Goal: Task Accomplishment & Management: Manage account settings

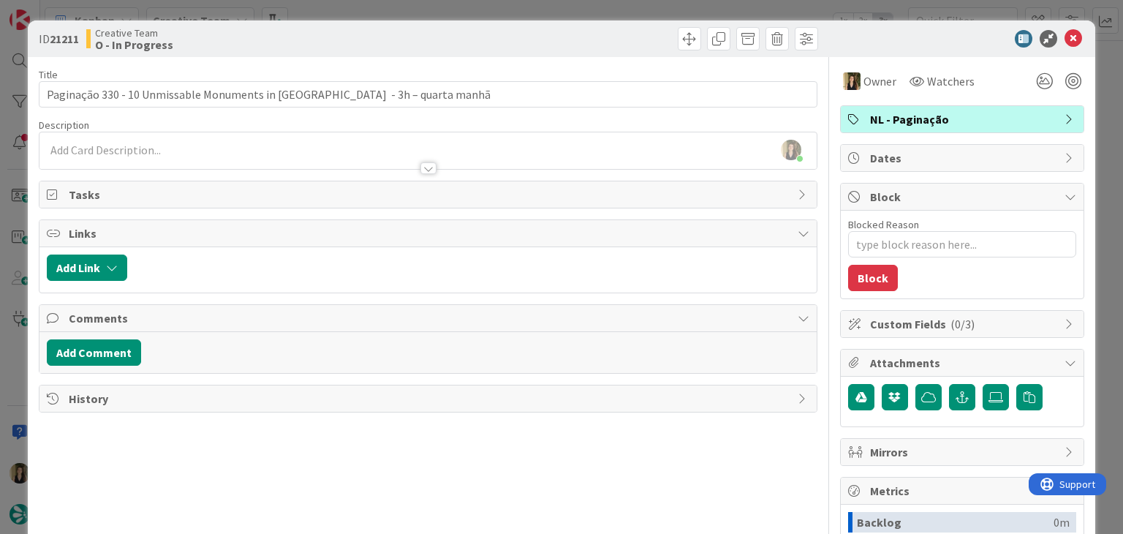
scroll to position [1102, 0]
click at [425, 30] on div "ID 21211 Creative Team O - In Progress" at bounding box center [428, 38] width 779 height 23
click at [425, 10] on div "ID 21211 Creative Team O - In Progress Title 69 / 128 Paginação 330 - 10 Unmiss…" at bounding box center [561, 267] width 1123 height 534
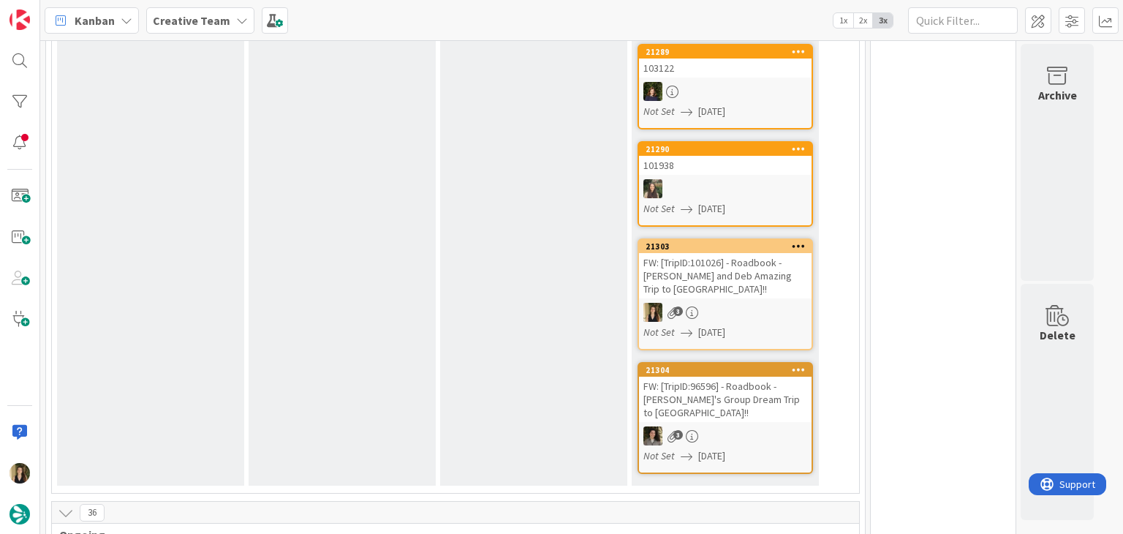
scroll to position [1170, 0]
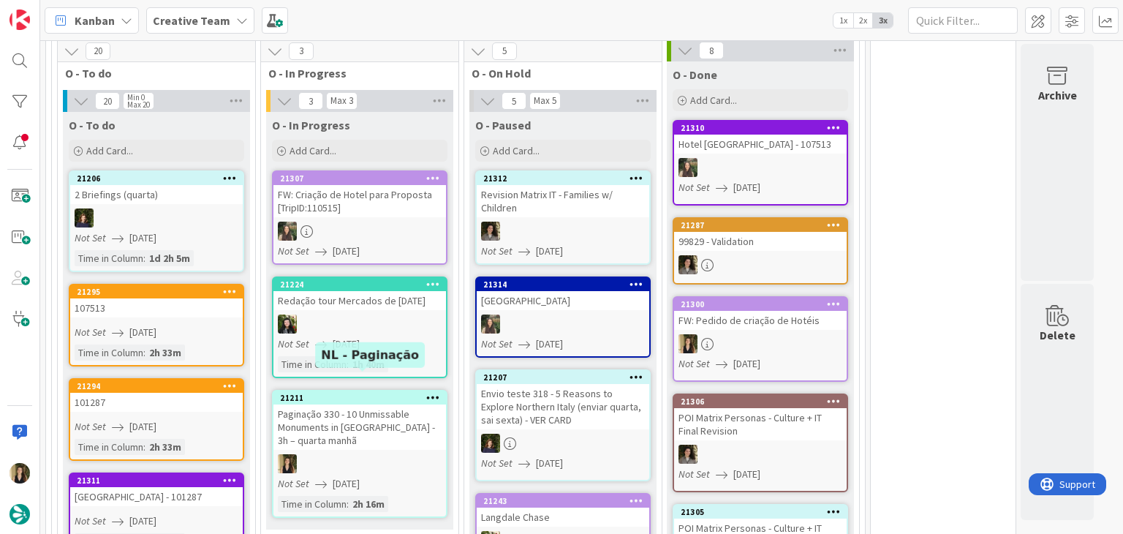
click at [385, 454] on div at bounding box center [359, 463] width 173 height 19
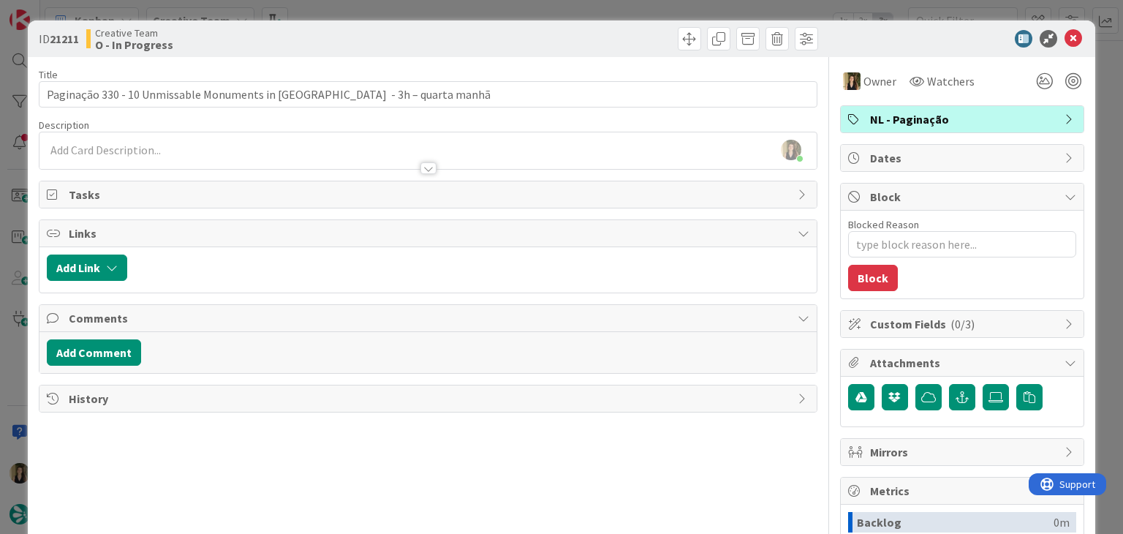
drag, startPoint x: 461, startPoint y: 27, endPoint x: 462, endPoint y: 19, distance: 8.1
click at [461, 26] on div "ID 21211 Creative Team O - In Progress" at bounding box center [561, 38] width 1067 height 37
click at [464, 10] on div "ID 21211 Creative Team O - In Progress Title 69 / 128 Paginação 330 - 10 Unmiss…" at bounding box center [561, 267] width 1123 height 534
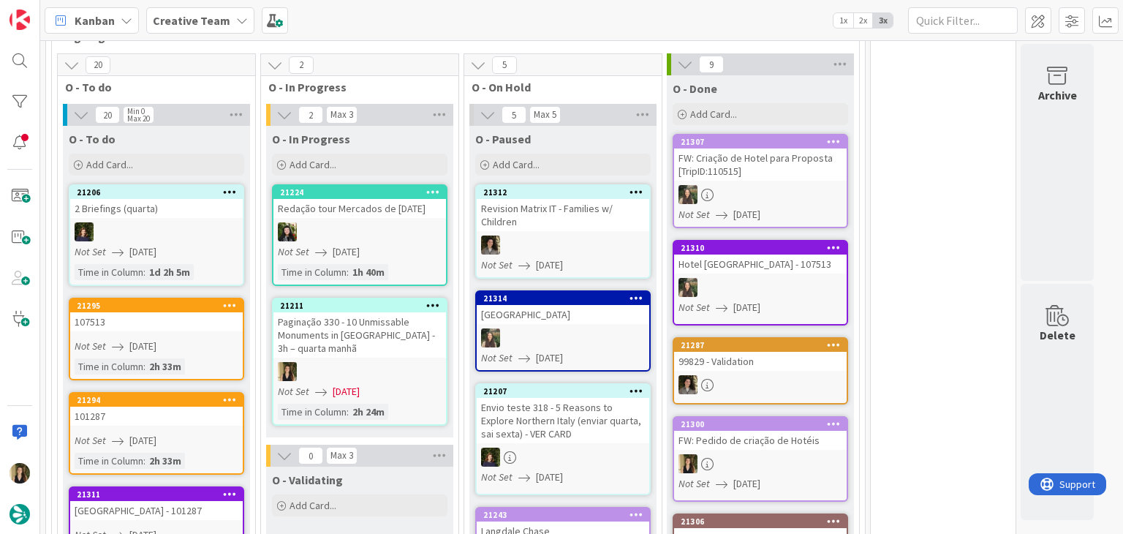
click at [395, 327] on link "21211 Paginação 330 - 10 Unmissable Monuments in Spain - 3h – quarta manhã Not …" at bounding box center [359, 362] width 175 height 128
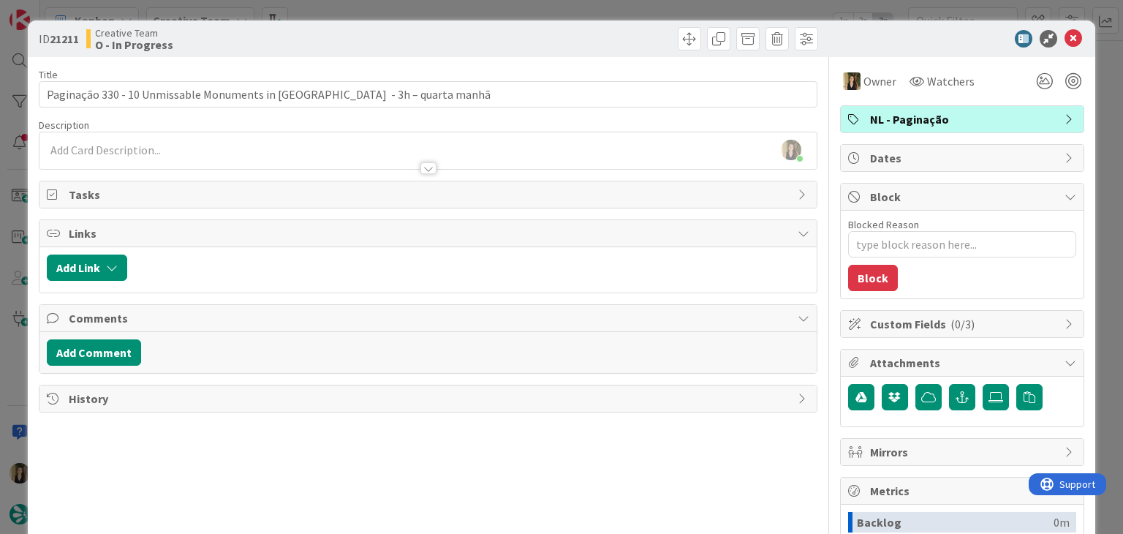
click at [596, 31] on div at bounding box center [625, 38] width 386 height 23
click at [591, 9] on div "ID 21211 Creative Team O - In Progress Title 69 / 128 Paginação 330 - 10 Unmiss…" at bounding box center [561, 267] width 1123 height 534
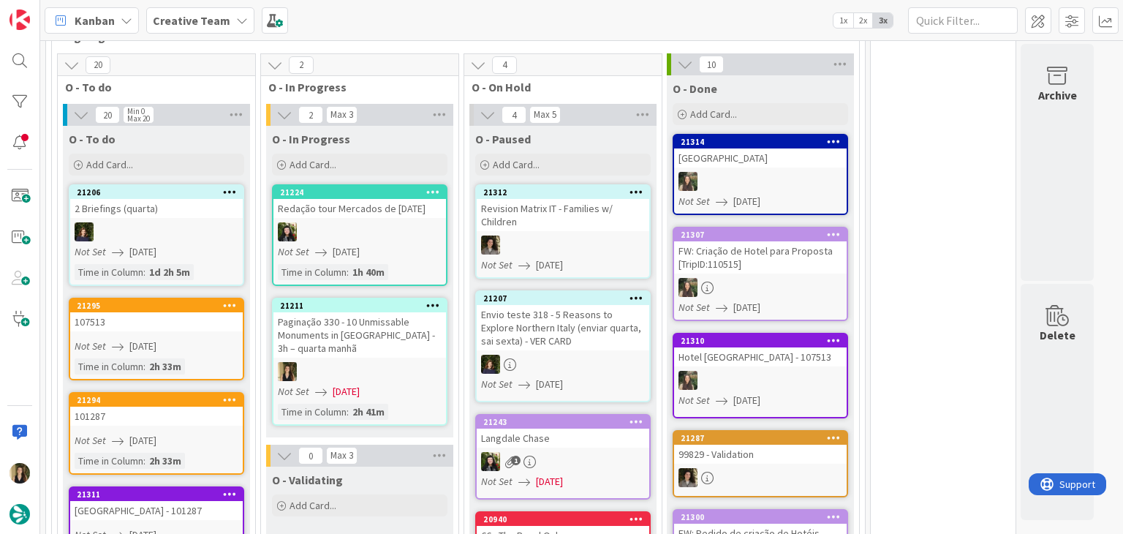
click at [425, 312] on div "Paginação 330 - 10 Unmissable Monuments in Spain - 3h – quarta manhã" at bounding box center [359, 334] width 173 height 45
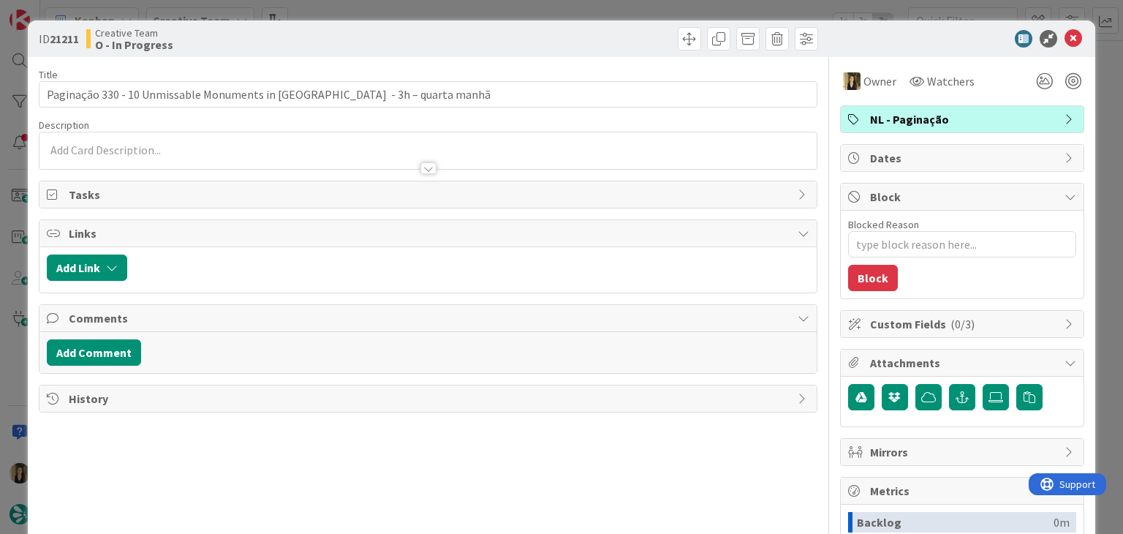
click at [662, 1] on div "ID 21211 Creative Team O - In Progress Title 69 / 128 Paginação 330 - 10 Unmiss…" at bounding box center [561, 267] width 1123 height 534
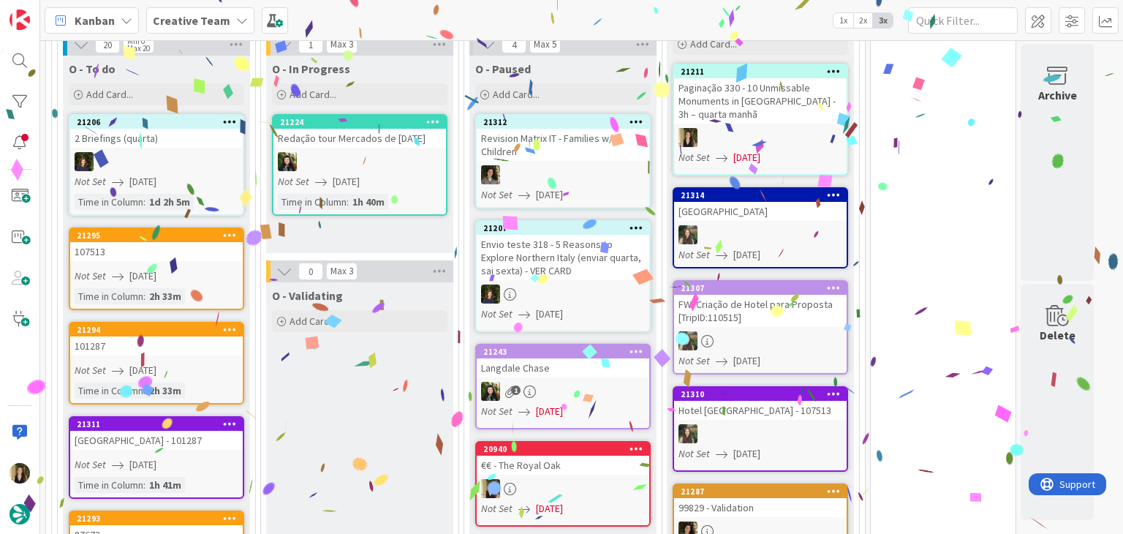
scroll to position [1420, 0]
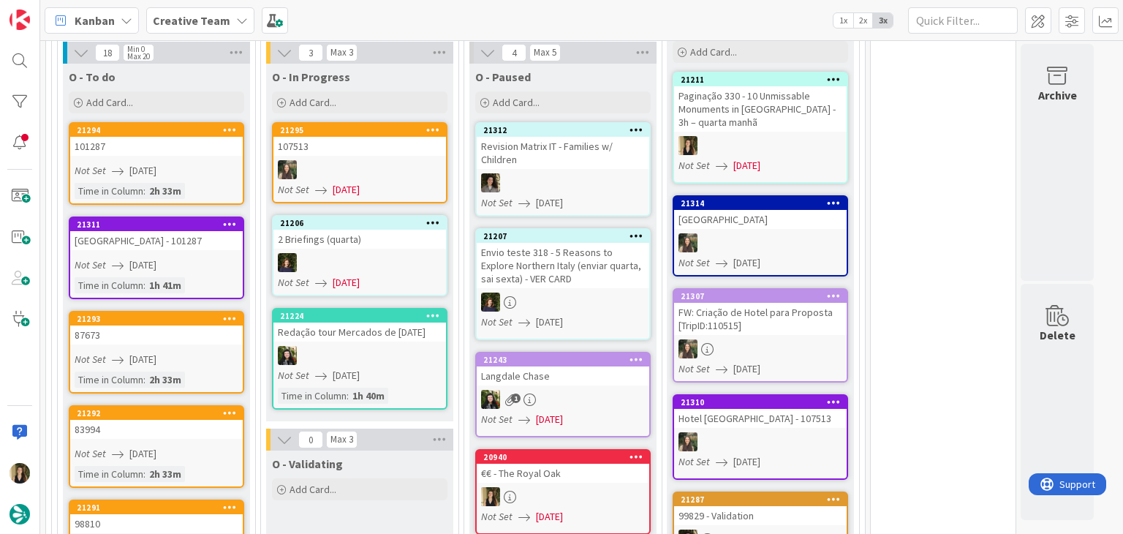
scroll to position [1316, 0]
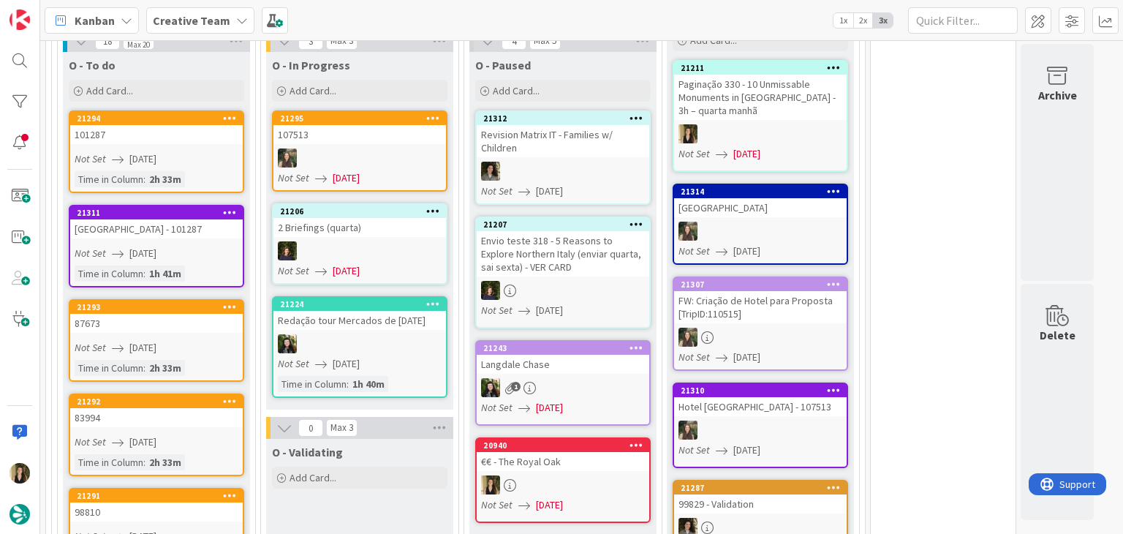
click at [222, 171] on div "Time in Column : 2h 33m" at bounding box center [157, 179] width 164 height 16
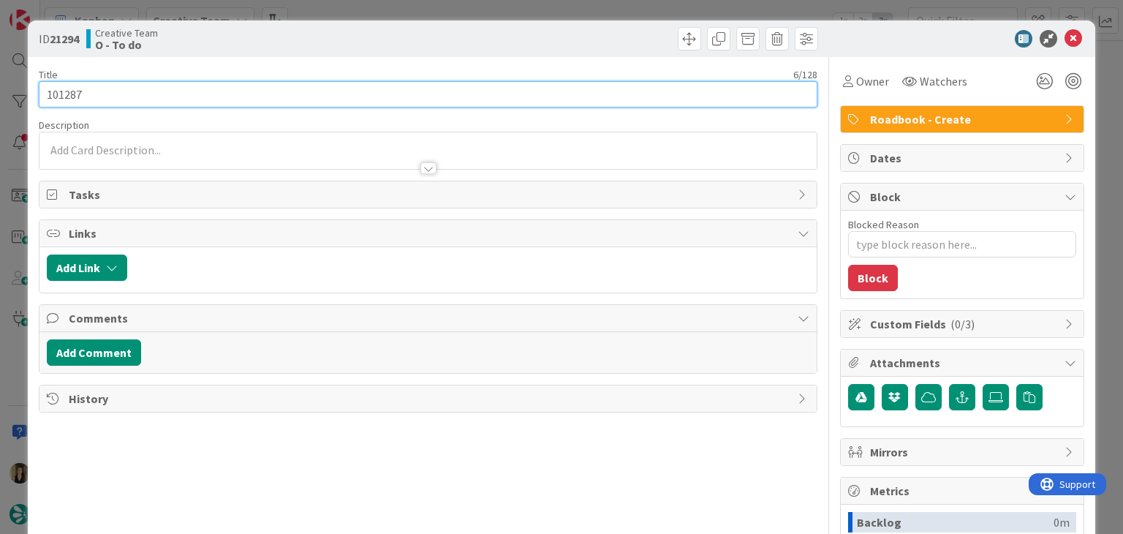
click at [58, 91] on input "101287" at bounding box center [428, 94] width 778 height 26
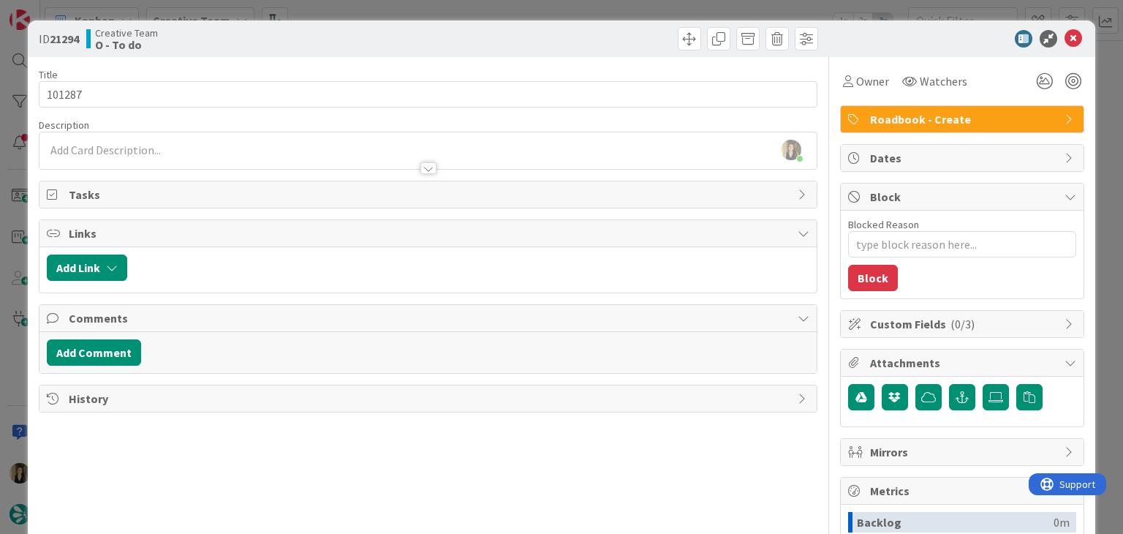
click at [408, 39] on div "Creative Team O - To do" at bounding box center [255, 38] width 338 height 23
click at [409, 15] on div "ID 21294 Creative Team O - To do Title 6 / 128 101287 Description Sofia Palma j…" at bounding box center [561, 267] width 1123 height 534
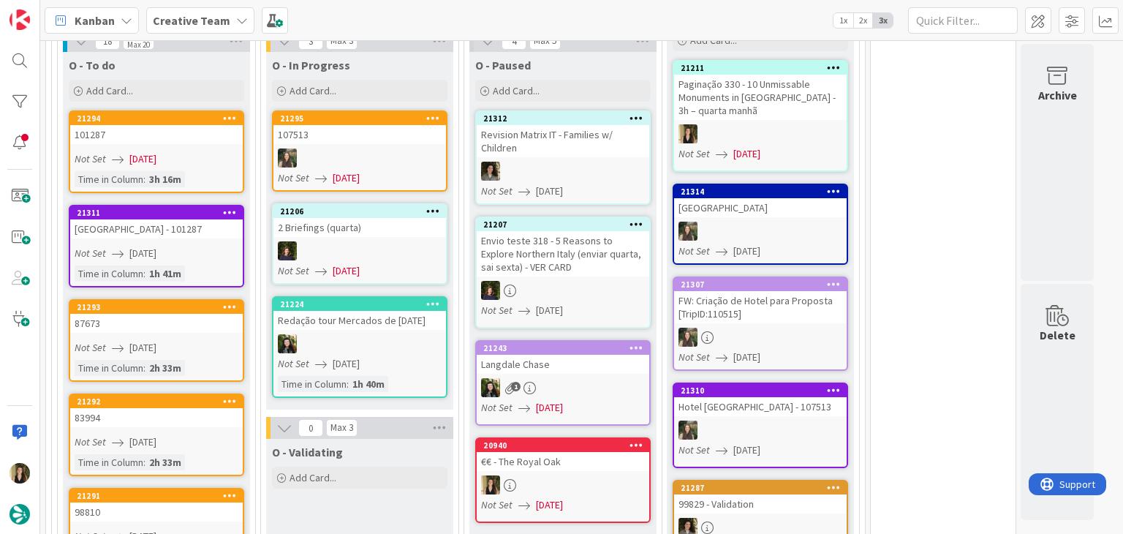
click at [205, 340] on div "Not Set 20/08/2025" at bounding box center [159, 347] width 168 height 15
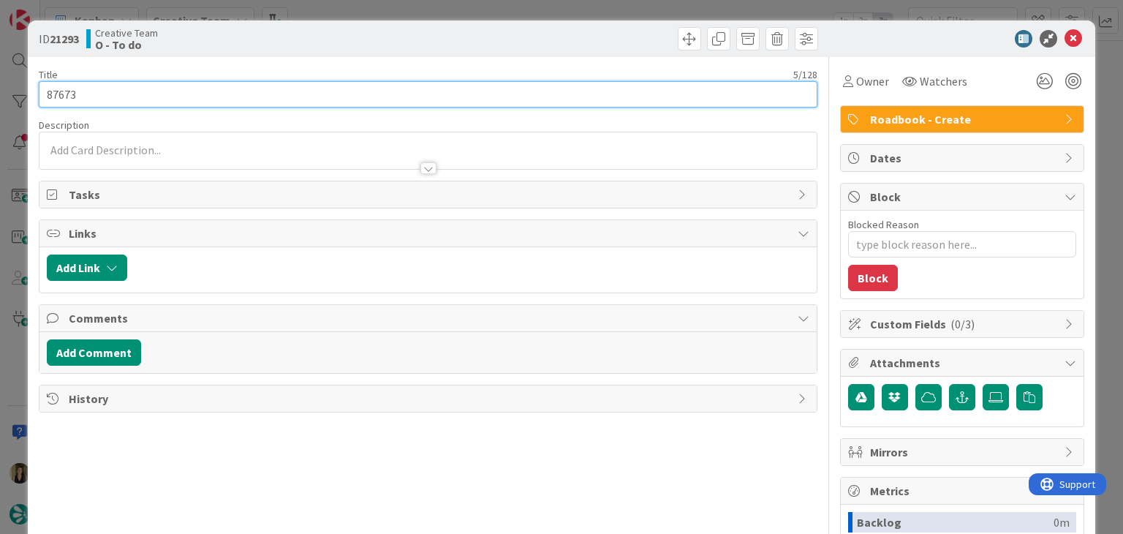
click at [68, 94] on input "87673" at bounding box center [428, 94] width 778 height 26
click at [67, 94] on input "87673" at bounding box center [428, 94] width 778 height 26
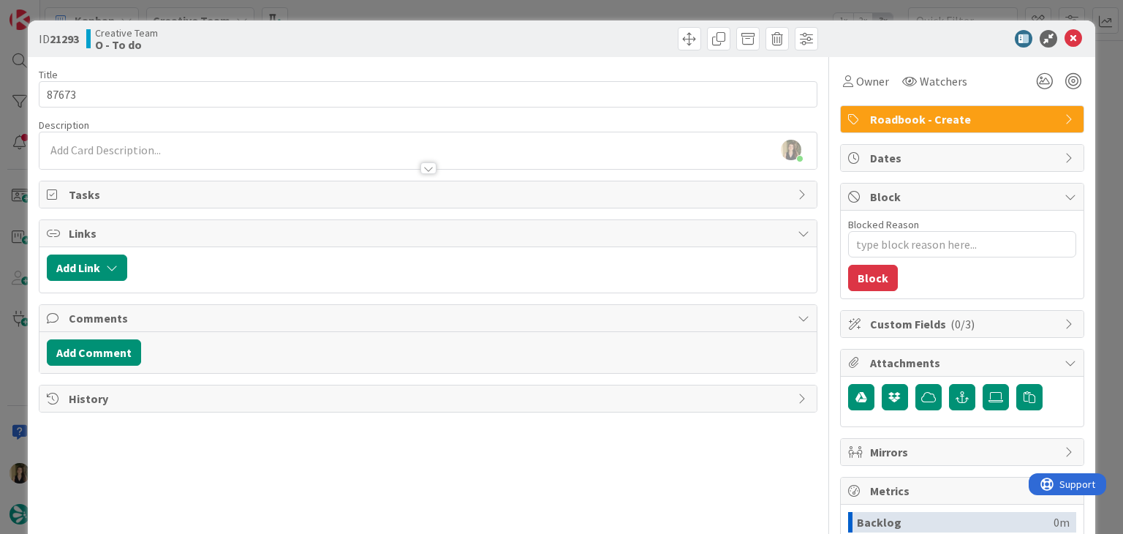
drag, startPoint x: 348, startPoint y: 50, endPoint x: 360, endPoint y: 17, distance: 35.6
click at [349, 48] on div "ID 21293 Creative Team O - To do" at bounding box center [561, 38] width 1067 height 37
click at [362, 11] on div "ID 21293 Creative Team O - To do Title 5 / 128 87673 Description Sofia Palma ju…" at bounding box center [561, 267] width 1123 height 534
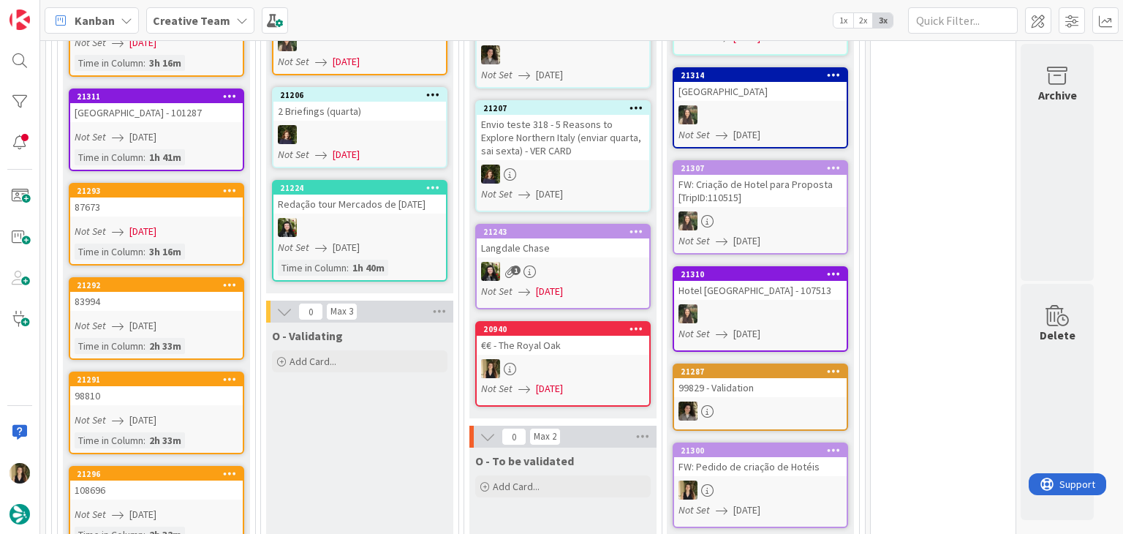
scroll to position [1462, 0]
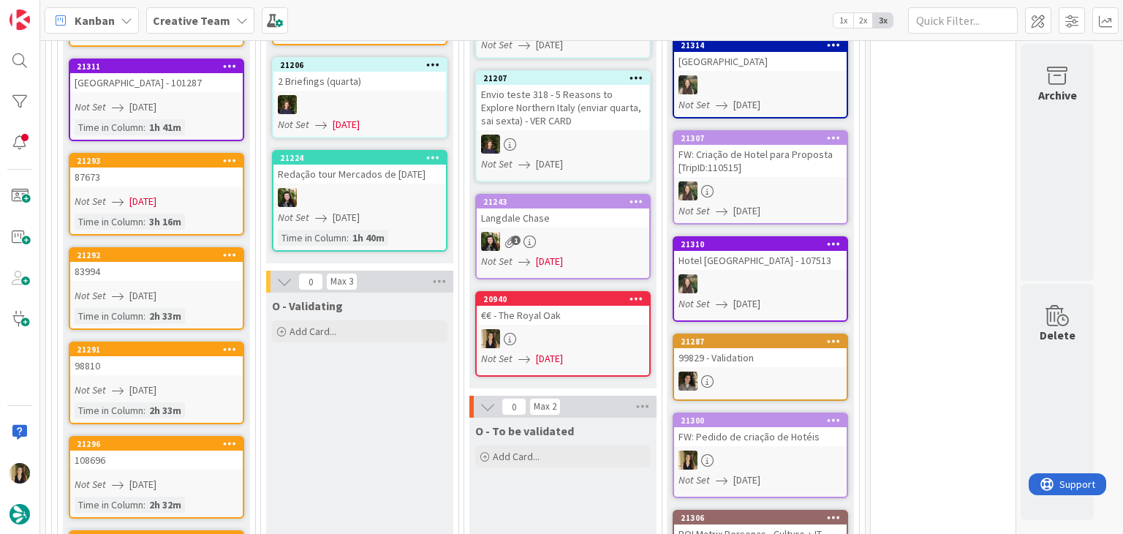
click at [219, 288] on div "Not Set 20/08/2025" at bounding box center [159, 295] width 168 height 15
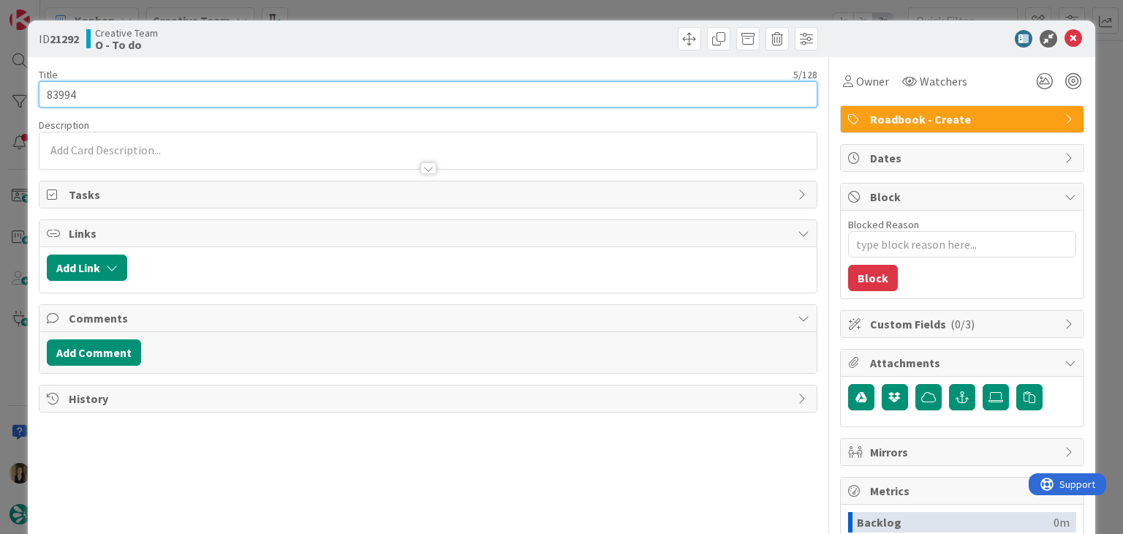
click at [64, 101] on input "83994" at bounding box center [428, 94] width 778 height 26
click at [64, 102] on input "83994" at bounding box center [428, 94] width 778 height 26
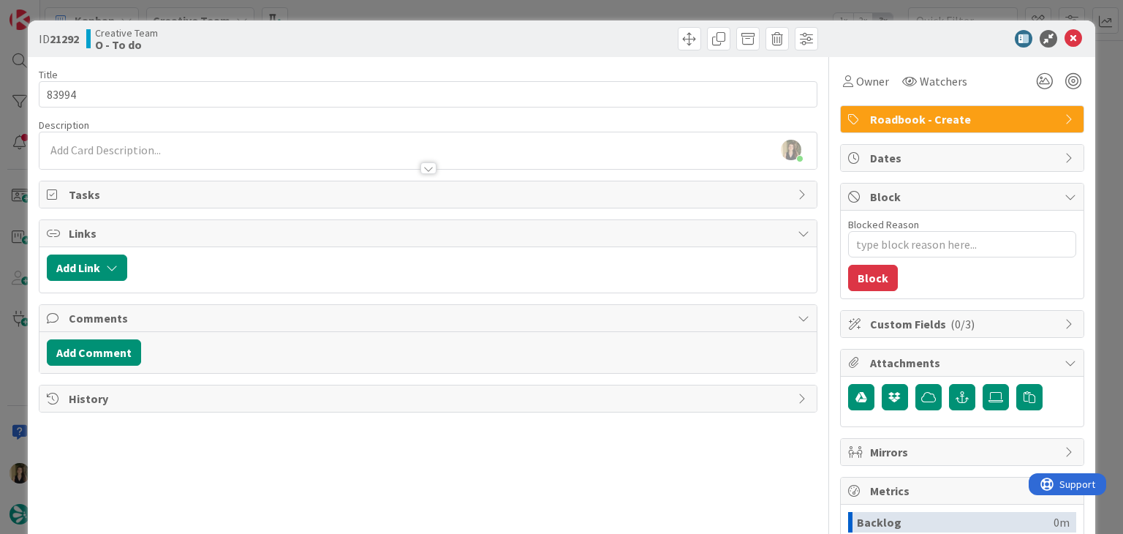
drag, startPoint x: 329, startPoint y: 46, endPoint x: 343, endPoint y: 10, distance: 39.1
click at [330, 43] on div "Creative Team O - To do" at bounding box center [255, 38] width 338 height 23
click at [343, 10] on div "ID 21292 Creative Team O - To do Title 5 / 128 83994 Description Sofia Palma ju…" at bounding box center [561, 267] width 1123 height 534
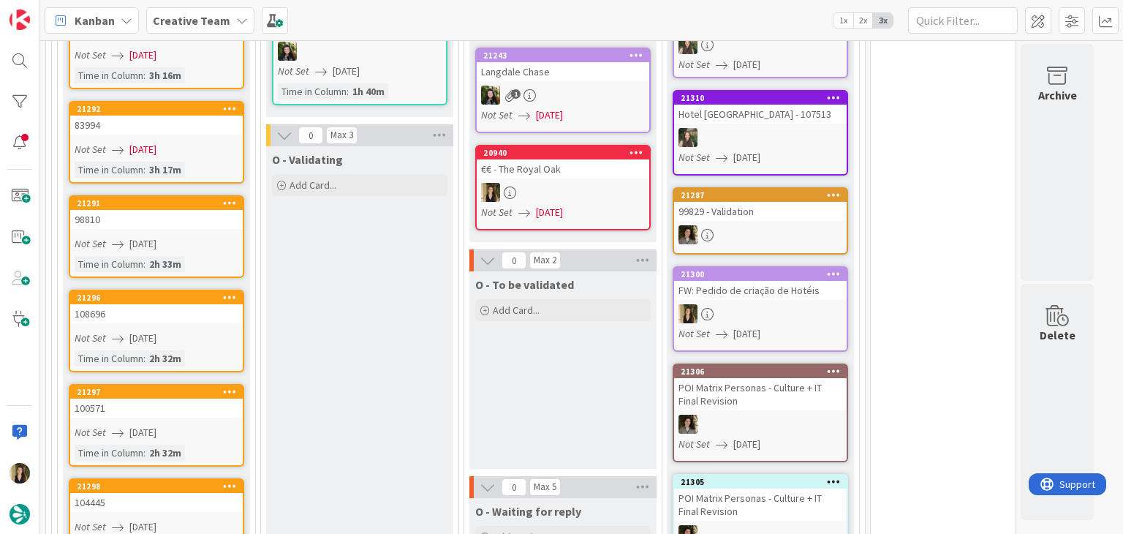
click at [210, 195] on link "21291 98810 Not Set 20/08/2025 Time in Column : 2h 33m" at bounding box center [156, 236] width 175 height 83
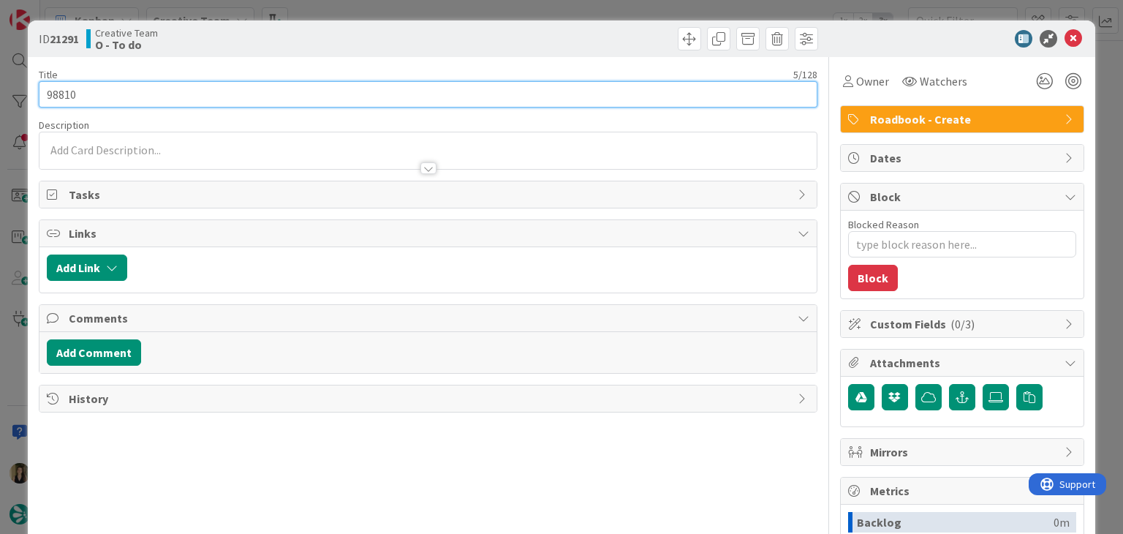
click at [63, 91] on input "98810" at bounding box center [428, 94] width 778 height 26
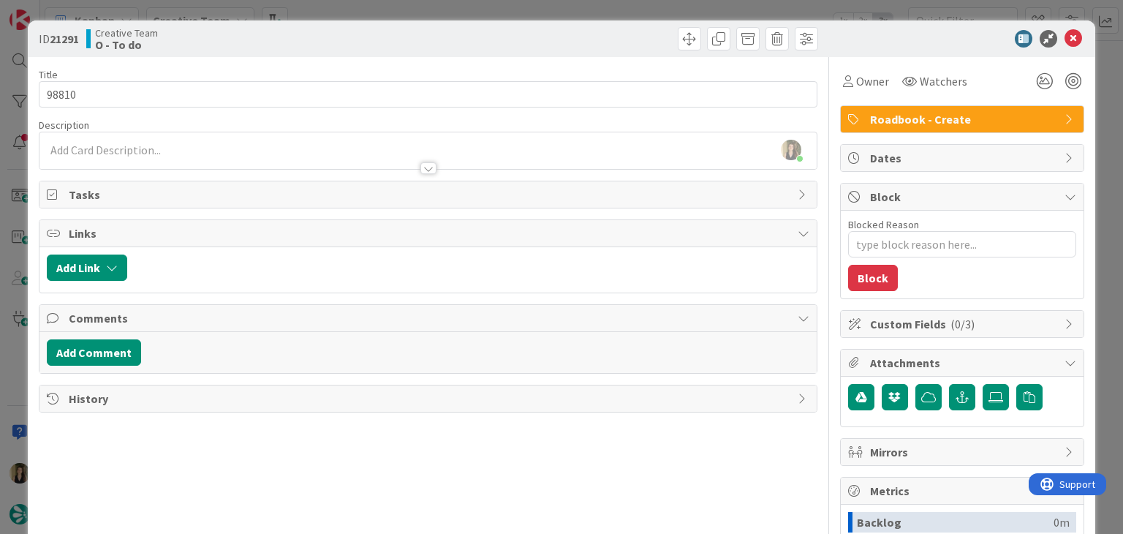
drag, startPoint x: 286, startPoint y: 36, endPoint x: 319, endPoint y: 7, distance: 43.5
click at [287, 35] on div "Creative Team O - To do" at bounding box center [255, 38] width 338 height 23
click at [322, 6] on div "ID 21291 Creative Team O - To do Title 5 / 128 98810 Description Sofia Palma ju…" at bounding box center [561, 267] width 1123 height 534
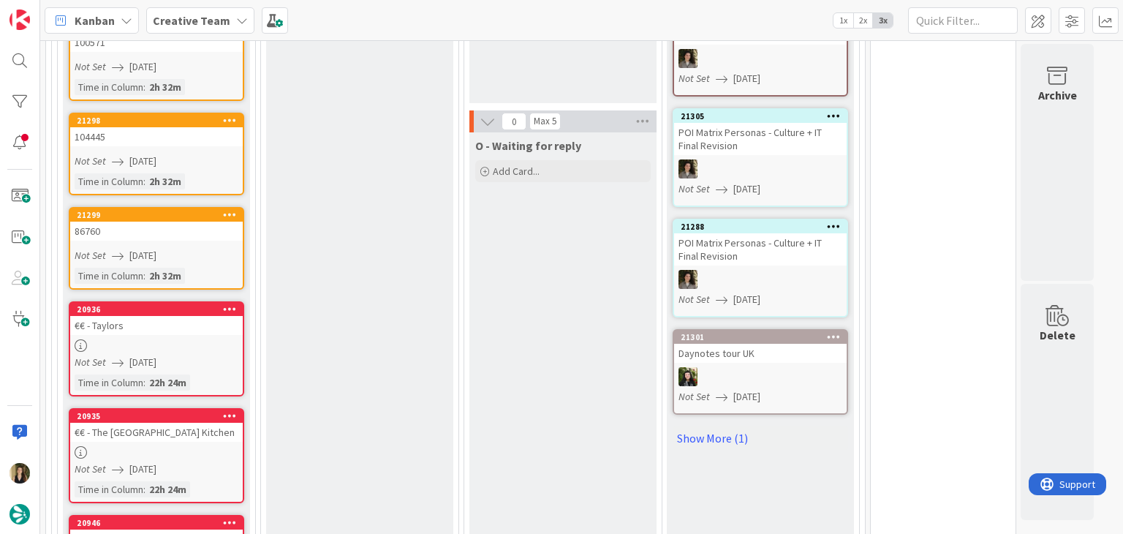
click at [211, 268] on div "Time in Column : 2h 32m" at bounding box center [157, 276] width 164 height 16
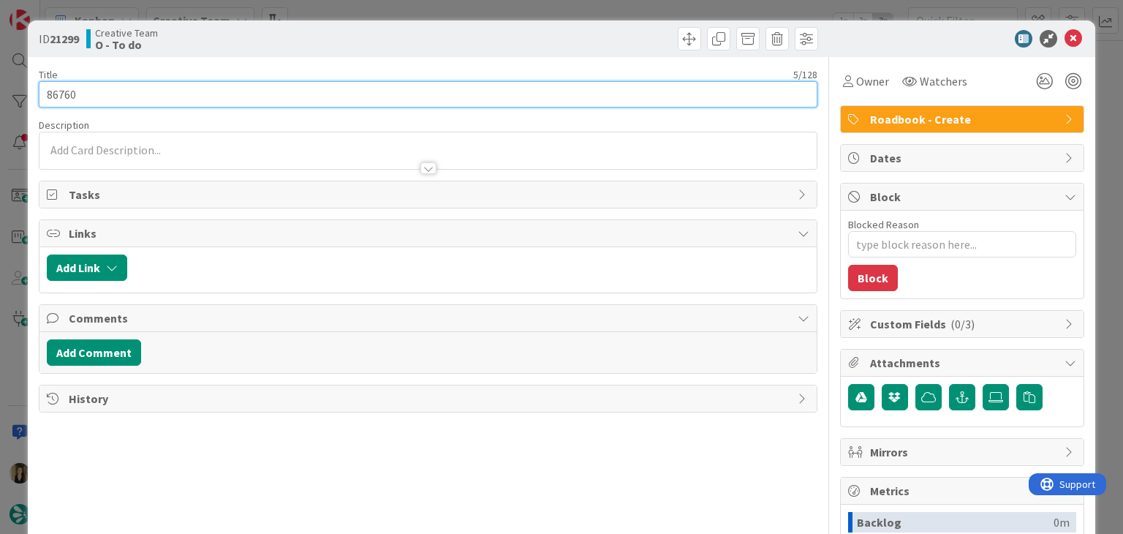
click at [70, 100] on input "86760" at bounding box center [428, 94] width 778 height 26
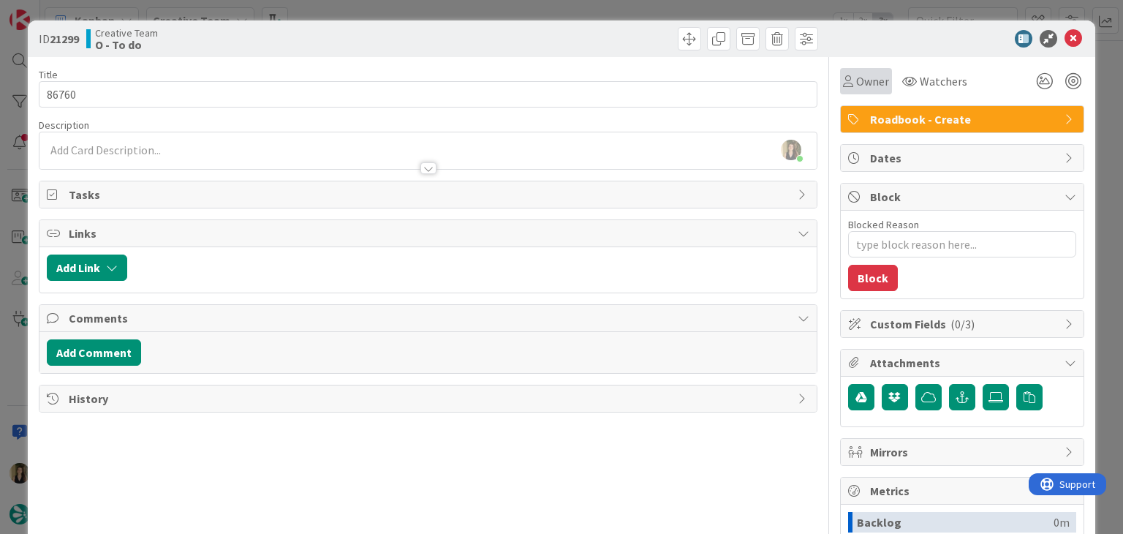
click at [851, 70] on div "Owner" at bounding box center [866, 81] width 52 height 26
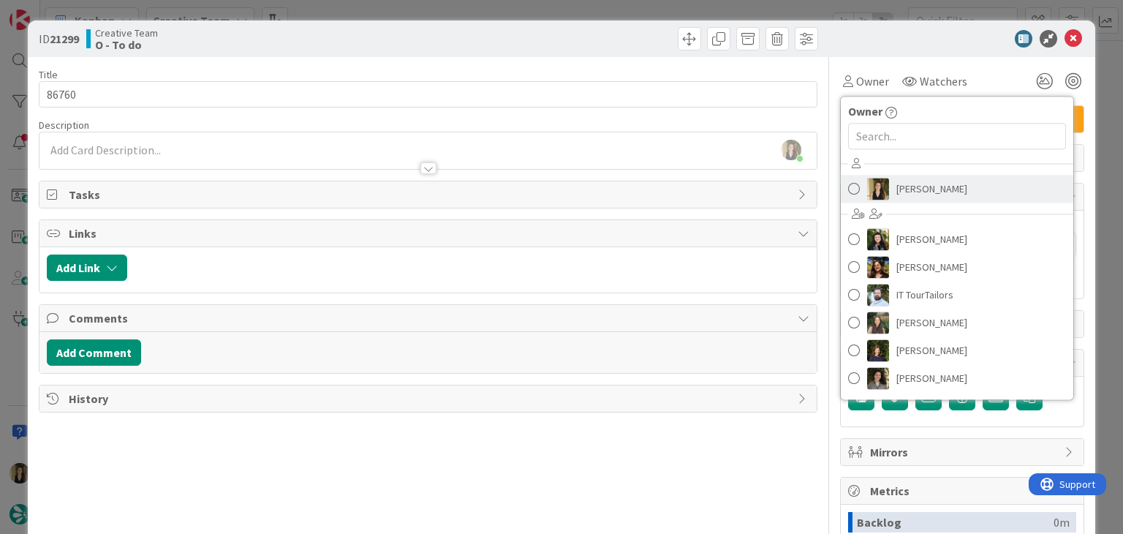
drag, startPoint x: 920, startPoint y: 181, endPoint x: 784, endPoint y: 125, distance: 147.6
click at [919, 181] on span "[PERSON_NAME]" at bounding box center [931, 189] width 71 height 22
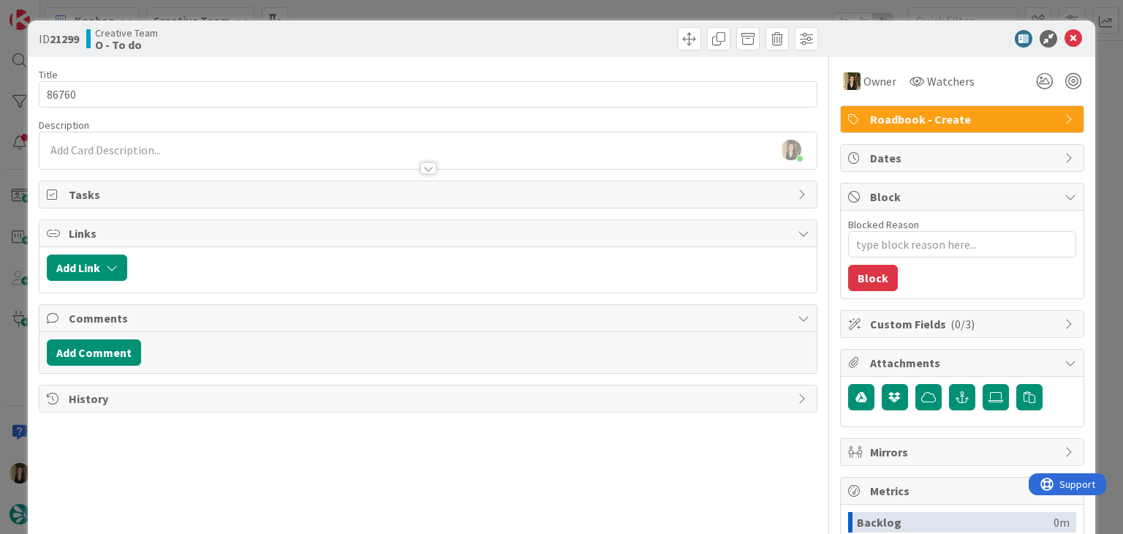
drag, startPoint x: 585, startPoint y: 30, endPoint x: 582, endPoint y: 1, distance: 28.7
click at [583, 29] on div at bounding box center [625, 38] width 386 height 23
click at [582, 1] on div "ID 21299 Creative Team O - To do Title 5 / 128 86760 Description Sofia Palma ju…" at bounding box center [561, 267] width 1123 height 534
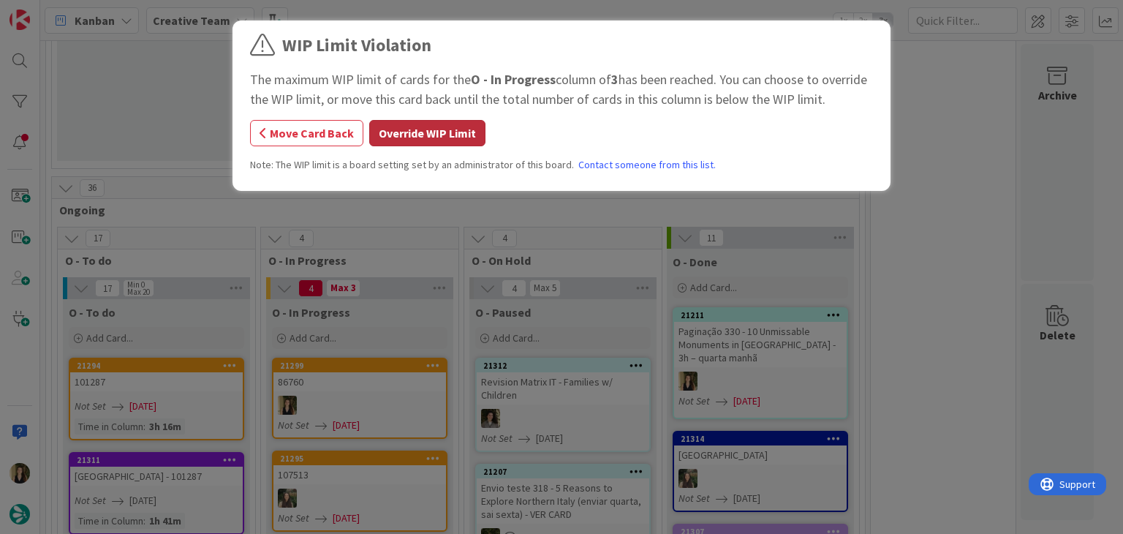
click at [450, 127] on button "Override WIP Limit" at bounding box center [427, 133] width 116 height 26
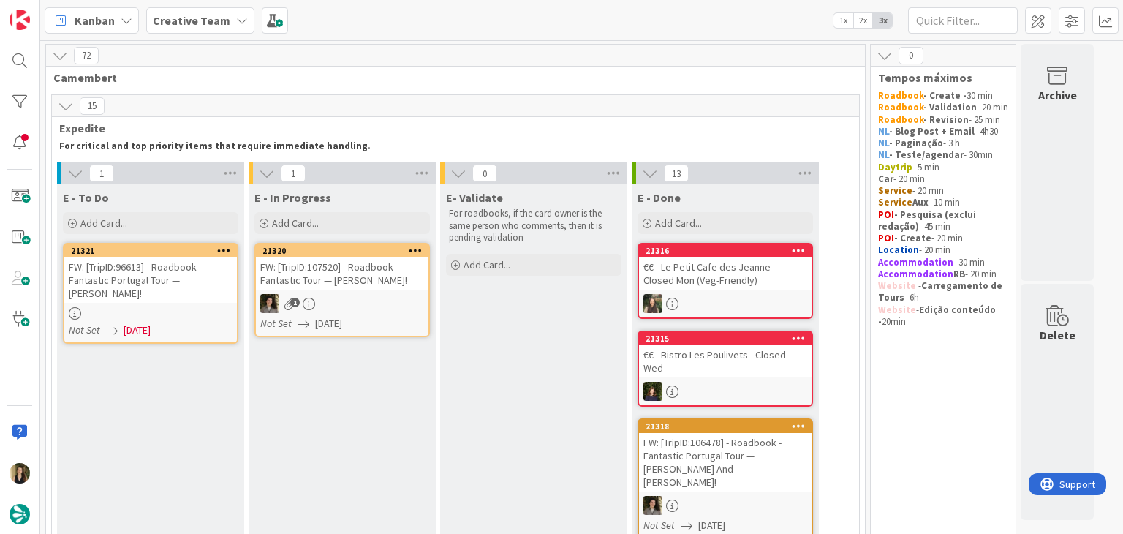
click at [212, 317] on div at bounding box center [150, 313] width 173 height 12
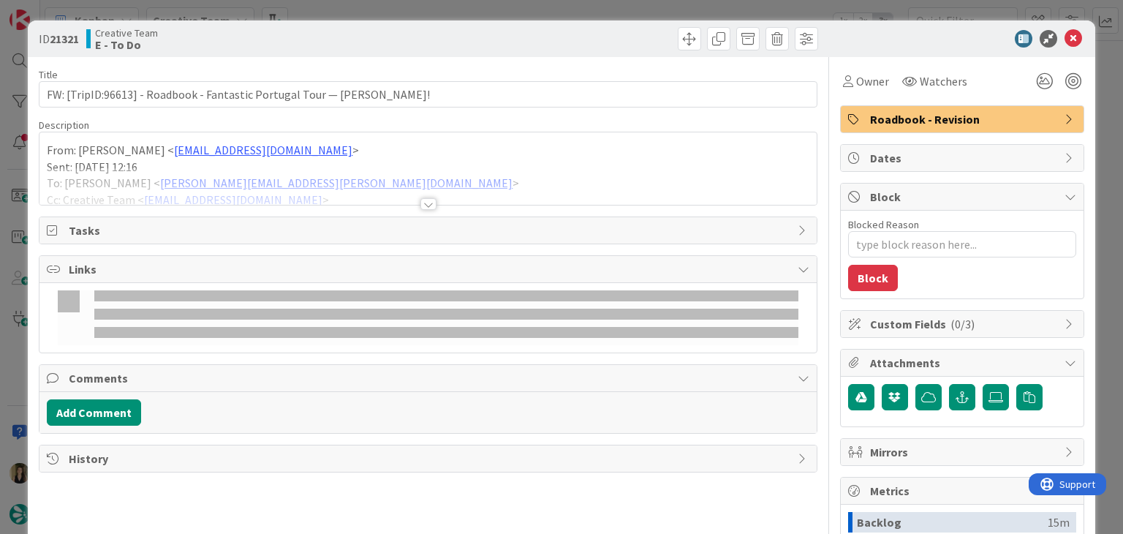
type textarea "x"
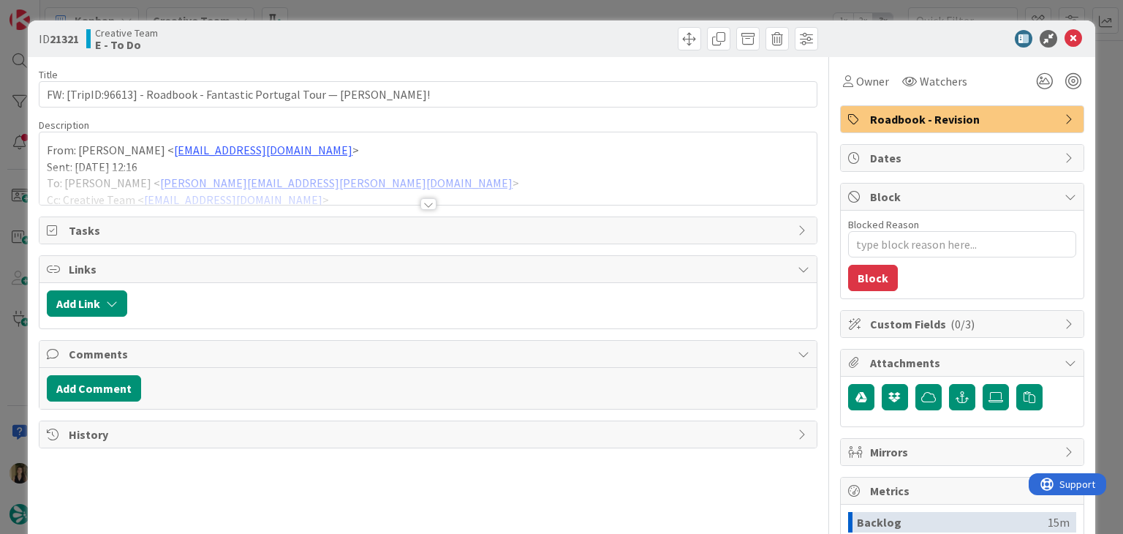
click at [428, 202] on div at bounding box center [428, 204] width 16 height 12
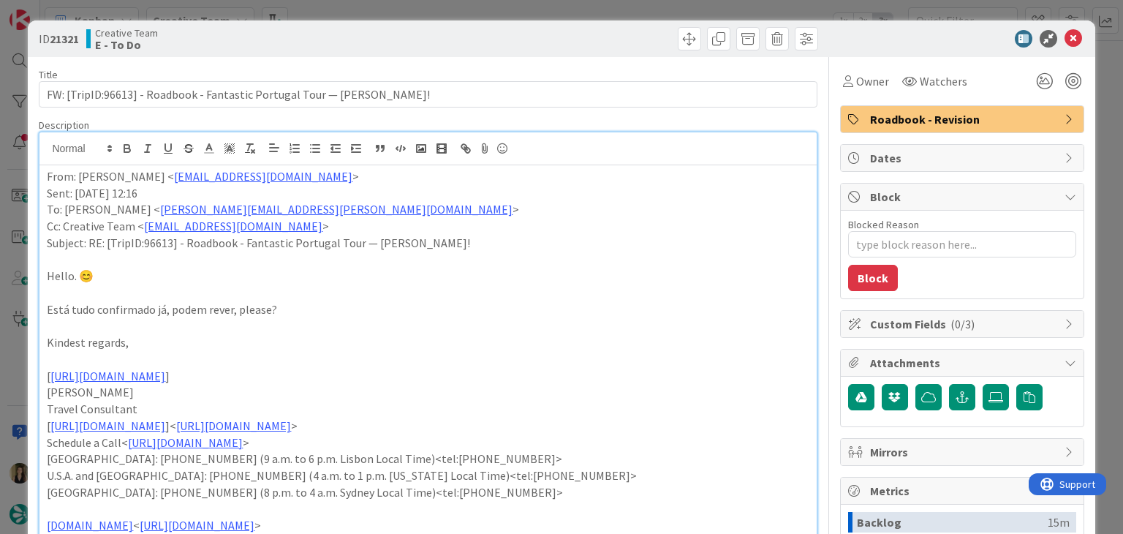
drag, startPoint x: 485, startPoint y: 36, endPoint x: 485, endPoint y: 15, distance: 20.5
click at [485, 36] on div at bounding box center [625, 38] width 386 height 23
click at [484, 13] on div "ID 21321 Creative Team E - To Do Title 71 / 128 FW: [TripID:96613] - Roadbook -…" at bounding box center [561, 267] width 1123 height 534
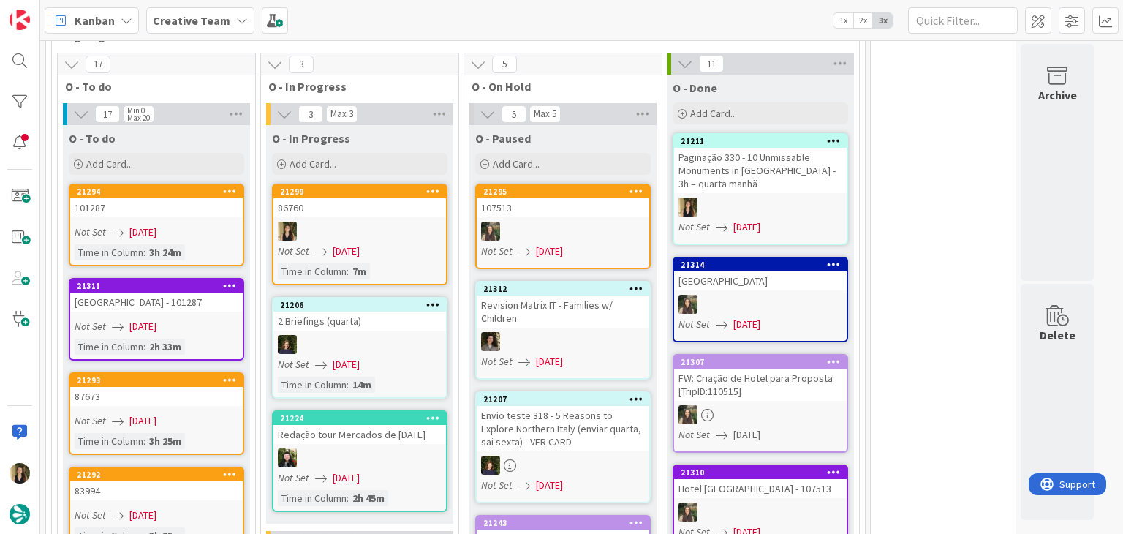
scroll to position [1316, 0]
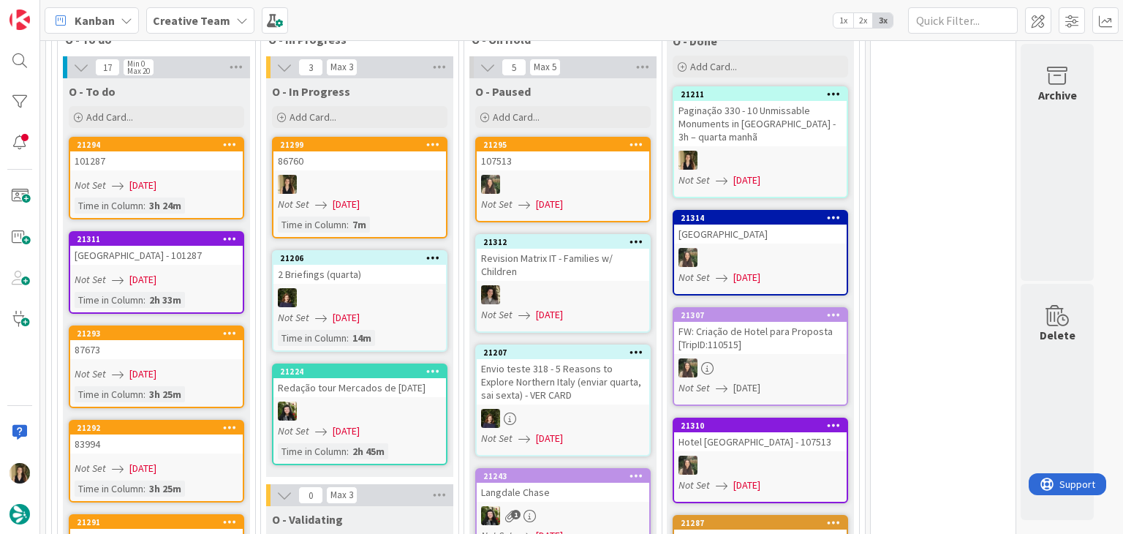
click at [402, 175] on div at bounding box center [359, 184] width 173 height 19
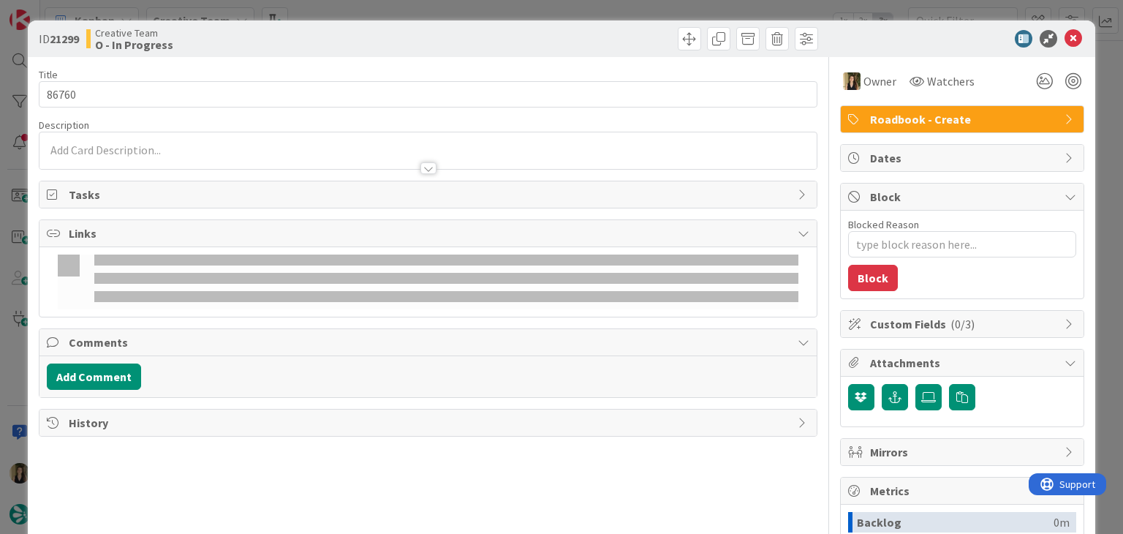
type textarea "x"
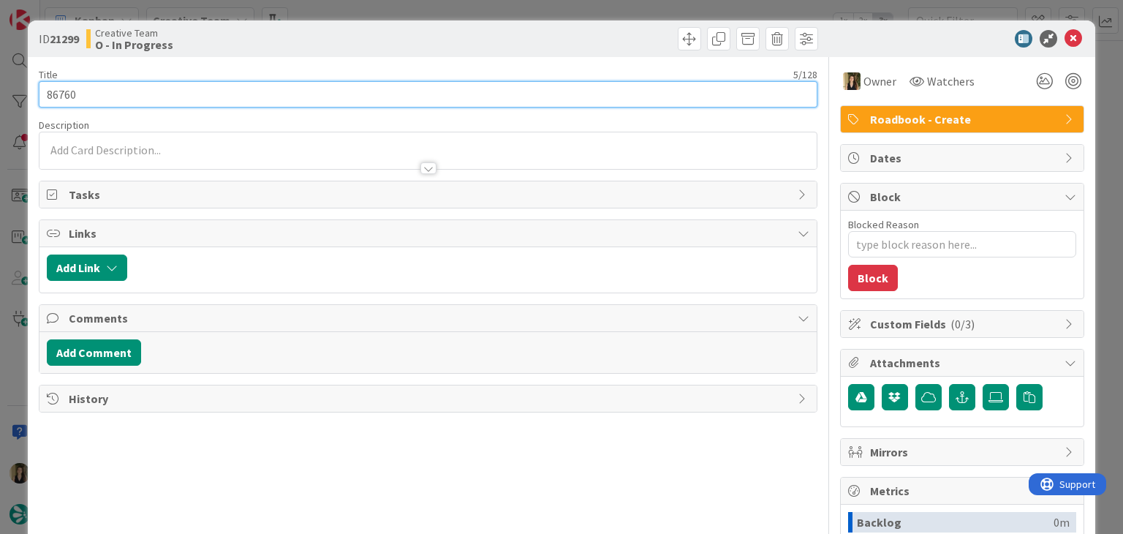
click at [73, 92] on input "86760" at bounding box center [428, 94] width 778 height 26
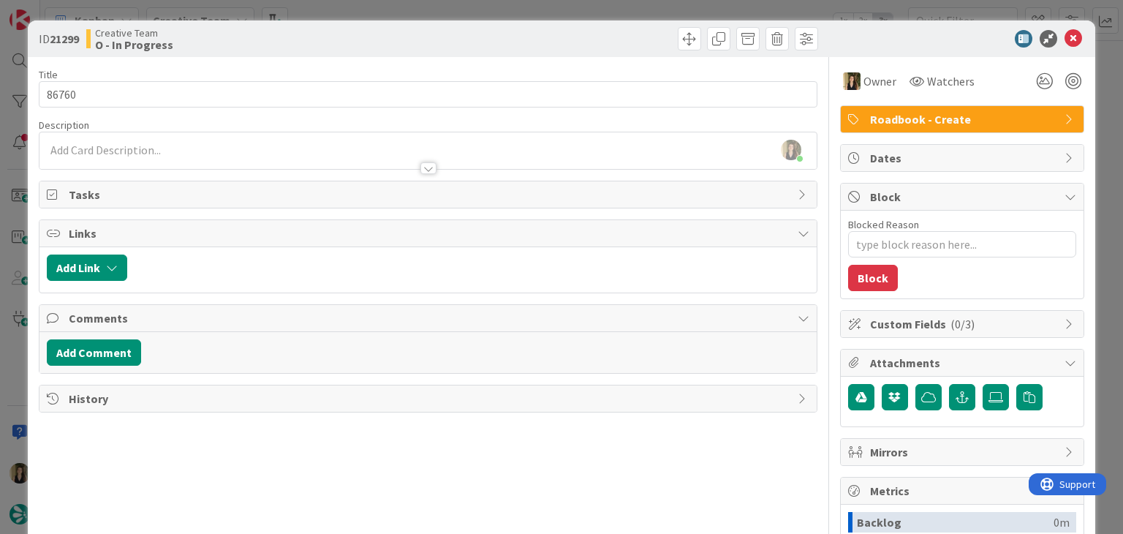
click at [235, 38] on div "Creative Team O - In Progress" at bounding box center [255, 38] width 338 height 23
click at [210, 154] on div at bounding box center [427, 161] width 776 height 15
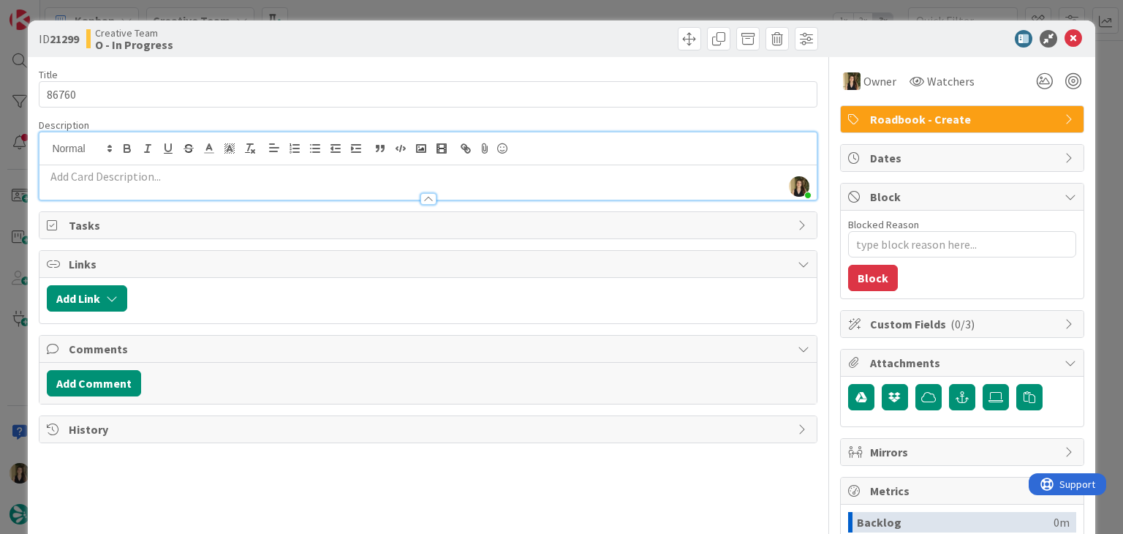
click at [186, 174] on p at bounding box center [428, 176] width 762 height 17
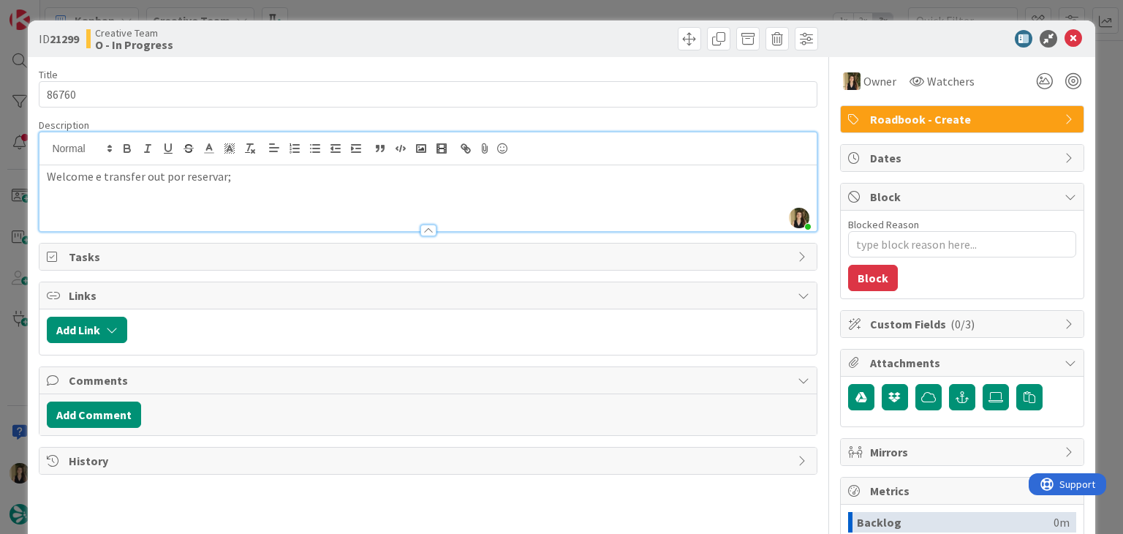
scroll to position [1333, 0]
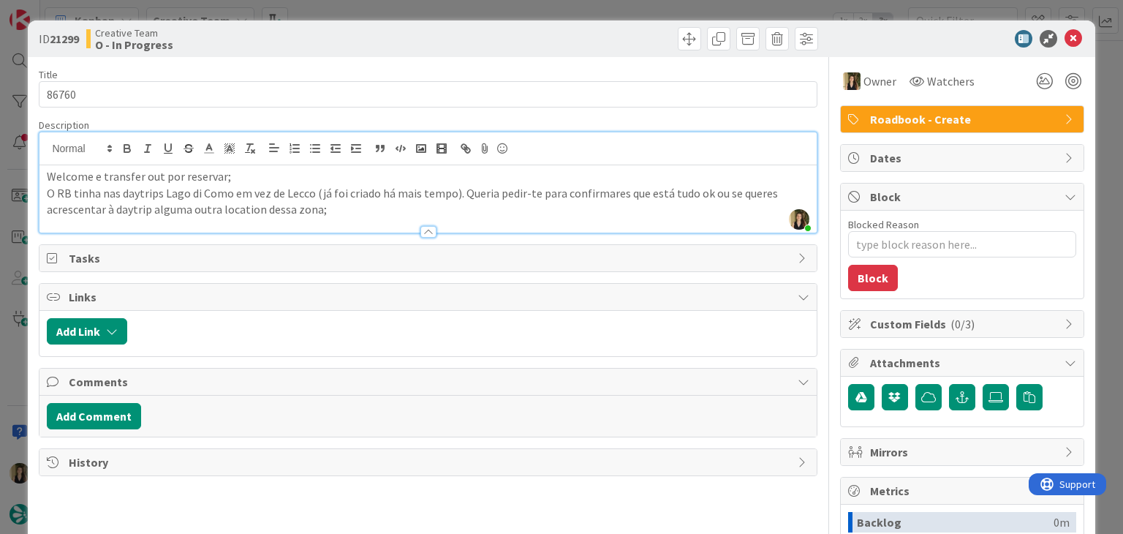
click at [111, 210] on p "O RB tinha nas daytrips Lago di Como em vez de Lecco (já foi criado há mais tem…" at bounding box center [428, 201] width 762 height 33
click at [154, 211] on p "O RB tinha nas daytrips Lago di Como em vez de Lecco (já foi criado há mais tem…" at bounding box center [428, 201] width 762 height 33
click at [368, 212] on p "O RB tinha nas daytrips Lago di Como em vez de Lecco (já foi criado há mais tem…" at bounding box center [428, 201] width 762 height 33
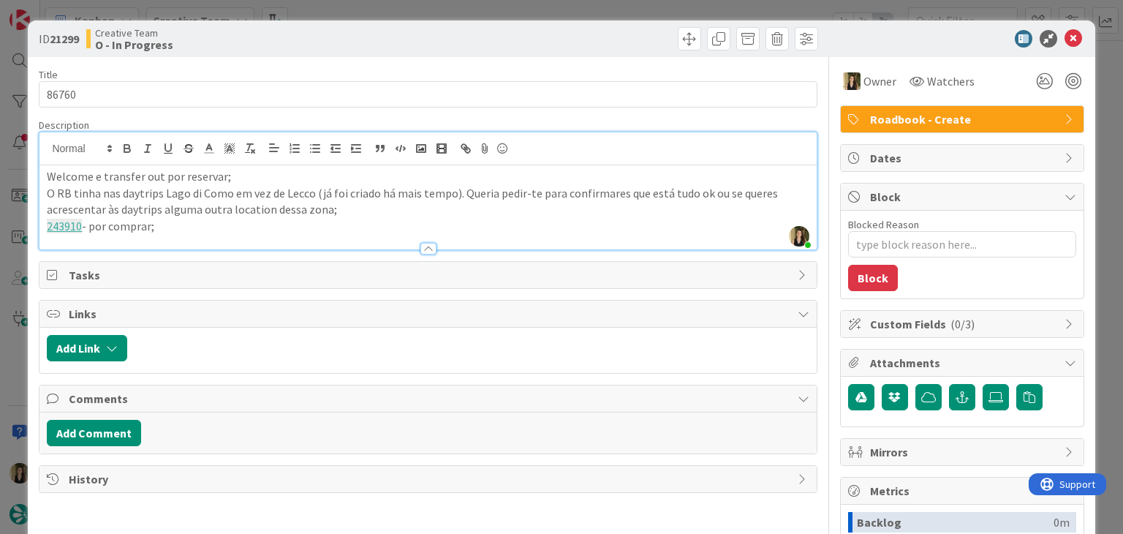
scroll to position [1364, 0]
drag, startPoint x: 436, startPoint y: 34, endPoint x: 432, endPoint y: 18, distance: 16.7
click at [436, 32] on div at bounding box center [625, 38] width 386 height 23
click at [431, 16] on div "ID 21299 Creative Team O - In Progress Title 5 / 128 86760 Description Sofia Pa…" at bounding box center [561, 267] width 1123 height 534
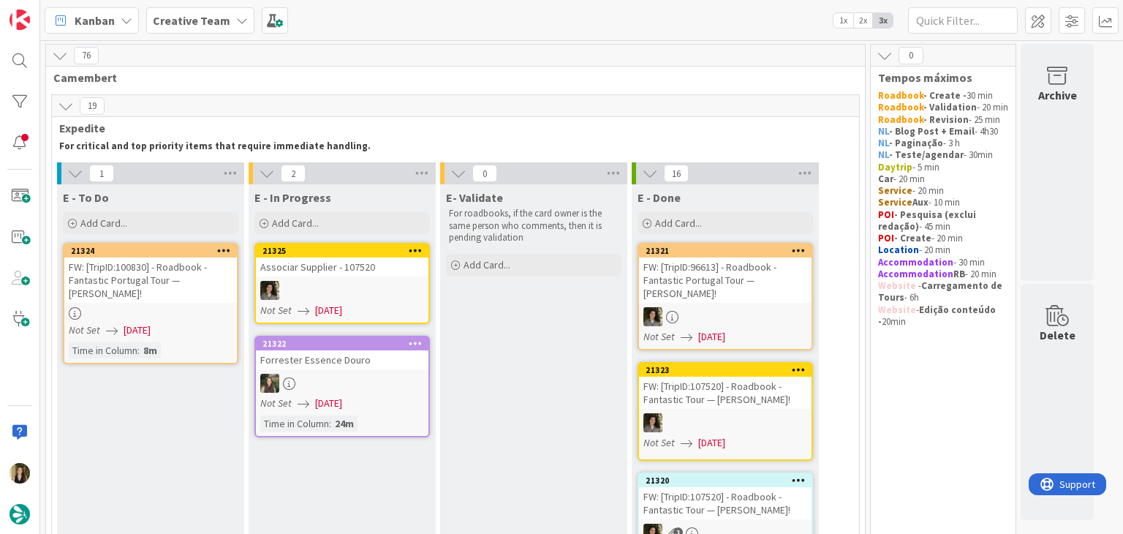
click at [211, 322] on div "Not Set 20/08/2025" at bounding box center [153, 329] width 168 height 15
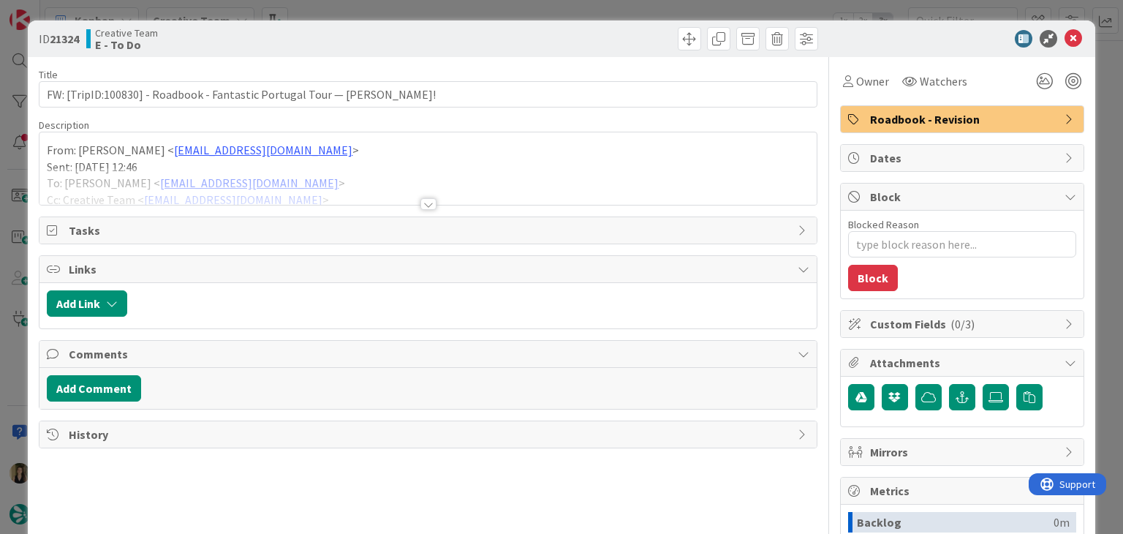
click at [431, 205] on div "Title 68 / 128 FW: [TripID:100830] - Roadbook - Fantastic Portugal Tour — Tom J…" at bounding box center [428, 405] width 778 height 697
click at [427, 202] on div at bounding box center [428, 204] width 16 height 12
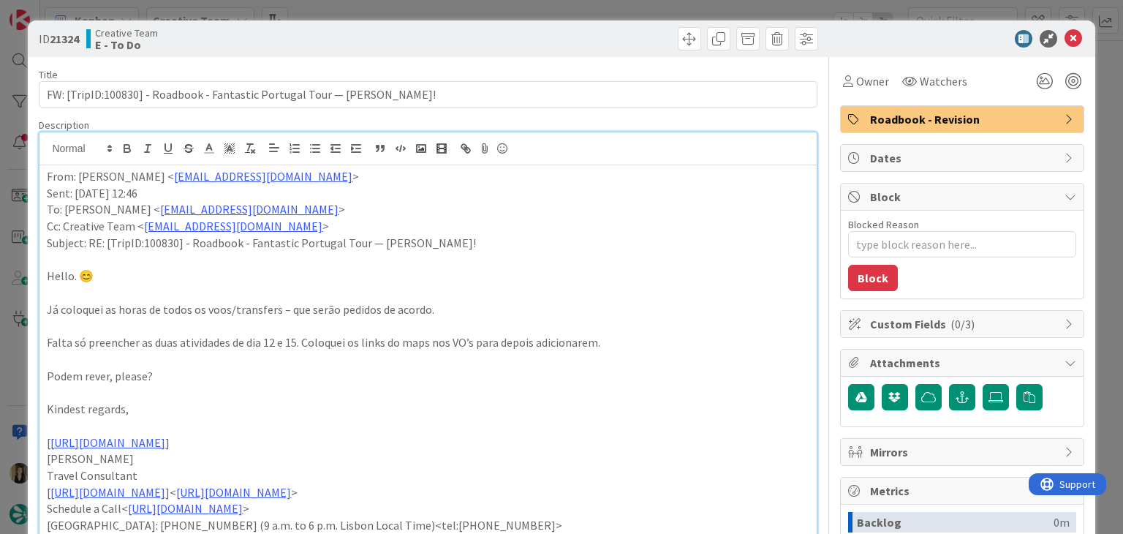
drag, startPoint x: 450, startPoint y: 10, endPoint x: 463, endPoint y: 43, distance: 35.8
click at [450, 10] on div "ID 21324 Creative Team E - To Do Title 68 / 128 FW: [TripID:100830] - Roadbook …" at bounding box center [561, 267] width 1123 height 534
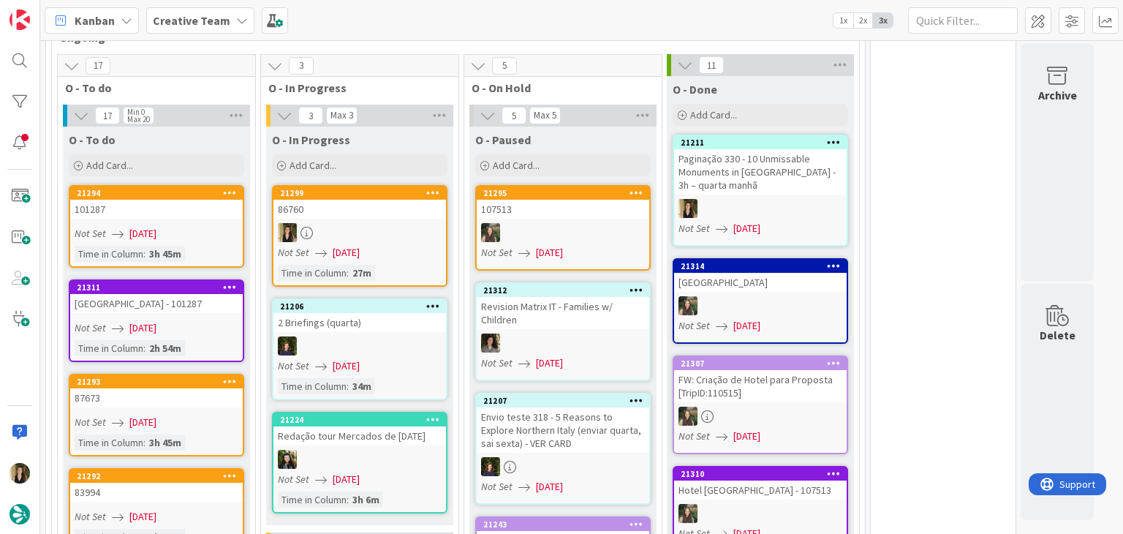
click at [421, 245] on div "Not Set 20/08/2025" at bounding box center [362, 252] width 168 height 15
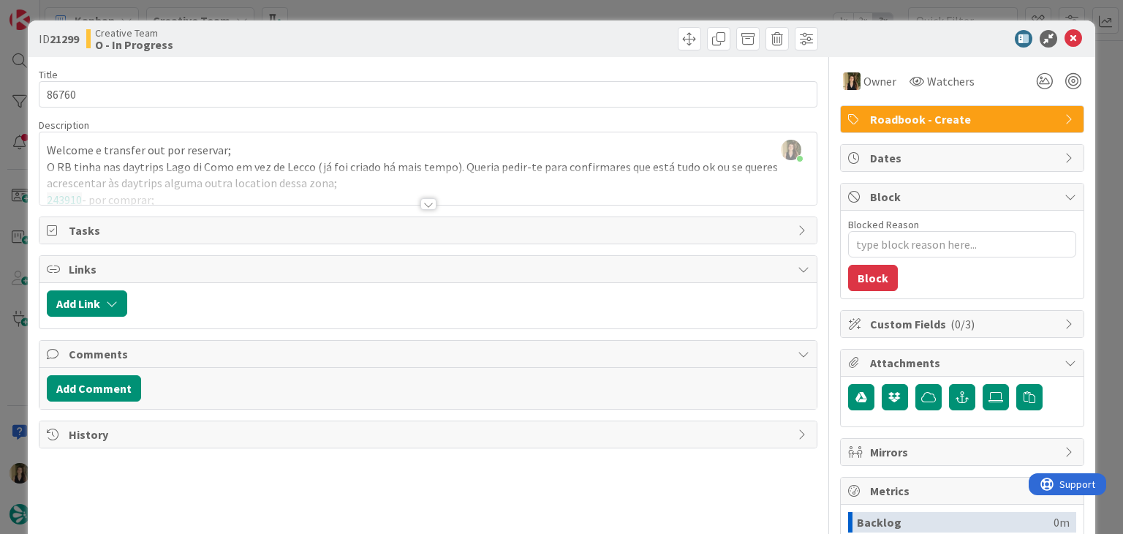
scroll to position [1333, 0]
type textarea "x"
click at [420, 202] on div at bounding box center [428, 204] width 16 height 12
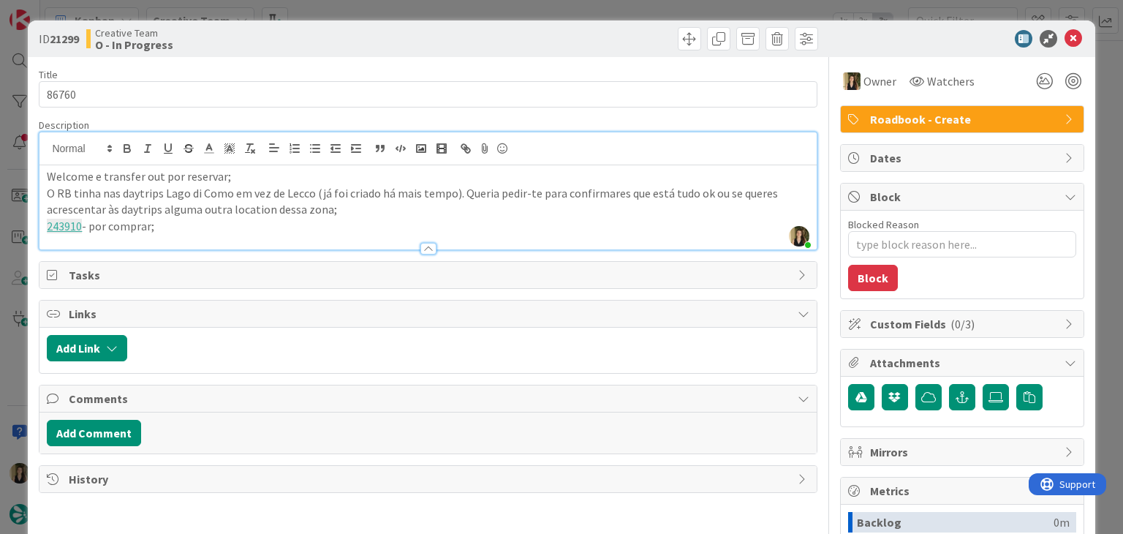
click at [232, 223] on p "243910 - por comprar;" at bounding box center [428, 226] width 762 height 17
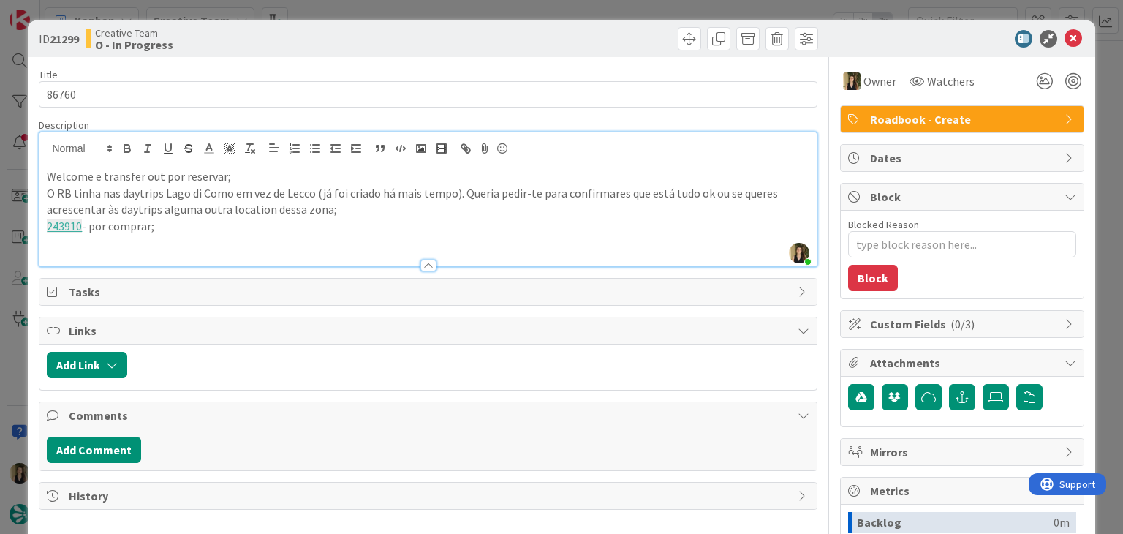
paste div
click at [125, 243] on p "243912 - train tixkets por comprar;" at bounding box center [428, 243] width 762 height 17
click at [254, 247] on p "243912 - train tickets por comprar;" at bounding box center [428, 243] width 762 height 17
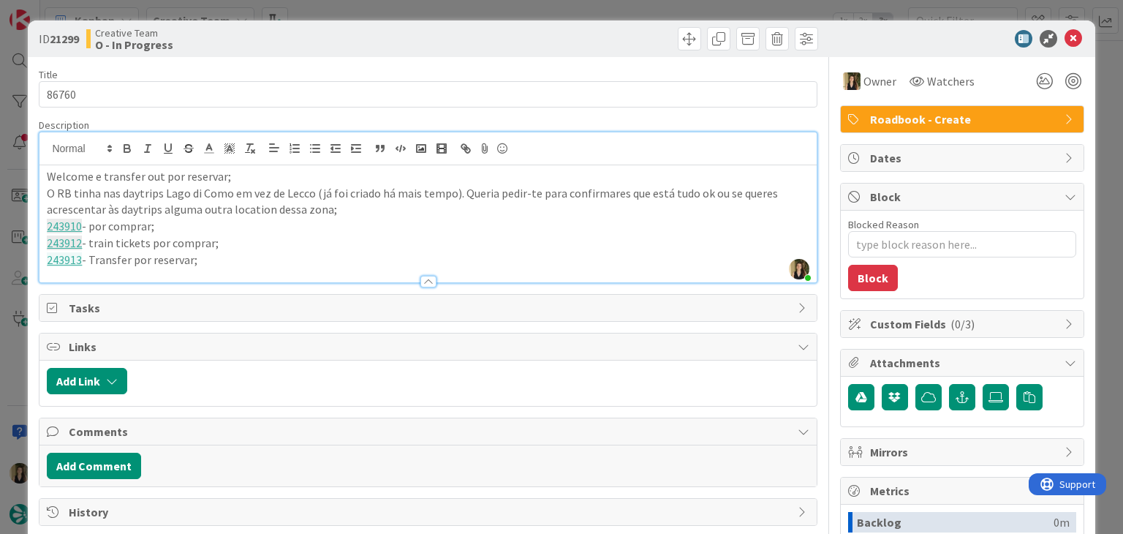
drag, startPoint x: 453, startPoint y: 49, endPoint x: 465, endPoint y: 3, distance: 47.5
click at [454, 42] on div at bounding box center [625, 38] width 386 height 23
drag, startPoint x: 480, startPoint y: 3, endPoint x: 491, endPoint y: 12, distance: 14.5
click at [480, 4] on div "ID 21299 Creative Team O - In Progress Title 5 / 128 86760 Description Sofia Pa…" at bounding box center [561, 267] width 1123 height 534
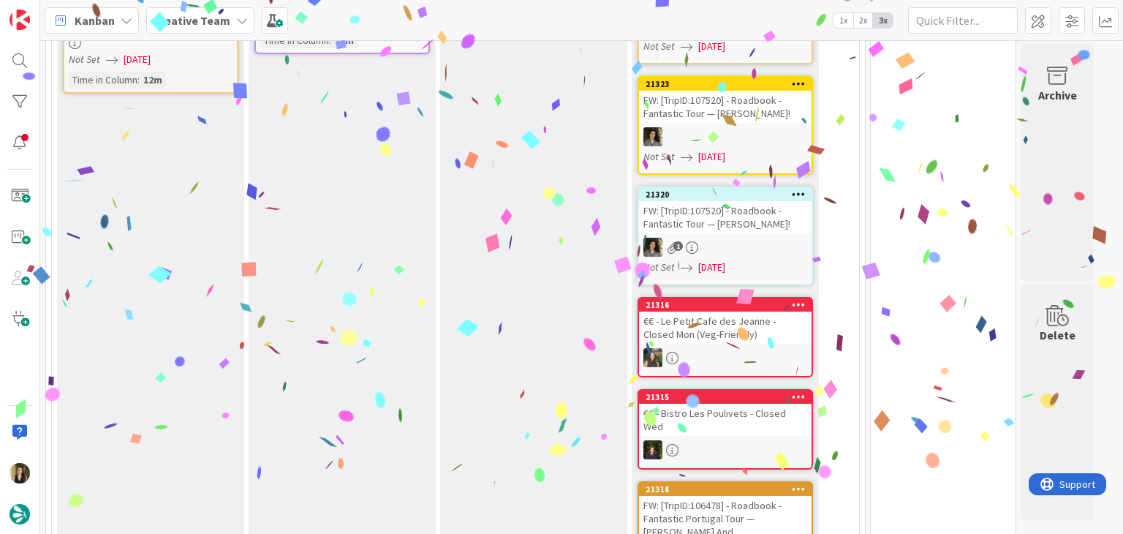
scroll to position [91, 0]
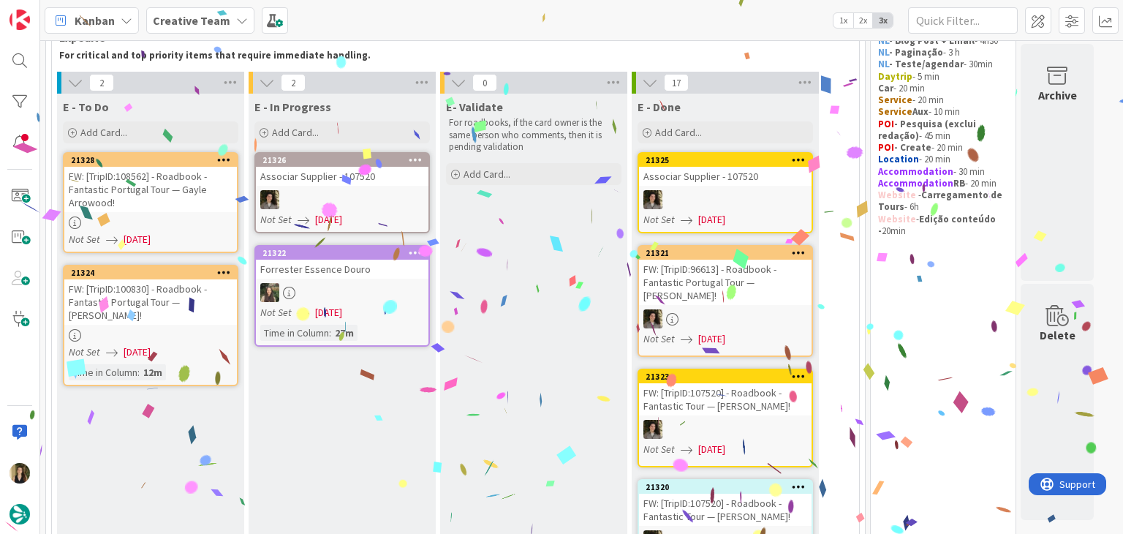
click at [211, 304] on div "FW: [TripID:100830] - Roadbook - Fantastic Portugal Tour — [PERSON_NAME]!" at bounding box center [150, 301] width 173 height 45
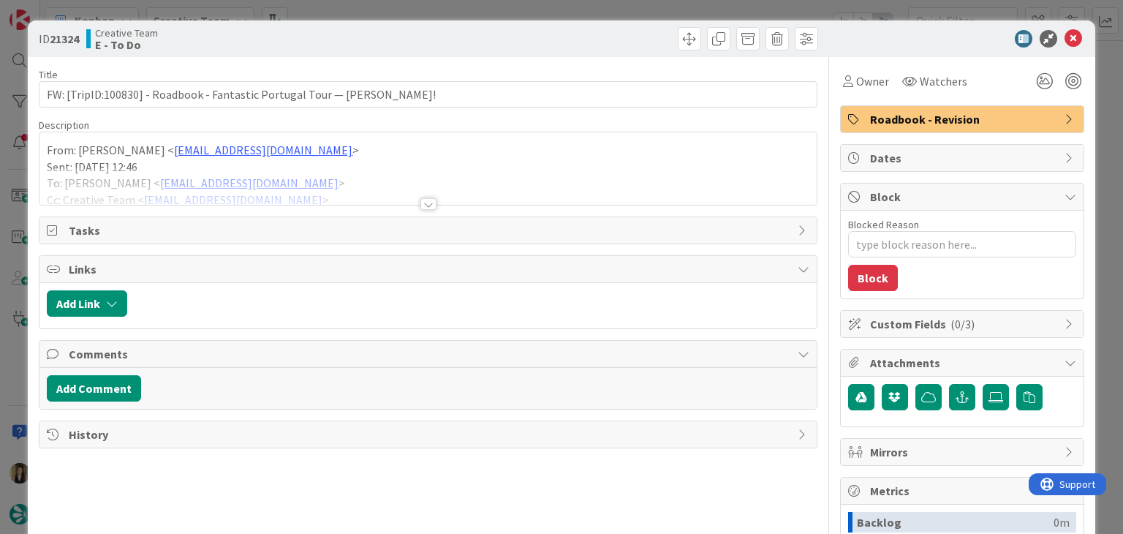
click at [376, 7] on div "ID 21324 Creative Team E - To Do Title 68 / 128 FW: [TripID:100830] - Roadbook …" at bounding box center [561, 267] width 1123 height 534
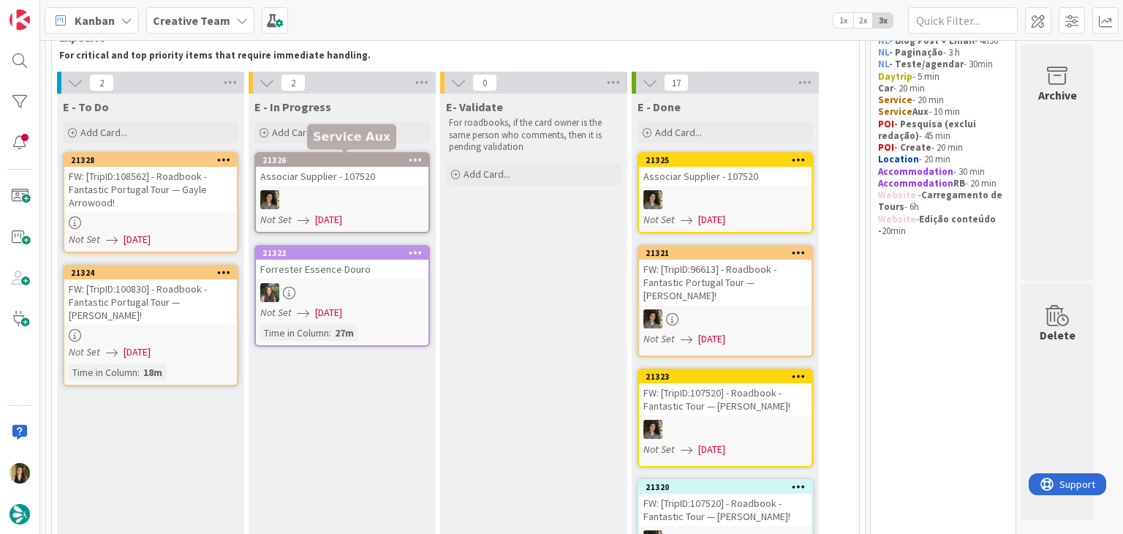
click at [181, 234] on div "Not Set 20/08/2025" at bounding box center [153, 239] width 168 height 15
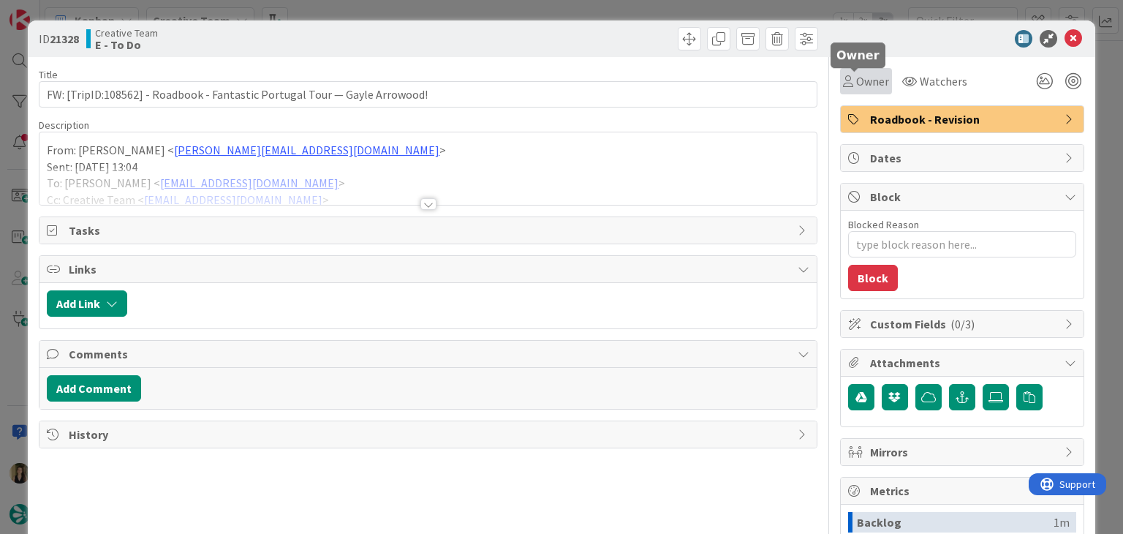
click at [866, 76] on span "Owner" at bounding box center [872, 81] width 33 height 18
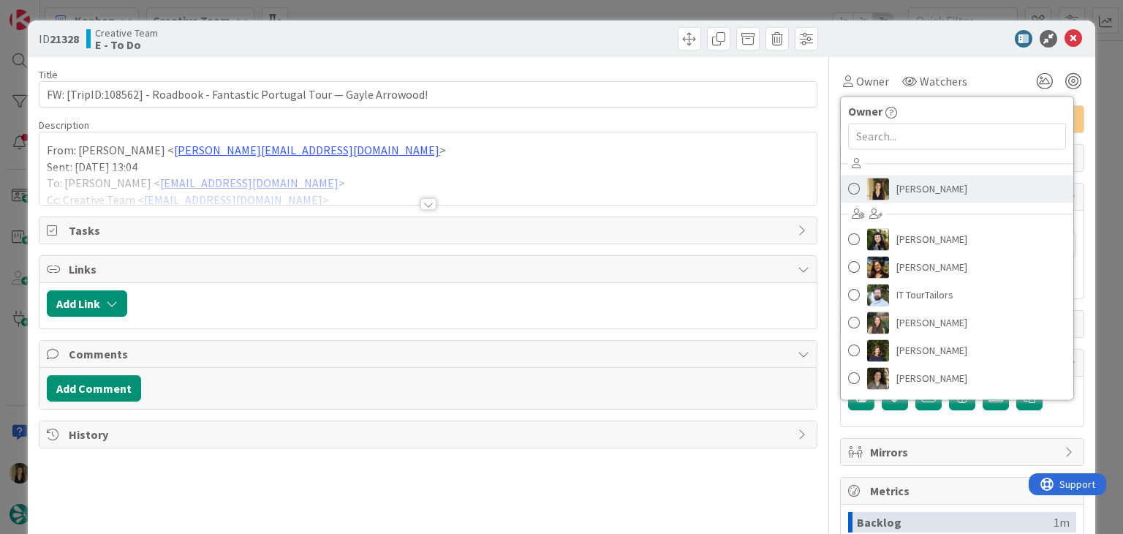
click at [915, 183] on span "[PERSON_NAME]" at bounding box center [931, 189] width 71 height 22
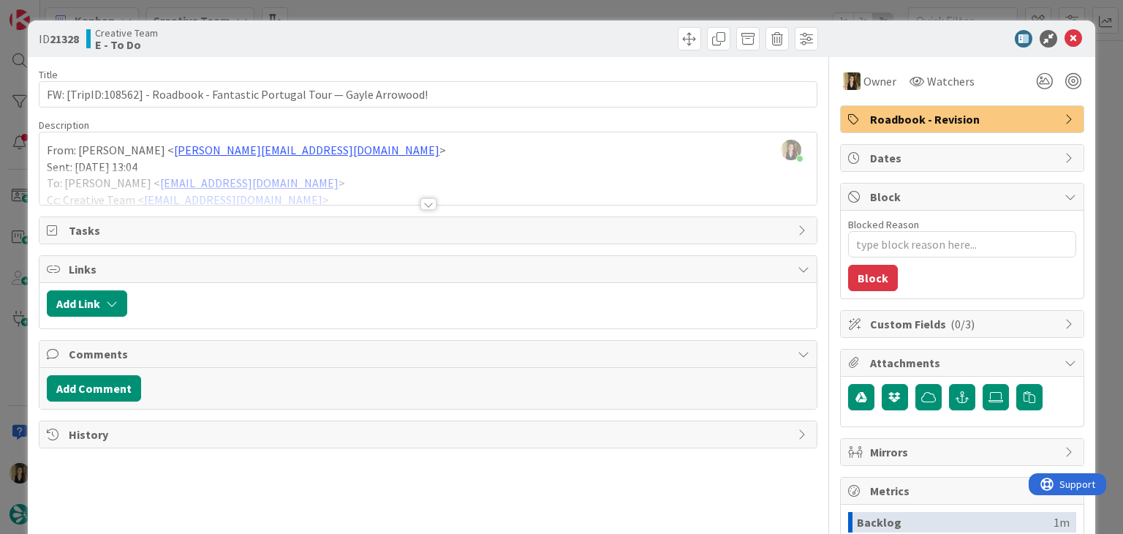
click at [425, 202] on div at bounding box center [428, 204] width 16 height 12
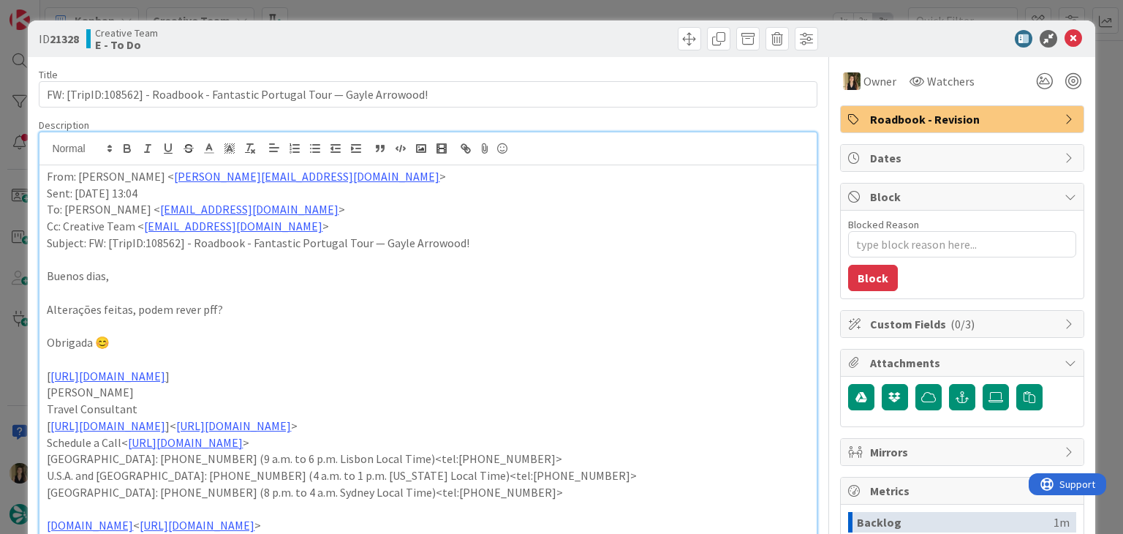
click at [415, 37] on div "Creative Team E - To Do" at bounding box center [255, 38] width 338 height 23
click at [417, 15] on div "ID 21328 Creative Team E - To Do Title 74 / 128 FW: [TripID:108562] - Roadbook …" at bounding box center [561, 267] width 1123 height 534
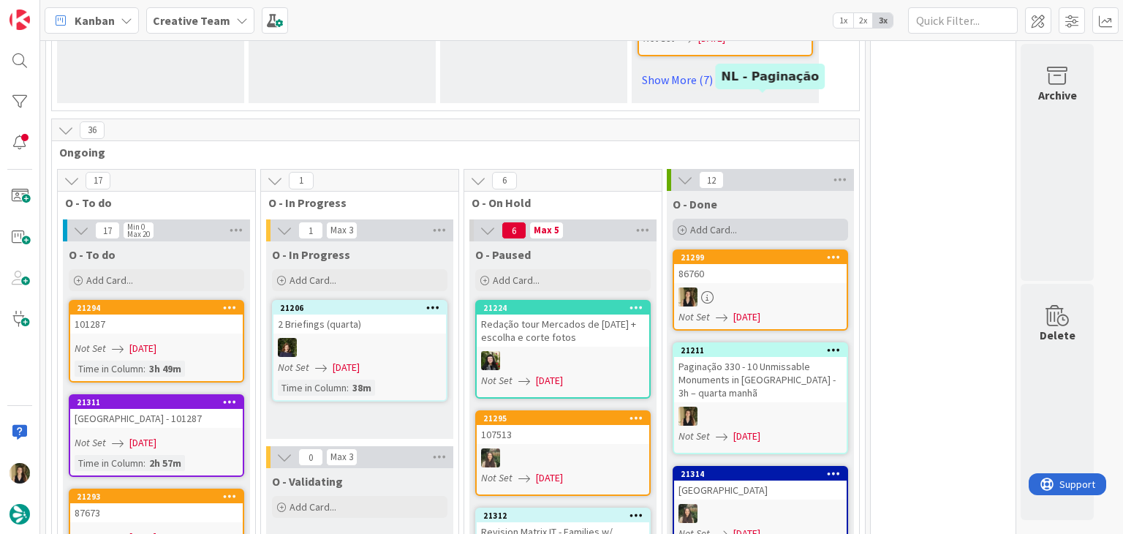
scroll to position [1218, 0]
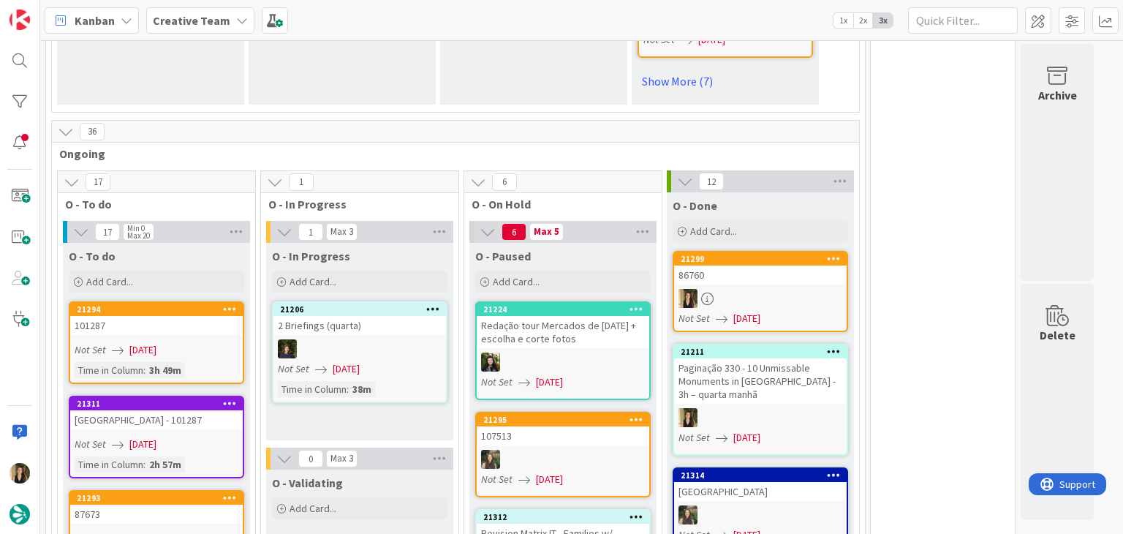
click at [801, 265] on div "86760" at bounding box center [760, 274] width 173 height 19
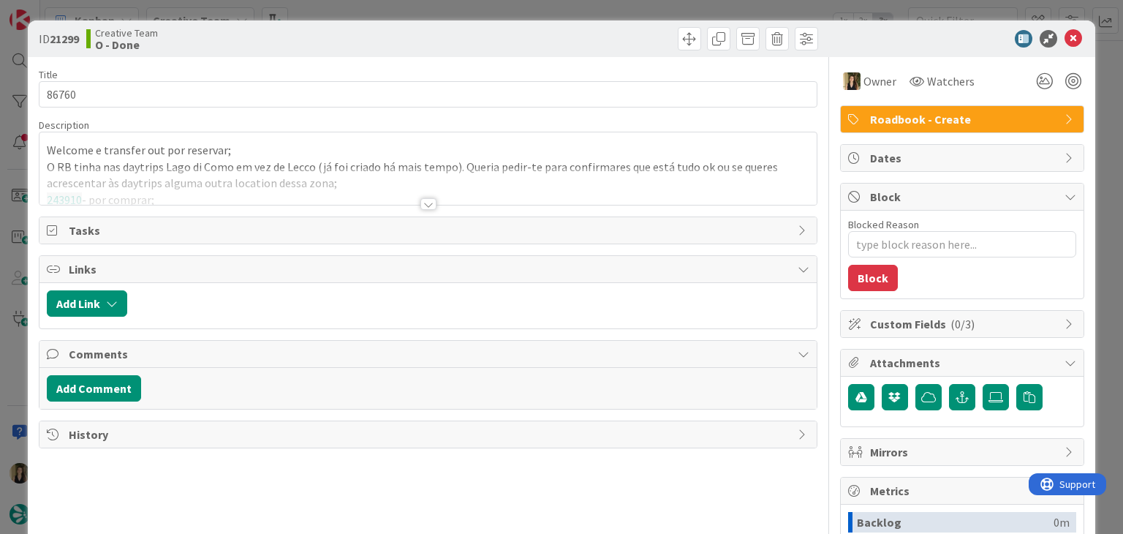
click at [261, 188] on div at bounding box center [427, 185] width 776 height 37
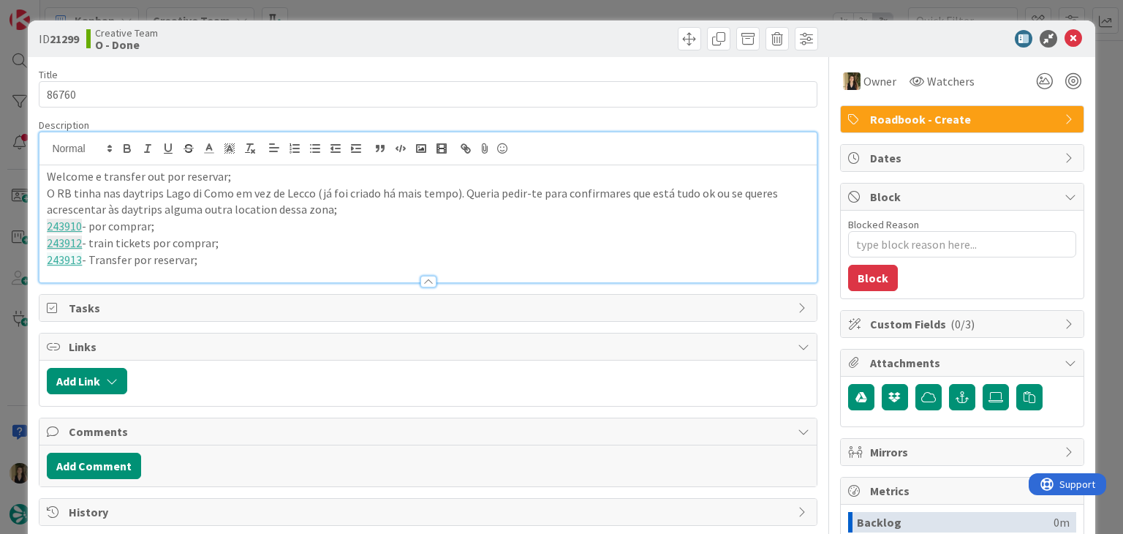
drag, startPoint x: 216, startPoint y: 261, endPoint x: 2, endPoint y: 169, distance: 232.5
click at [0, 171] on div "ID 21299 Creative Team O - Done Title 5 / 128 86760 Description Welcome e trans…" at bounding box center [561, 267] width 1123 height 534
copy div "Welcome e transfer out por reservar; O RB tinha nas daytrips Lago di Como em ve…"
drag, startPoint x: 404, startPoint y: 40, endPoint x: 409, endPoint y: 4, distance: 36.9
click at [405, 40] on div "Creative Team O - Done" at bounding box center [255, 38] width 338 height 23
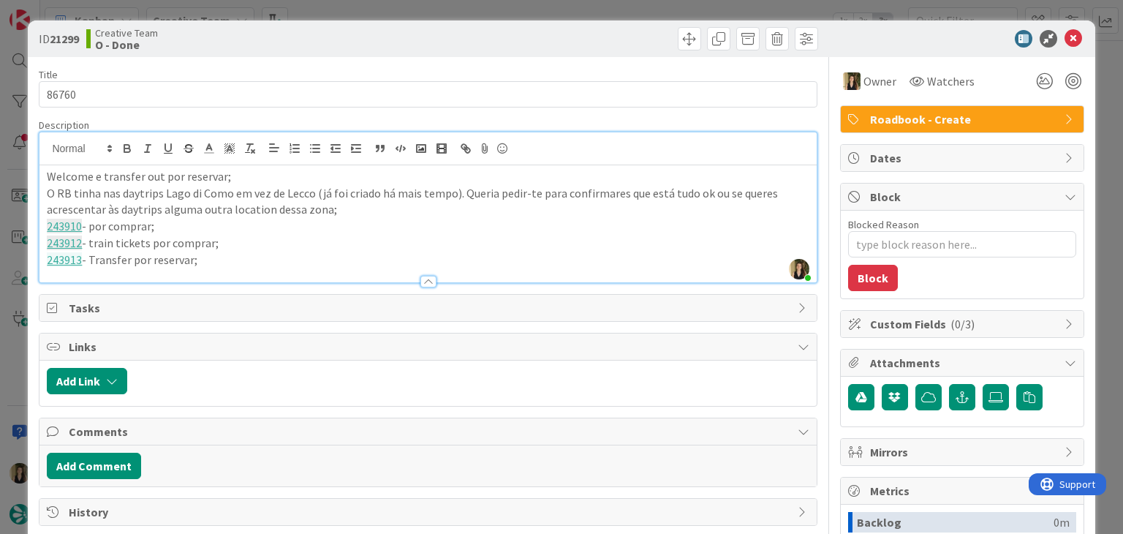
click at [409, 1] on div "ID 21299 Creative Team O - Done Title 5 / 128 86760 Description Sofia Palma jus…" at bounding box center [561, 267] width 1123 height 534
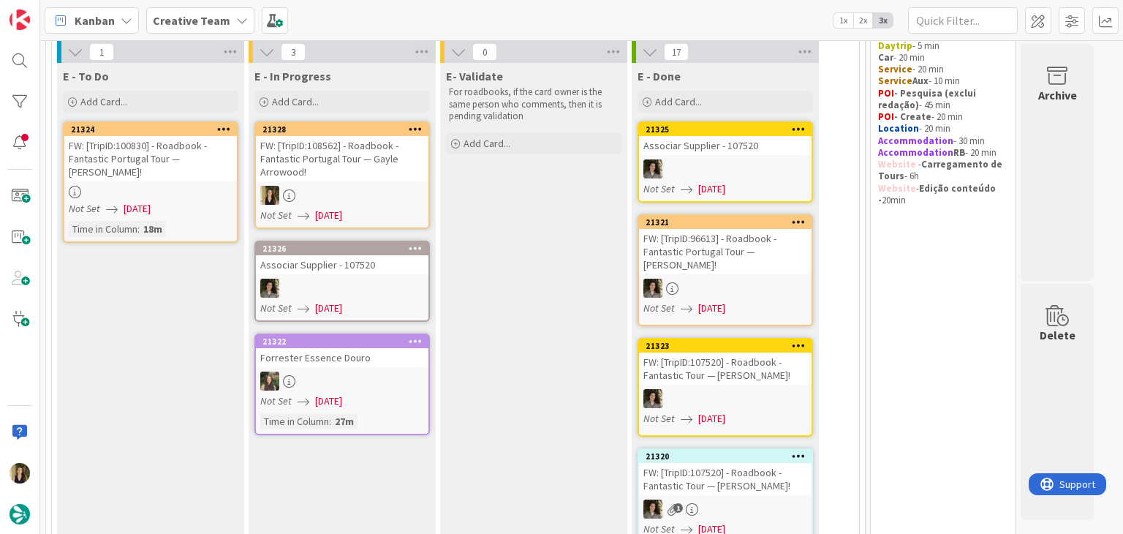
click at [388, 188] on div at bounding box center [342, 195] width 173 height 19
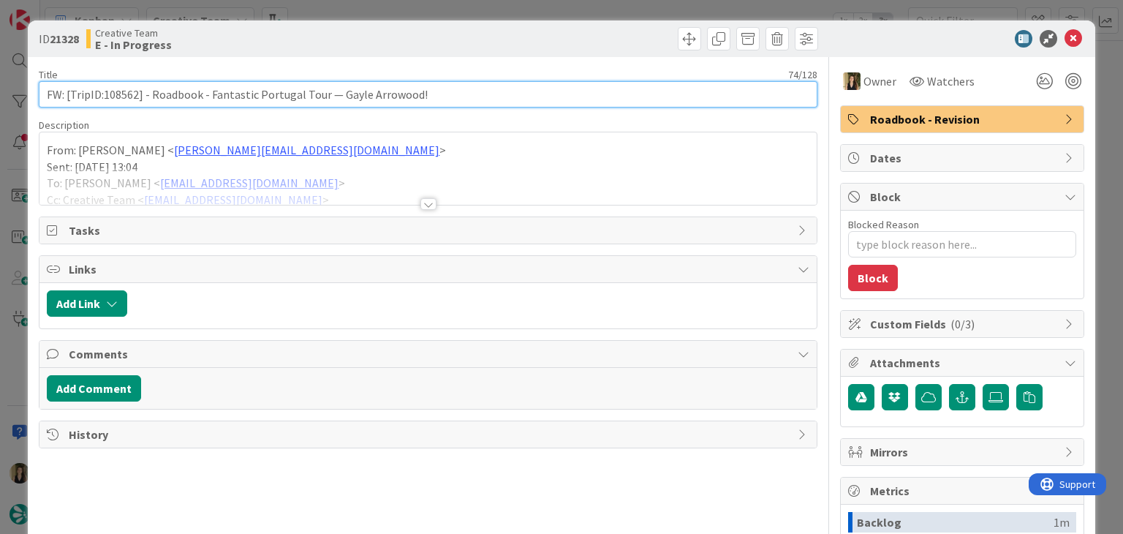
click at [117, 94] on input "FW: [TripID:108562] - Roadbook - Fantastic Portugal Tour — Gayle Arrowood!" at bounding box center [428, 94] width 778 height 26
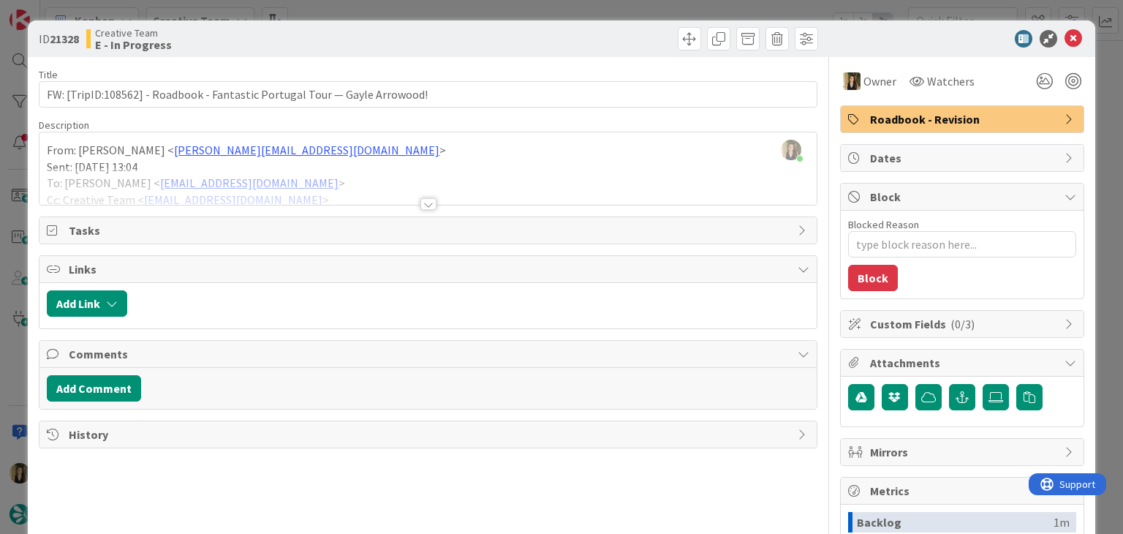
click at [429, 197] on div at bounding box center [427, 185] width 776 height 37
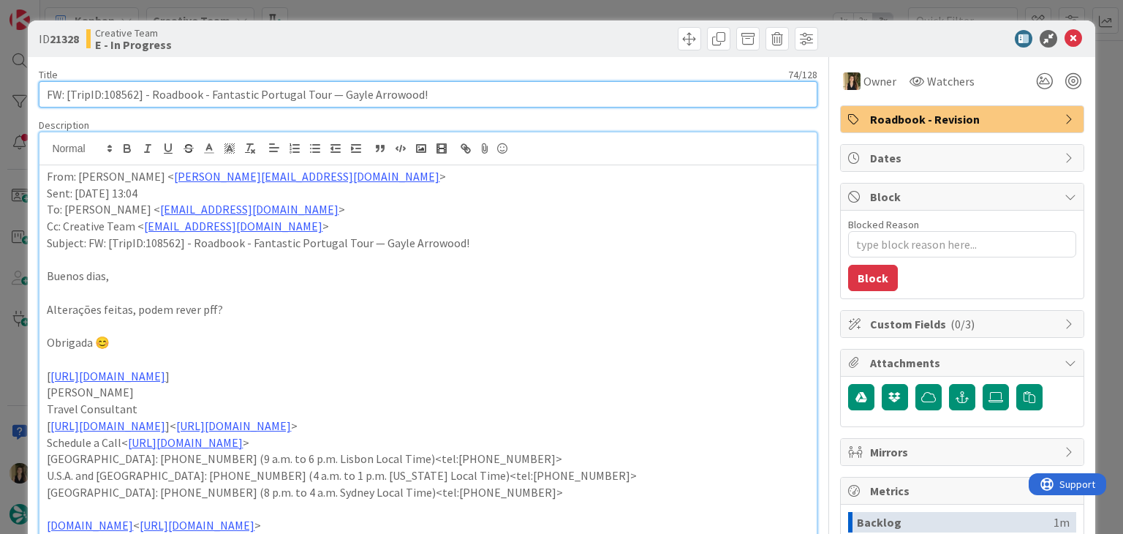
click at [117, 94] on input "FW: [TripID:108562] - Roadbook - Fantastic Portugal Tour — Gayle Arrowood!" at bounding box center [428, 94] width 778 height 26
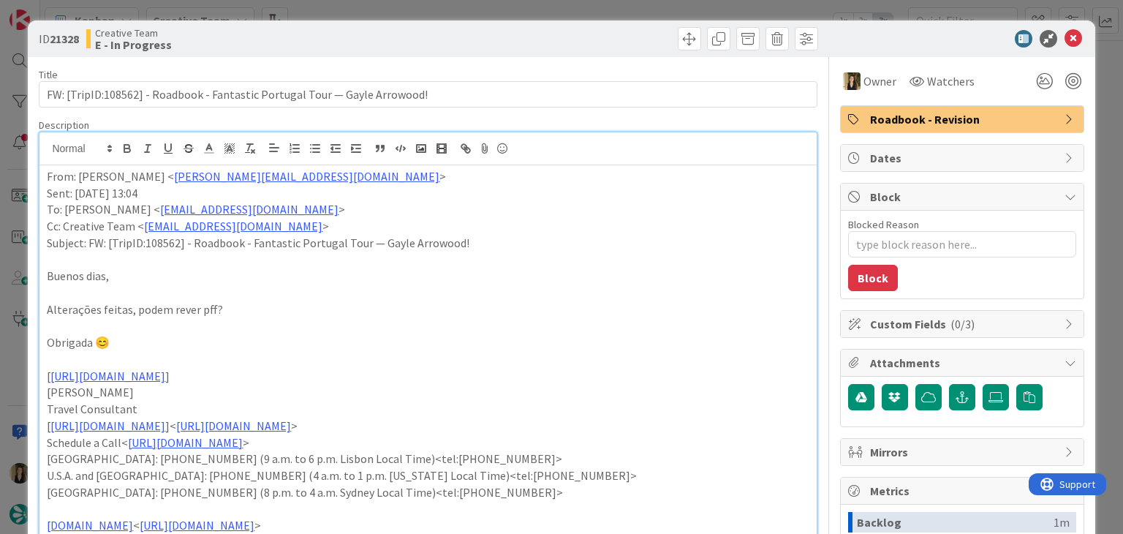
click at [573, 23] on div "ID 21328 Creative Team E - In Progress" at bounding box center [561, 38] width 1067 height 37
click at [573, 10] on div "ID 21328 Creative Team E - In Progress Title 74 / 128 FW: [TripID:108562] - Roa…" at bounding box center [561, 267] width 1123 height 534
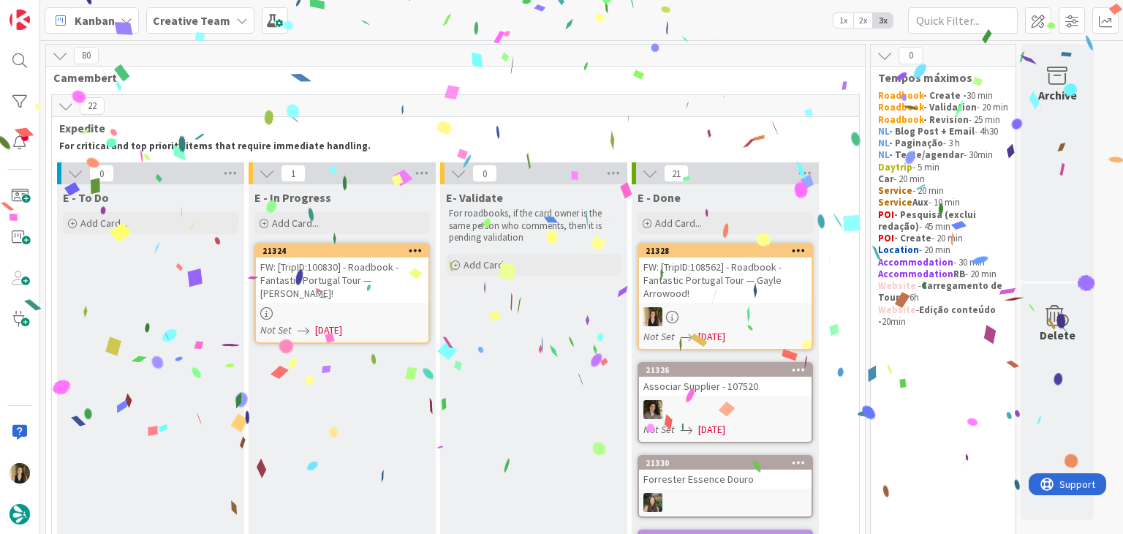
click at [389, 307] on div at bounding box center [342, 313] width 173 height 12
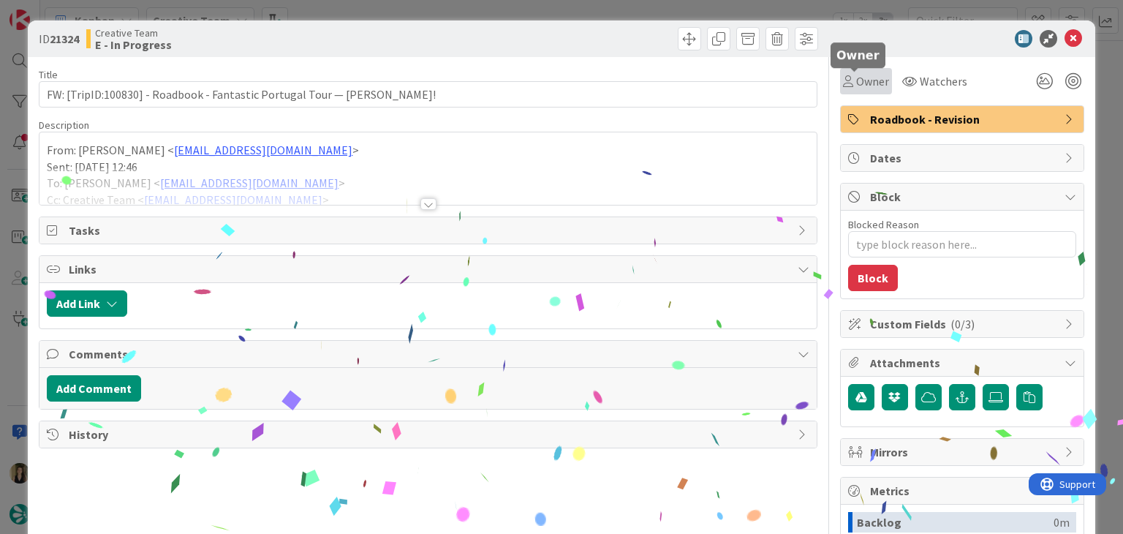
click at [856, 77] on span "Owner" at bounding box center [872, 81] width 33 height 18
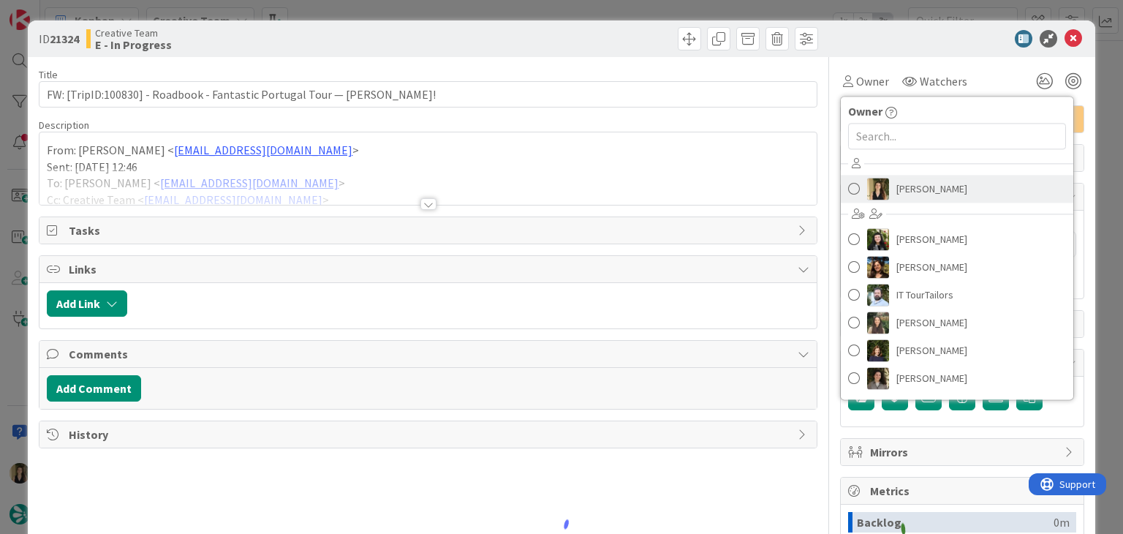
click at [933, 175] on link "[PERSON_NAME]" at bounding box center [957, 189] width 232 height 28
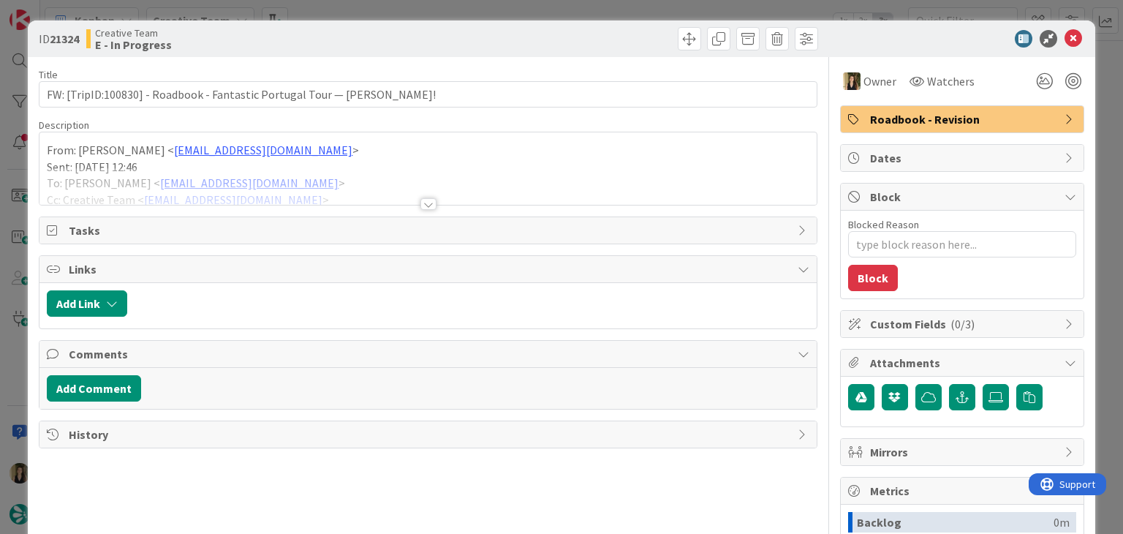
click at [420, 207] on div at bounding box center [428, 204] width 16 height 12
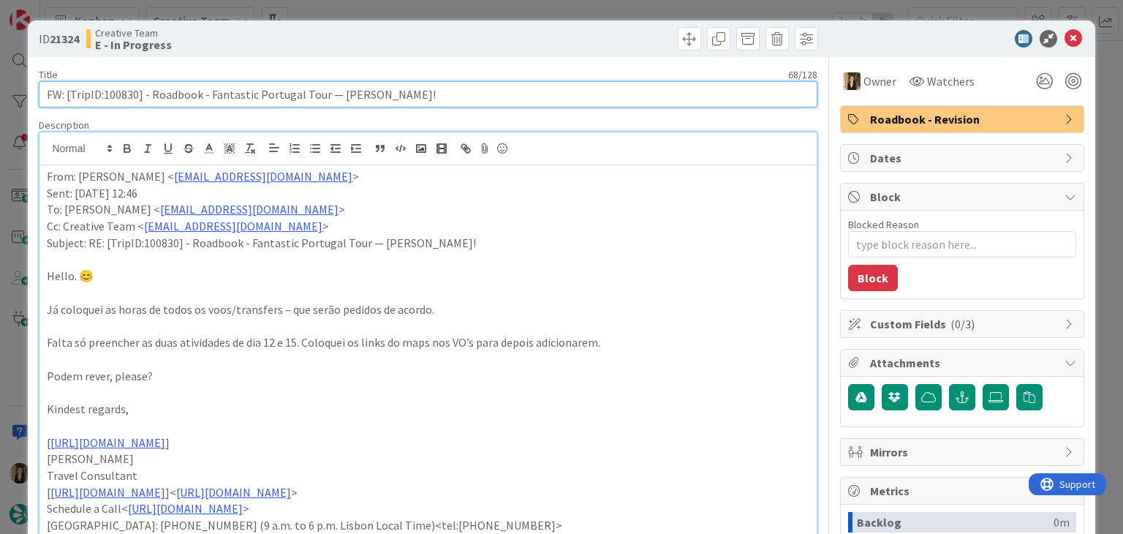
click at [121, 91] on input "FW: [TripID:100830] - Roadbook - Fantastic Portugal Tour — [PERSON_NAME]!" at bounding box center [428, 94] width 778 height 26
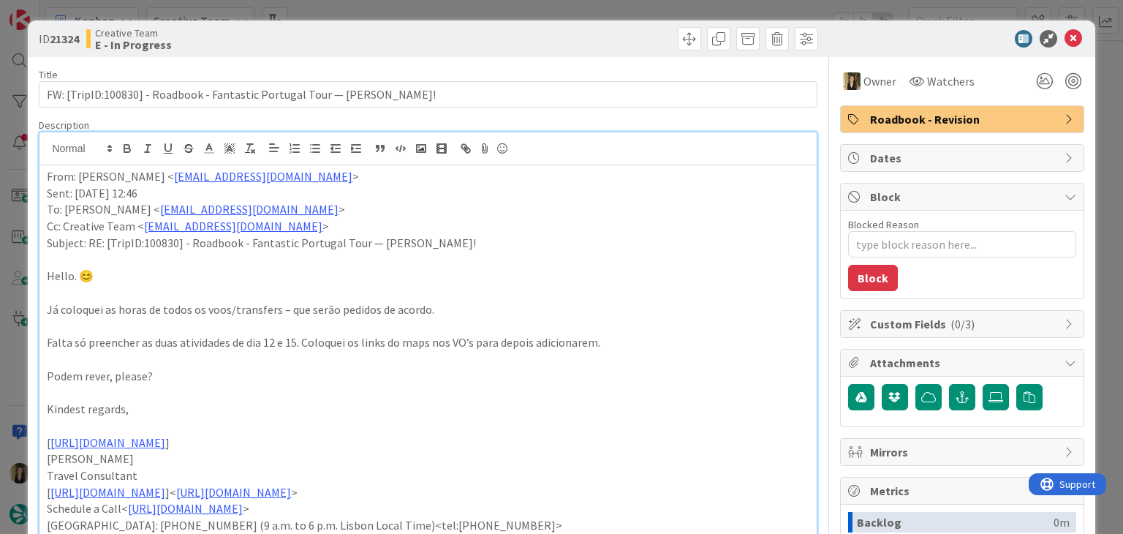
click at [438, 35] on div at bounding box center [625, 38] width 386 height 23
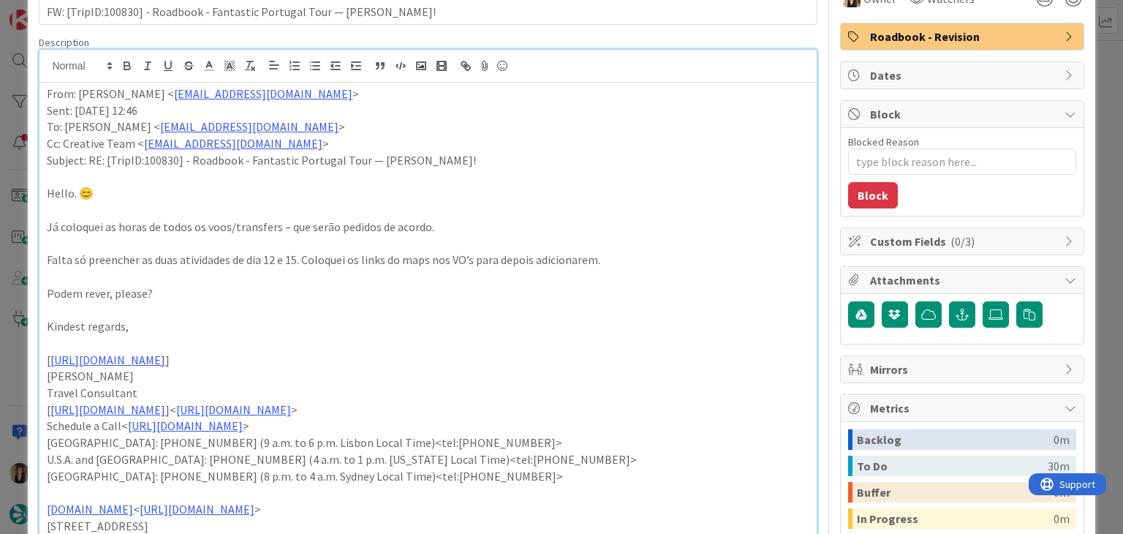
scroll to position [73, 0]
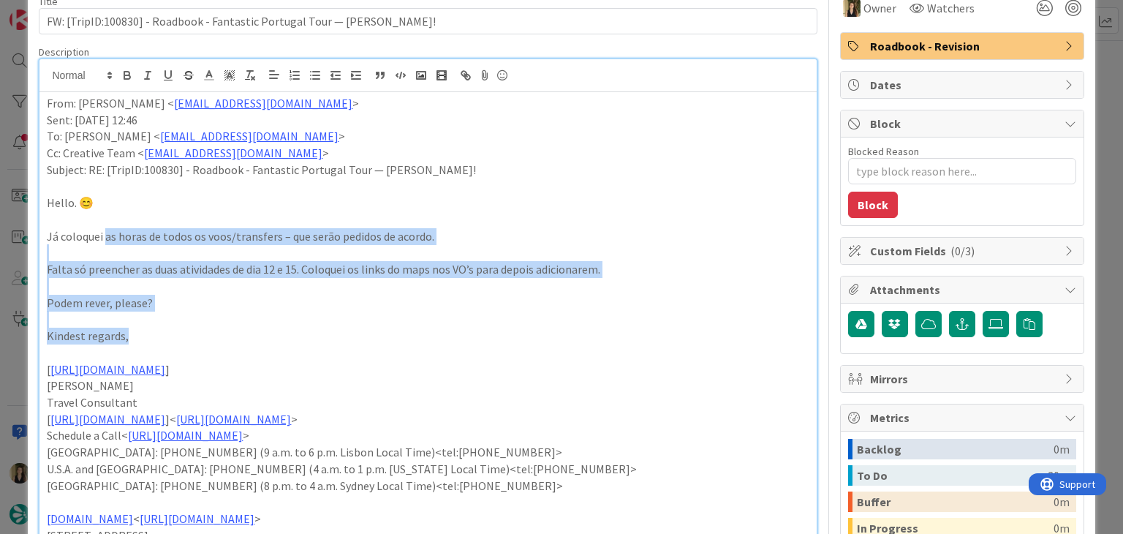
drag, startPoint x: 129, startPoint y: 241, endPoint x: 583, endPoint y: 333, distance: 462.5
click at [169, 337] on p "Kindest regards," at bounding box center [428, 335] width 762 height 17
drag, startPoint x: 205, startPoint y: 315, endPoint x: 235, endPoint y: 239, distance: 82.0
click at [205, 314] on p at bounding box center [428, 319] width 762 height 17
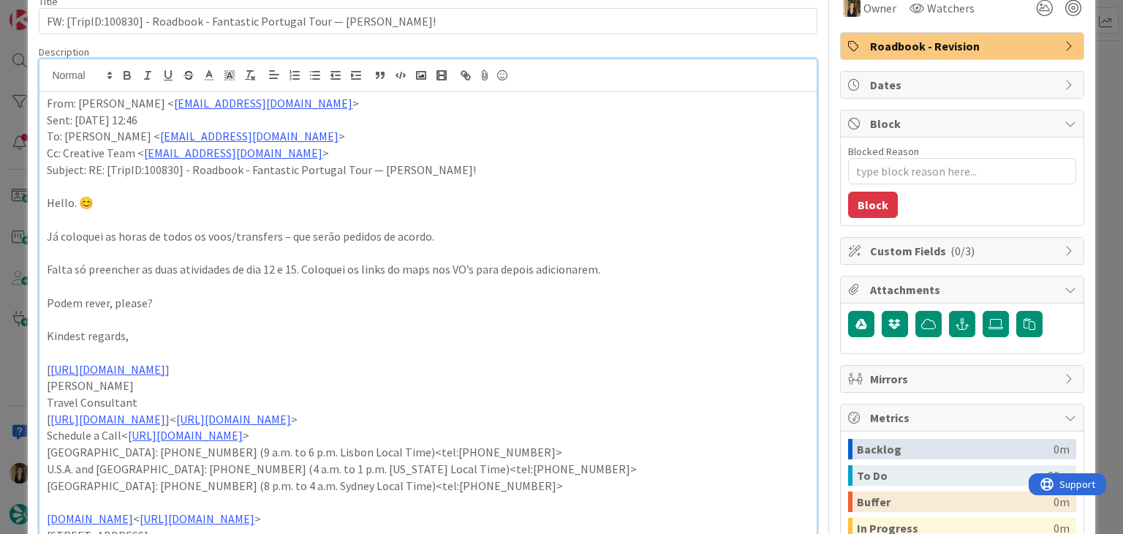
click at [251, 189] on p at bounding box center [428, 186] width 762 height 17
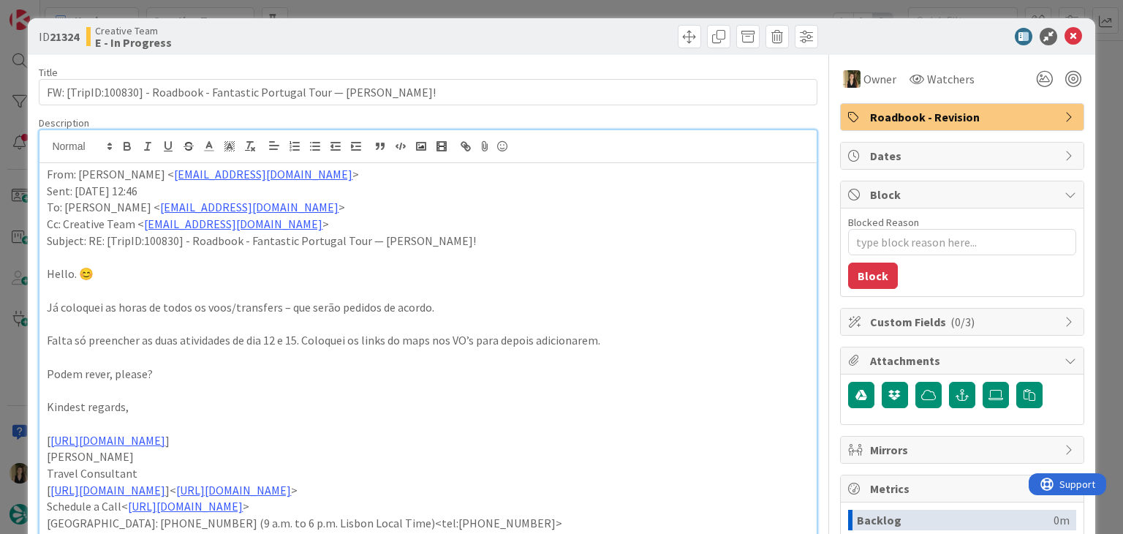
scroll to position [0, 0]
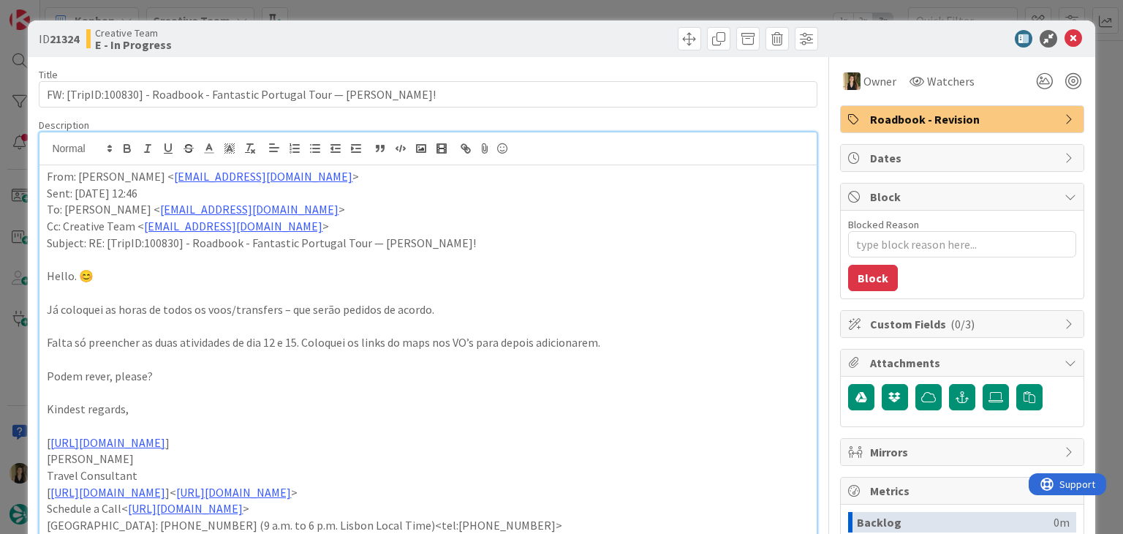
click at [453, 21] on div "ID 21324 Creative Team E - In Progress" at bounding box center [561, 38] width 1067 height 37
click at [453, 14] on div "ID 21324 Creative Team E - In Progress Title 68 / 128 FW: [TripID:100830] - Roa…" at bounding box center [561, 267] width 1123 height 534
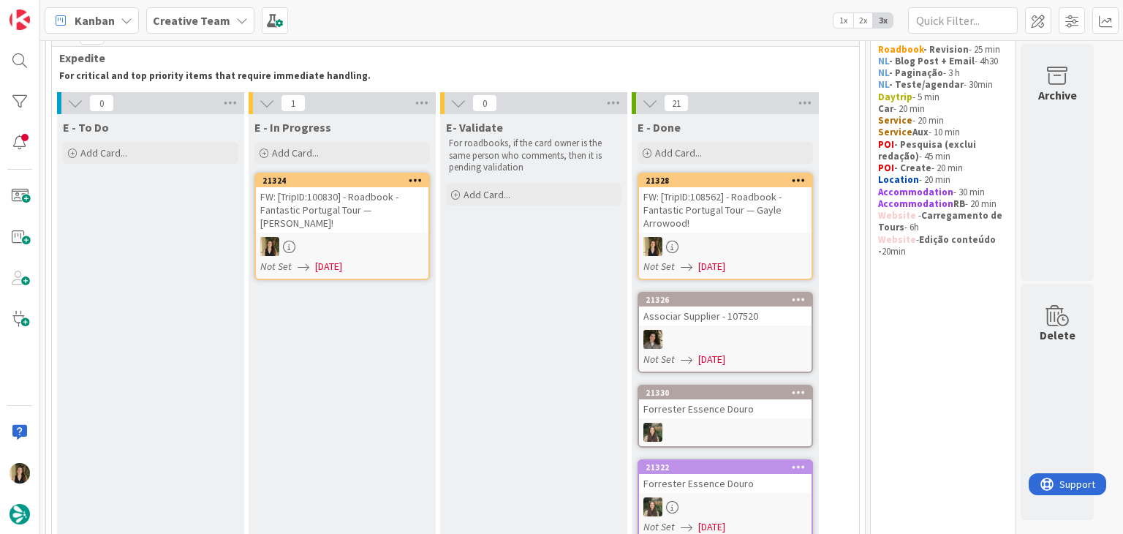
click at [332, 213] on div "FW: [TripID:100830] - Roadbook - Fantastic Portugal Tour — [PERSON_NAME]!" at bounding box center [342, 209] width 173 height 45
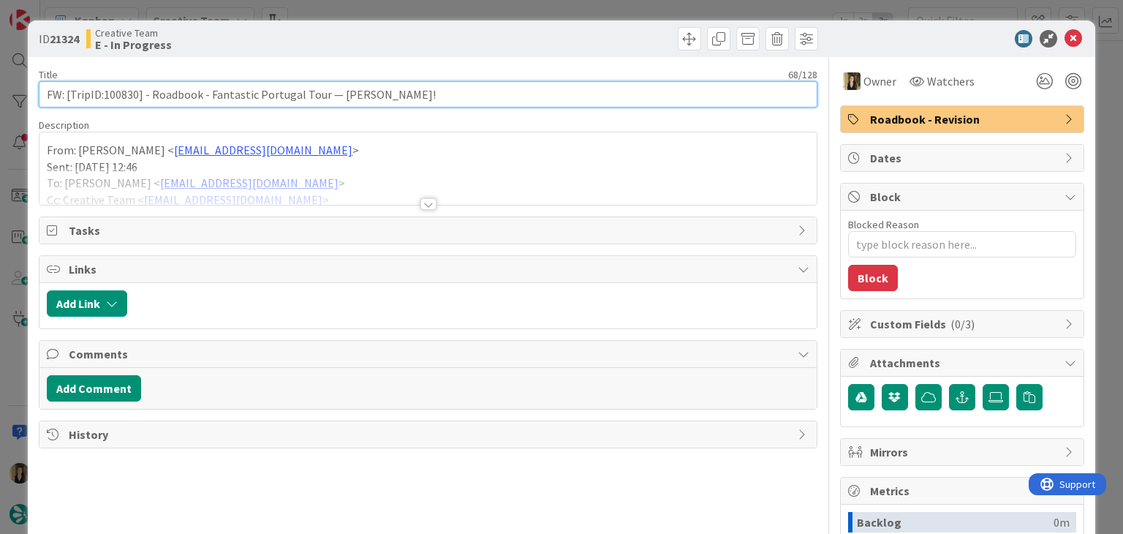
click at [118, 88] on input "FW: [TripID:100830] - Roadbook - Fantastic Portugal Tour — [PERSON_NAME]!" at bounding box center [428, 94] width 778 height 26
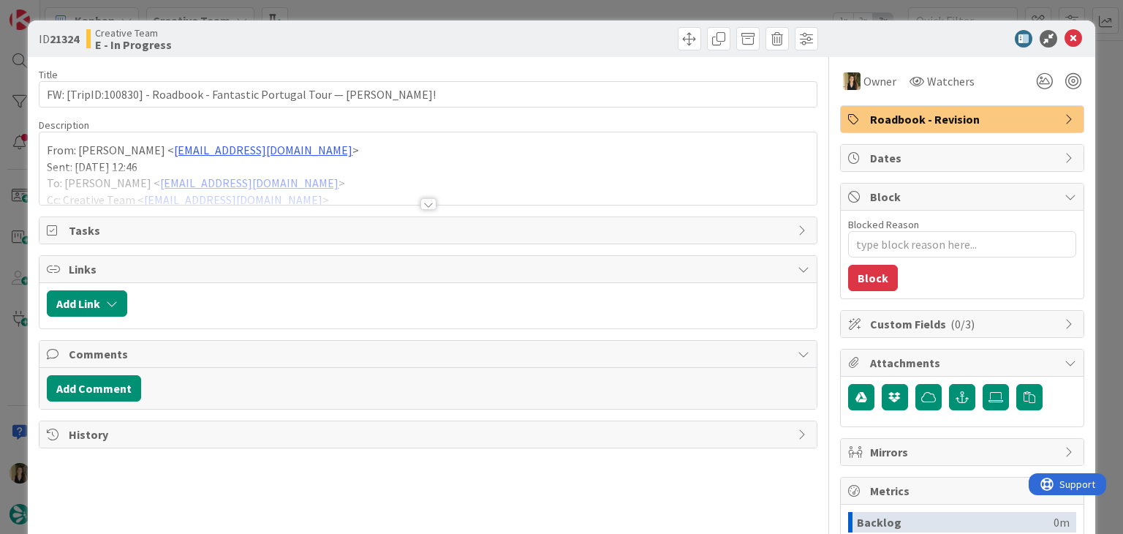
click at [429, 204] on div at bounding box center [428, 204] width 16 height 12
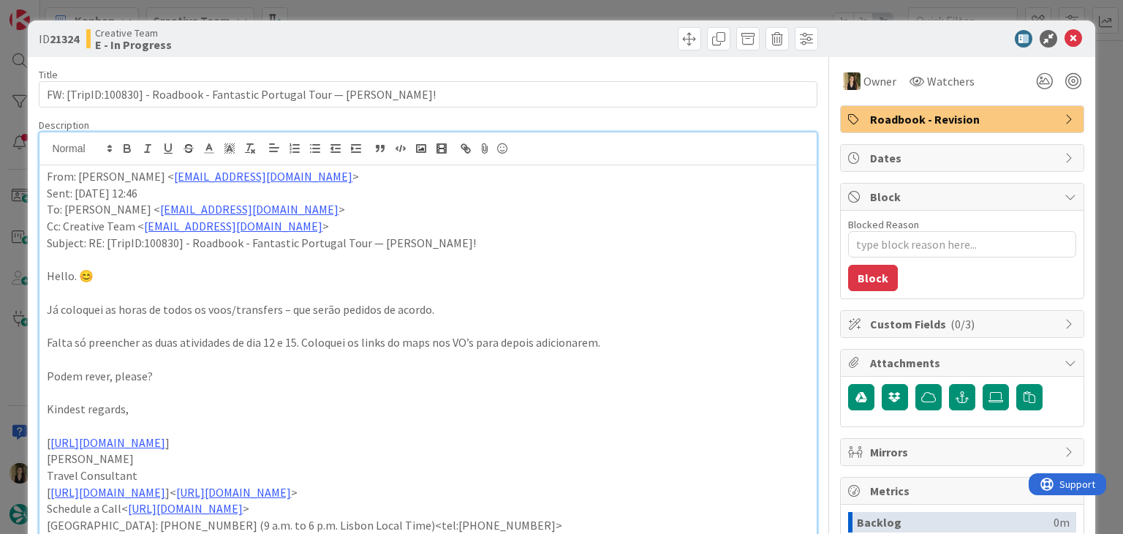
click at [474, 39] on div at bounding box center [625, 38] width 386 height 23
click at [477, 14] on div "ID 21324 Creative Team E - In Progress Title 68 / 128 FW: [TripID:100830] - Roa…" at bounding box center [561, 267] width 1123 height 534
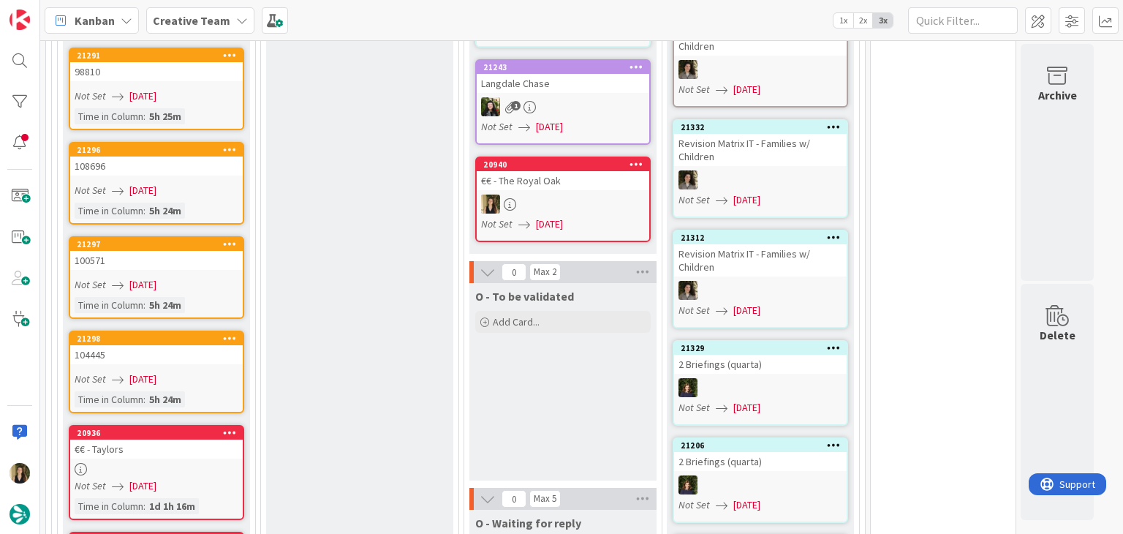
scroll to position [1901, 0]
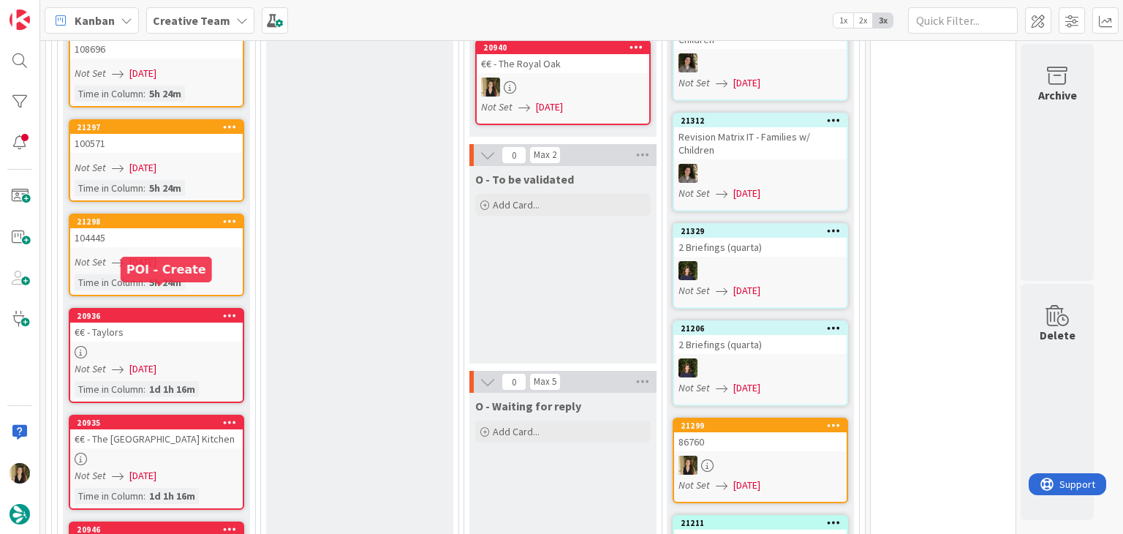
click at [181, 254] on div "Not Set 20/08/2025" at bounding box center [159, 261] width 168 height 15
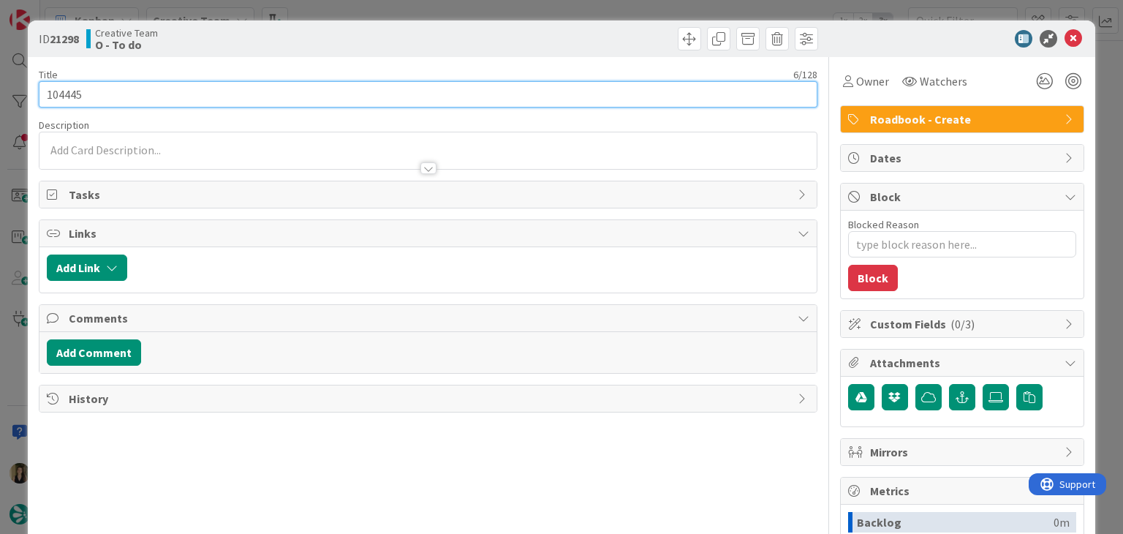
click at [63, 94] on input "104445" at bounding box center [428, 94] width 778 height 26
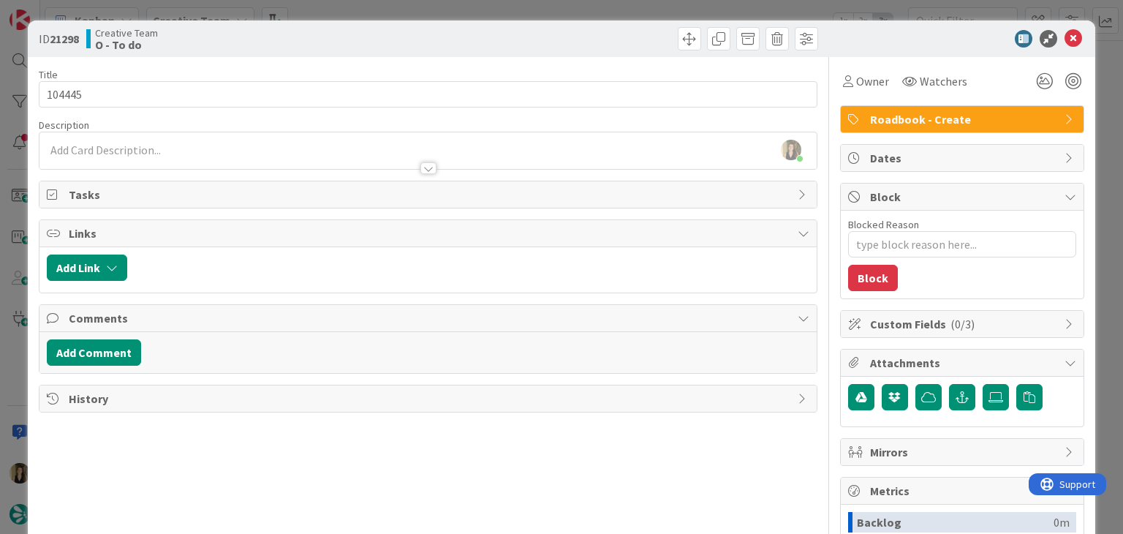
click at [325, 25] on div "ID 21298 Creative Team O - To do" at bounding box center [561, 38] width 1067 height 37
click at [329, 4] on div "ID 21298 Creative Team O - To do Title 6 / 128 104445 Description Sofia Palma j…" at bounding box center [561, 267] width 1123 height 534
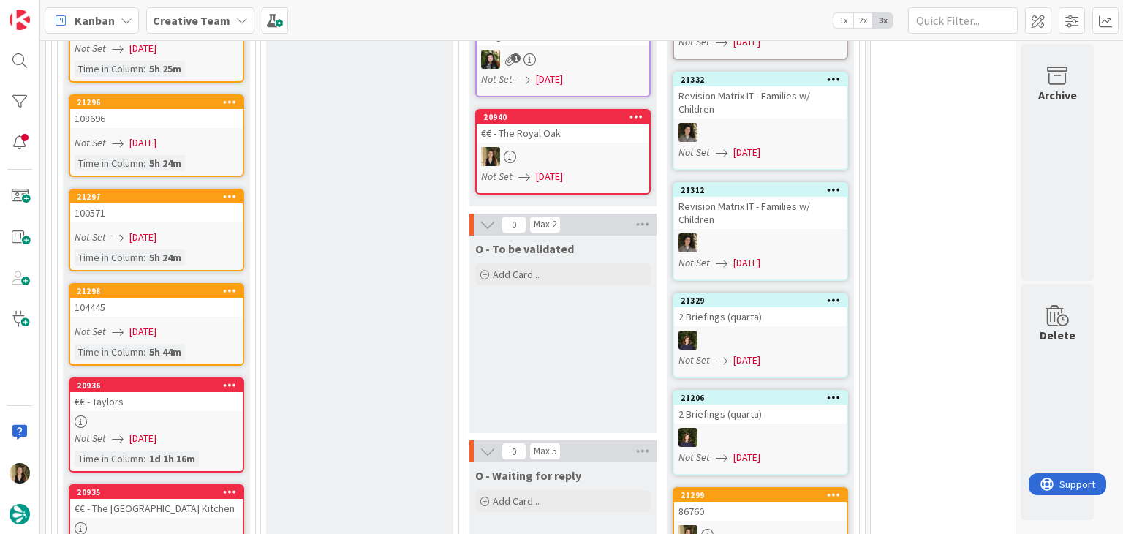
scroll to position [1754, 0]
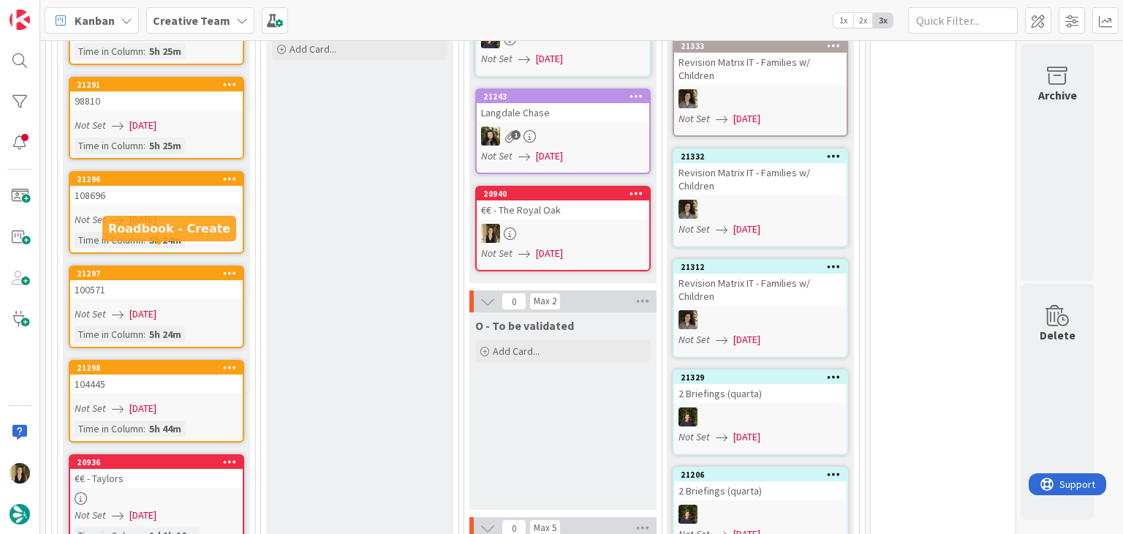
click at [202, 280] on div "100571" at bounding box center [156, 289] width 173 height 19
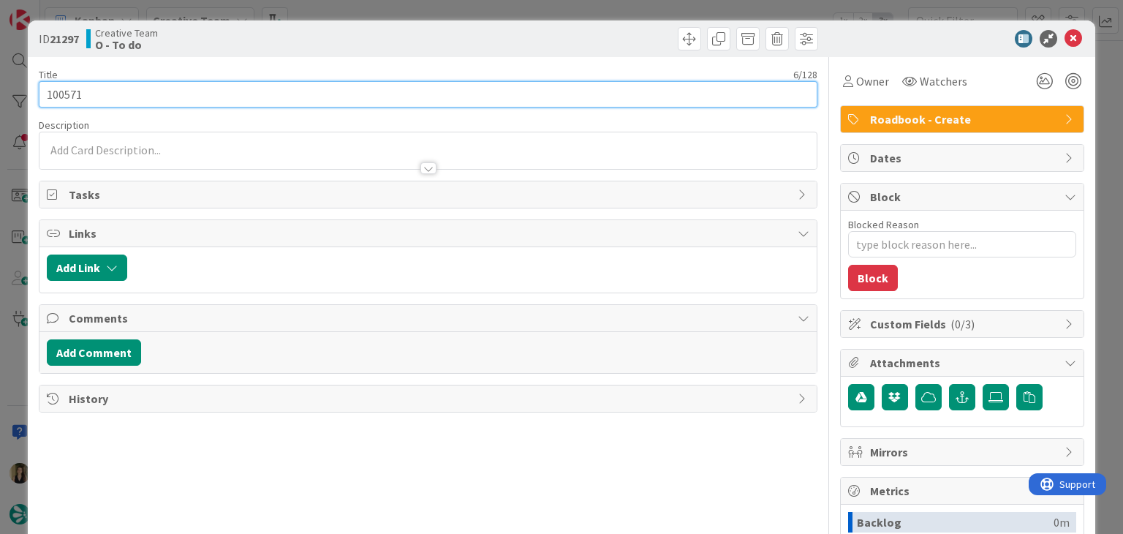
click at [70, 91] on input "100571" at bounding box center [428, 94] width 778 height 26
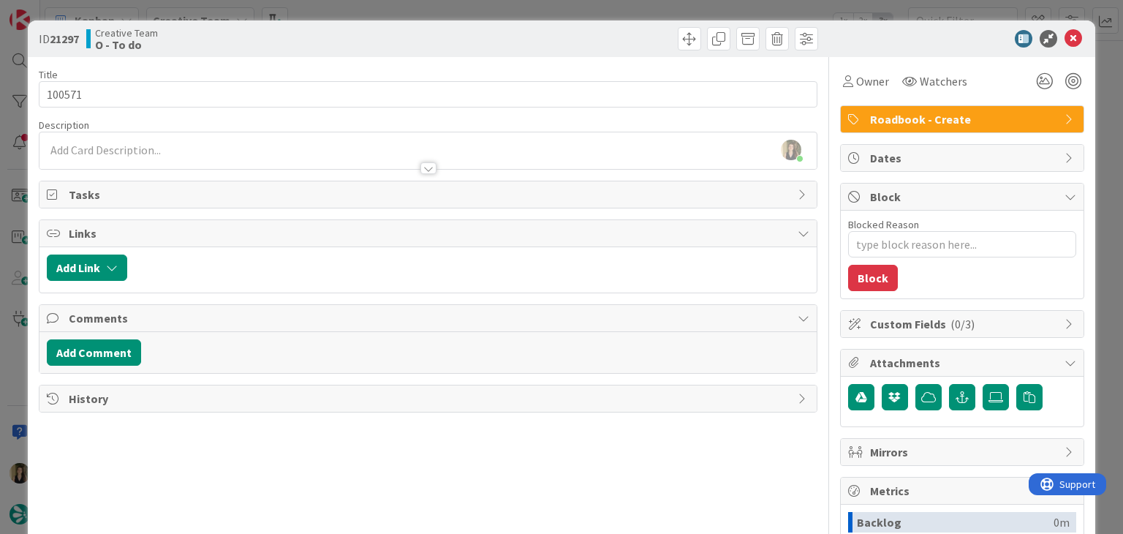
drag, startPoint x: 333, startPoint y: 58, endPoint x: 336, endPoint y: 35, distance: 23.6
click at [333, 57] on div "Title 6 / 128 100571 Description Sofia Palma just joined Owner Watchers Roadboo…" at bounding box center [428, 405] width 778 height 697
click at [357, 7] on div "ID 21297 Creative Team O - To do Title 6 / 128 100571 Description Sofia Palma j…" at bounding box center [561, 267] width 1123 height 534
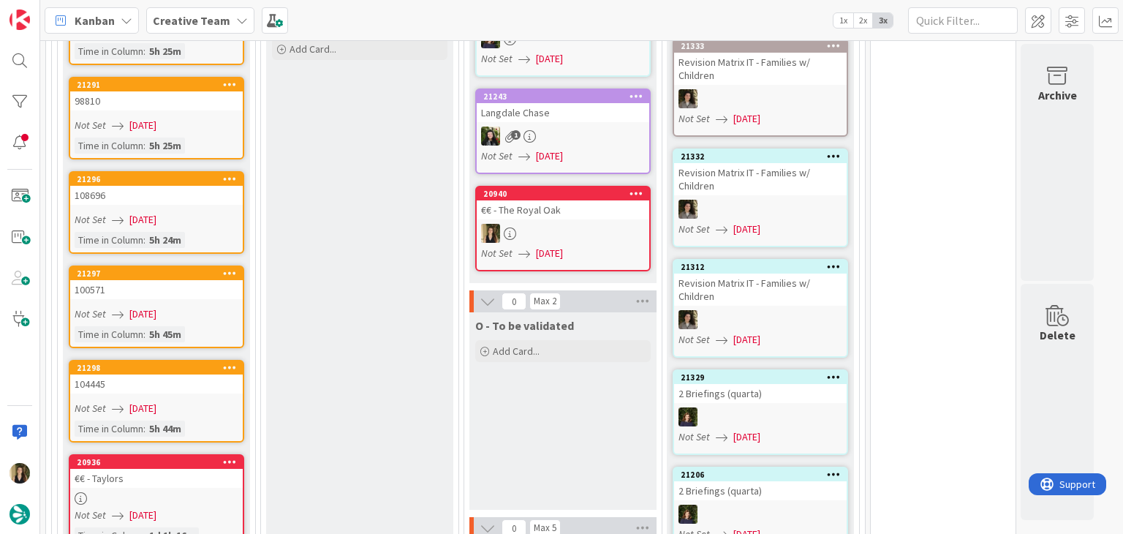
click at [220, 184] on link "21296 108696 Not Set 20/08/2025 Time in Column : 5h 24m" at bounding box center [156, 212] width 175 height 83
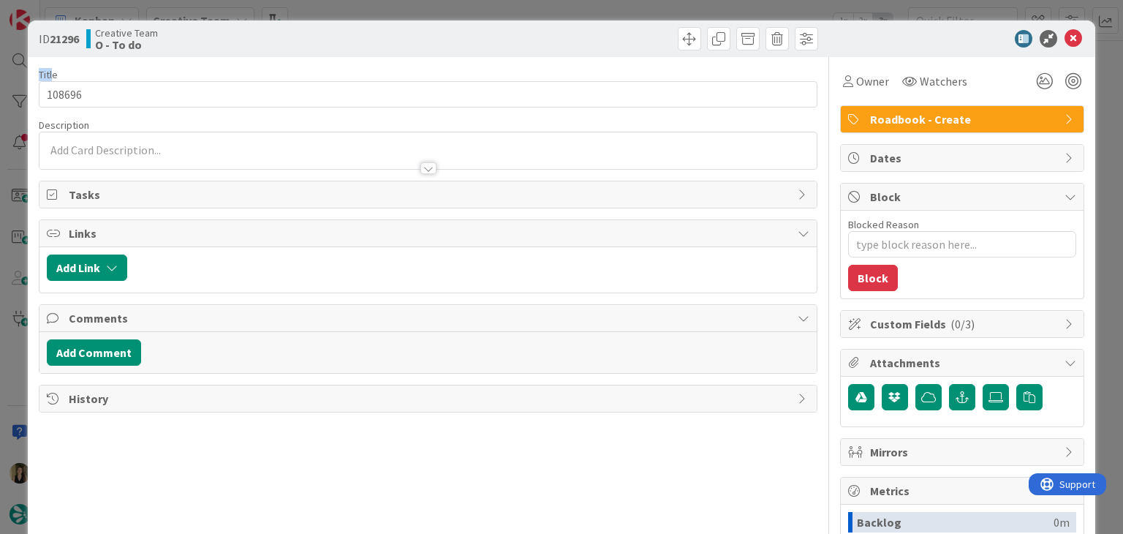
drag, startPoint x: 53, startPoint y: 77, endPoint x: 60, endPoint y: 92, distance: 16.0
click at [60, 92] on div "Title 6 / 128 108696" at bounding box center [428, 87] width 778 height 39
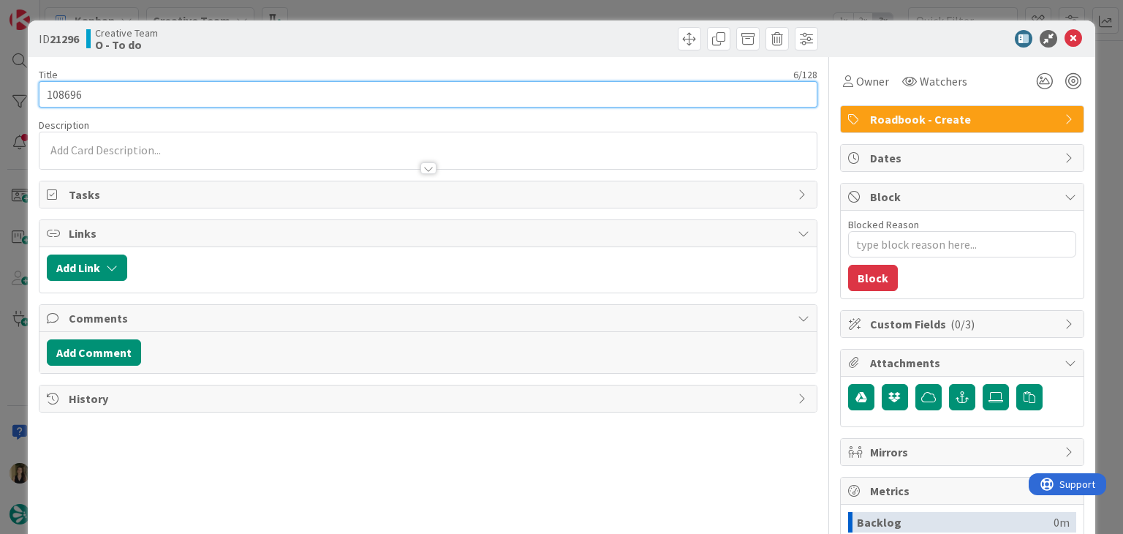
click at [60, 92] on input "108696" at bounding box center [428, 94] width 778 height 26
click at [61, 92] on input "108696" at bounding box center [428, 94] width 778 height 26
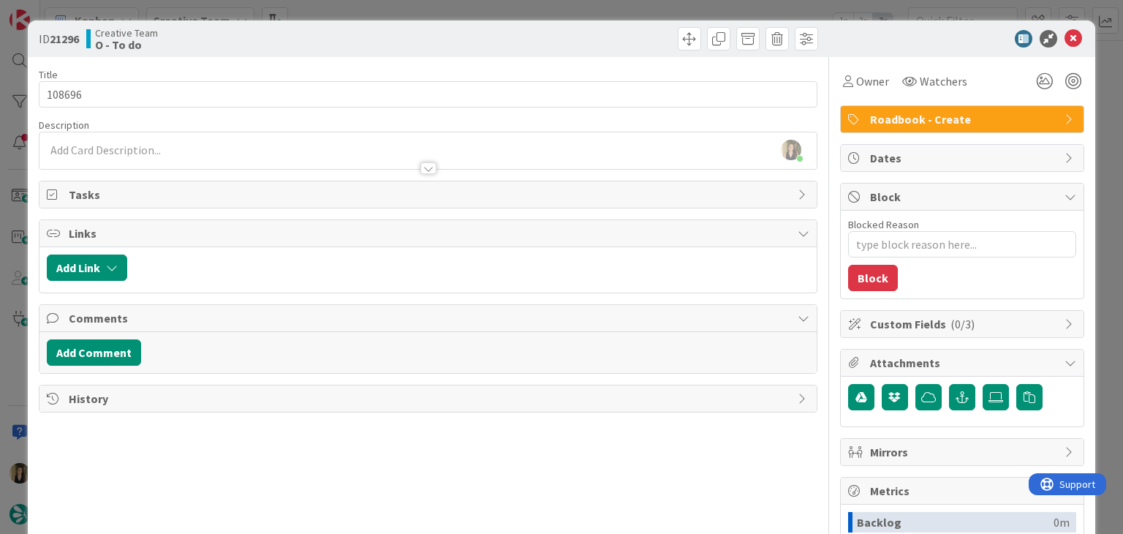
drag, startPoint x: 322, startPoint y: 28, endPoint x: 335, endPoint y: 7, distance: 24.6
click at [322, 27] on div "Creative Team O - To do" at bounding box center [255, 38] width 338 height 23
click at [335, 7] on div "ID 21296 Creative Team O - To do Title 6 / 128 108696 Description Sofia Palma j…" at bounding box center [561, 267] width 1123 height 534
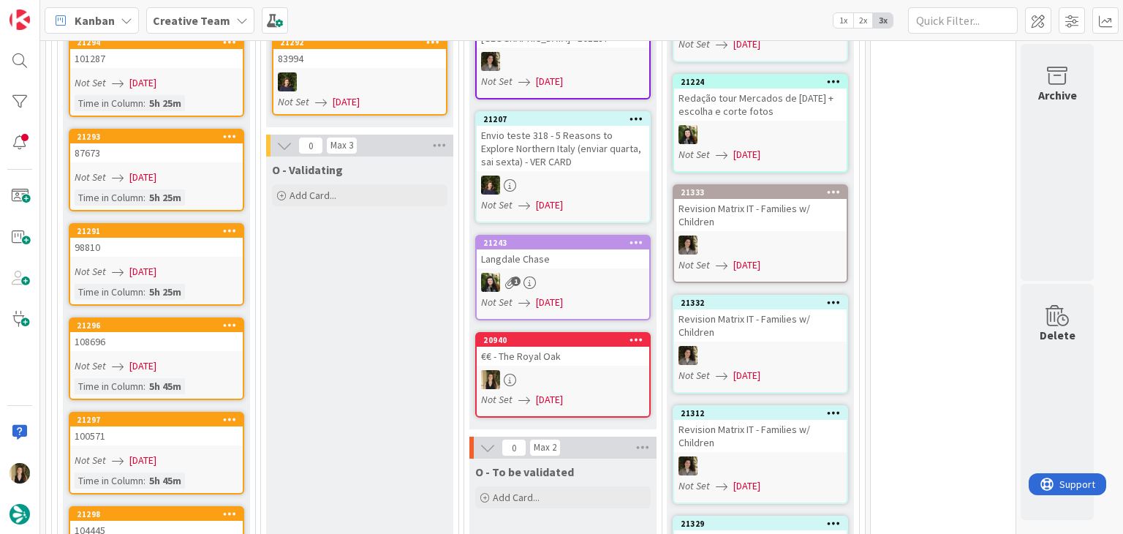
click at [156, 264] on span "[DATE]" at bounding box center [142, 271] width 27 height 15
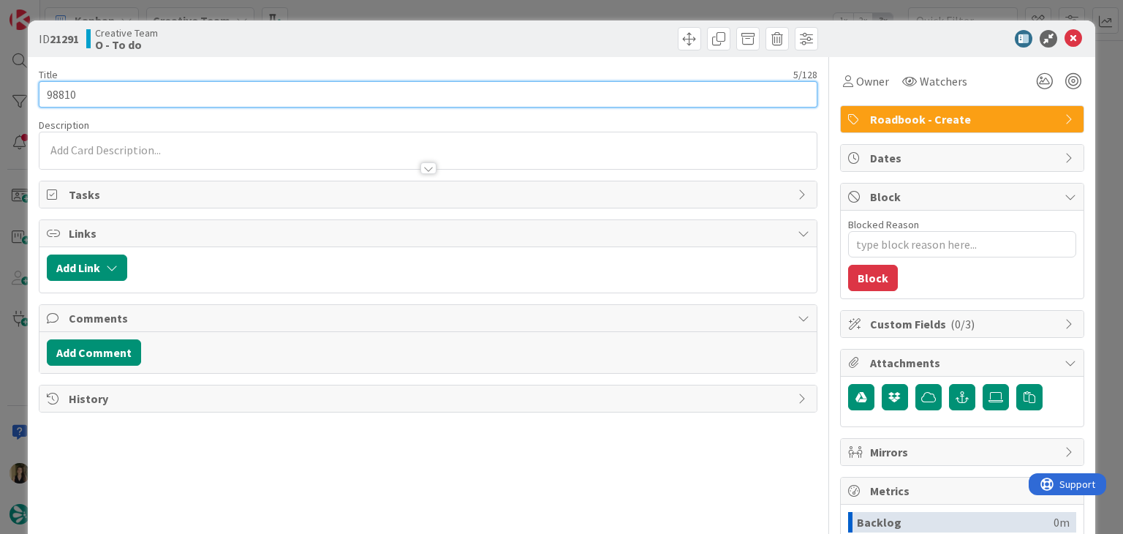
click at [58, 97] on input "98810" at bounding box center [428, 94] width 778 height 26
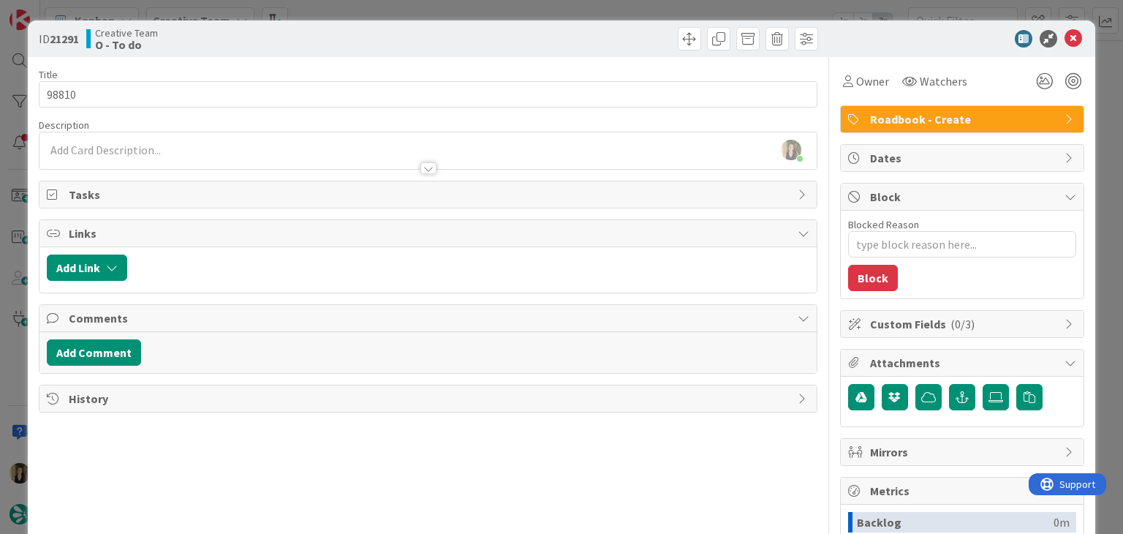
click at [364, 15] on div "ID 21291 Creative Team O - To do Title 5 / 128 98810 Description Sofia Palma ju…" at bounding box center [561, 267] width 1123 height 534
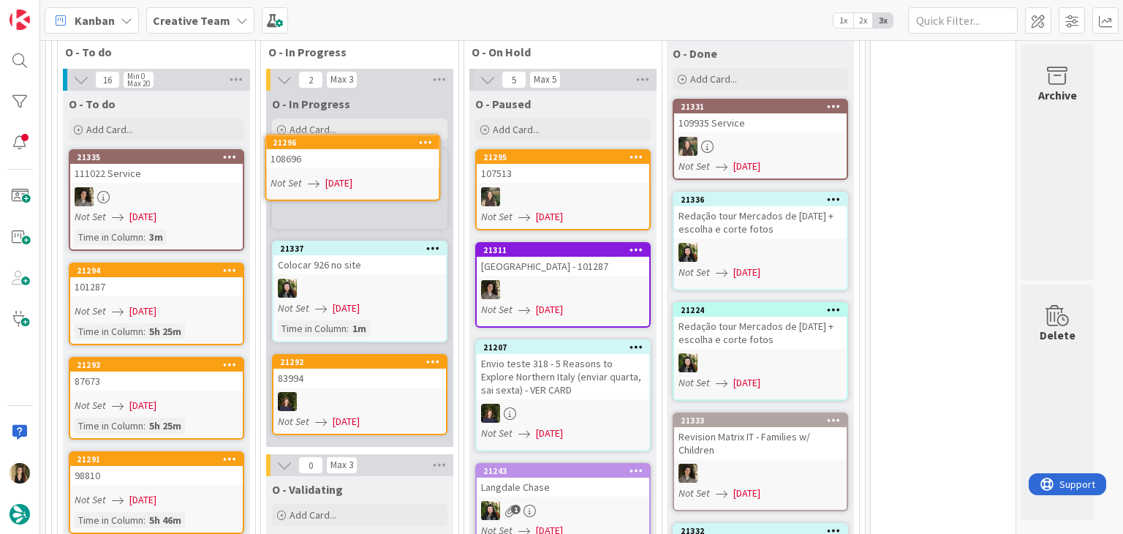
scroll to position [1373, 0]
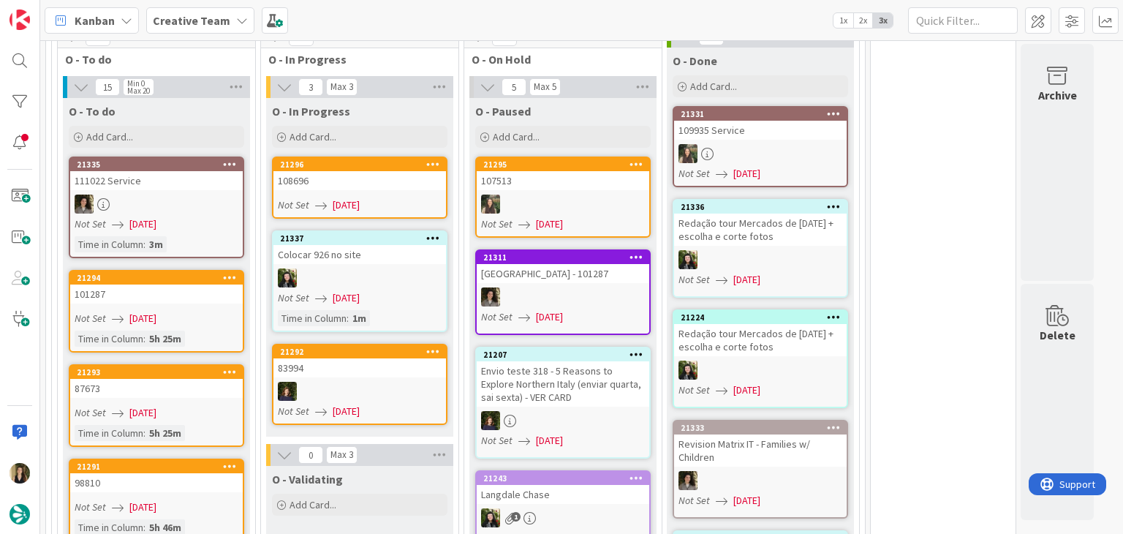
click at [356, 194] on link "21296 108696 Not Set 20/08/2025" at bounding box center [359, 187] width 175 height 62
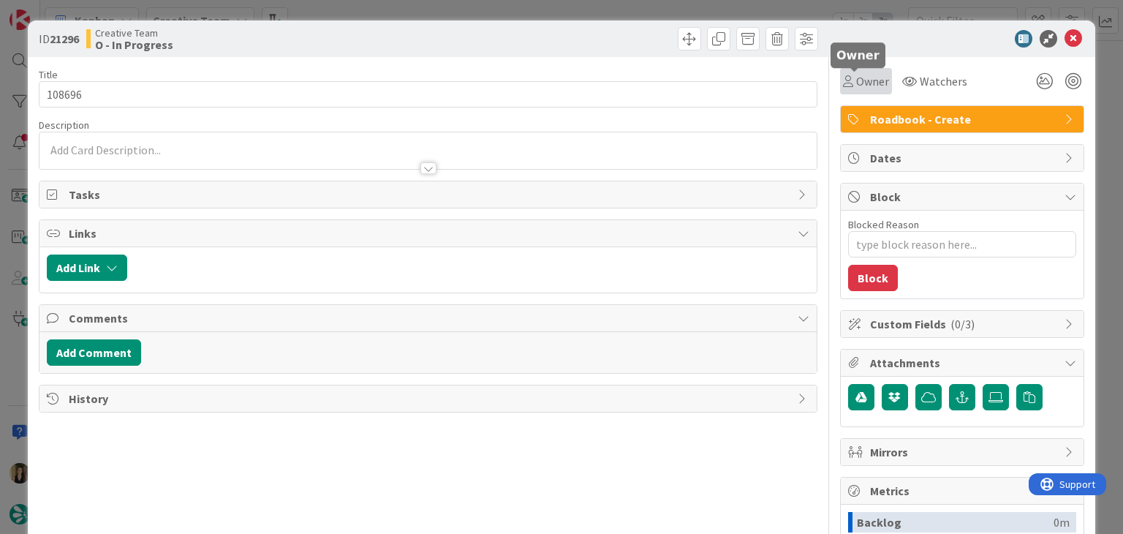
click at [843, 83] on icon at bounding box center [848, 81] width 10 height 12
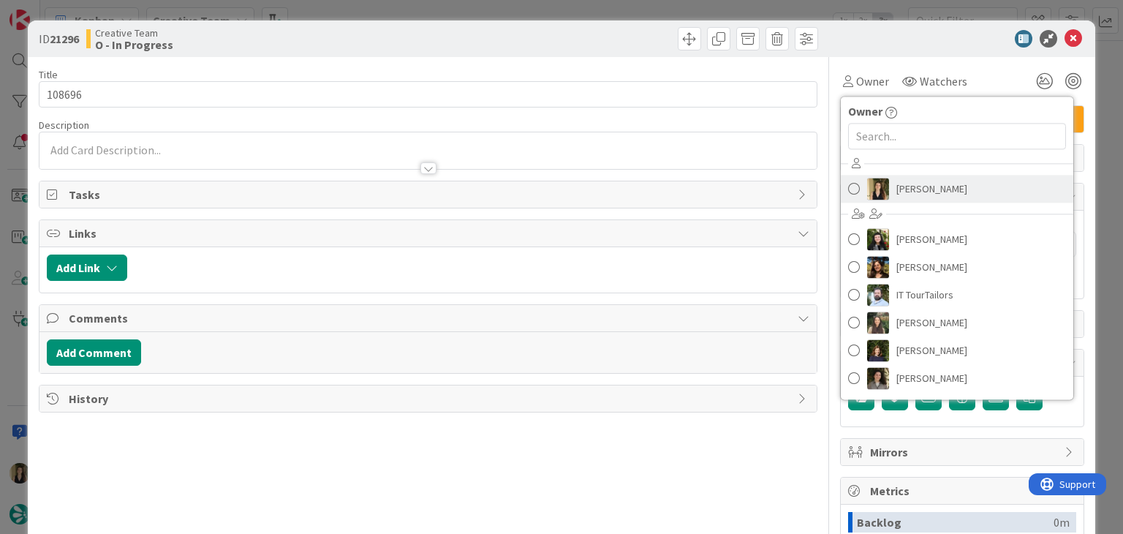
click at [904, 188] on span "[PERSON_NAME]" at bounding box center [931, 189] width 71 height 22
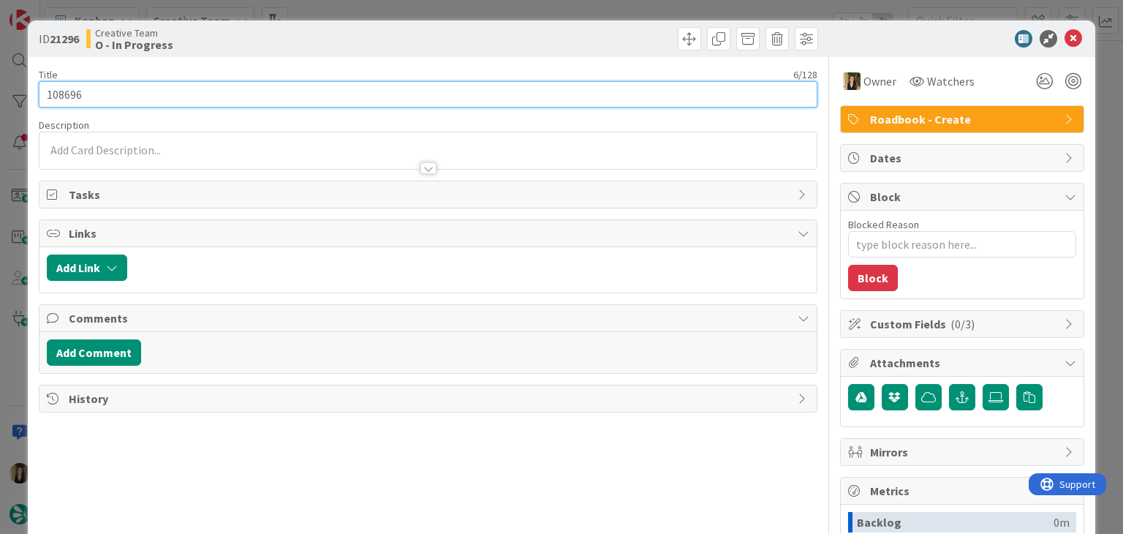
click at [65, 97] on input "108696" at bounding box center [428, 94] width 778 height 26
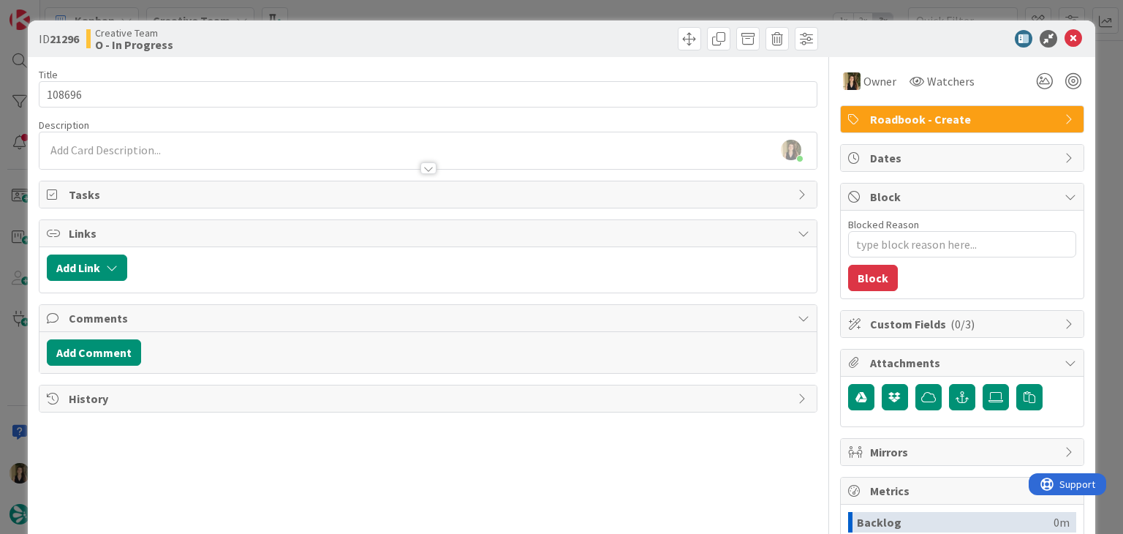
type textarea "x"
click at [162, 154] on div at bounding box center [427, 161] width 776 height 15
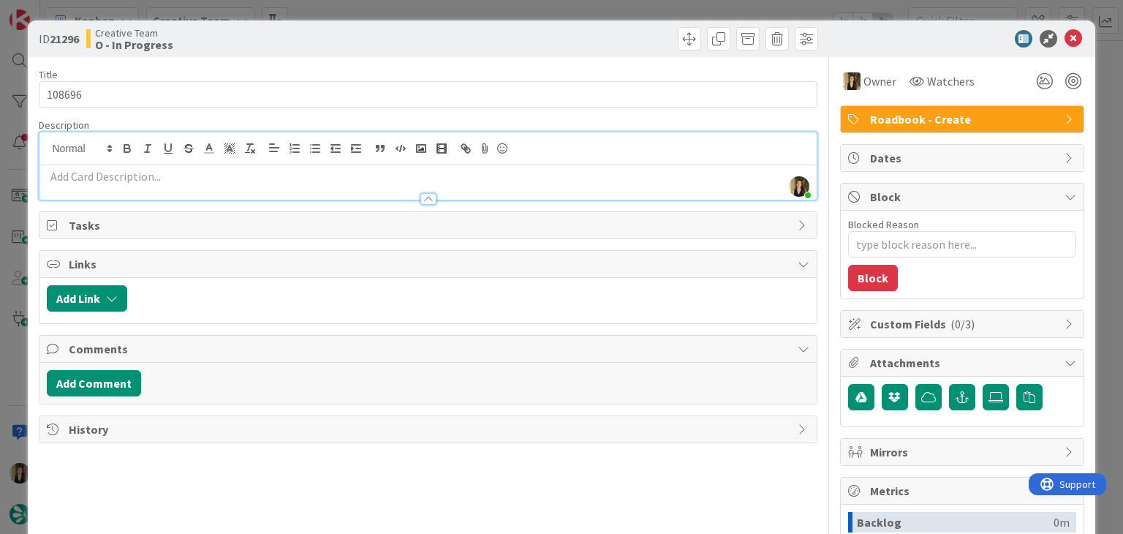
click at [164, 173] on p at bounding box center [428, 176] width 762 height 17
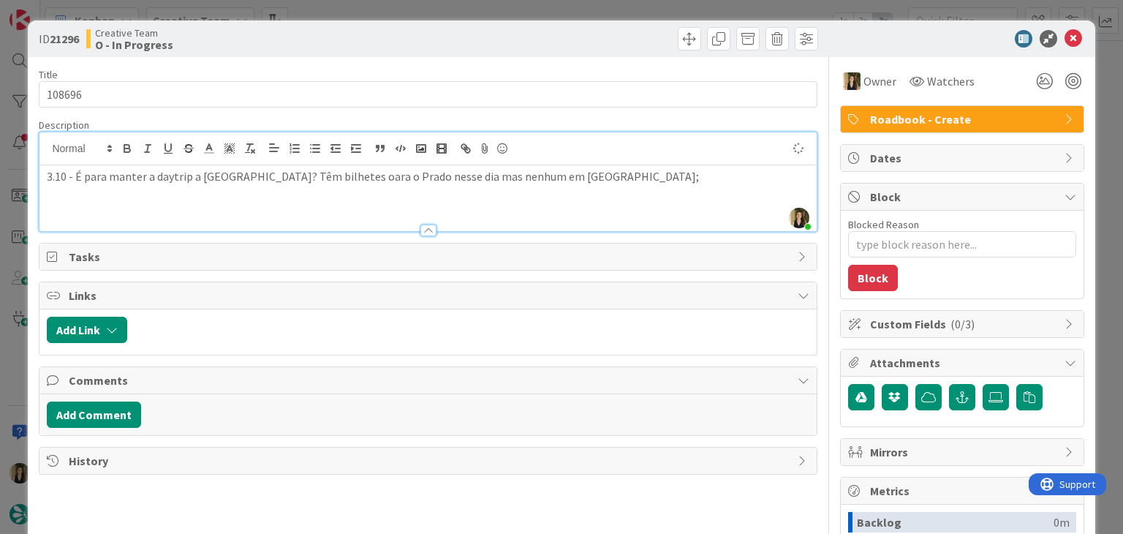
click at [311, 182] on p "3.10 - É para manter a daytrip a Toledo? Têm bilhetes oara o Prado nesse dia ma…" at bounding box center [428, 176] width 762 height 17
drag, startPoint x: 588, startPoint y: 37, endPoint x: 579, endPoint y: 20, distance: 19.0
click at [588, 37] on div at bounding box center [625, 38] width 386 height 23
drag, startPoint x: 576, startPoint y: 17, endPoint x: 535, endPoint y: 4, distance: 43.0
click at [574, 16] on div "ID 21296 Creative Team O - In Progress Title 6 / 128 108696 Description Sofia P…" at bounding box center [561, 267] width 1123 height 534
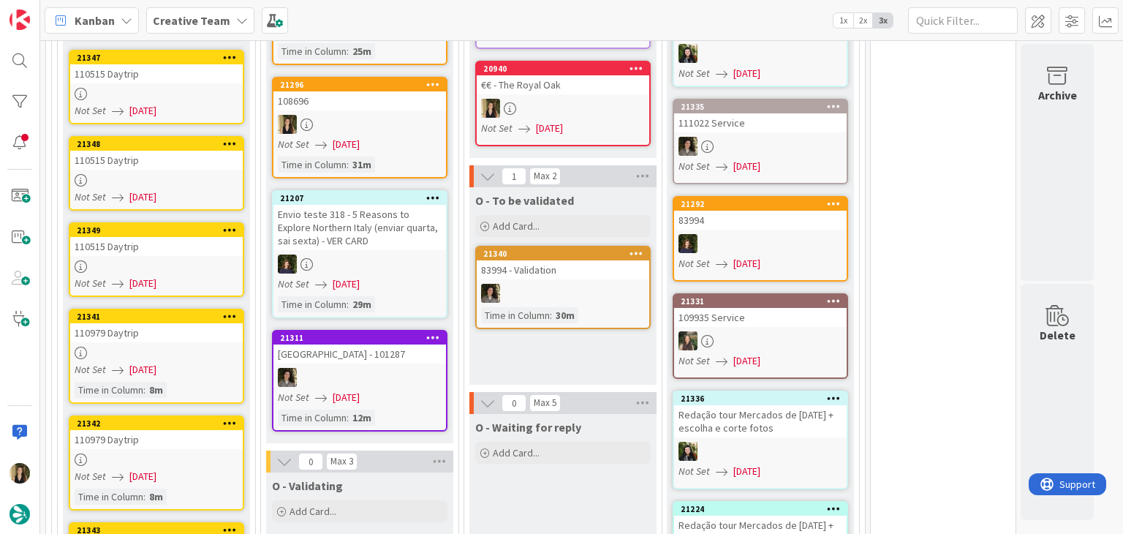
scroll to position [1304, 0]
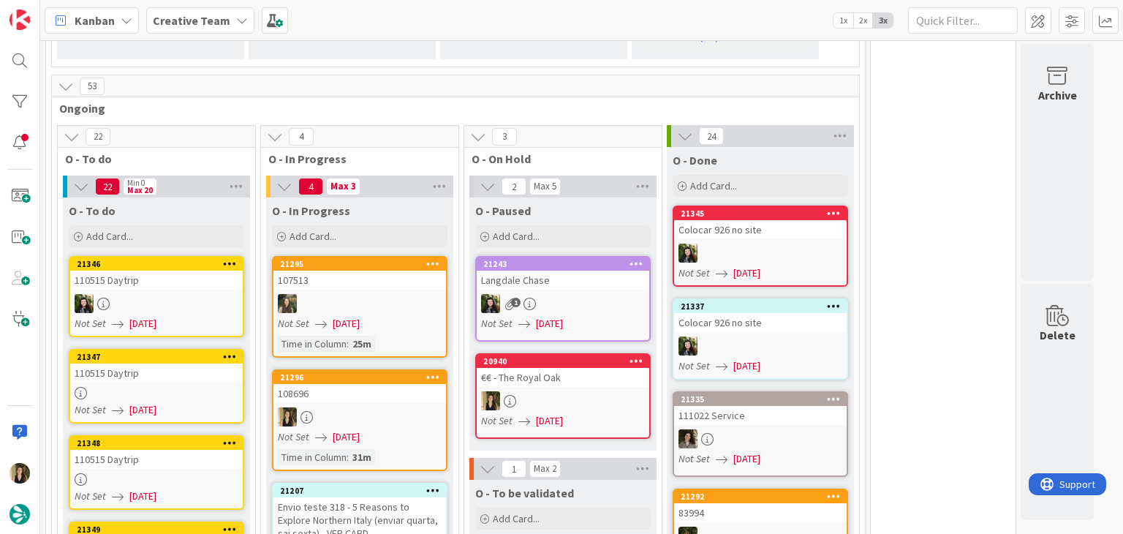
click at [393, 384] on div "108696" at bounding box center [359, 393] width 173 height 19
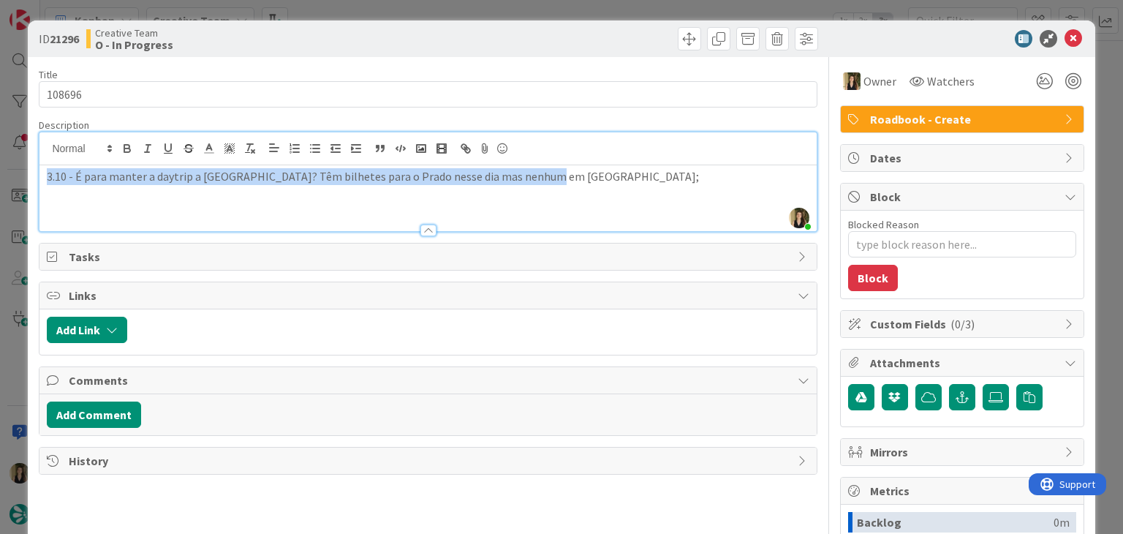
drag, startPoint x: 557, startPoint y: 150, endPoint x: 41, endPoint y: 191, distance: 517.7
click at [41, 191] on div "3.10 - É para manter a daytrip a Toledo? Têm bilhetes para o Prado nesse dia ma…" at bounding box center [427, 198] width 776 height 66
copy p "3.10 - É para manter a daytrip a Toledo? Têm bilhetes para o Prado nesse dia ma…"
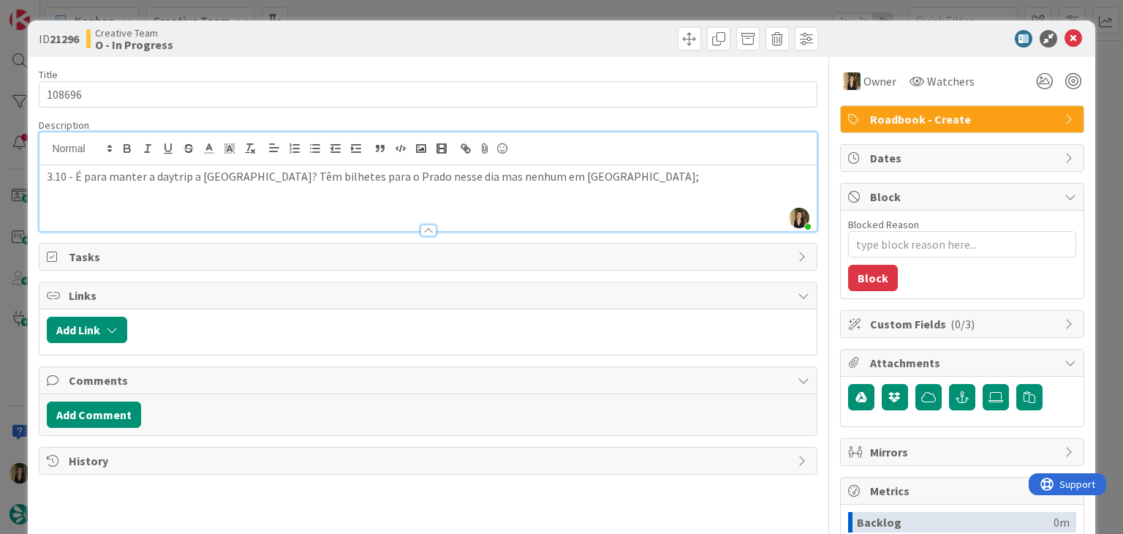
click at [384, 52] on div "ID 21296 Creative Team O - In Progress" at bounding box center [561, 38] width 1067 height 37
click at [391, 7] on div "ID 21296 Creative Team O - In Progress Title 6 / 128 108696 Description Sofia P…" at bounding box center [561, 267] width 1123 height 534
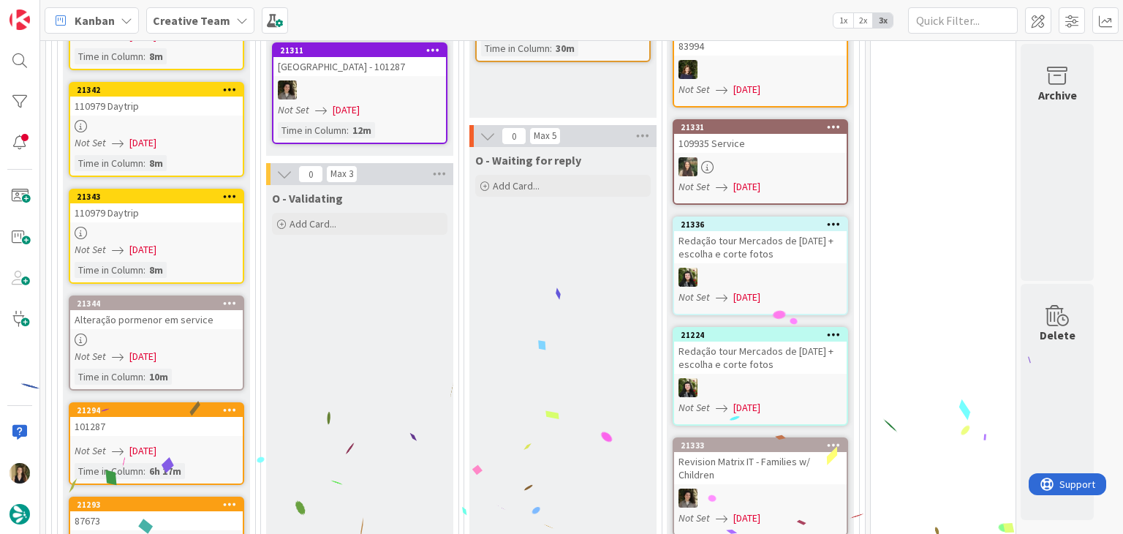
scroll to position [1844, 0]
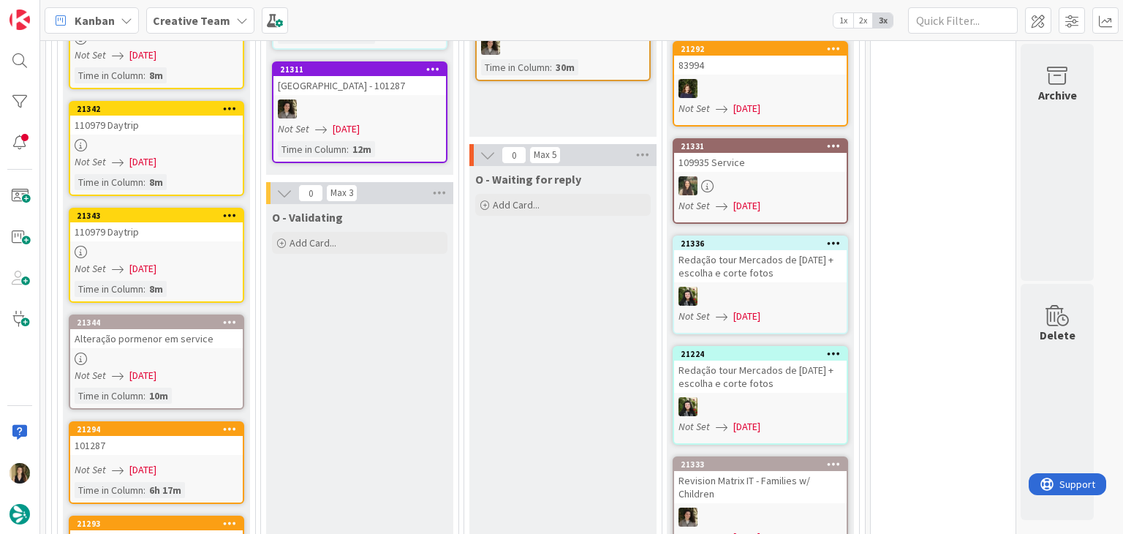
click at [211, 352] on div at bounding box center [156, 358] width 173 height 12
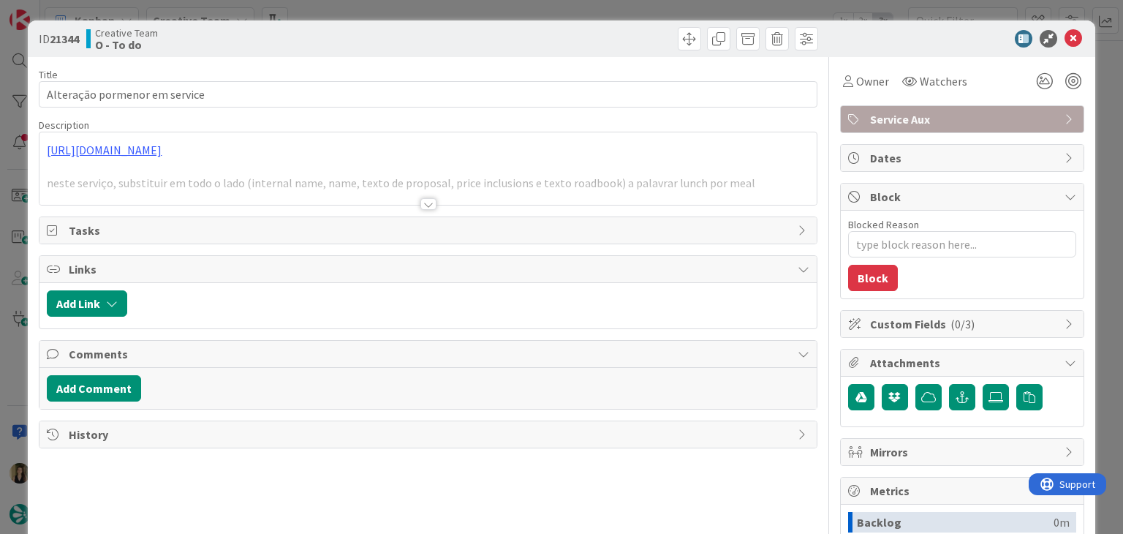
click at [423, 201] on div at bounding box center [428, 204] width 16 height 12
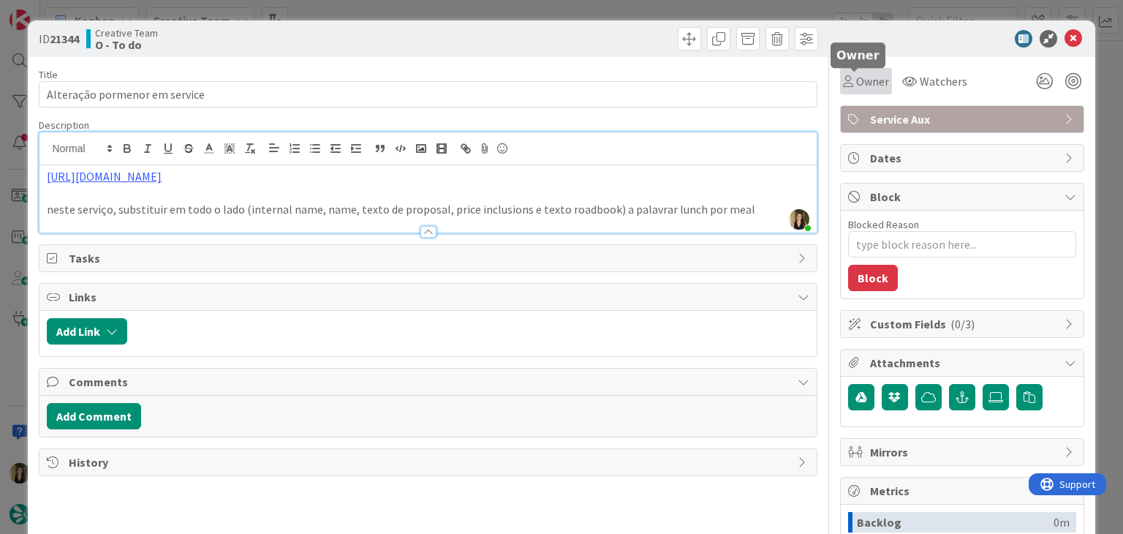
click at [843, 86] on div "Owner" at bounding box center [866, 81] width 46 height 18
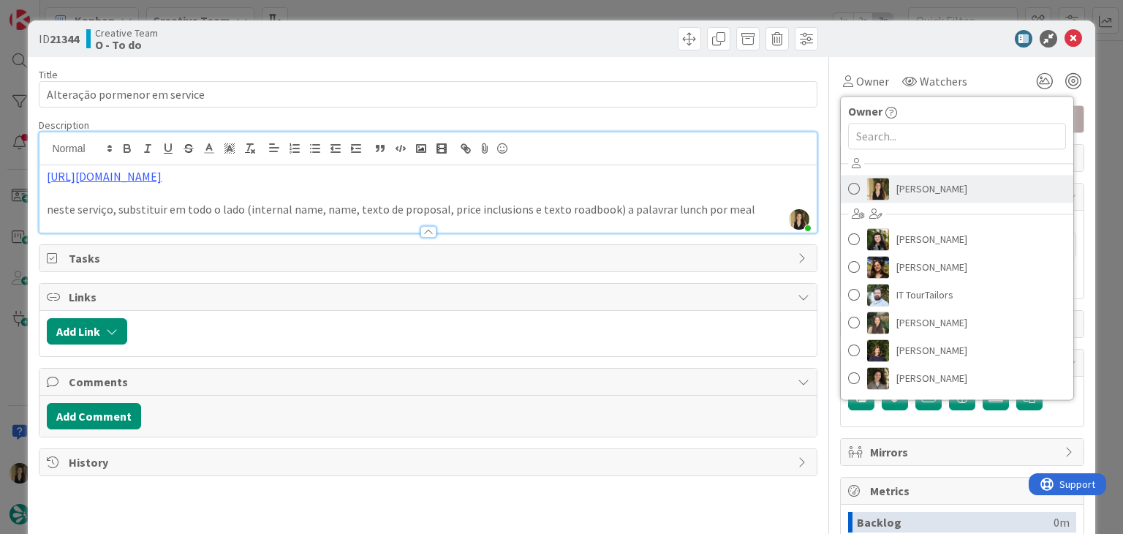
click at [896, 190] on span "[PERSON_NAME]" at bounding box center [931, 189] width 71 height 22
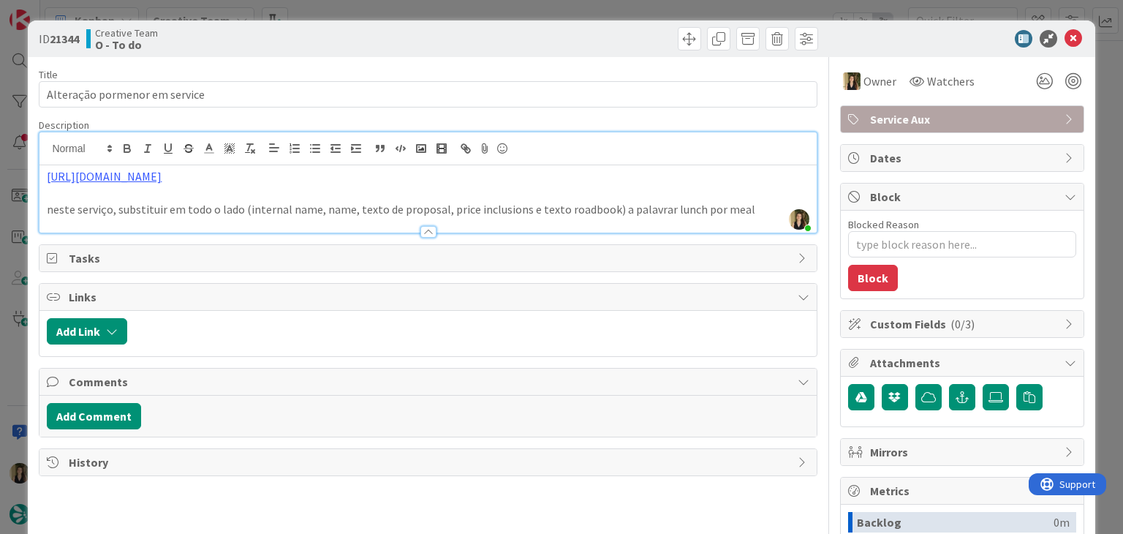
drag, startPoint x: 598, startPoint y: 33, endPoint x: 586, endPoint y: 10, distance: 26.5
click at [596, 31] on div at bounding box center [625, 38] width 386 height 23
drag, startPoint x: 586, startPoint y: 10, endPoint x: 556, endPoint y: 18, distance: 31.0
click at [585, 9] on div "ID 21344 Creative Team O - To do Title 29 / 128 Alteração pormenor em service D…" at bounding box center [561, 267] width 1123 height 534
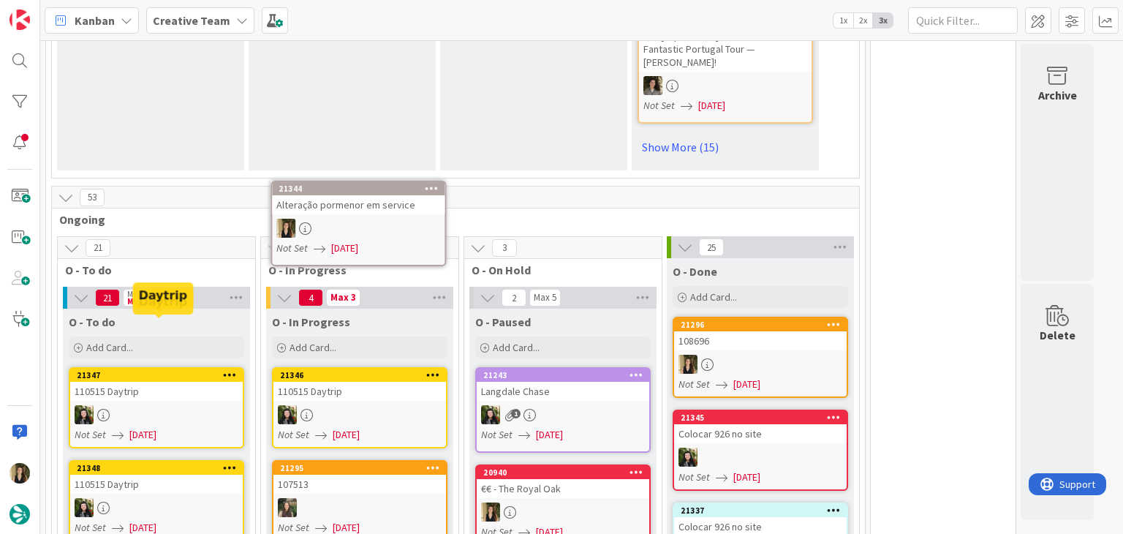
scroll to position [1173, 0]
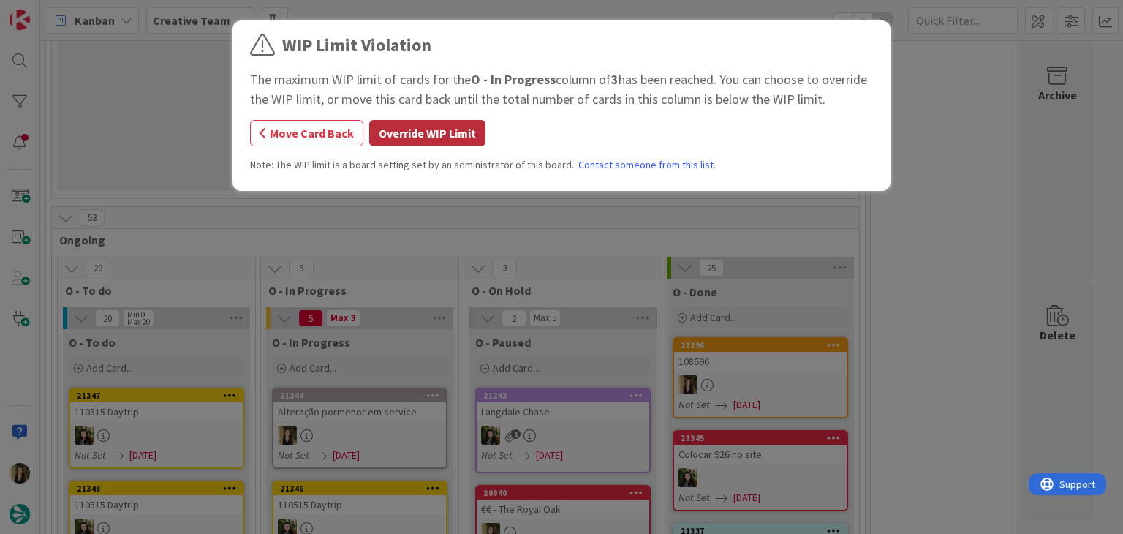
click at [479, 139] on button "Override WIP Limit" at bounding box center [427, 133] width 116 height 26
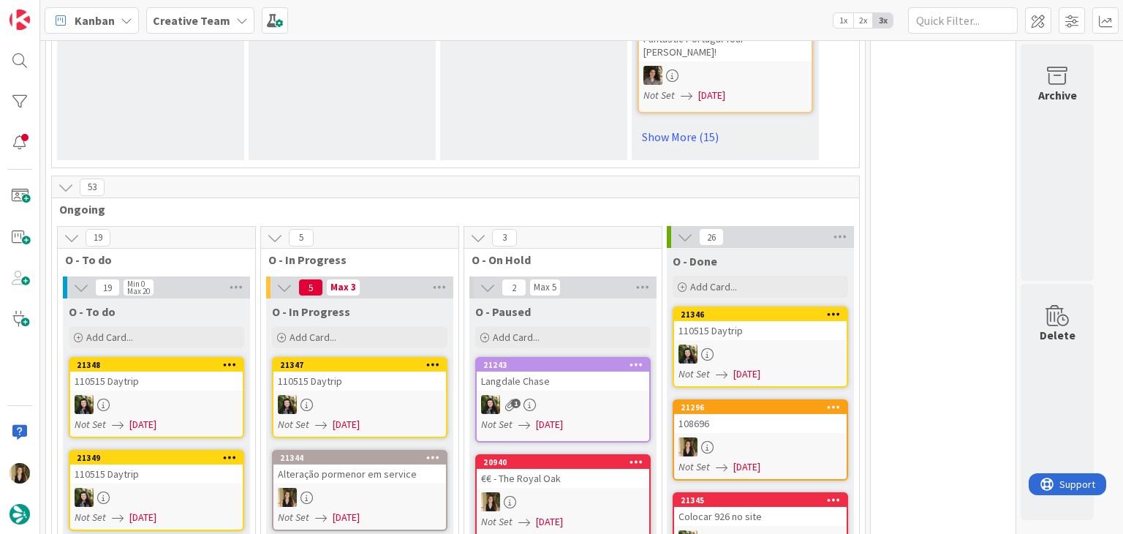
scroll to position [1392, 0]
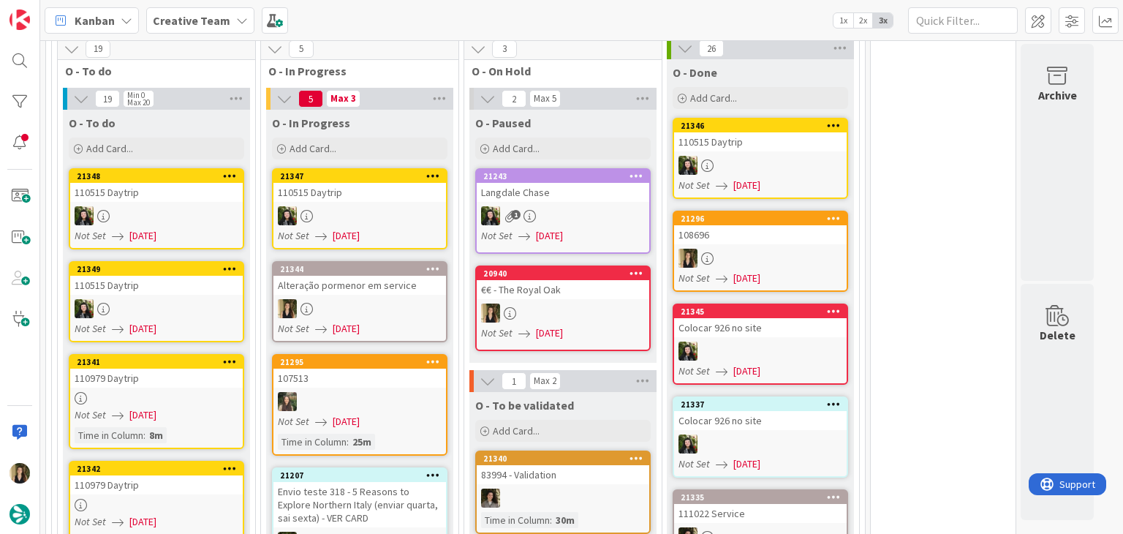
click at [374, 261] on link "21344 Alteração pormenor em service Not Set 20/08/2025" at bounding box center [359, 301] width 175 height 81
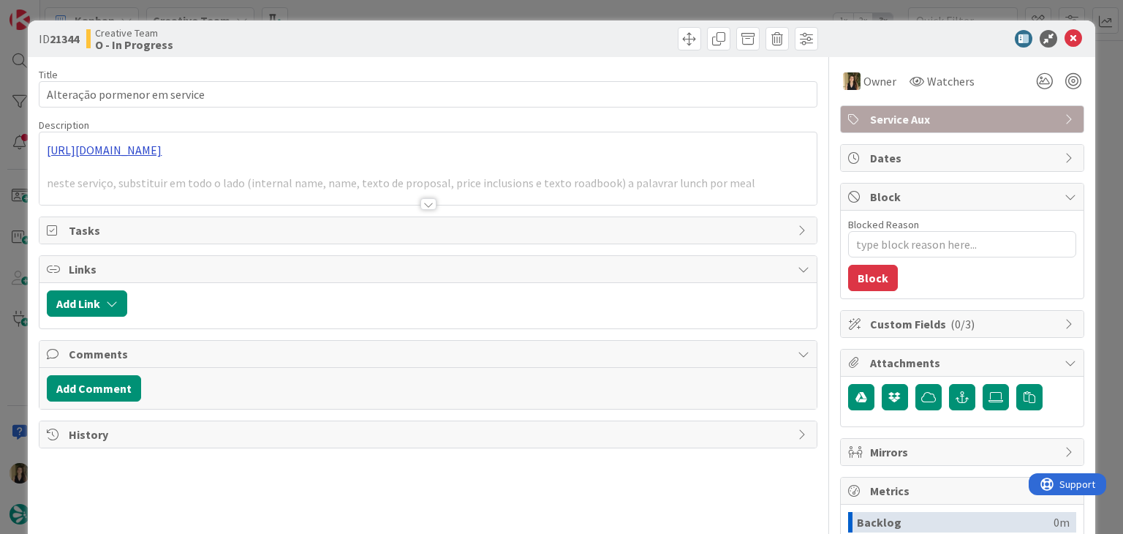
click at [216, 150] on div "https://appweb.tourtailors.com/APPComercial/Library/CreateOrUpdateService/3410 …" at bounding box center [427, 168] width 776 height 72
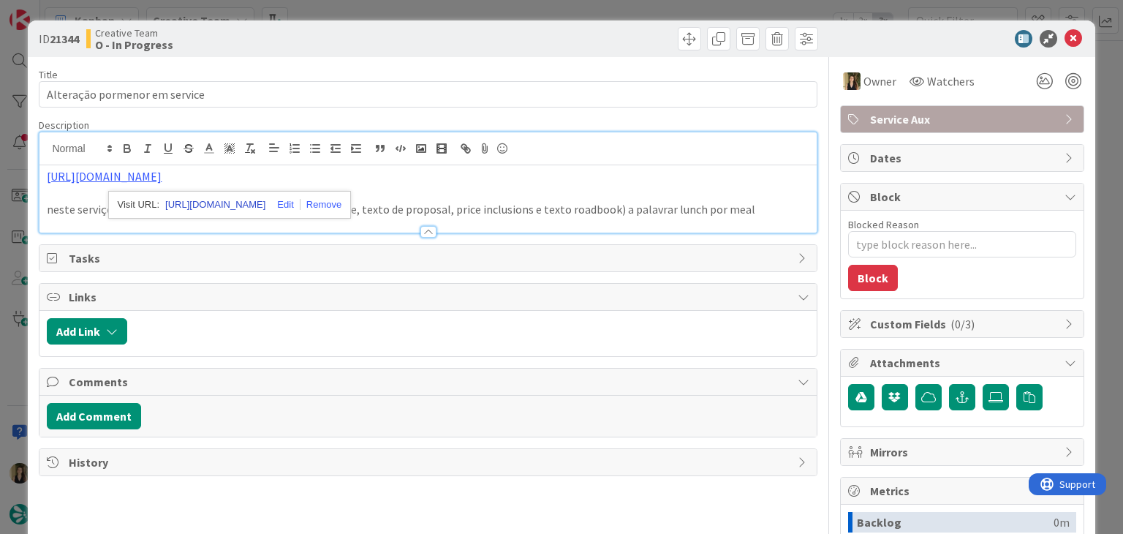
click at [265, 208] on link "https://appweb.tourtailors.com/APPComercial/Library/CreateOrUpdateService/3410" at bounding box center [215, 204] width 100 height 19
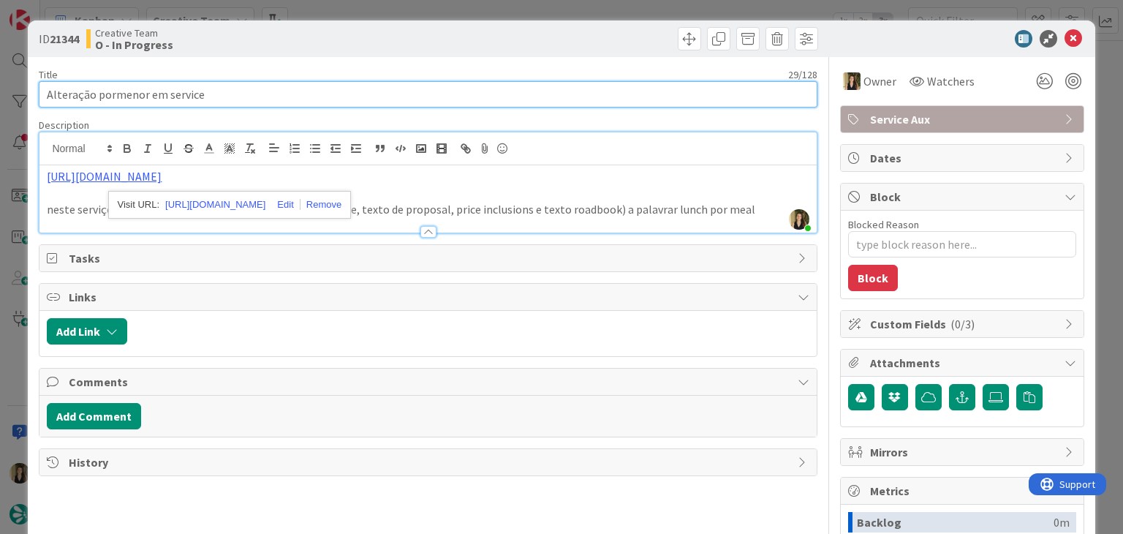
click at [421, 84] on input "Alteração pormenor em service" at bounding box center [428, 94] width 778 height 26
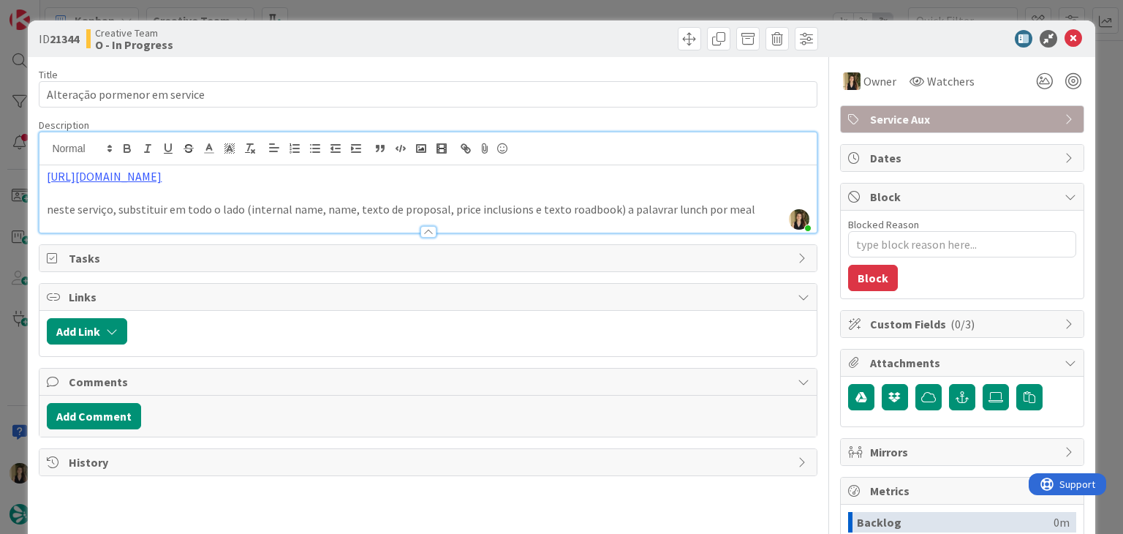
click at [463, 38] on div at bounding box center [625, 38] width 386 height 23
click at [463, 12] on div "ID 21344 Creative Team O - In Progress Title 29 / 128 Alteração pormenor em ser…" at bounding box center [561, 267] width 1123 height 534
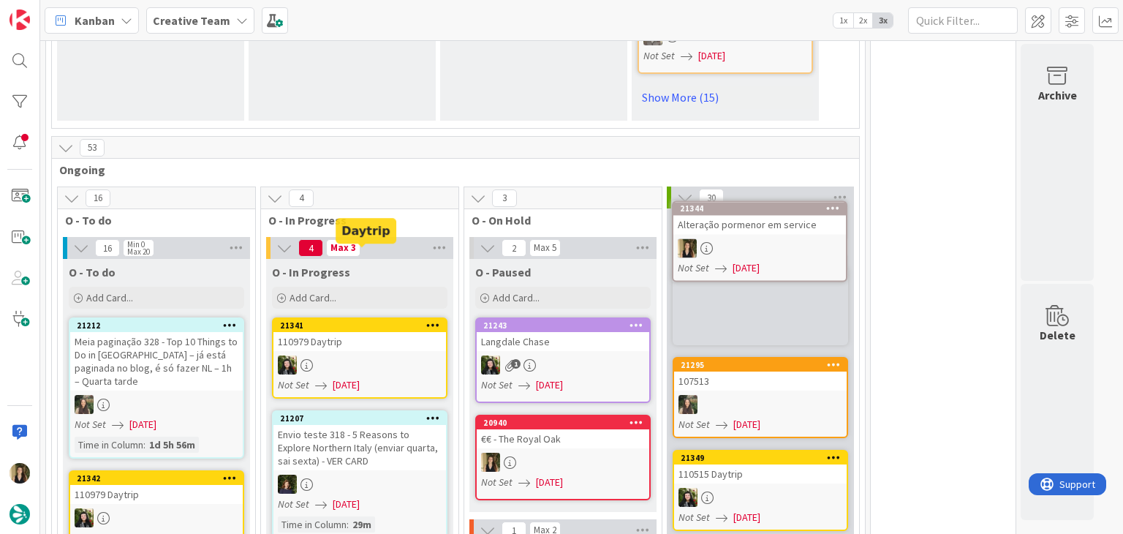
scroll to position [1232, 0]
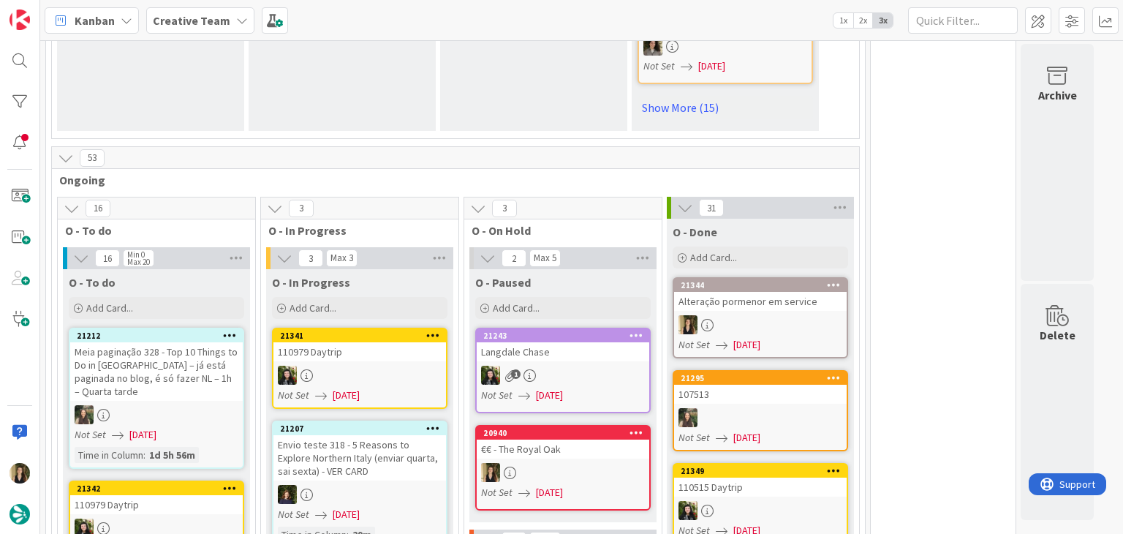
click at [814, 277] on link "21344 Alteração pormenor em service Not Set 20/08/2025" at bounding box center [760, 317] width 175 height 81
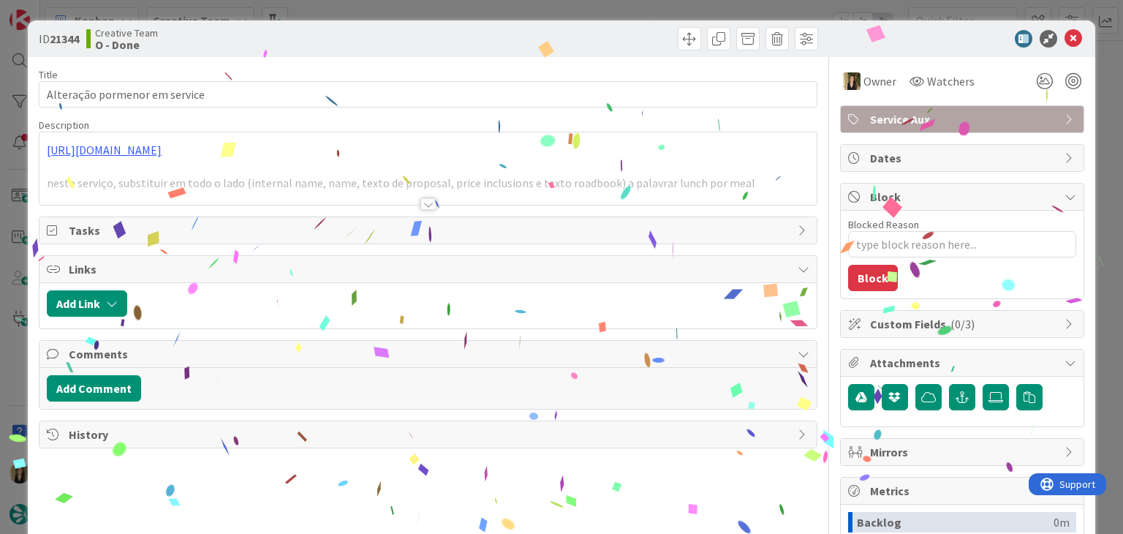
click at [423, 205] on div at bounding box center [428, 204] width 16 height 12
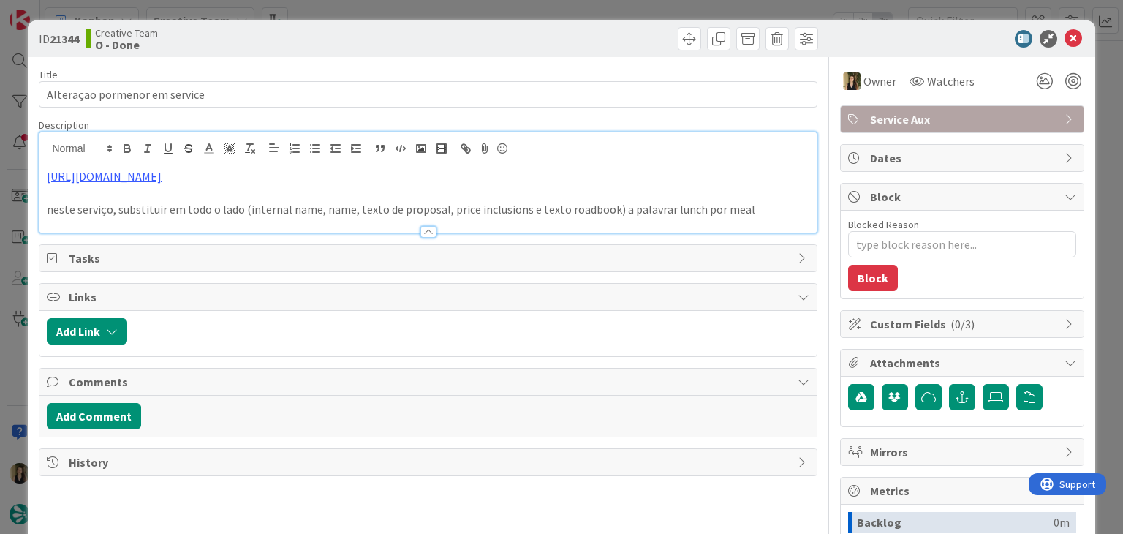
click at [447, 37] on div at bounding box center [625, 38] width 386 height 23
click at [448, 8] on div "ID 21344 Creative Team O - Done Title 29 / 128 Alteração pormenor em service De…" at bounding box center [561, 267] width 1123 height 534
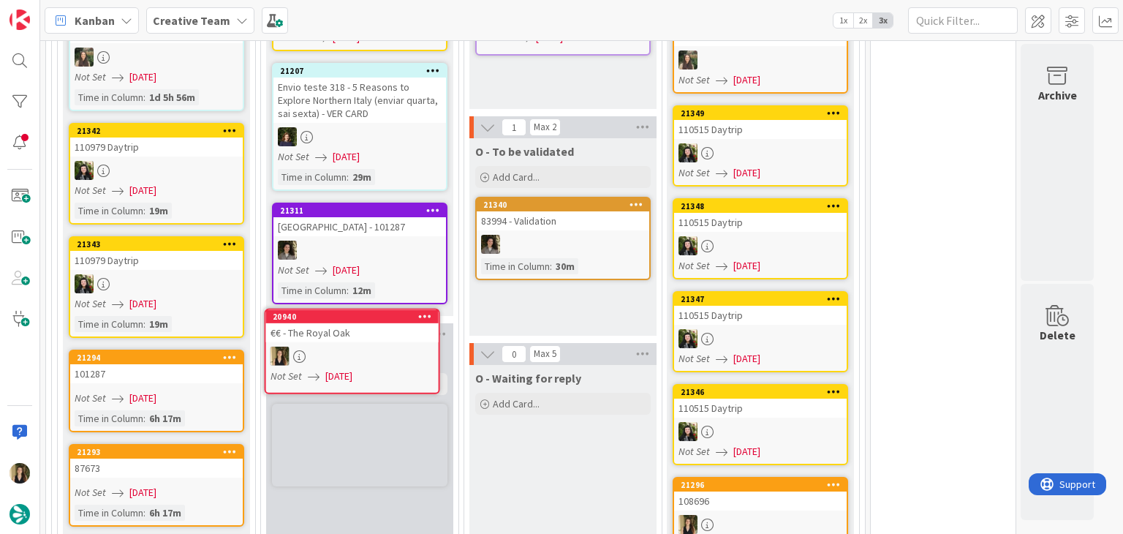
scroll to position [1607, 0]
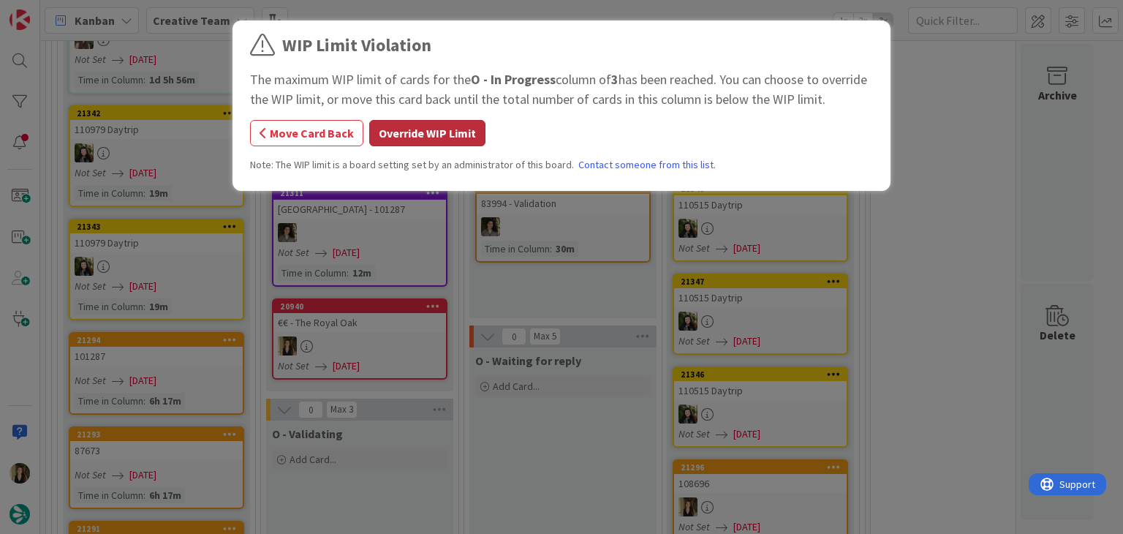
click at [412, 141] on button "Override WIP Limit" at bounding box center [427, 133] width 116 height 26
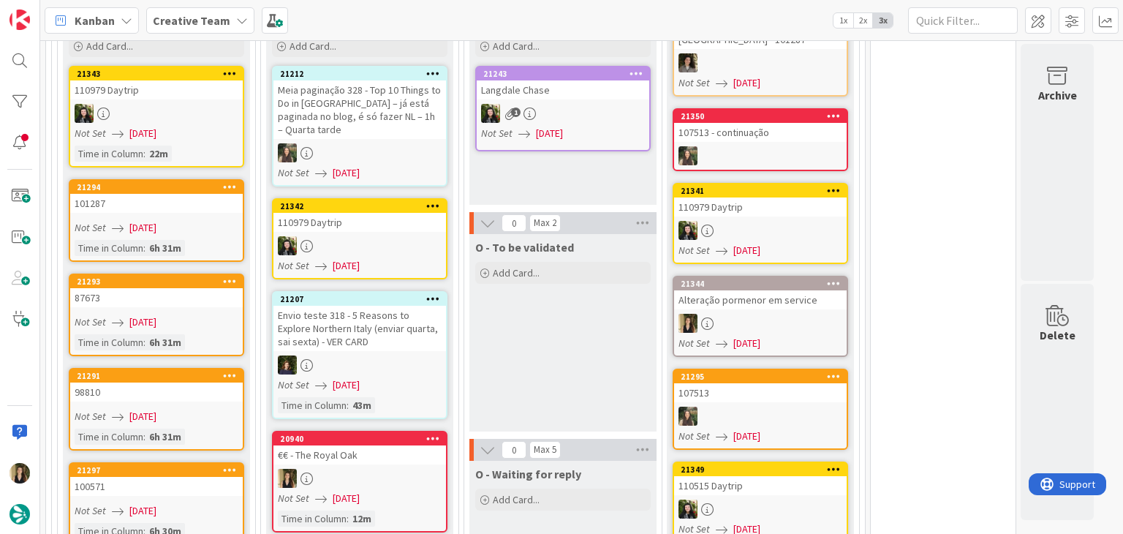
scroll to position [1355, 0]
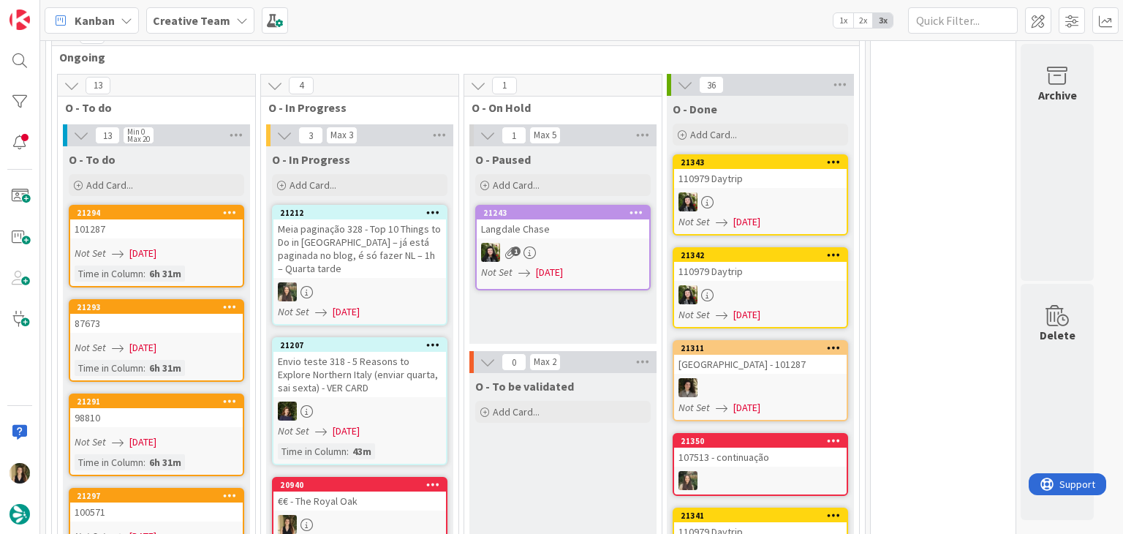
click at [414, 515] on div at bounding box center [359, 524] width 173 height 19
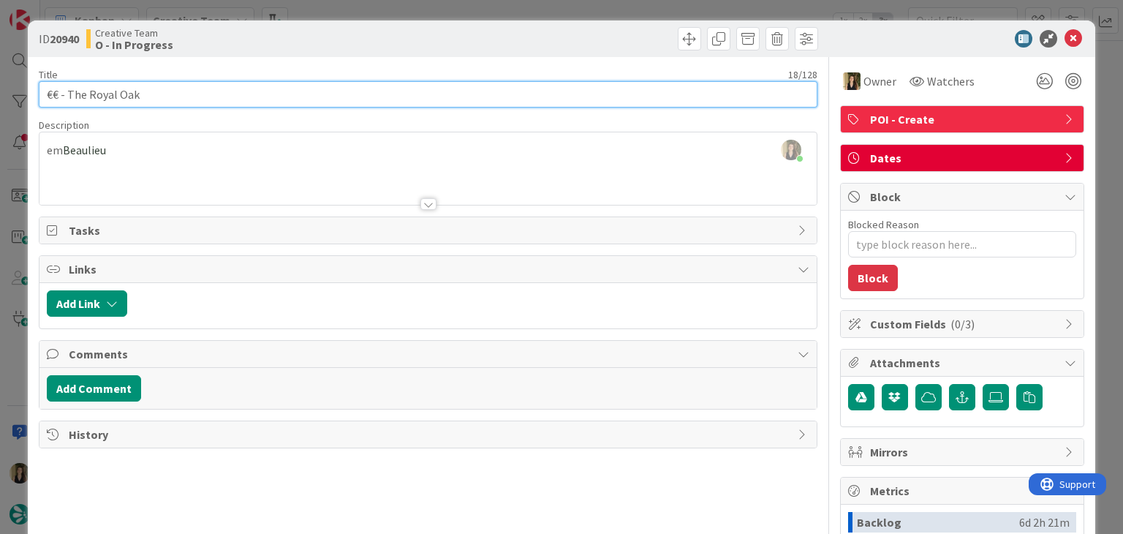
drag, startPoint x: 153, startPoint y: 94, endPoint x: 46, endPoint y: 96, distance: 106.7
click at [36, 96] on div "ID 20940 Creative Team O - In Progress Title 18 / 128 €€ - The Royal Oak Descri…" at bounding box center [561, 392] width 1067 height 744
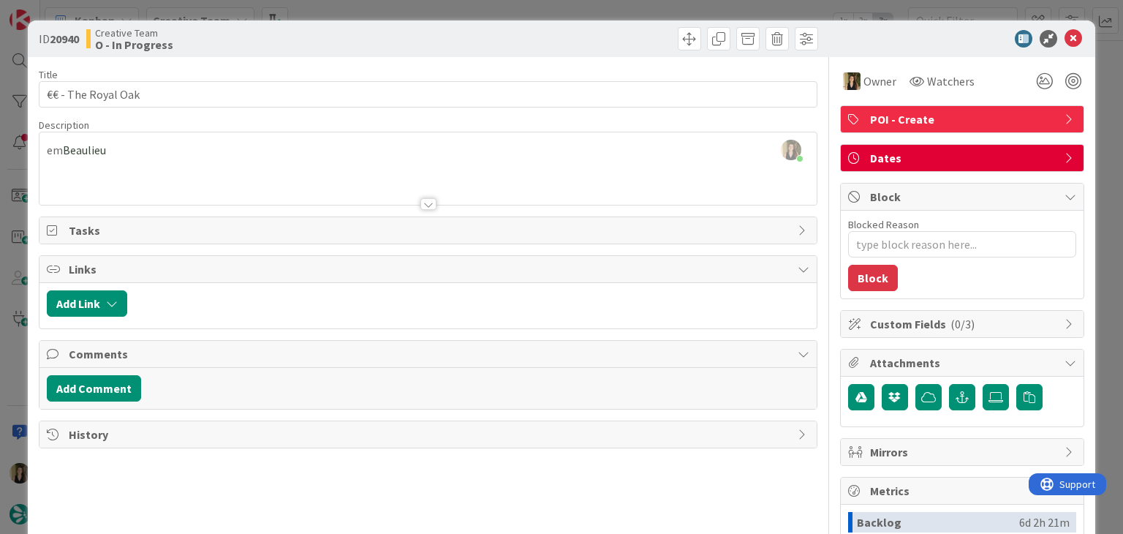
drag, startPoint x: 460, startPoint y: 37, endPoint x: 452, endPoint y: 18, distance: 19.7
click at [458, 36] on div at bounding box center [625, 38] width 386 height 23
click at [452, 13] on div "ID 20940 Creative Team O - In Progress Title 18 / 128 €€ - The Royal Oak Descri…" at bounding box center [561, 267] width 1123 height 534
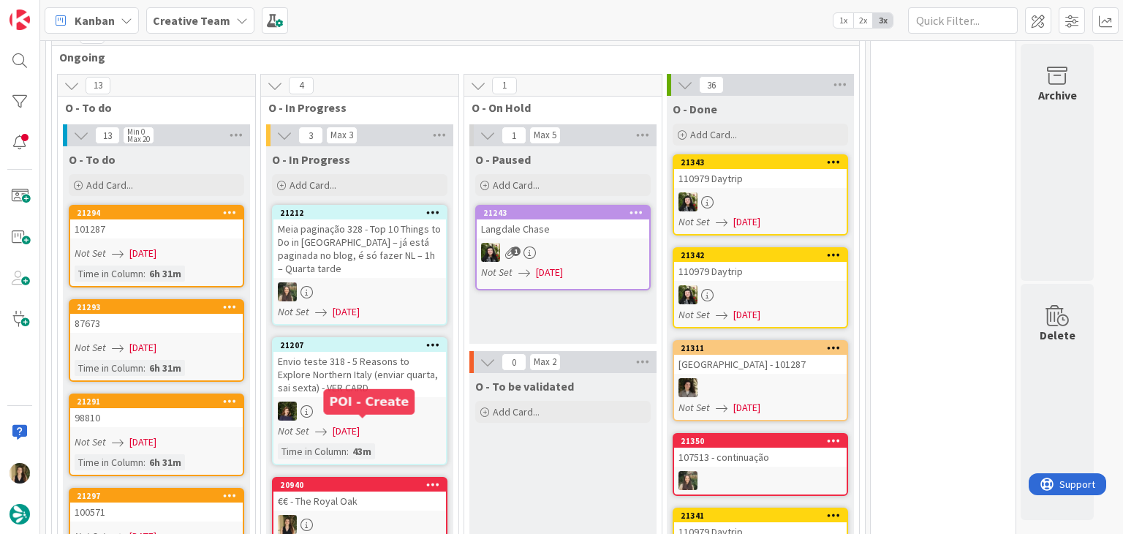
click at [348, 491] on div "€€ - The Royal Oak" at bounding box center [359, 500] width 173 height 19
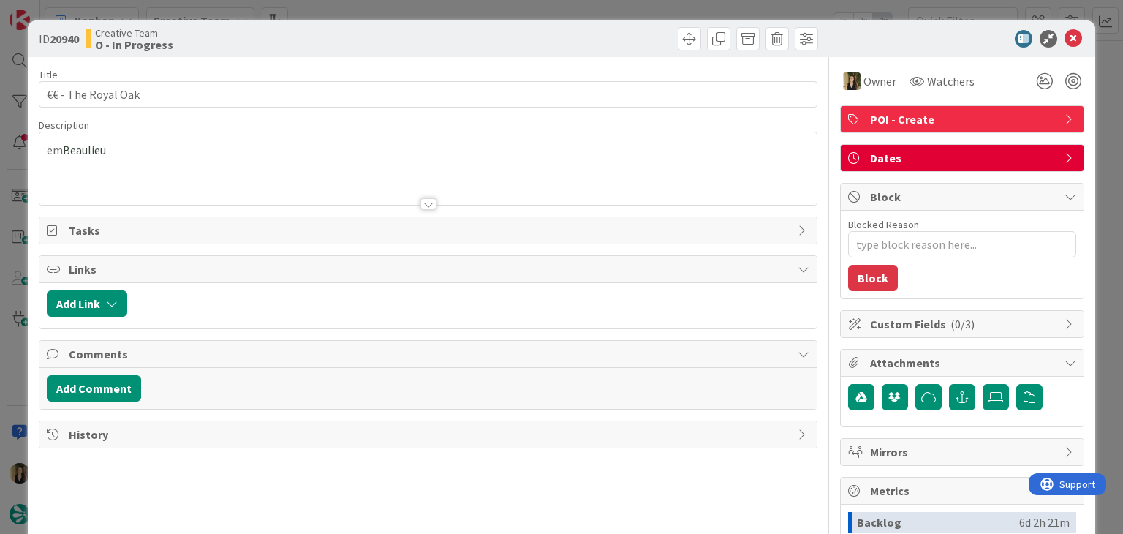
drag, startPoint x: 590, startPoint y: 31, endPoint x: 583, endPoint y: 1, distance: 30.7
click at [590, 27] on div at bounding box center [625, 38] width 386 height 23
click at [584, 4] on div "ID 20940 Creative Team O - In Progress Title 18 / 128 €€ - The Royal Oak Descri…" at bounding box center [561, 267] width 1123 height 534
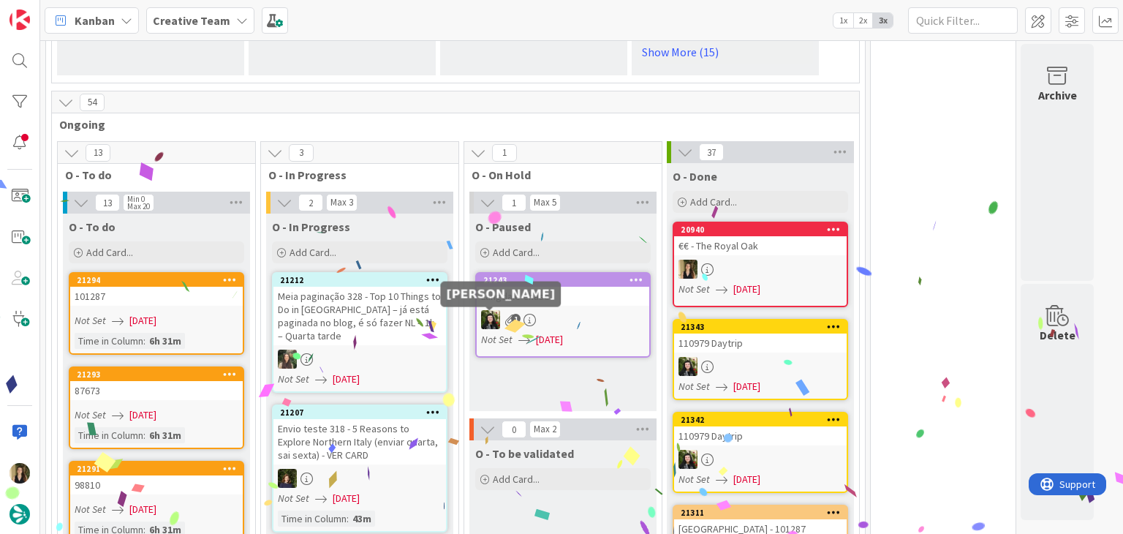
scroll to position [1444, 0]
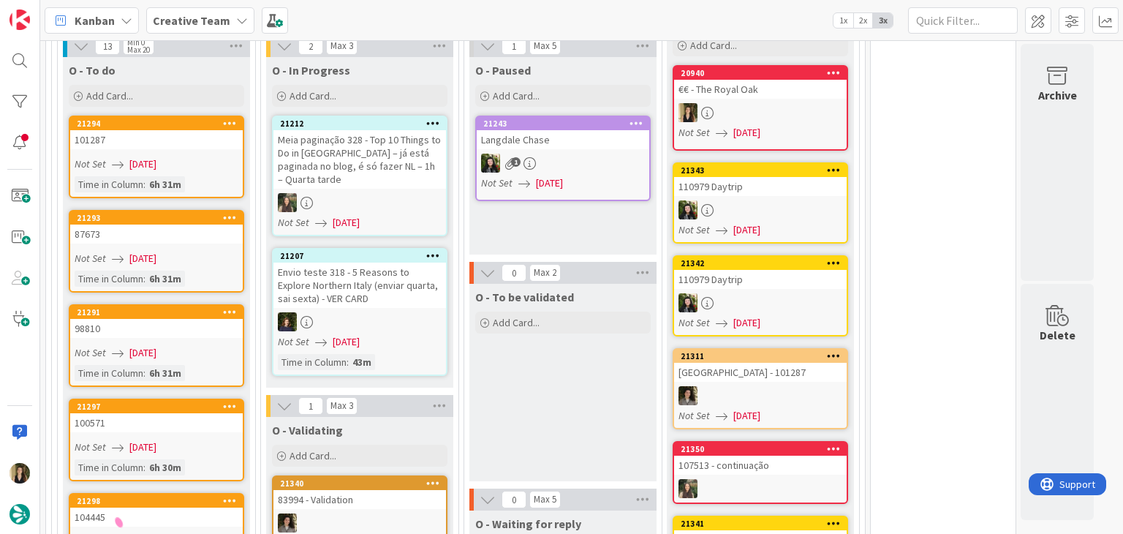
click at [556, 336] on div "O - To be validated Add Card..." at bounding box center [562, 382] width 187 height 197
click at [582, 381] on div "O - To be validated Add Card..." at bounding box center [562, 382] width 187 height 197
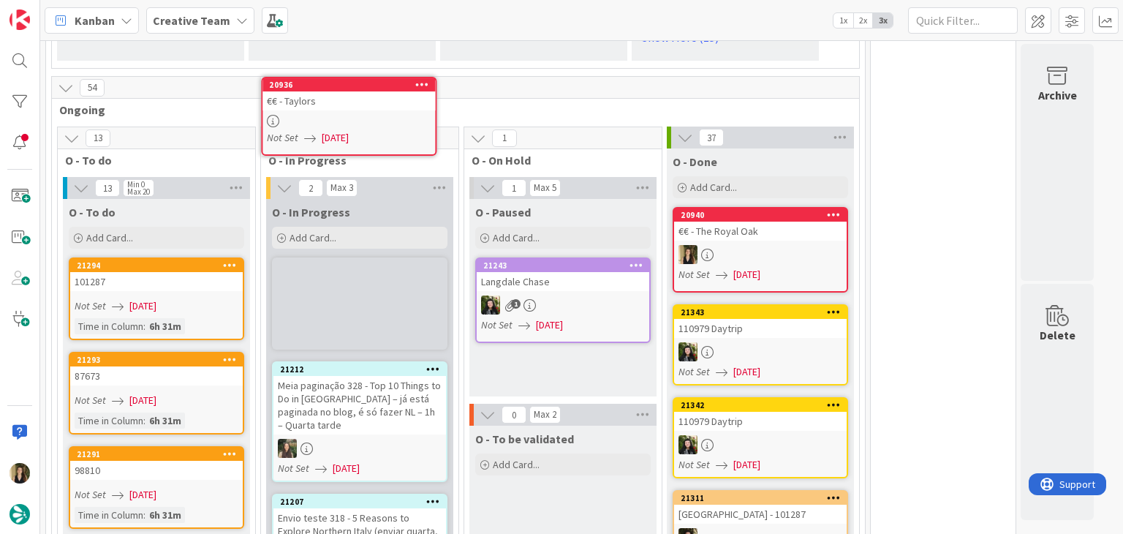
scroll to position [1288, 0]
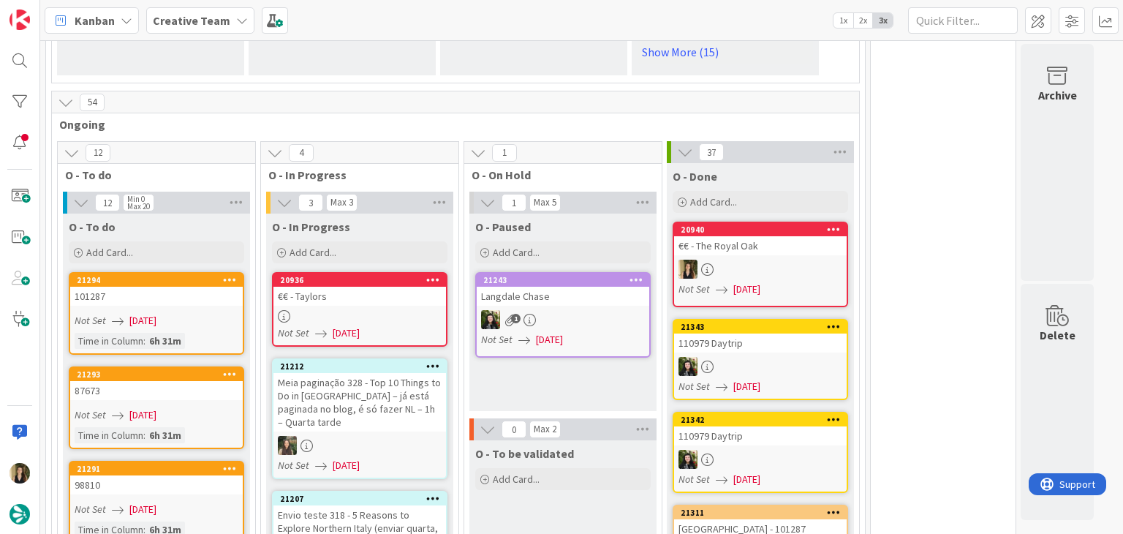
click at [395, 325] on div "Not Set 20/08/2025" at bounding box center [362, 332] width 168 height 15
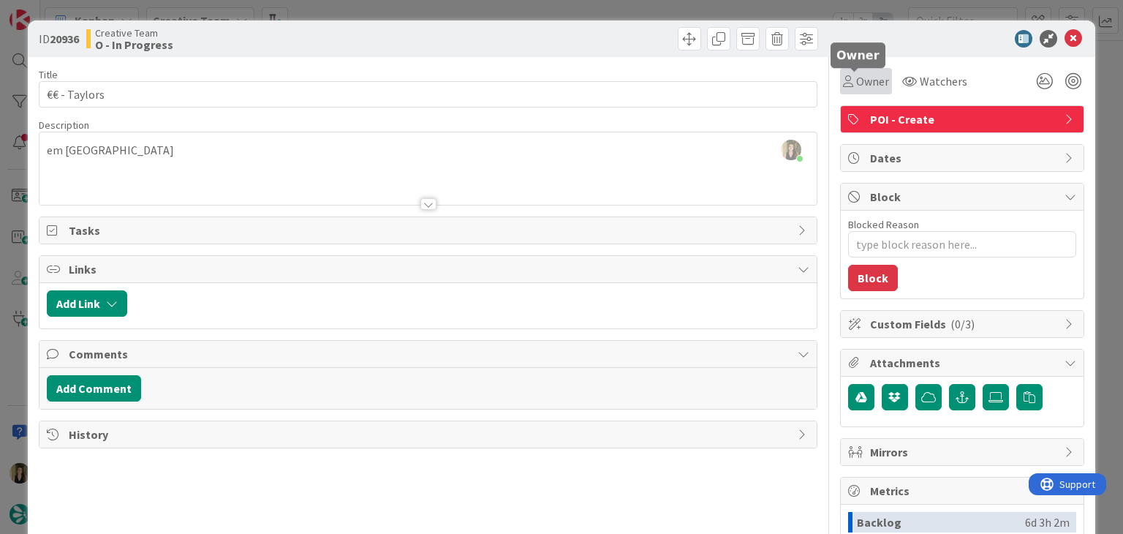
click at [856, 82] on span "Owner" at bounding box center [872, 81] width 33 height 18
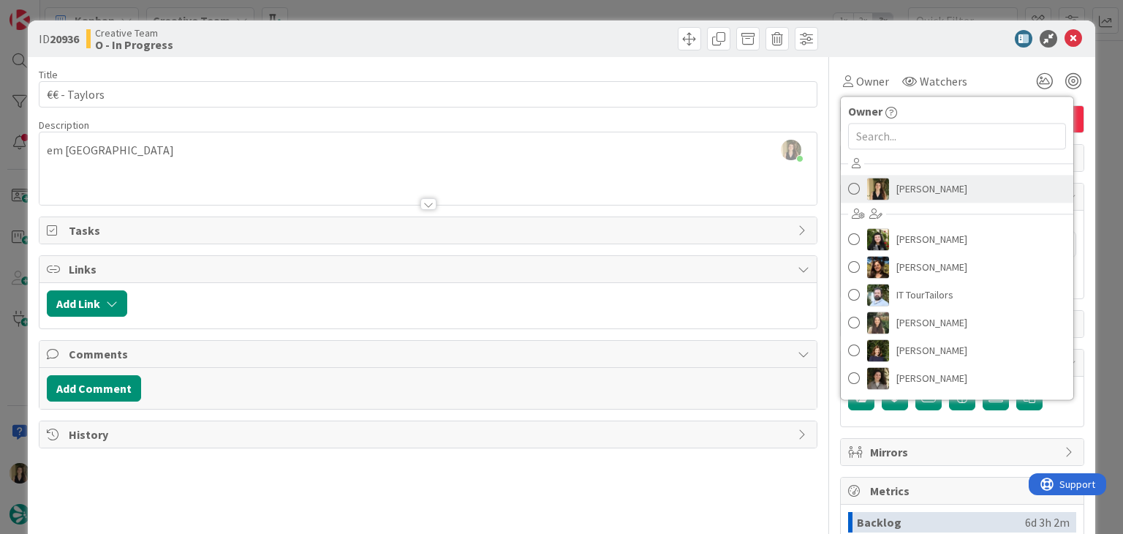
drag, startPoint x: 907, startPoint y: 205, endPoint x: 904, endPoint y: 197, distance: 9.5
click at [906, 204] on div "Sofia Palma Beatriz Cassona Diana Ramos IT TourTailors Inês Gonçalves Margarida…" at bounding box center [957, 272] width 232 height 241
click at [904, 197] on span "[PERSON_NAME]" at bounding box center [931, 189] width 71 height 22
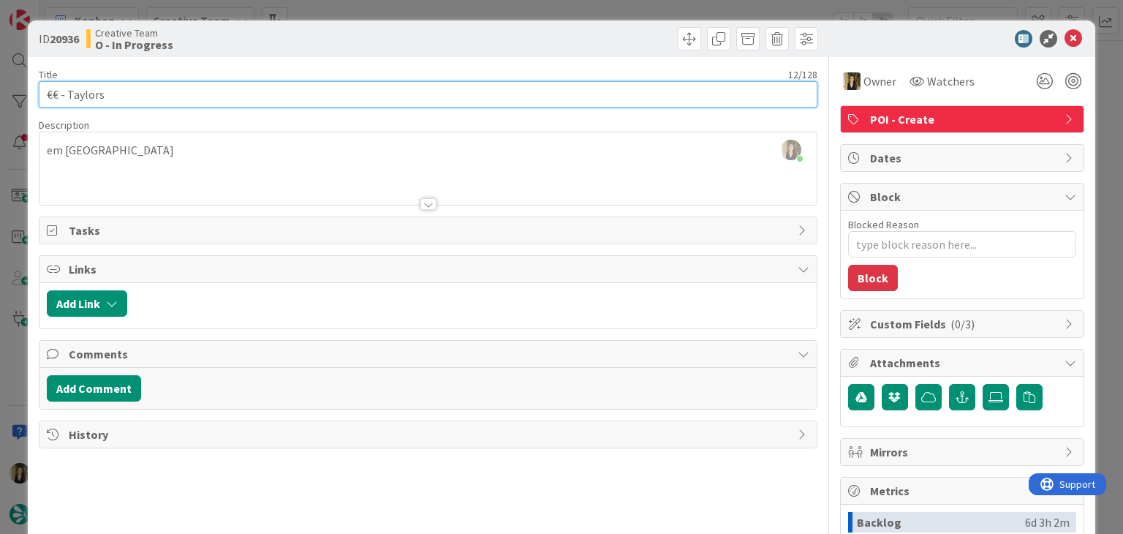
click at [90, 92] on input "€€ - Taylors" at bounding box center [428, 94] width 778 height 26
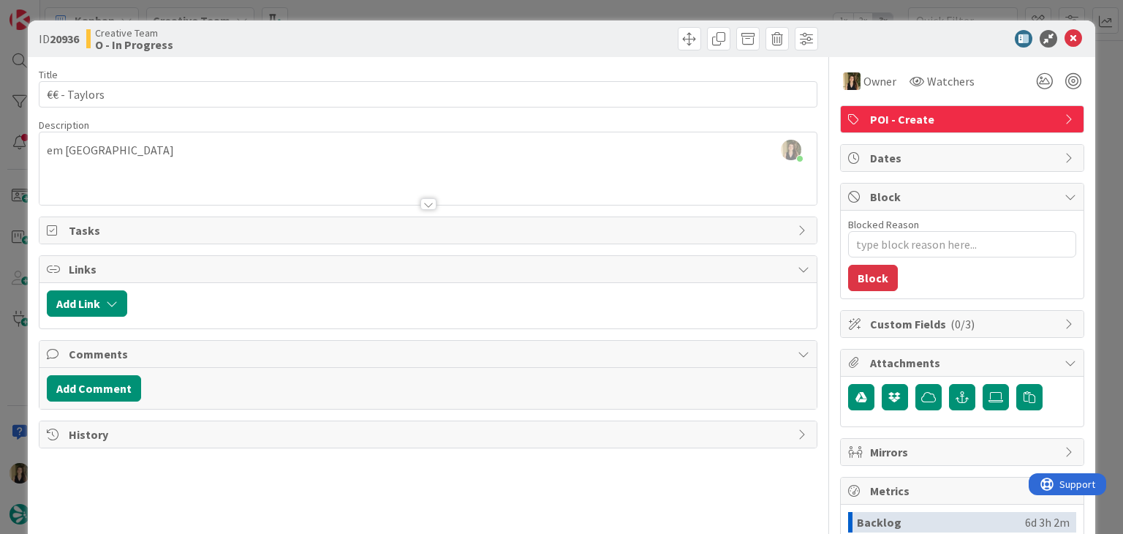
type textarea "x"
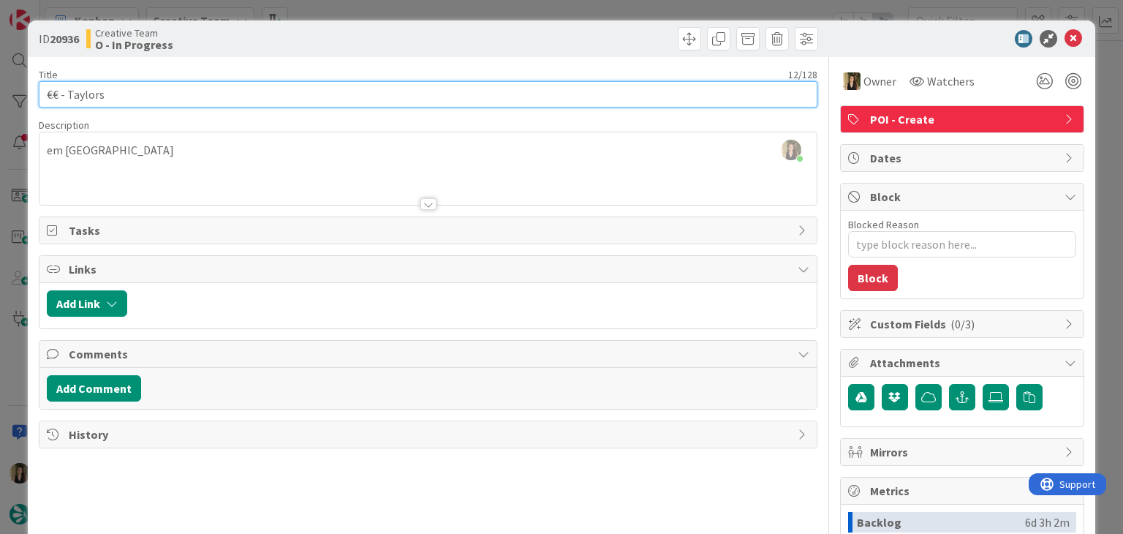
click at [145, 91] on input "€€ - Taylors" at bounding box center [428, 94] width 778 height 26
type input "€€ - Taylors - Open Every da"
type textarea "x"
type input "€€ - [PERSON_NAME] - Open Every day"
type textarea "x"
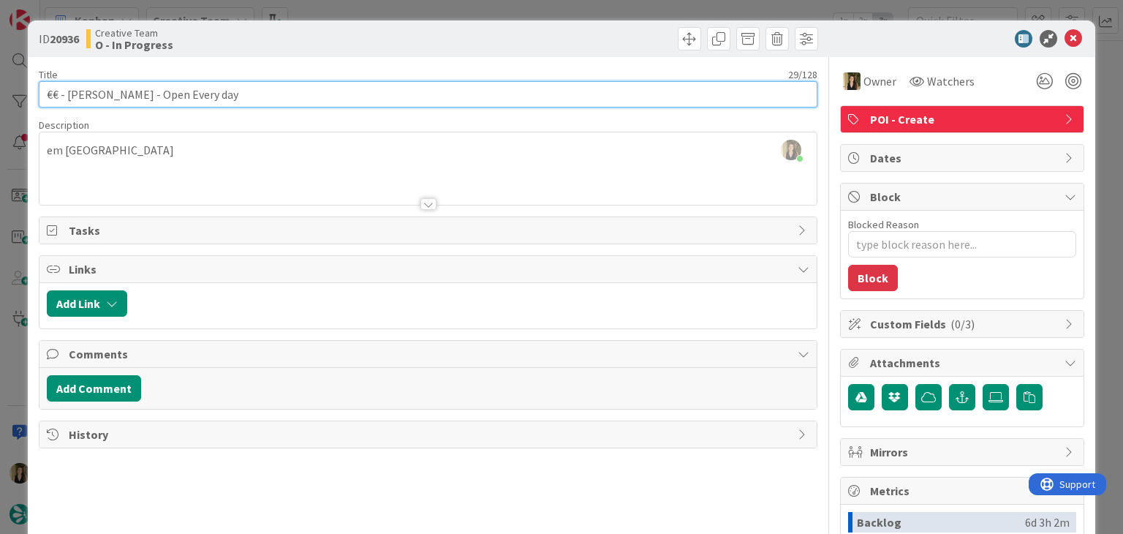
type input "€€ - [PERSON_NAME] - Open Every day"
drag, startPoint x: 221, startPoint y: 89, endPoint x: 3, endPoint y: 88, distance: 218.6
click at [1, 88] on div "ID 20936 Creative Team O - In Progress Title 29 / 128 €€ - Taylors - Open Every…" at bounding box center [561, 267] width 1123 height 534
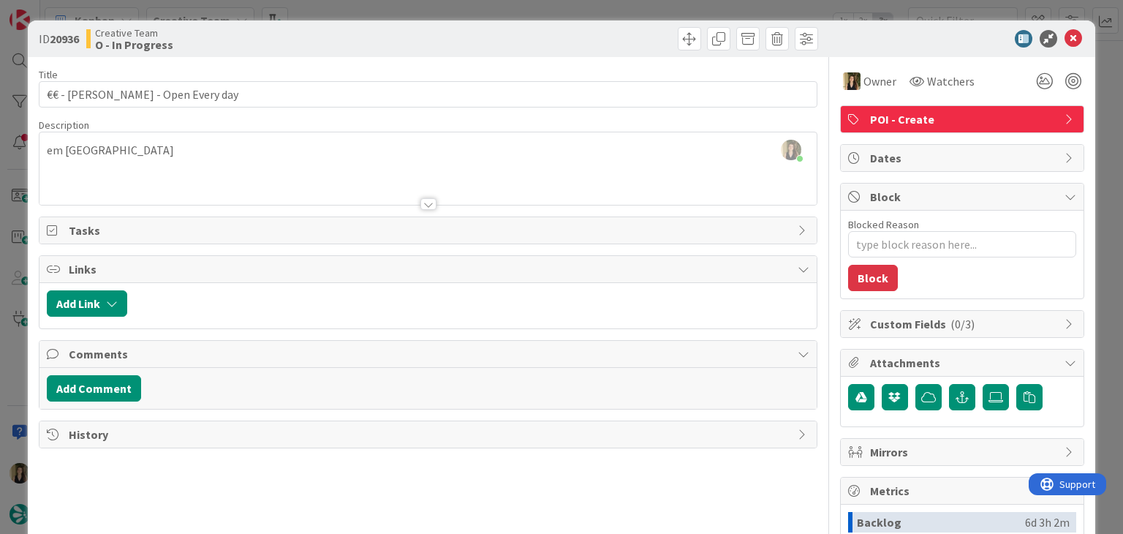
click at [341, 31] on div "Creative Team O - In Progress" at bounding box center [255, 38] width 338 height 23
click at [339, 12] on div "ID 20936 Creative Team O - In Progress Title 29 / 128 €€ - Taylors - Open Every…" at bounding box center [561, 267] width 1123 height 534
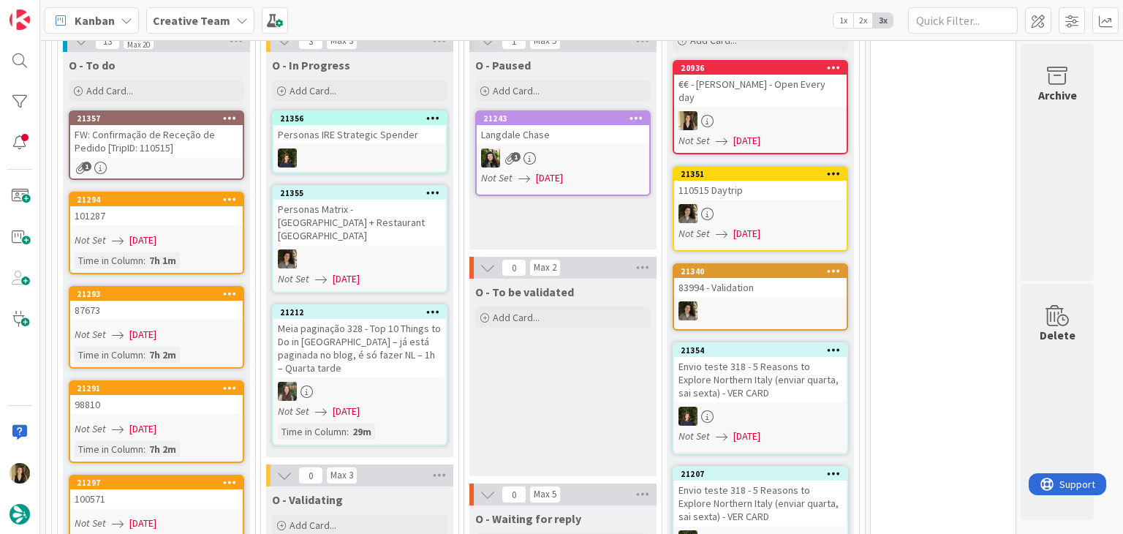
click at [596, 337] on div "O - To be validated Add Card..." at bounding box center [562, 377] width 187 height 197
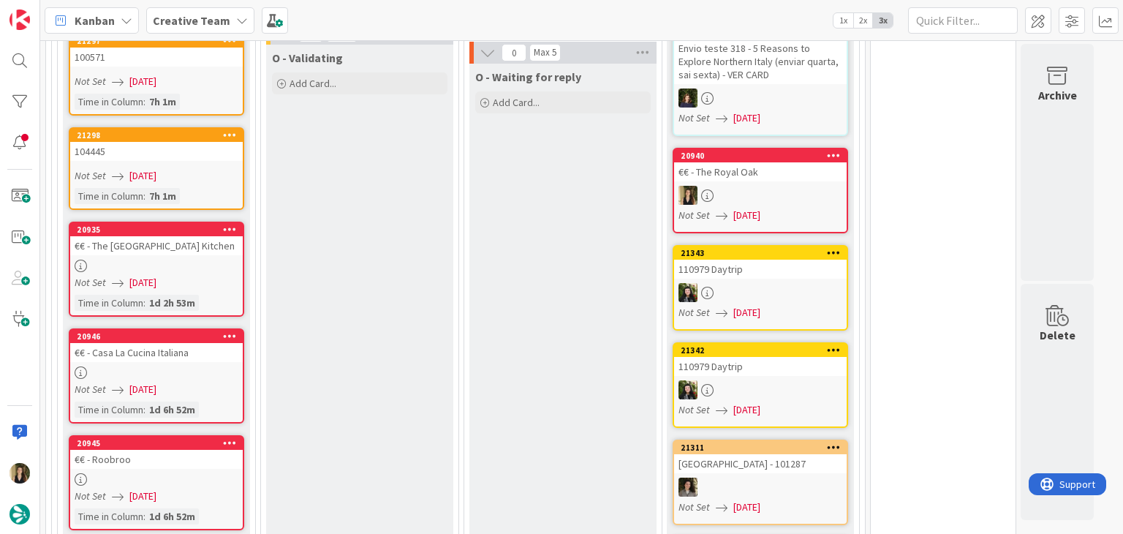
scroll to position [1888, 0]
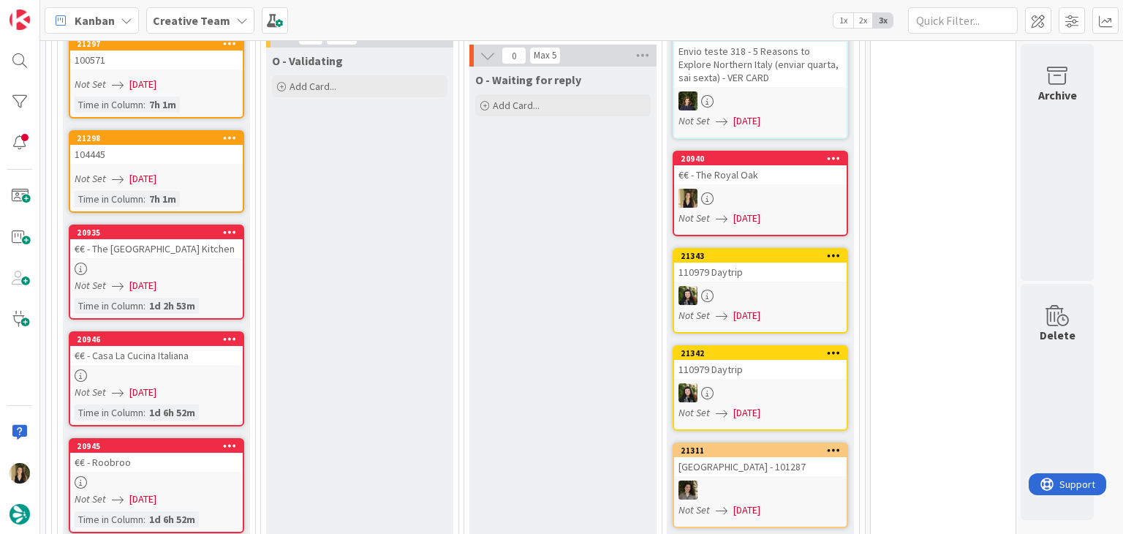
click at [202, 476] on div at bounding box center [156, 482] width 173 height 12
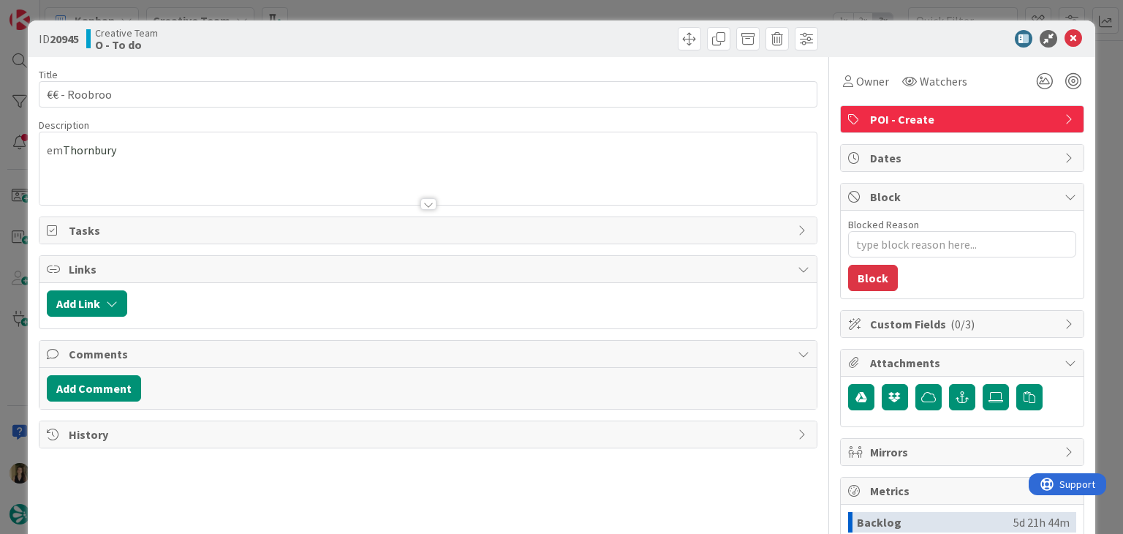
click at [404, 2] on div "ID 20945 Creative Team O - To do Title 12 / 128 €€ - Roobroo Description em Tho…" at bounding box center [561, 267] width 1123 height 534
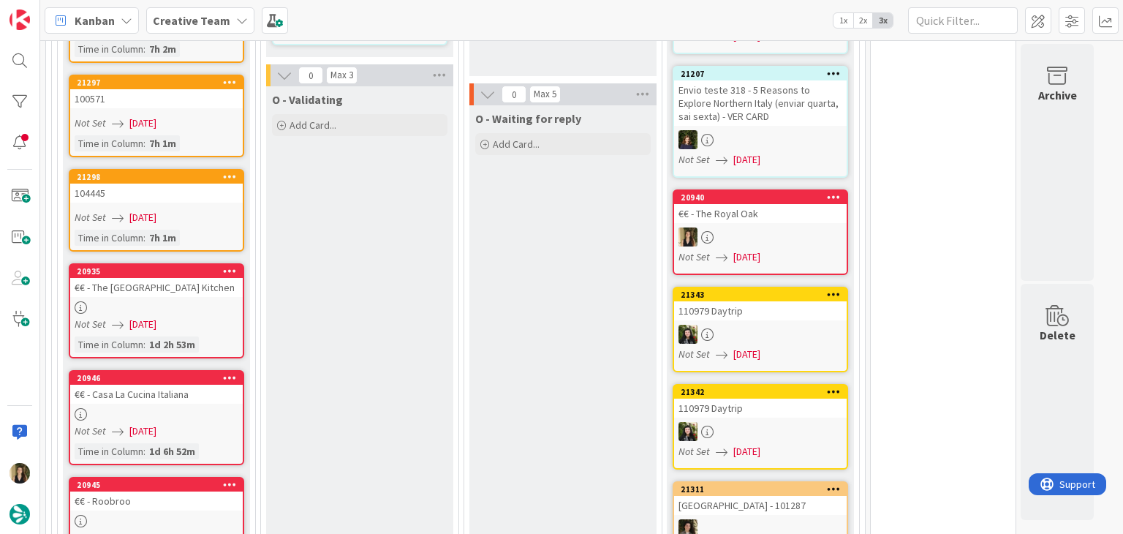
scroll to position [1669, 0]
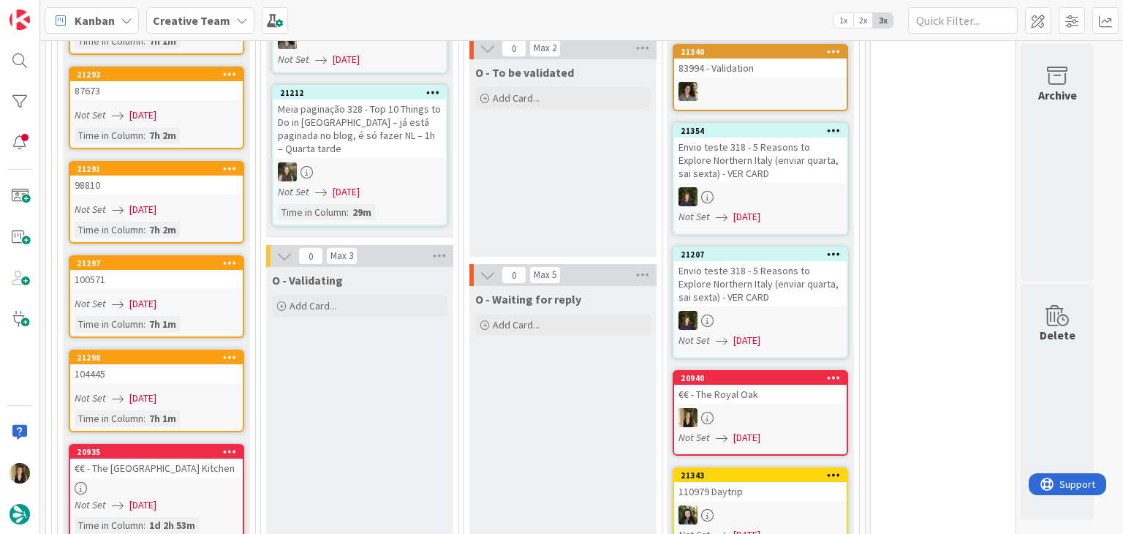
click at [192, 482] on div at bounding box center [156, 488] width 173 height 12
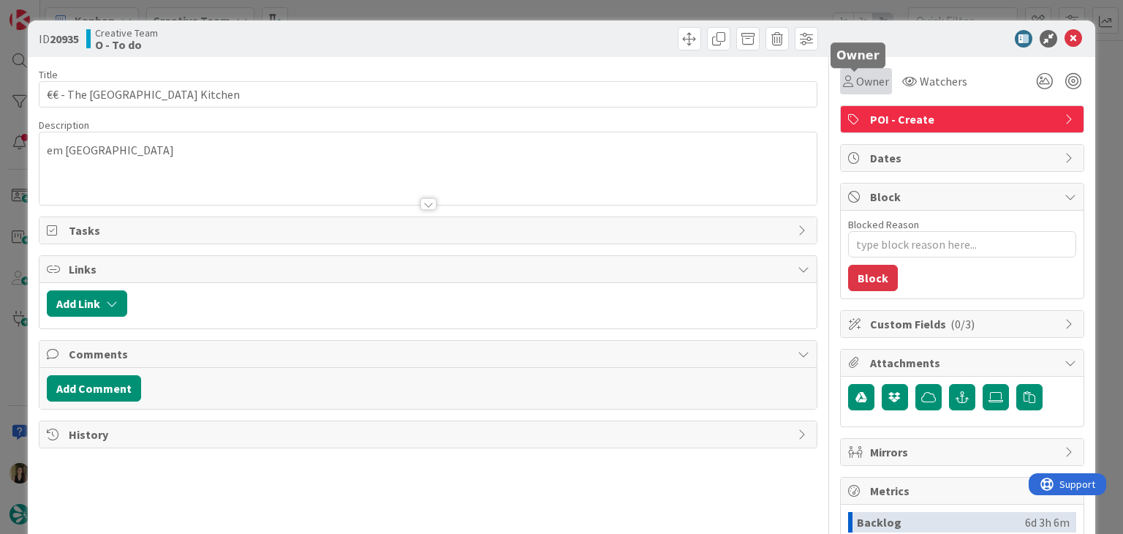
click at [856, 74] on span "Owner" at bounding box center [872, 81] width 33 height 18
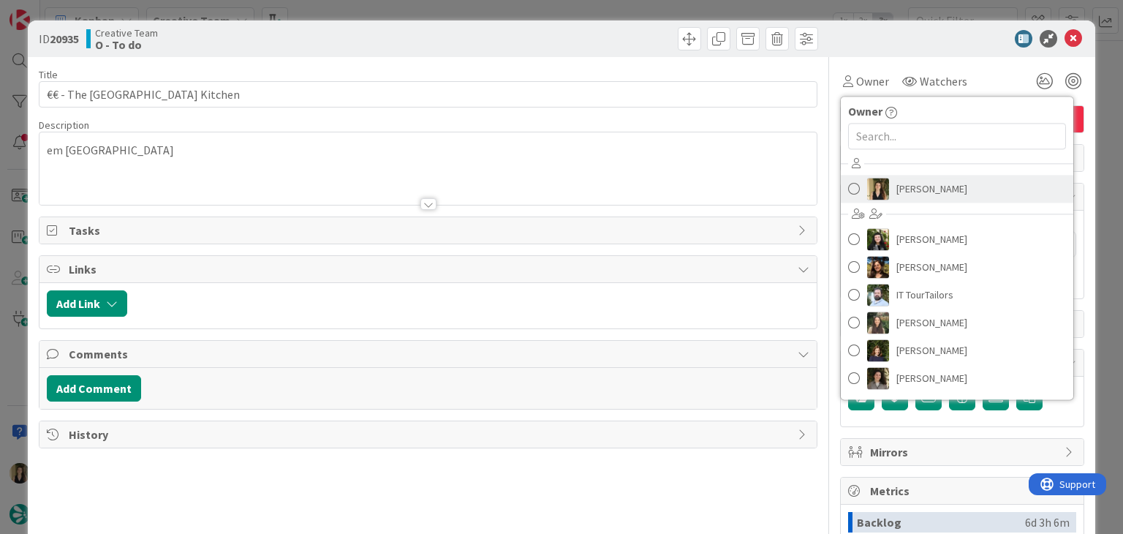
click at [898, 200] on link "[PERSON_NAME]" at bounding box center [957, 189] width 232 height 28
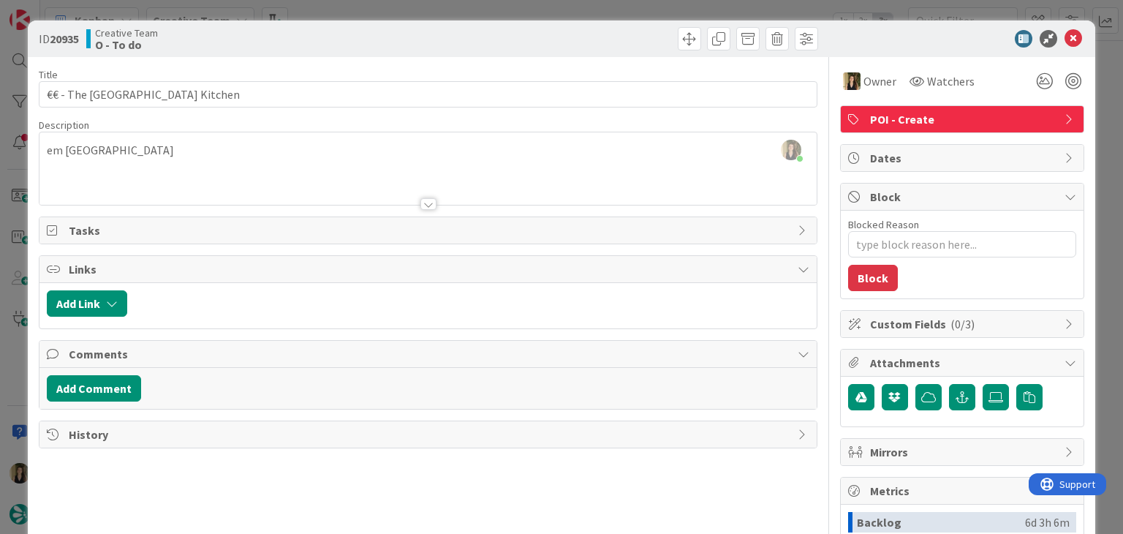
drag, startPoint x: 584, startPoint y: 31, endPoint x: 580, endPoint y: 7, distance: 24.4
click at [582, 27] on div at bounding box center [625, 38] width 386 height 23
click at [580, 1] on div "ID 20935 Creative Team O - To do Title 32 / 128 €€ - The Riverford Field Kitche…" at bounding box center [561, 267] width 1123 height 534
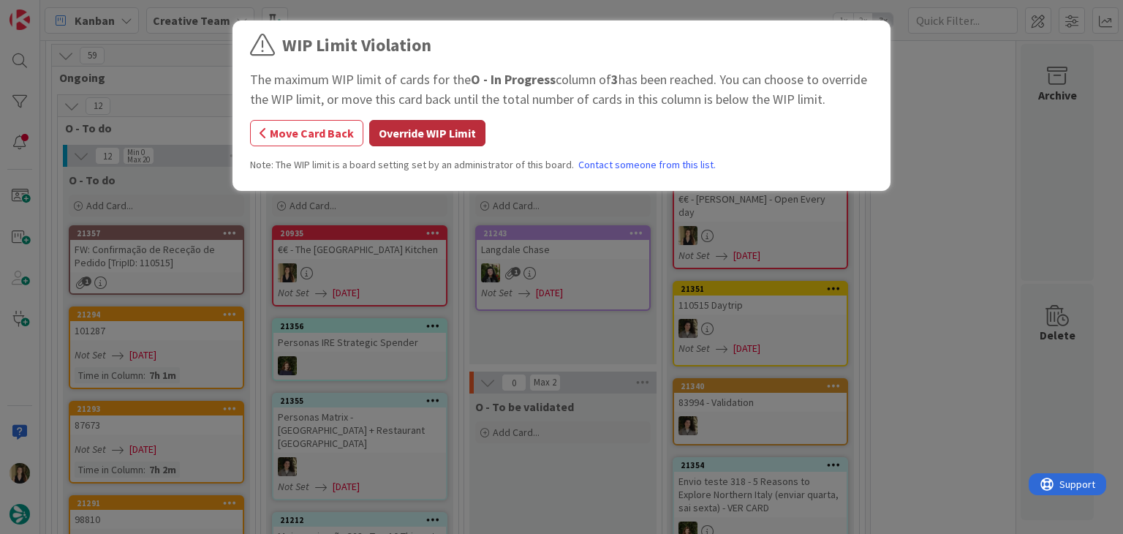
click at [427, 131] on button "Override WIP Limit" at bounding box center [427, 133] width 116 height 26
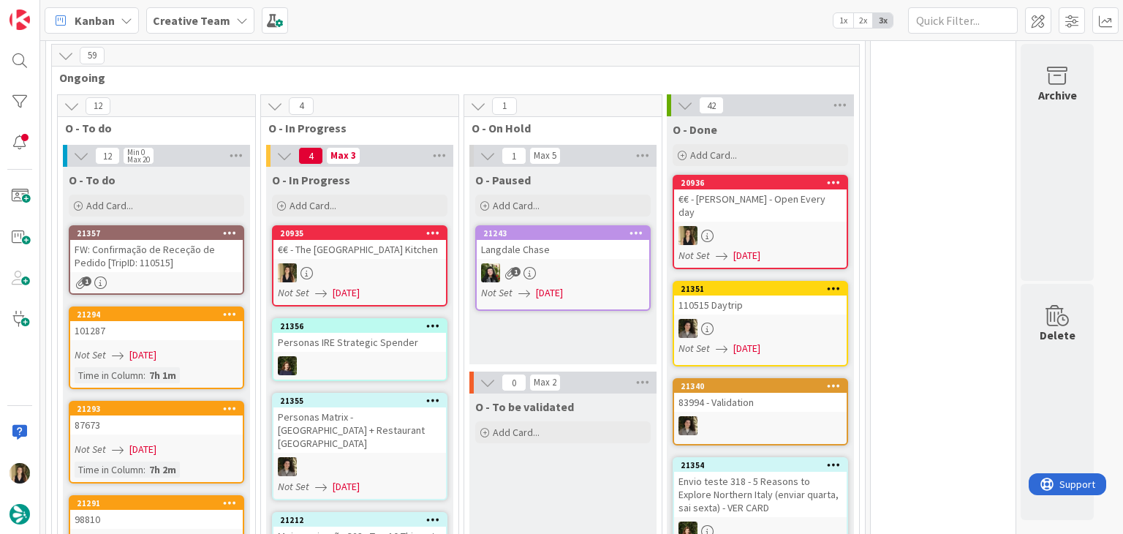
click at [407, 263] on div at bounding box center [359, 272] width 173 height 19
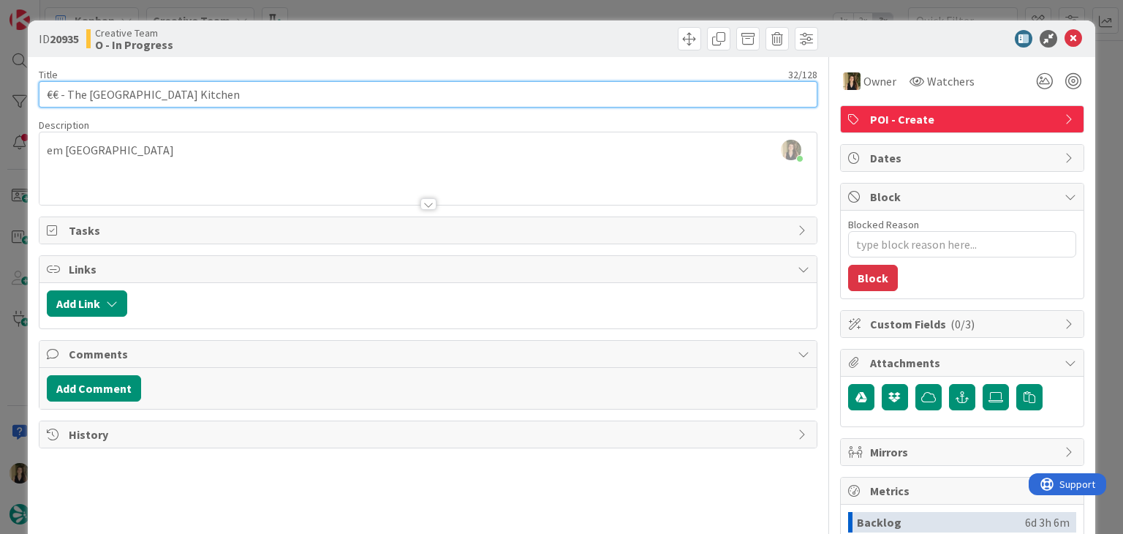
drag, startPoint x: 225, startPoint y: 91, endPoint x: 105, endPoint y: 88, distance: 120.7
click at [68, 96] on input "€€ - The [GEOGRAPHIC_DATA] Kitchen" at bounding box center [428, 94] width 778 height 26
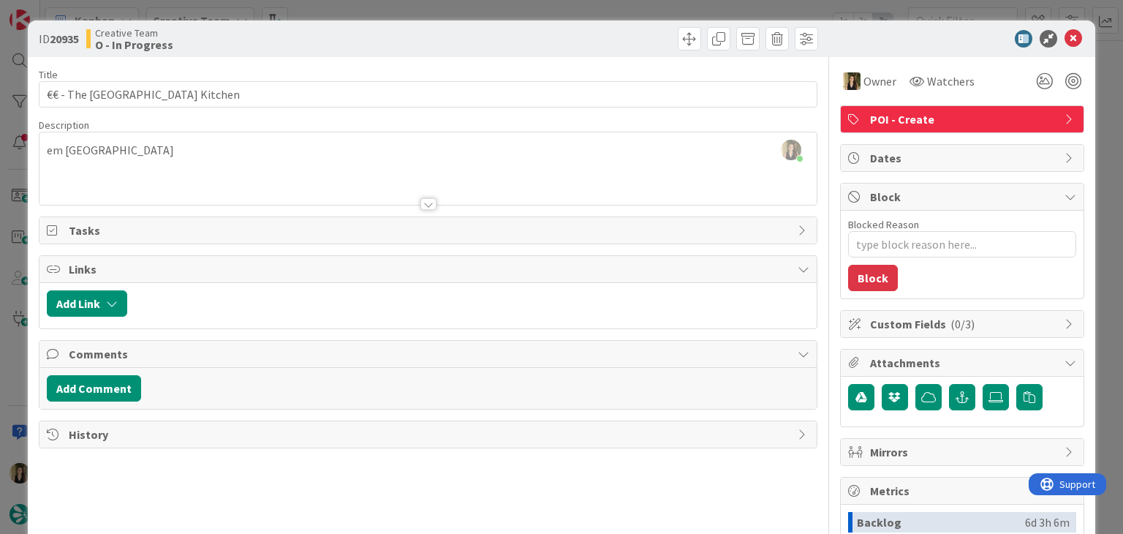
drag, startPoint x: 333, startPoint y: 45, endPoint x: 349, endPoint y: 4, distance: 44.7
click at [335, 39] on div "Creative Team O - In Progress" at bounding box center [255, 38] width 338 height 23
click at [361, 10] on div "ID 20935 Creative Team O - In Progress Title 32 / 128 €€ - The Riverford Field …" at bounding box center [561, 267] width 1123 height 534
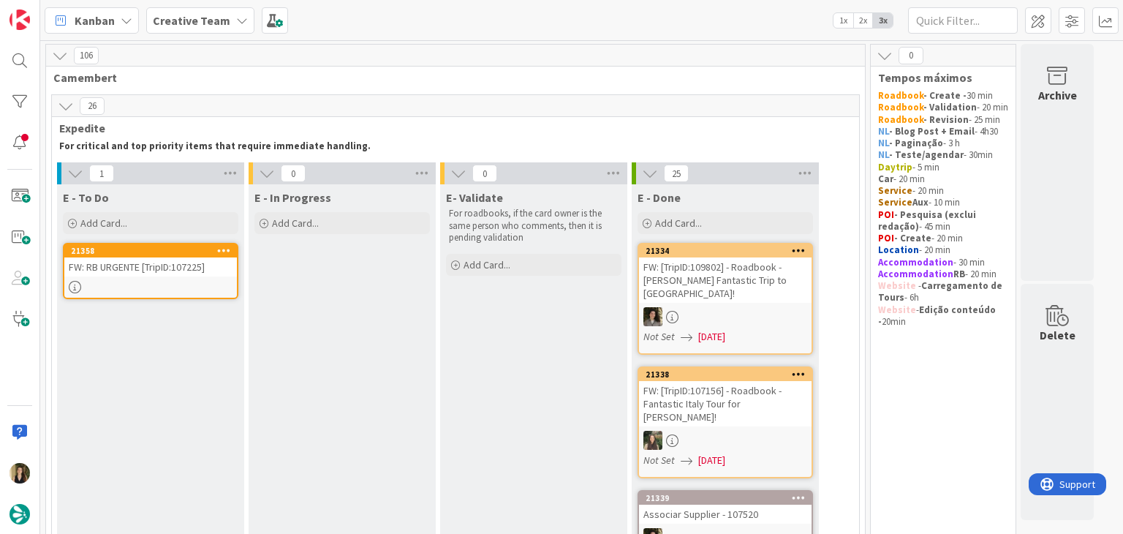
click at [164, 274] on div "FW: RB URGENTE [TripID:107225]" at bounding box center [150, 266] width 173 height 19
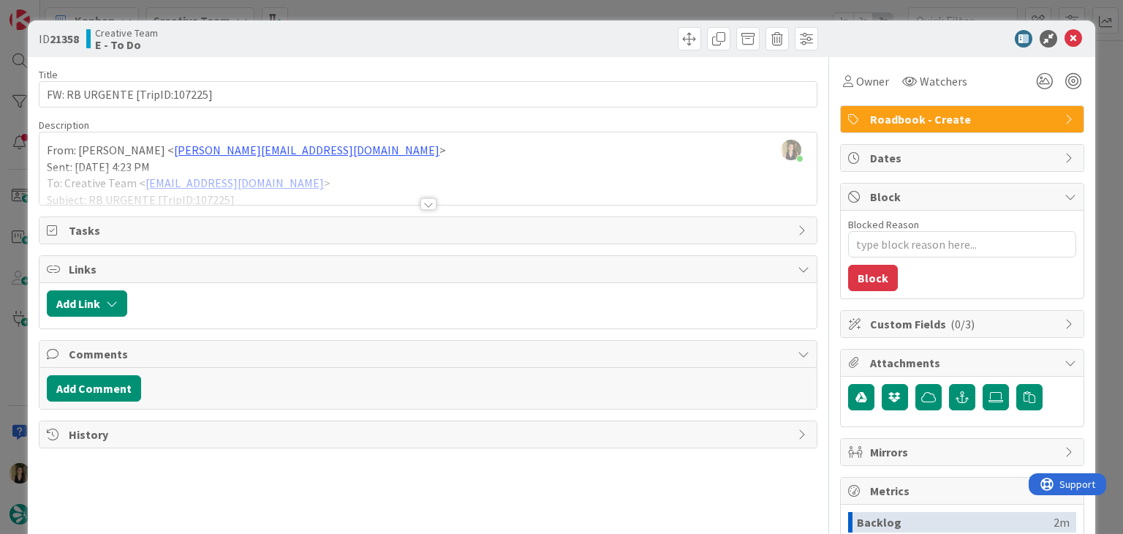
click at [426, 198] on div at bounding box center [428, 204] width 16 height 12
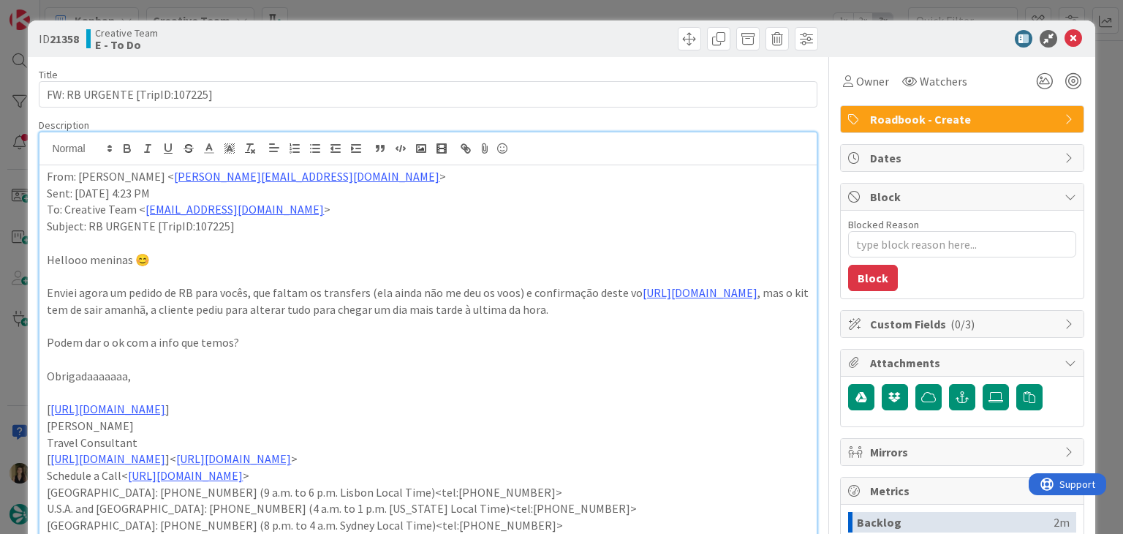
drag, startPoint x: 443, startPoint y: 39, endPoint x: 440, endPoint y: 10, distance: 29.4
click at [443, 36] on div at bounding box center [625, 38] width 386 height 23
click at [439, 8] on div "ID 21358 Creative Team E - To Do Title 30 / 128 FW: RB URGENTE [TripID:107225] …" at bounding box center [561, 267] width 1123 height 534
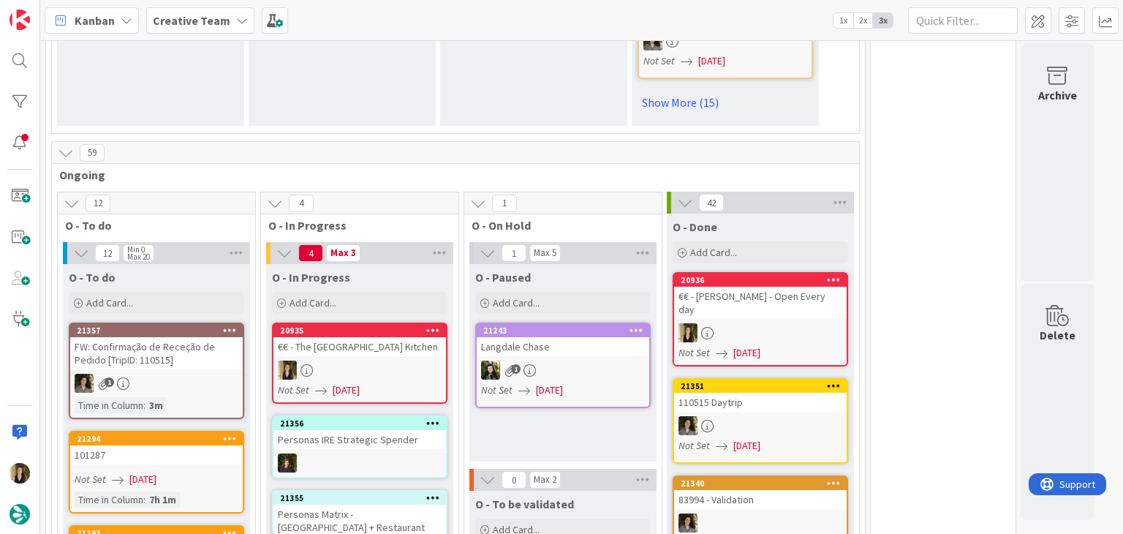
scroll to position [1243, 0]
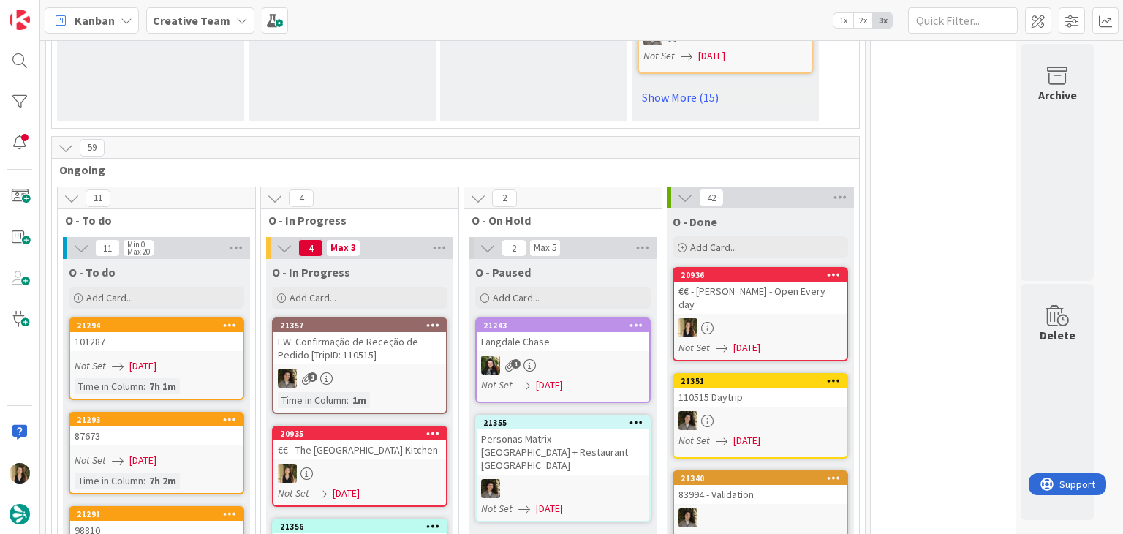
click at [416, 463] on div at bounding box center [359, 472] width 173 height 19
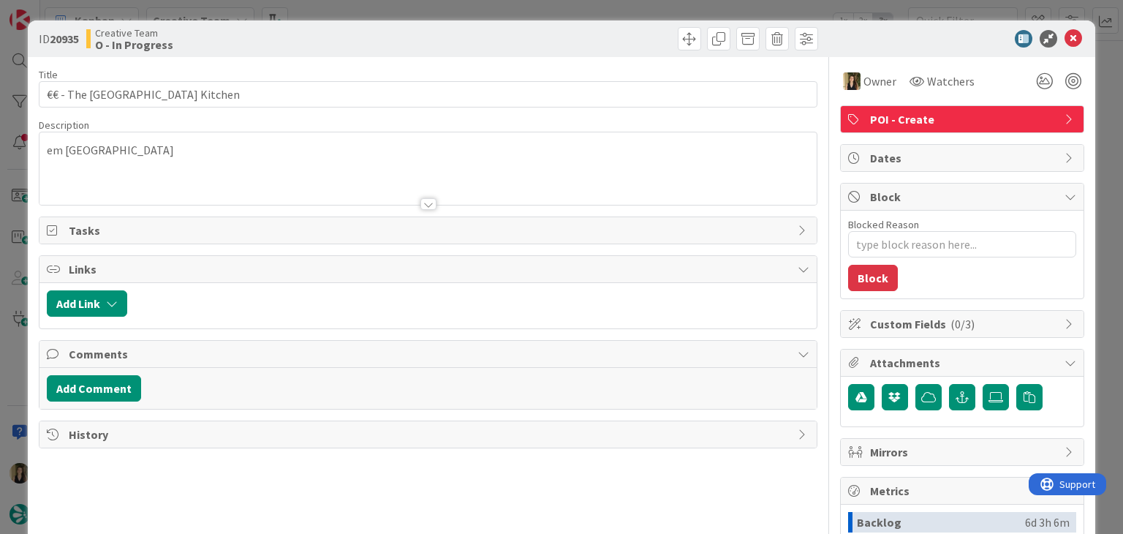
drag, startPoint x: 512, startPoint y: 48, endPoint x: 512, endPoint y: 18, distance: 30.0
click at [512, 42] on div at bounding box center [625, 38] width 386 height 23
click at [512, 6] on div "ID 20935 Creative Team O - In Progress Title 32 / 128 €€ - The Riverford Field …" at bounding box center [561, 267] width 1123 height 534
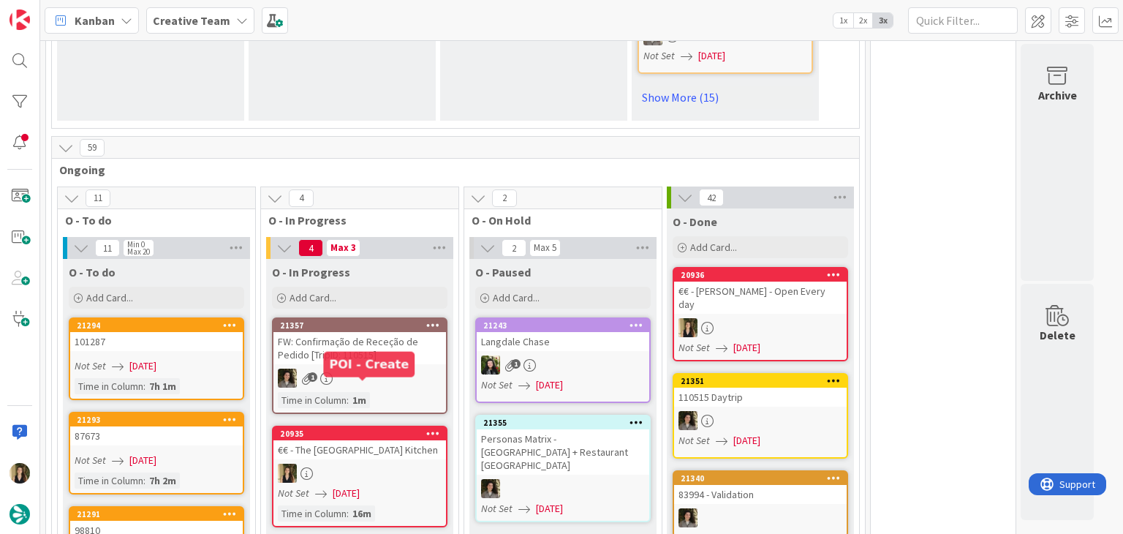
click at [383, 440] on div "€€ - The [GEOGRAPHIC_DATA] Kitchen" at bounding box center [359, 449] width 173 height 19
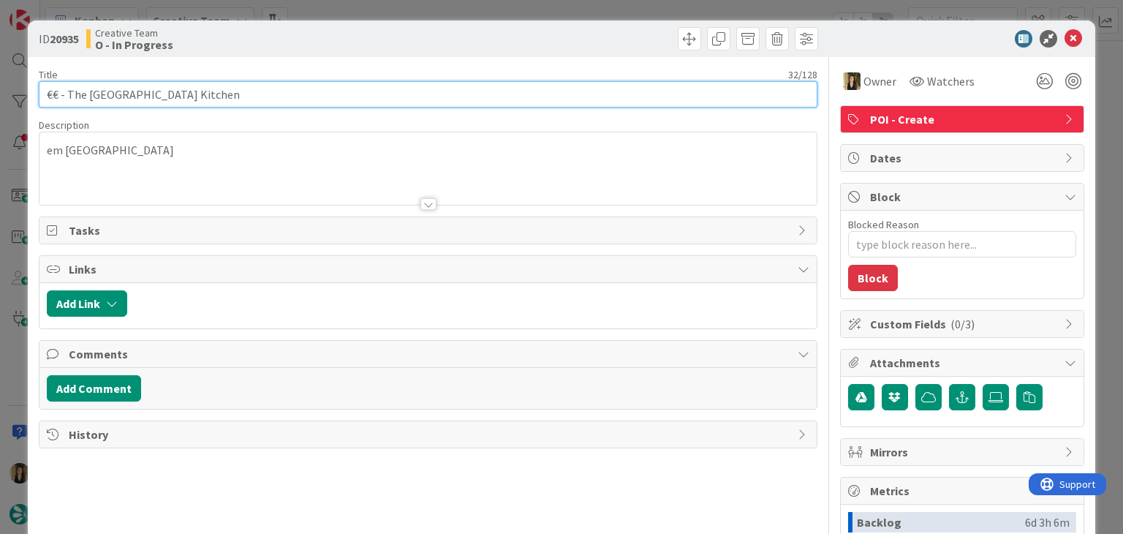
drag, startPoint x: 196, startPoint y: 91, endPoint x: 66, endPoint y: 91, distance: 130.1
click at [66, 91] on input "€€ - The [GEOGRAPHIC_DATA] Kitchen" at bounding box center [428, 94] width 778 height 26
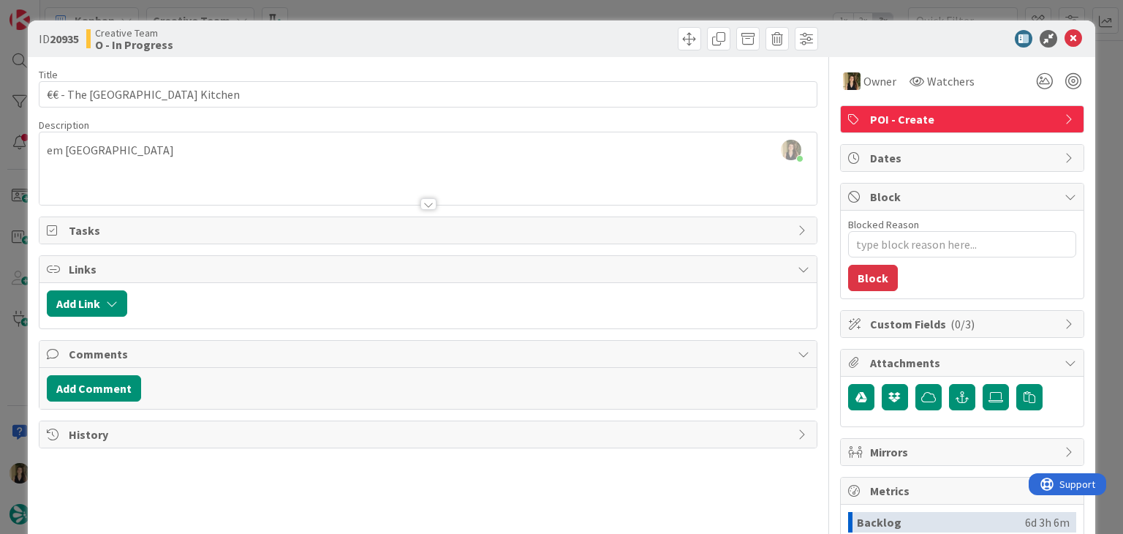
click at [318, 37] on div "Creative Team O - In Progress" at bounding box center [255, 38] width 338 height 23
click at [338, 14] on div "ID 20935 Creative Team O - In Progress Title 32 / 128 €€ - The Riverford Field …" at bounding box center [561, 267] width 1123 height 534
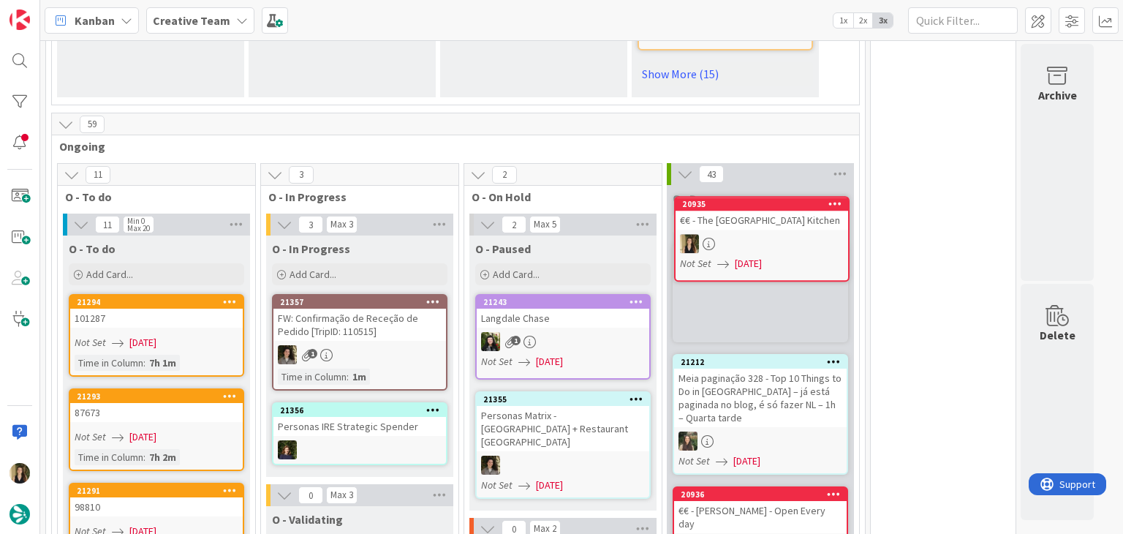
scroll to position [1260, 0]
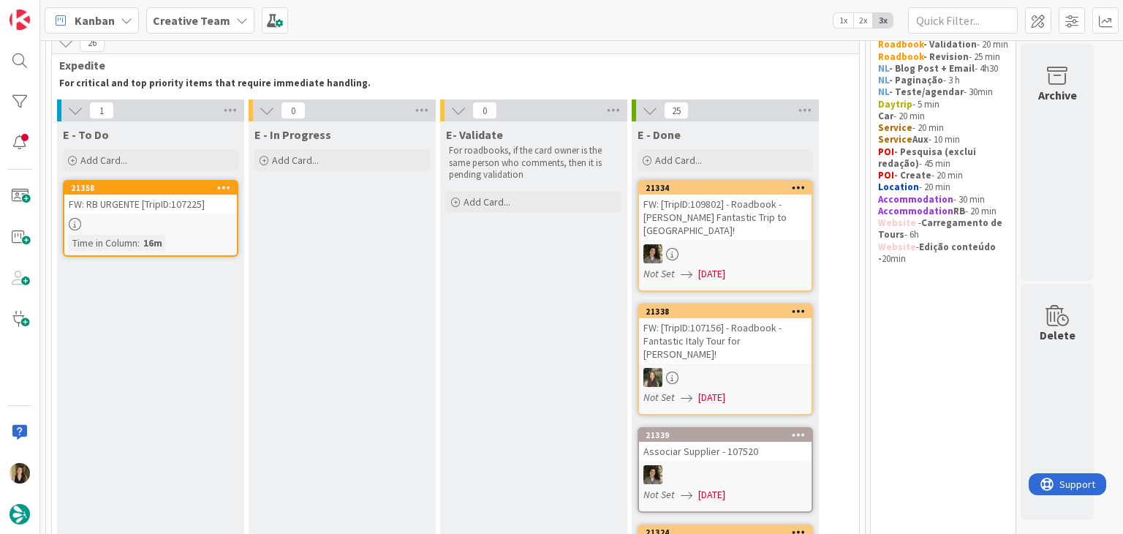
scroll to position [0, 0]
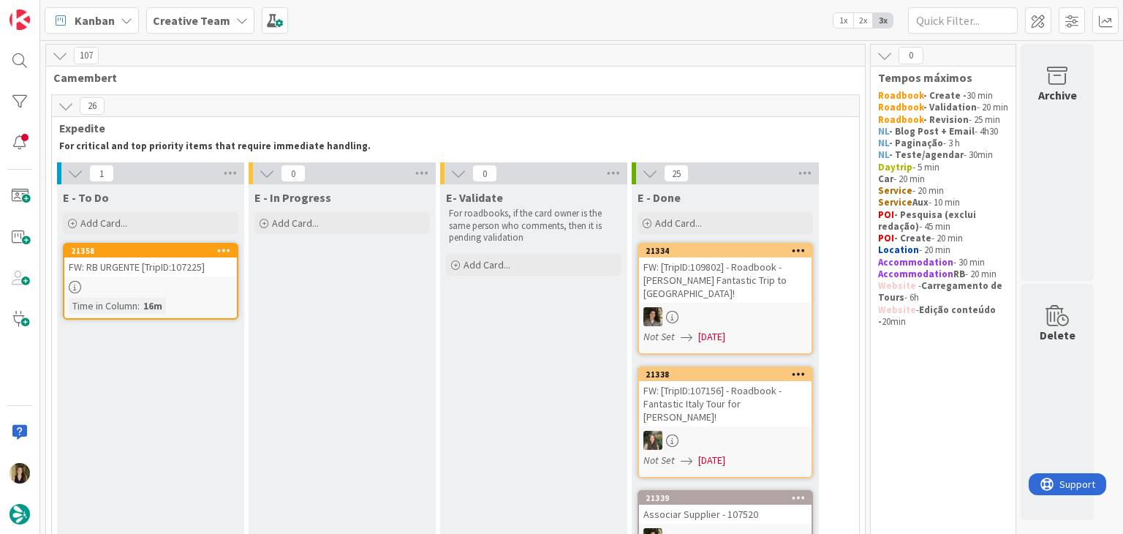
click at [184, 300] on div "Time in Column : 16m" at bounding box center [151, 306] width 164 height 16
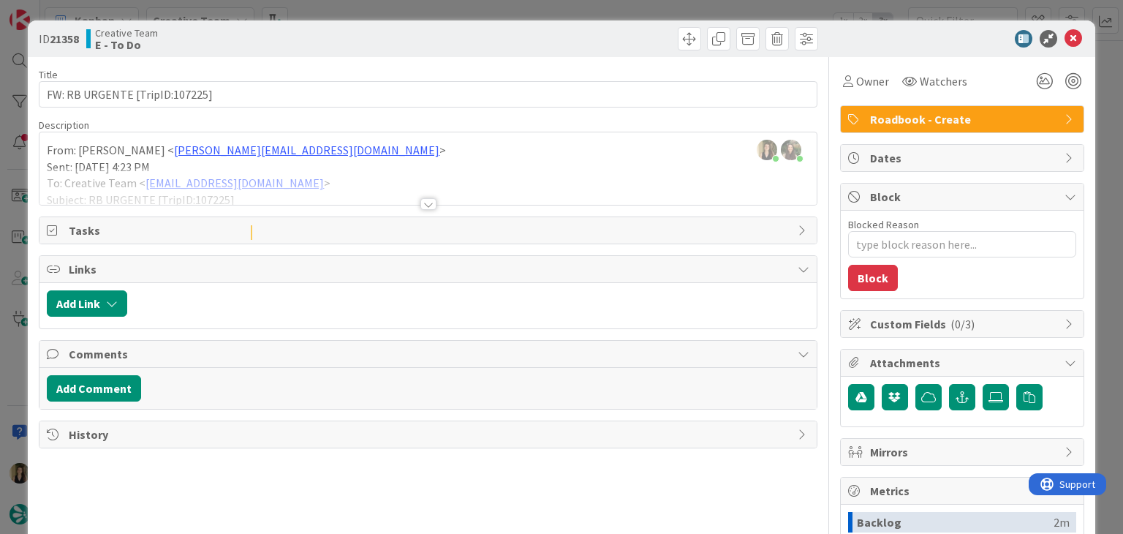
click at [424, 200] on div at bounding box center [428, 204] width 16 height 12
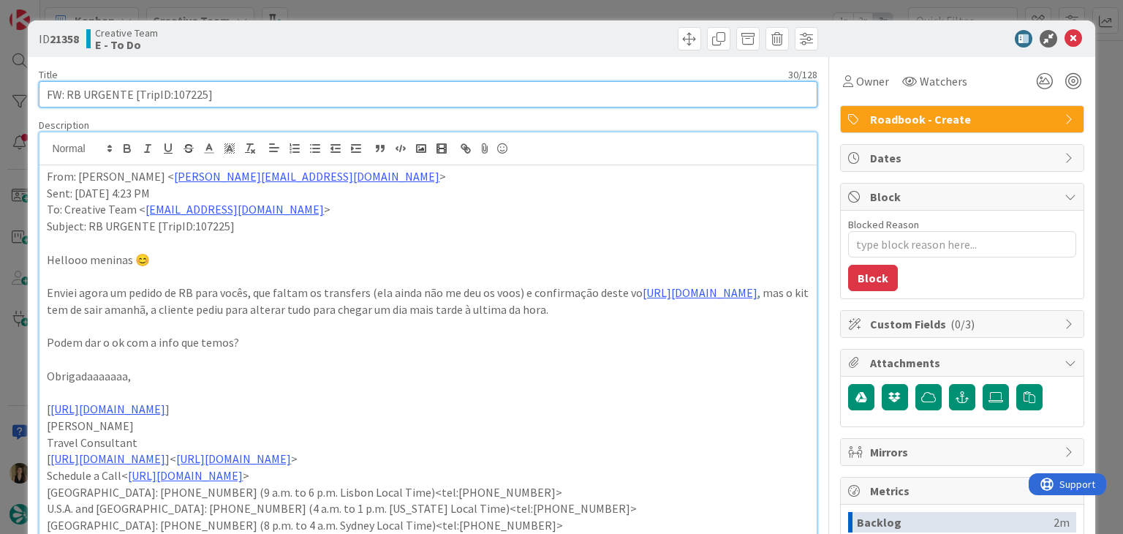
click at [191, 91] on input "FW: RB URGENTE [TripID:107225]" at bounding box center [428, 94] width 778 height 26
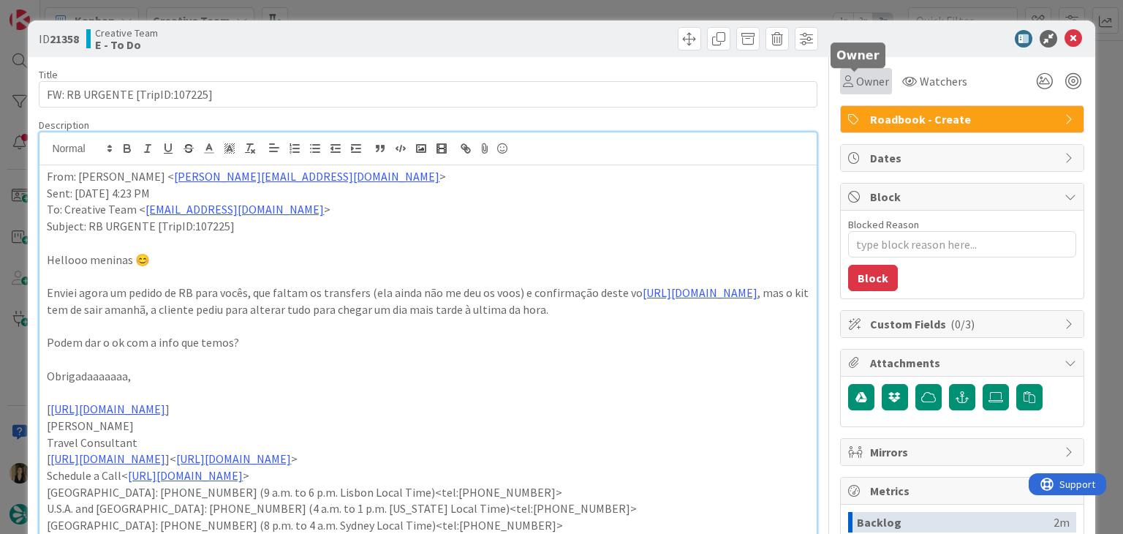
click at [861, 82] on span "Owner" at bounding box center [872, 81] width 33 height 18
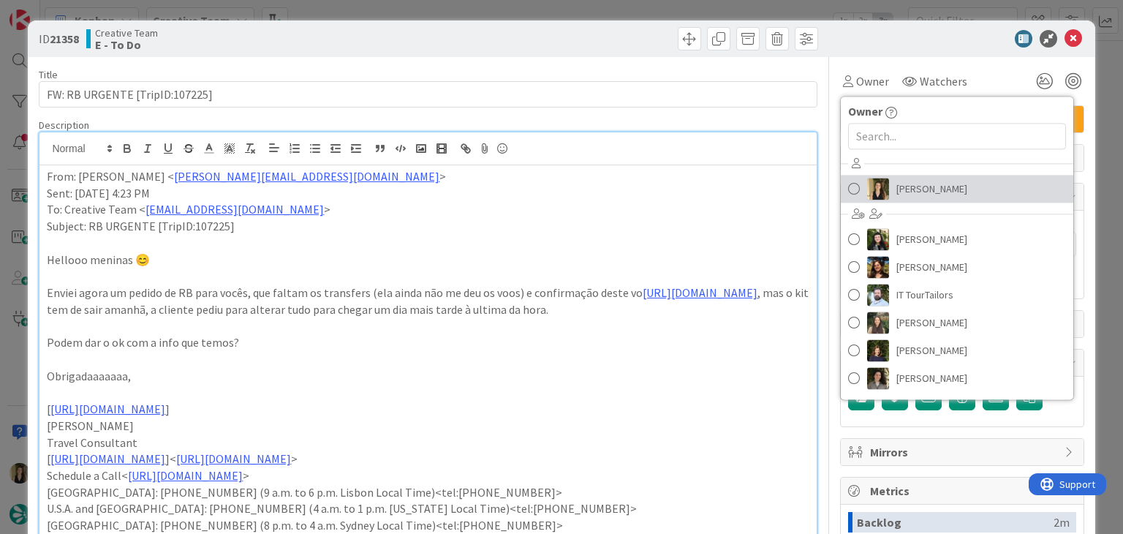
drag, startPoint x: 901, startPoint y: 178, endPoint x: 794, endPoint y: 138, distance: 114.0
click at [901, 179] on span "[PERSON_NAME]" at bounding box center [931, 189] width 71 height 22
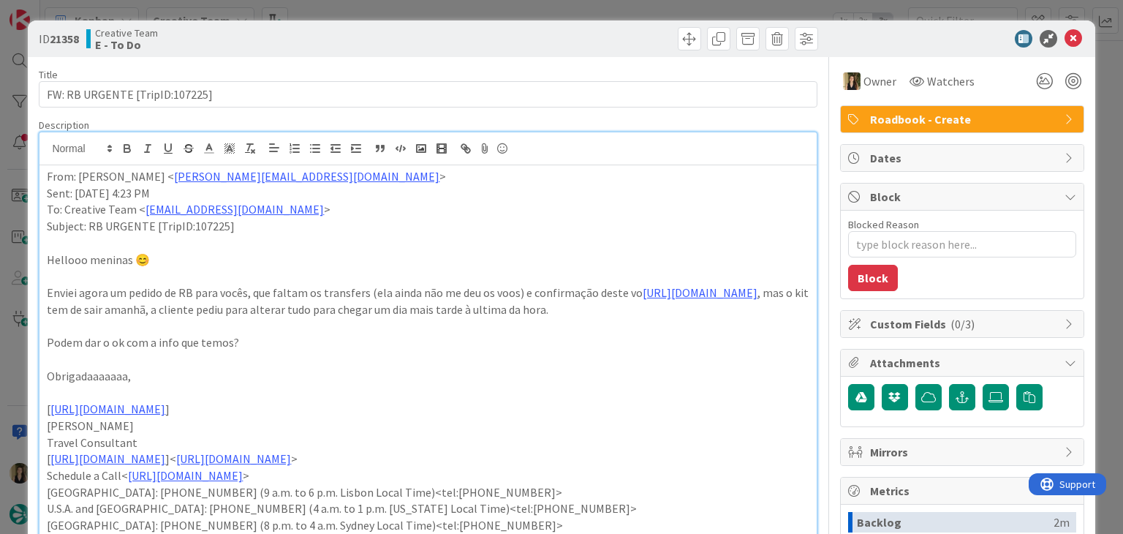
type textarea "x"
drag, startPoint x: 604, startPoint y: 32, endPoint x: 600, endPoint y: 25, distance: 8.2
click at [602, 30] on div at bounding box center [625, 38] width 386 height 23
click at [597, 10] on div "ID 21358 Creative Team E - To Do Title 30 / 128 FW: RB URGENTE [TripID:107225] …" at bounding box center [561, 267] width 1123 height 534
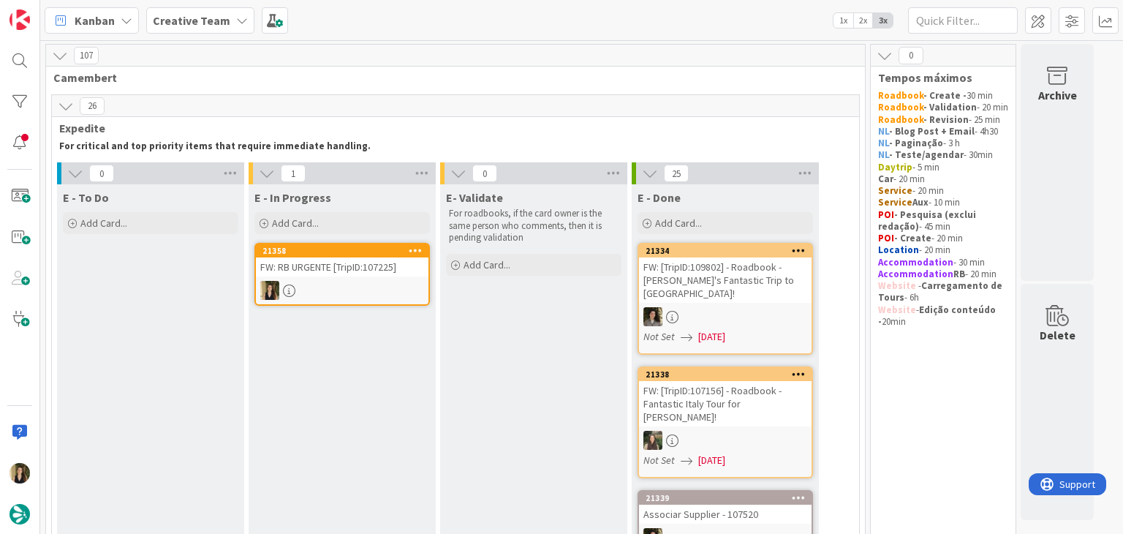
click at [363, 273] on div "FW: RB URGENTE [TripID:107225]" at bounding box center [342, 266] width 173 height 19
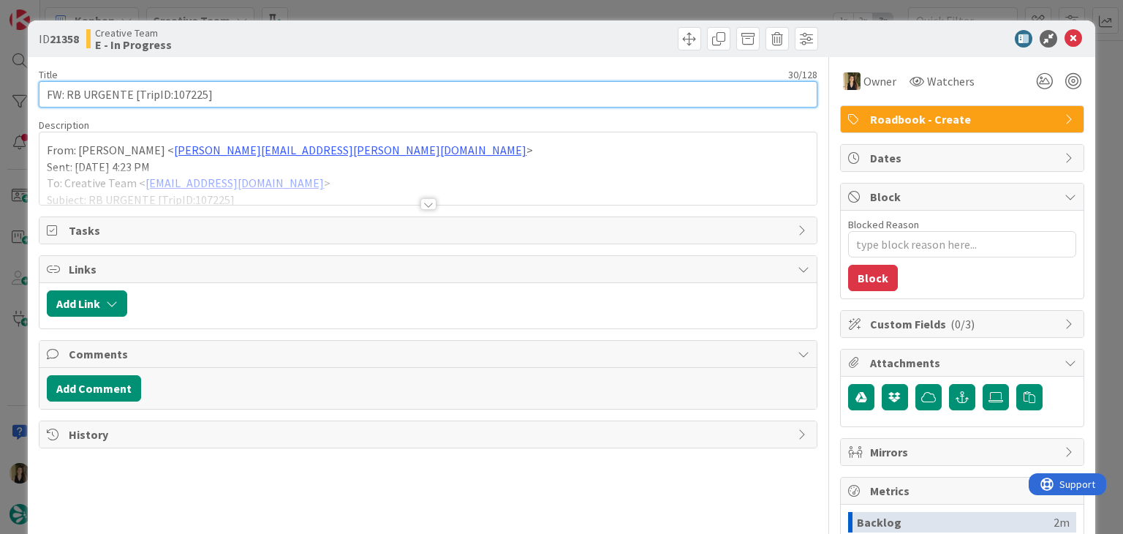
click at [195, 93] on input "FW: RB URGENTE [TripID:107225]" at bounding box center [428, 94] width 778 height 26
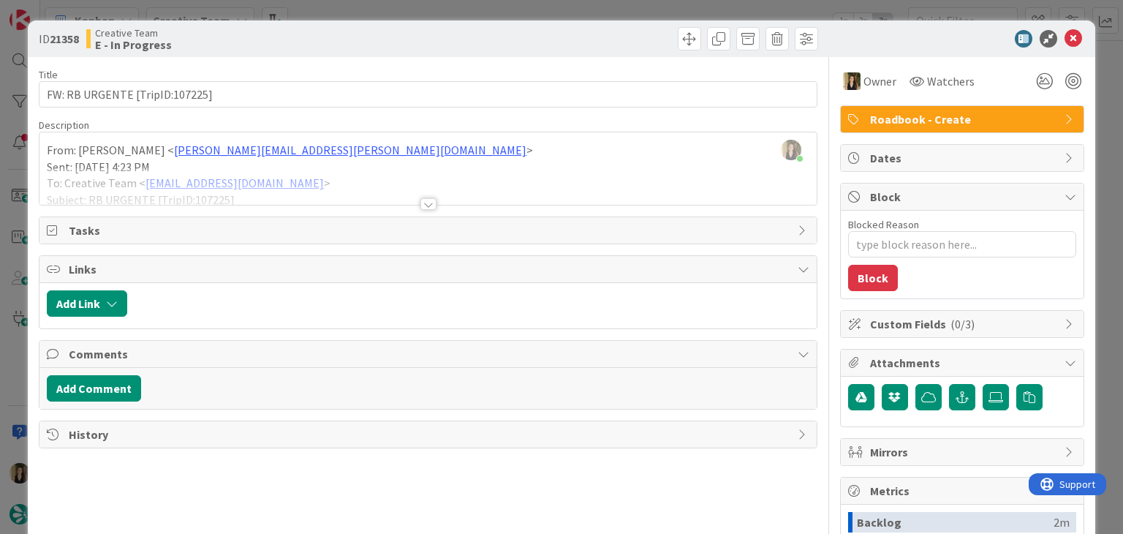
drag, startPoint x: 327, startPoint y: 33, endPoint x: 336, endPoint y: 62, distance: 30.5
click at [328, 35] on div "Creative Team E - In Progress" at bounding box center [255, 38] width 338 height 23
click at [425, 206] on div at bounding box center [428, 204] width 16 height 12
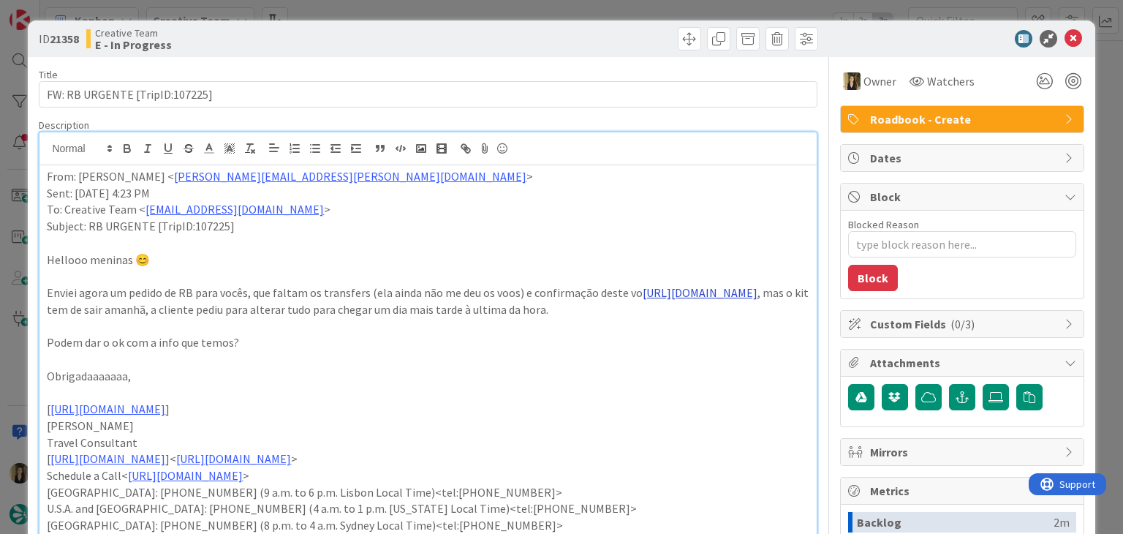
click at [643, 300] on link "[URL][DOMAIN_NAME]" at bounding box center [700, 292] width 115 height 15
click at [187, 332] on link "[URL][DOMAIN_NAME]" at bounding box center [137, 337] width 100 height 19
type textarea "x"
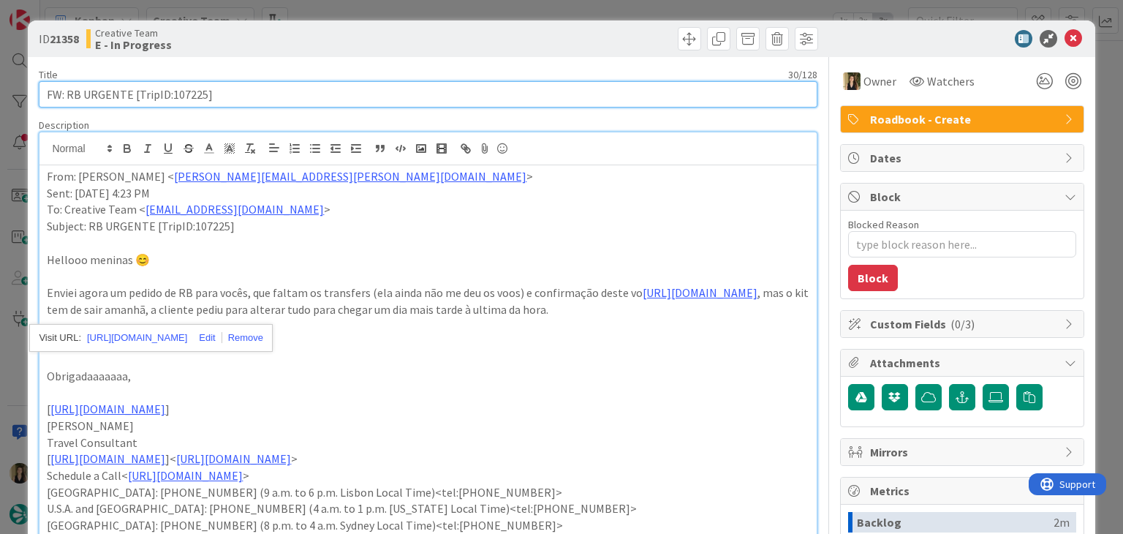
drag, startPoint x: 244, startPoint y: 88, endPoint x: 38, endPoint y: 88, distance: 206.1
click at [39, 88] on input "FW: RB URGENTE [TripID:107225]" at bounding box center [428, 94] width 778 height 26
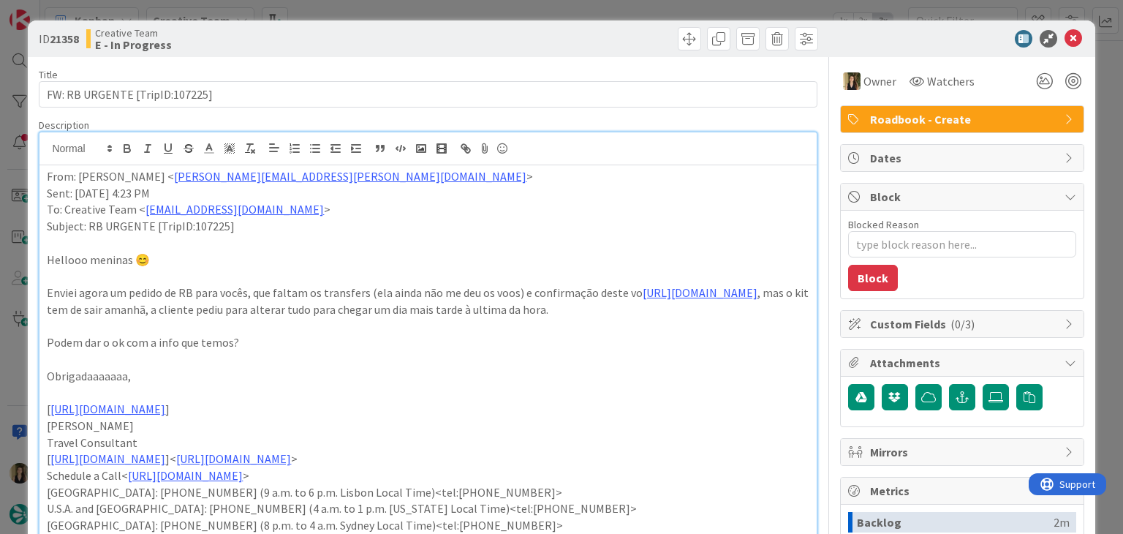
drag, startPoint x: 325, startPoint y: 33, endPoint x: 365, endPoint y: 9, distance: 46.3
click at [327, 33] on div "Creative Team E - In Progress" at bounding box center [255, 38] width 338 height 23
click at [370, 5] on div "ID 21358 Creative Team E - In Progress Title 30 / 128 FW: RB URGENTE [TripID:10…" at bounding box center [561, 267] width 1123 height 534
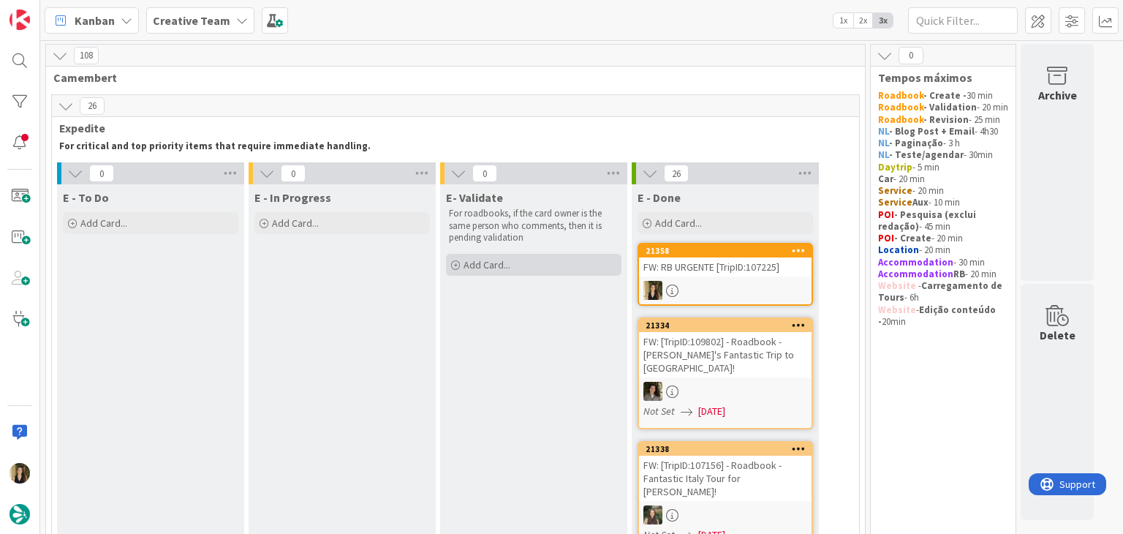
click at [507, 269] on span "Add Card..." at bounding box center [486, 264] width 47 height 13
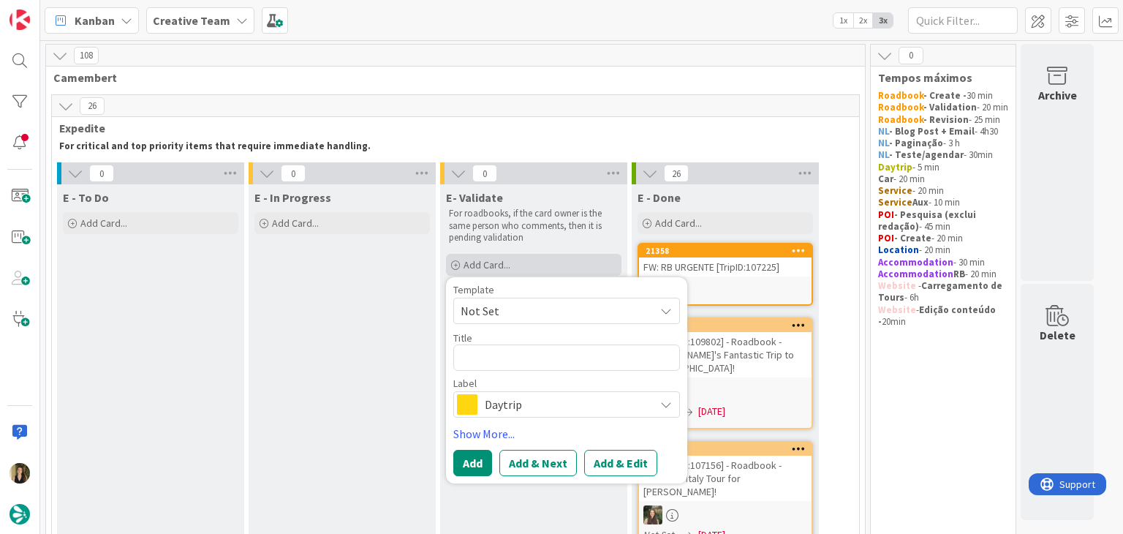
type textarea "FW: RB URGENTE [TripID:107225]"
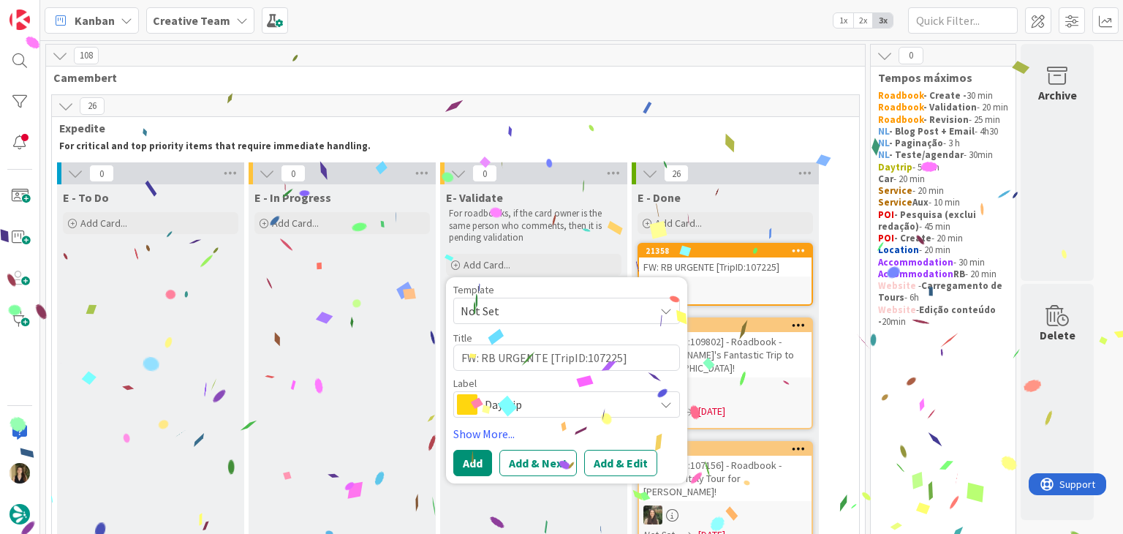
type textarea "x"
type textarea "FW: RB URGENTE [TripID:107225]"
type textarea "x"
type textarea "FW: RB URGENTE [TripID:107225] V"
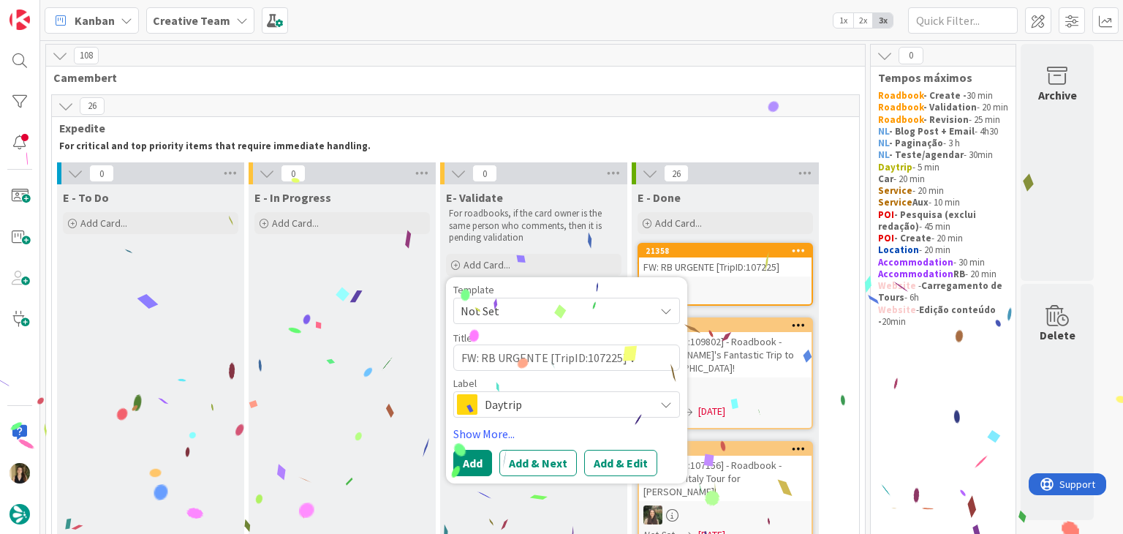
type textarea "x"
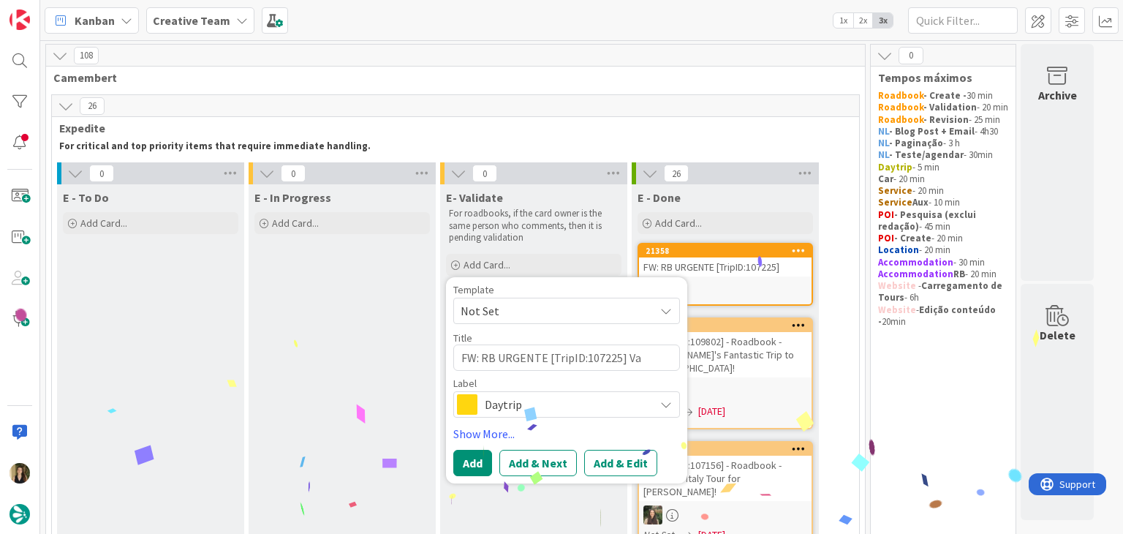
type textarea "FW: RB URGENTE [TripID:107225] Val"
type textarea "x"
type textarea "FW: RB URGENTE [TripID:107225] Vali"
type textarea "x"
type textarea "FW: RB URGENTE [TripID:107225] Valid"
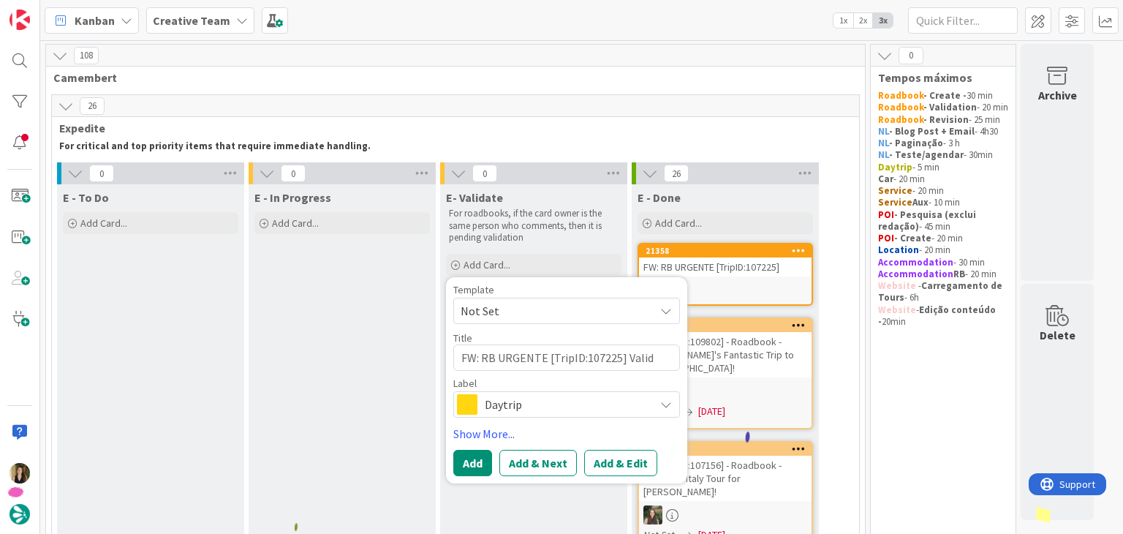
type textarea "x"
type textarea "FW: RB URGENTE [TripID:107225] Valida"
type textarea "x"
type textarea "FW: RB URGENTE [TripID:107225] Validat"
type textarea "x"
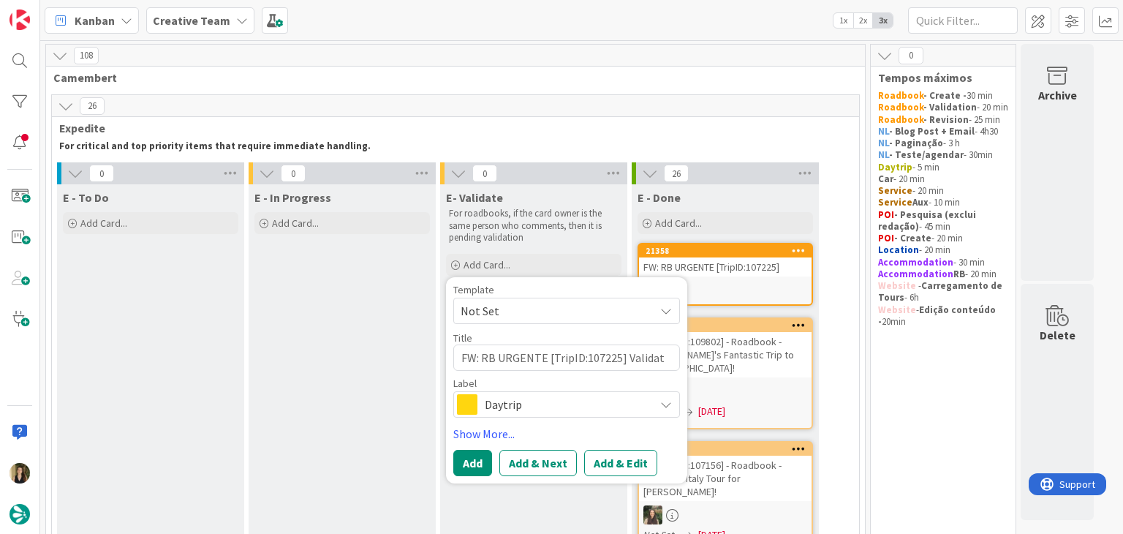
type textarea "FW: RB URGENTE [TripID:107225] Validati"
type textarea "x"
type textarea "FW: RB URGENTE [TripID:107225] Validatio"
type textarea "x"
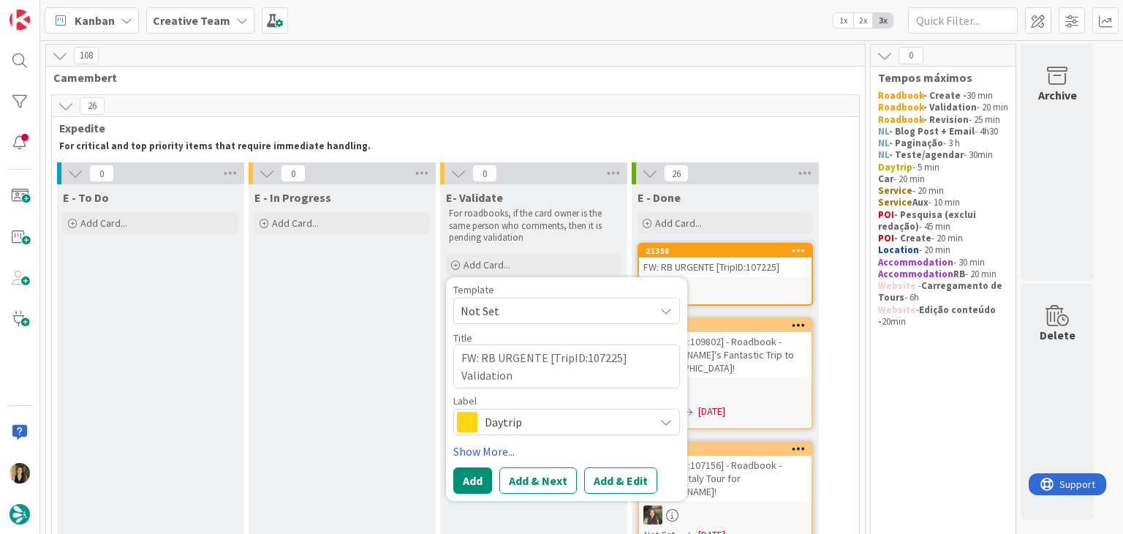
type textarea "FW: RB URGENTE [TripID:107225] Validation"
drag, startPoint x: 556, startPoint y: 419, endPoint x: 558, endPoint y: 409, distance: 9.9
click at [556, 420] on span "Daytrip" at bounding box center [566, 422] width 162 height 20
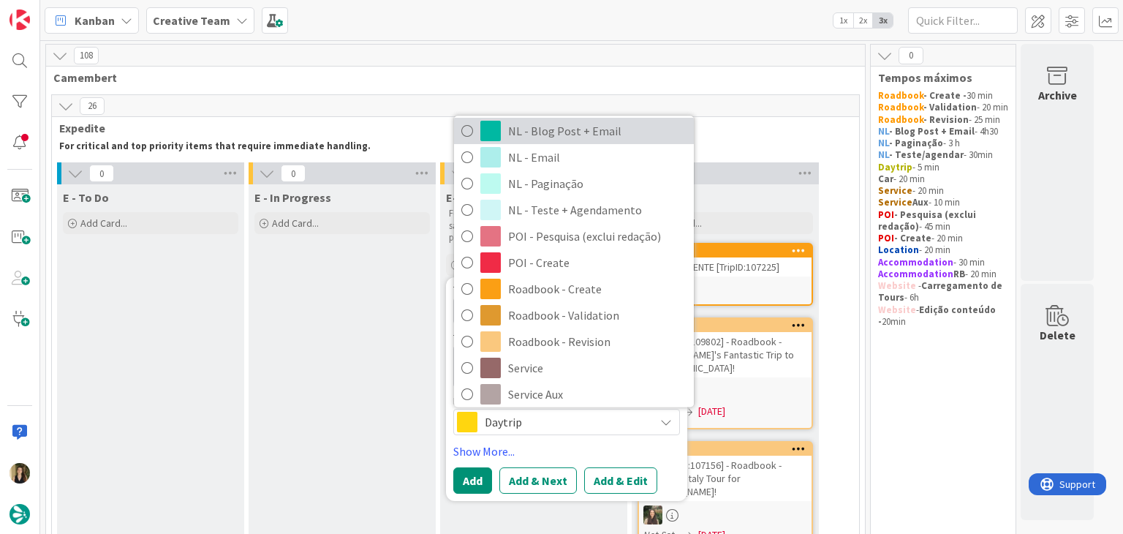
scroll to position [146, 0]
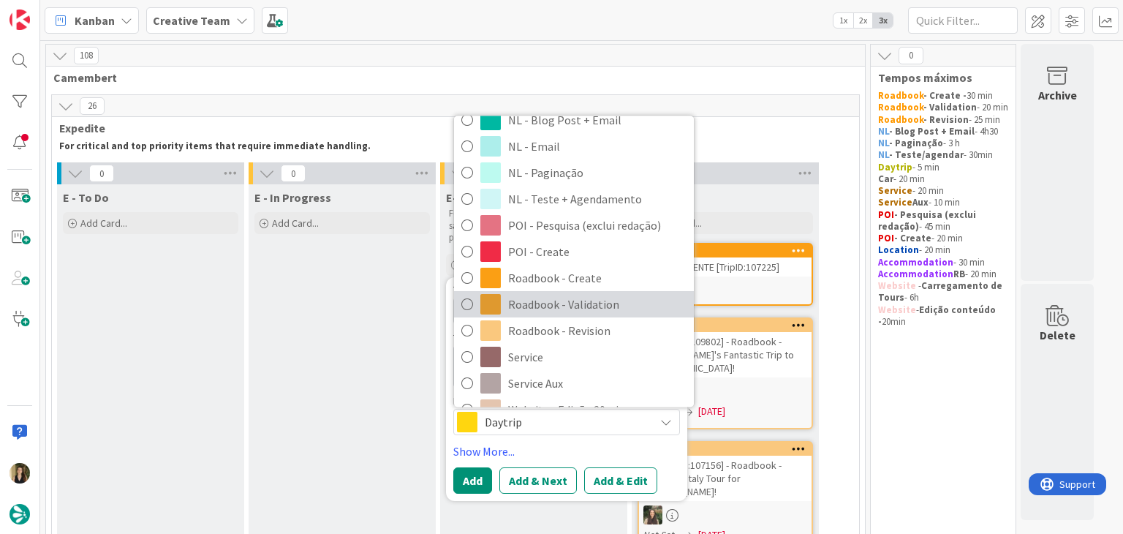
click at [569, 306] on span "Roadbook - Validation" at bounding box center [597, 304] width 178 height 22
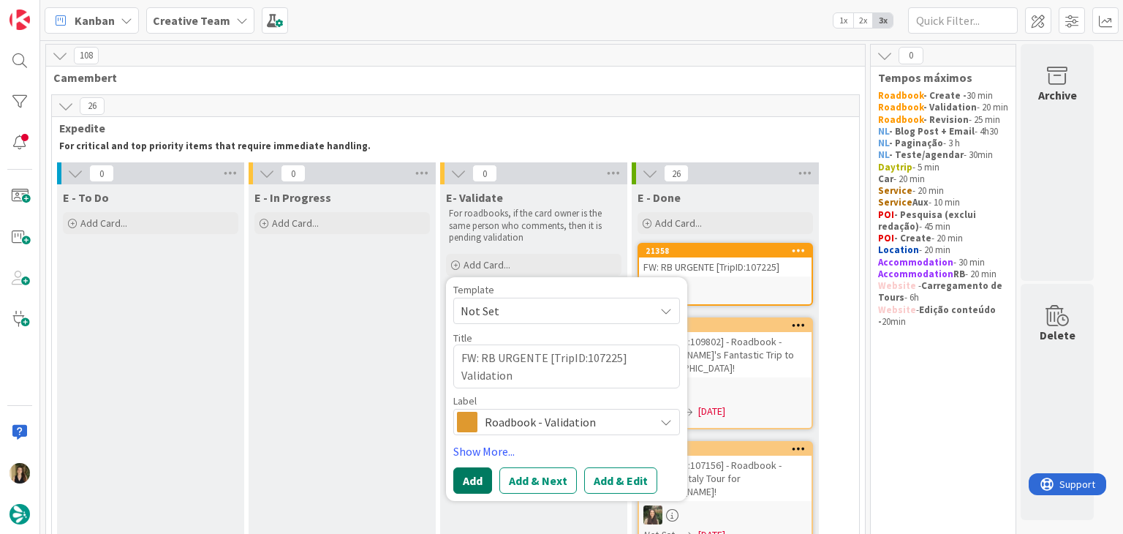
click at [480, 472] on button "Add" at bounding box center [472, 480] width 39 height 26
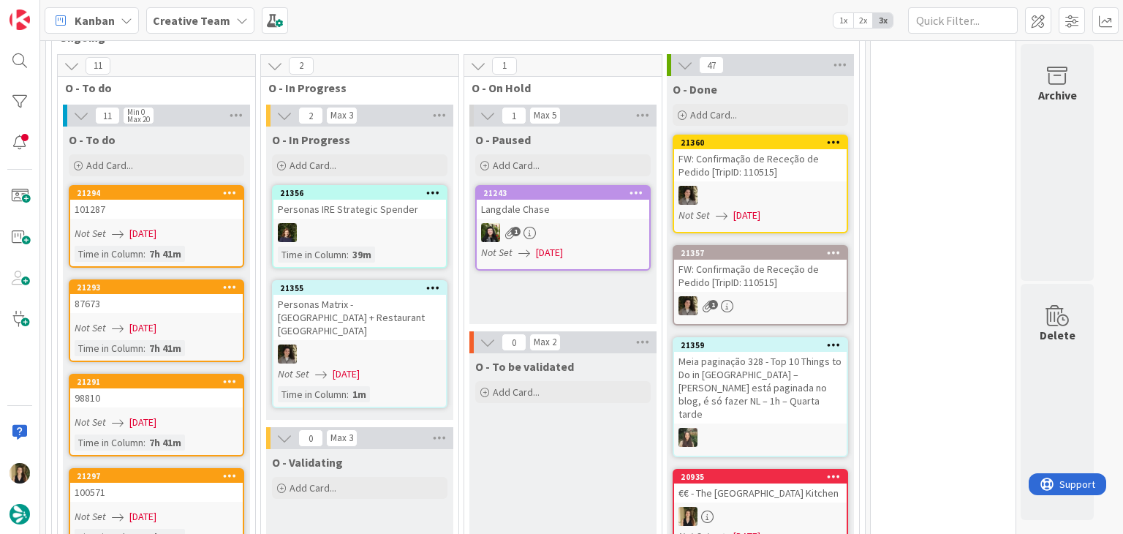
scroll to position [1316, 0]
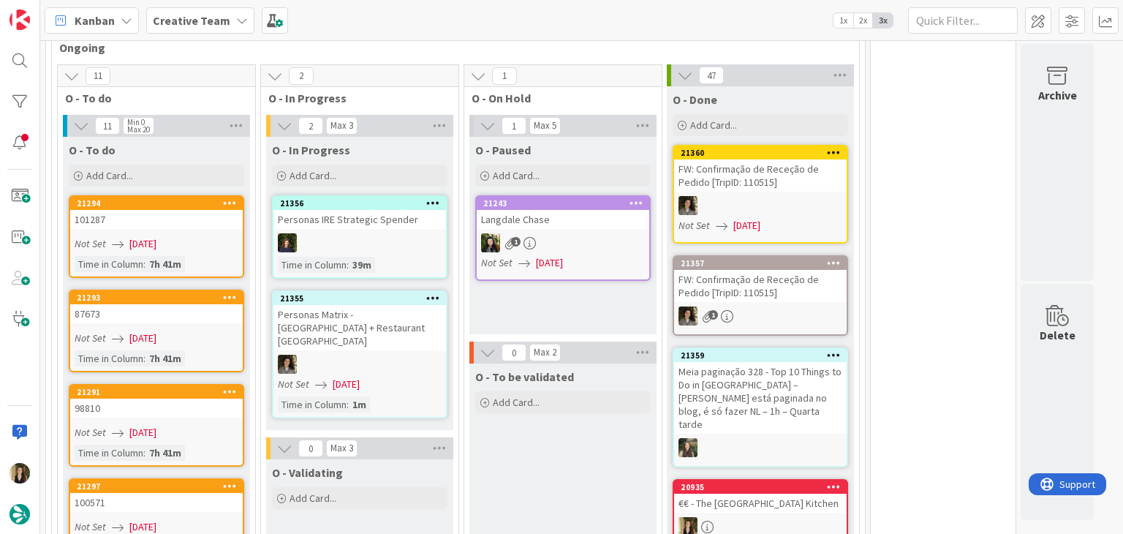
click at [542, 265] on div "O - Paused Add Card... 21243 [GEOGRAPHIC_DATA] 1 Not Set [DATE]" at bounding box center [562, 235] width 187 height 197
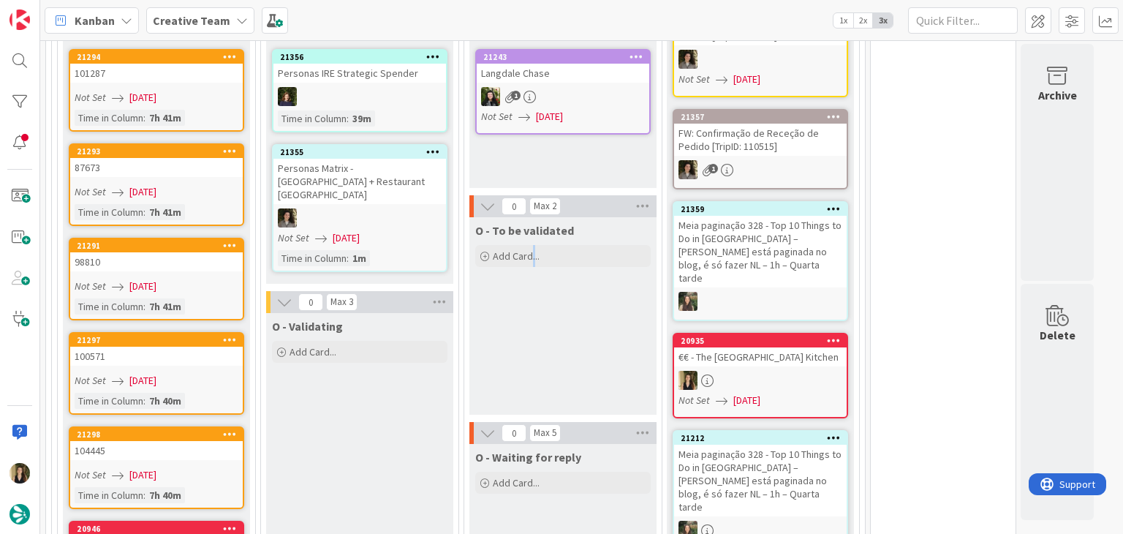
click at [532, 314] on div "O - To be validated Add Card..." at bounding box center [562, 315] width 187 height 197
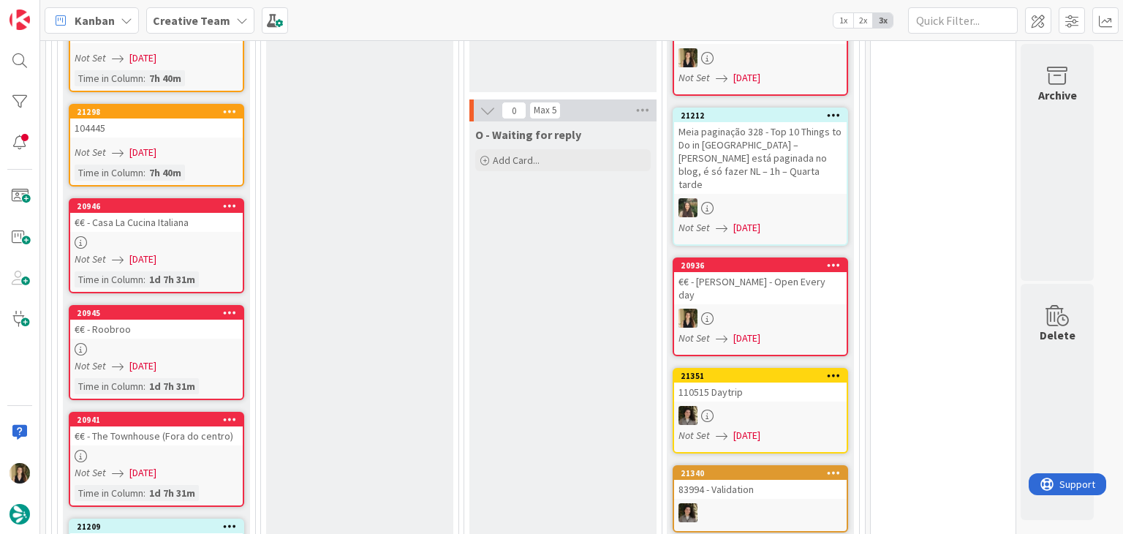
scroll to position [1754, 0]
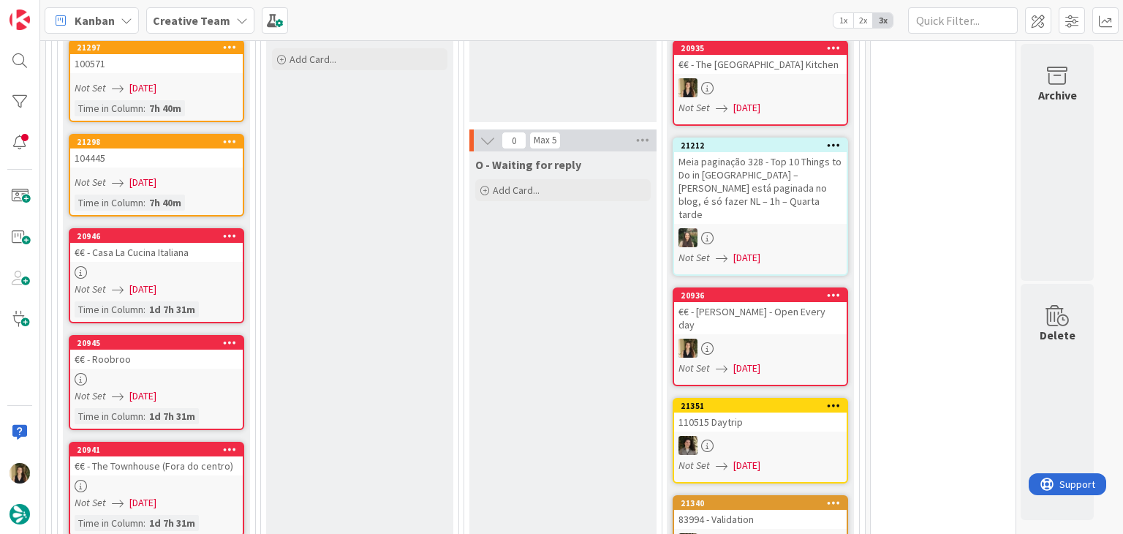
click at [211, 266] on div at bounding box center [156, 272] width 173 height 12
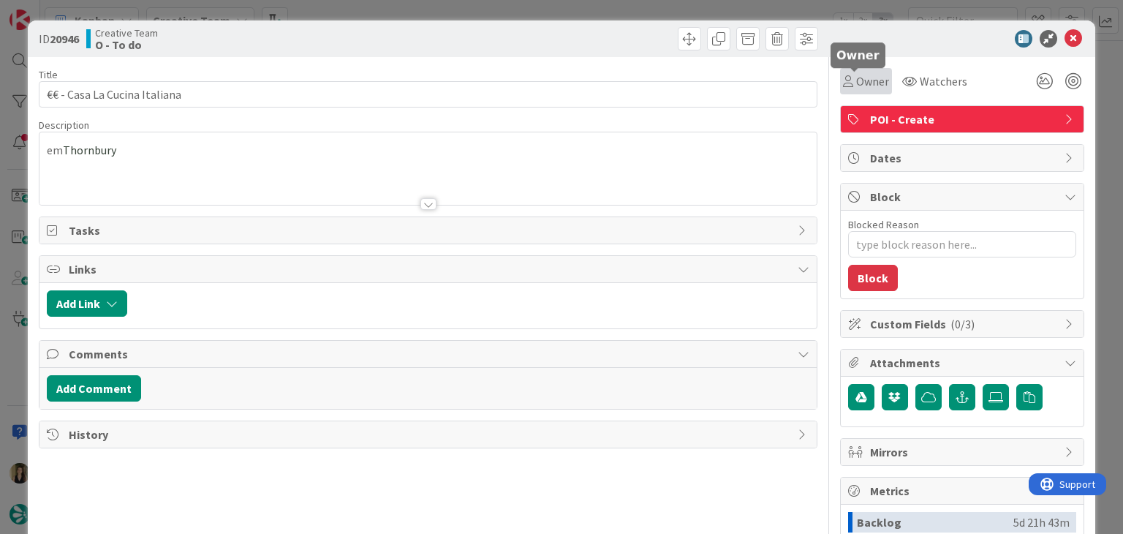
click at [856, 80] on span "Owner" at bounding box center [872, 81] width 33 height 18
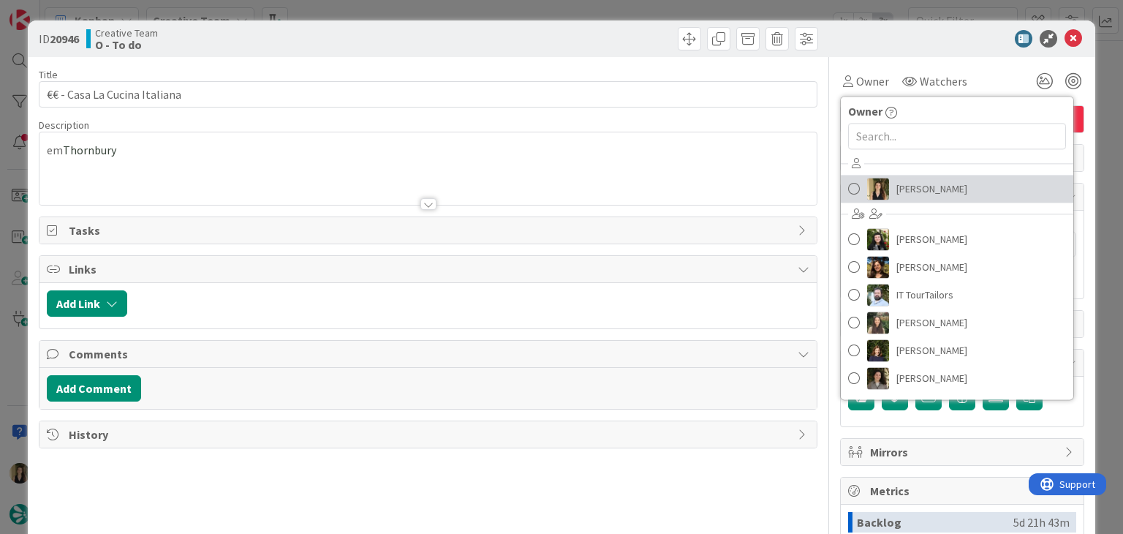
click at [896, 198] on span "[PERSON_NAME]" at bounding box center [931, 189] width 71 height 22
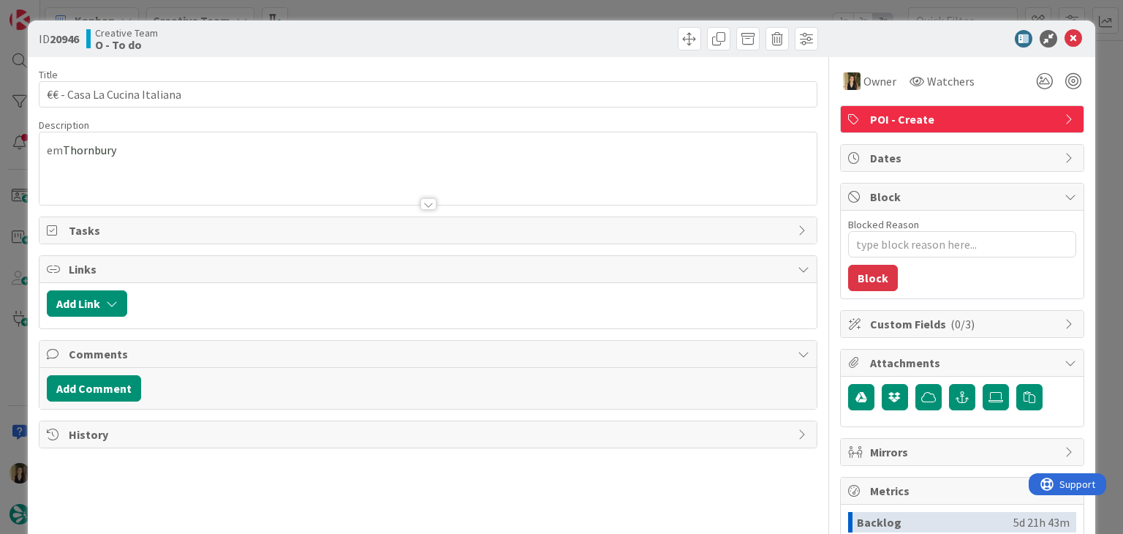
click at [585, 30] on div at bounding box center [625, 38] width 386 height 23
click at [576, 8] on div "ID 20946 Creative Team O - To do Title 28 / 128 €€ - Casa La Cucina Italiana De…" at bounding box center [561, 267] width 1123 height 534
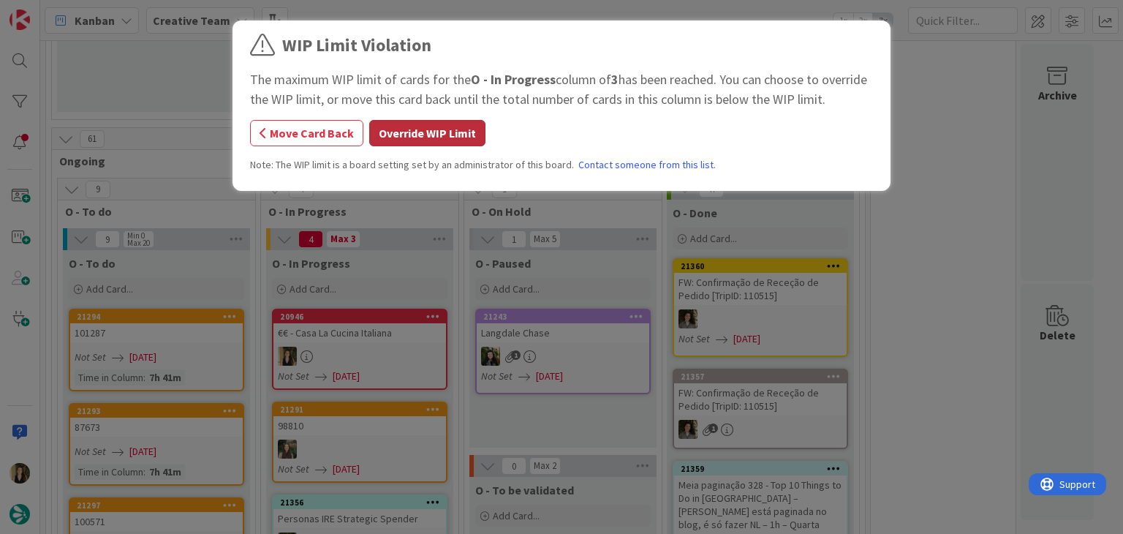
click at [419, 141] on button "Override WIP Limit" at bounding box center [427, 133] width 116 height 26
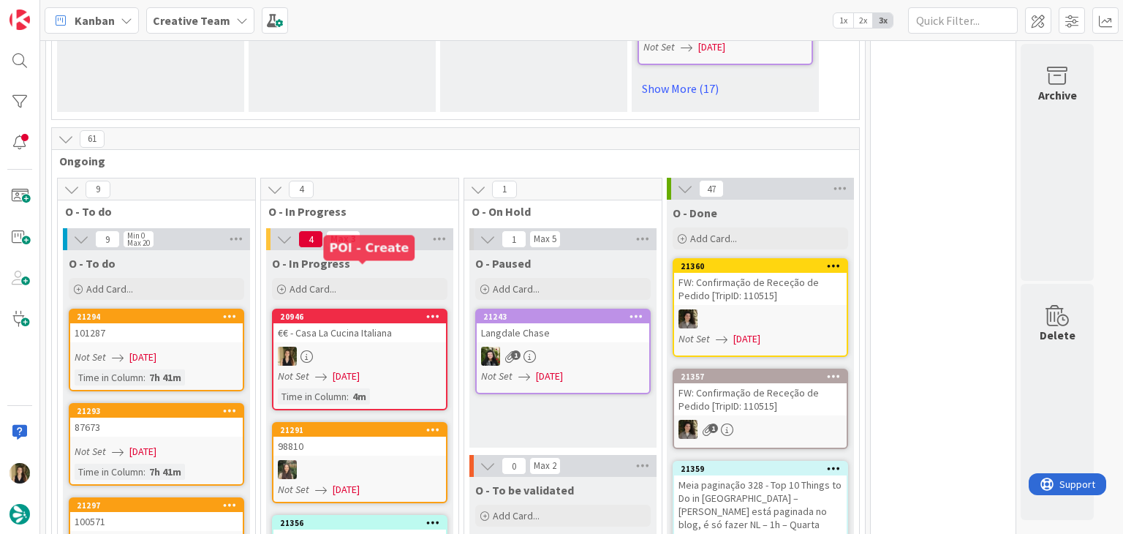
click at [345, 346] on div at bounding box center [359, 355] width 173 height 19
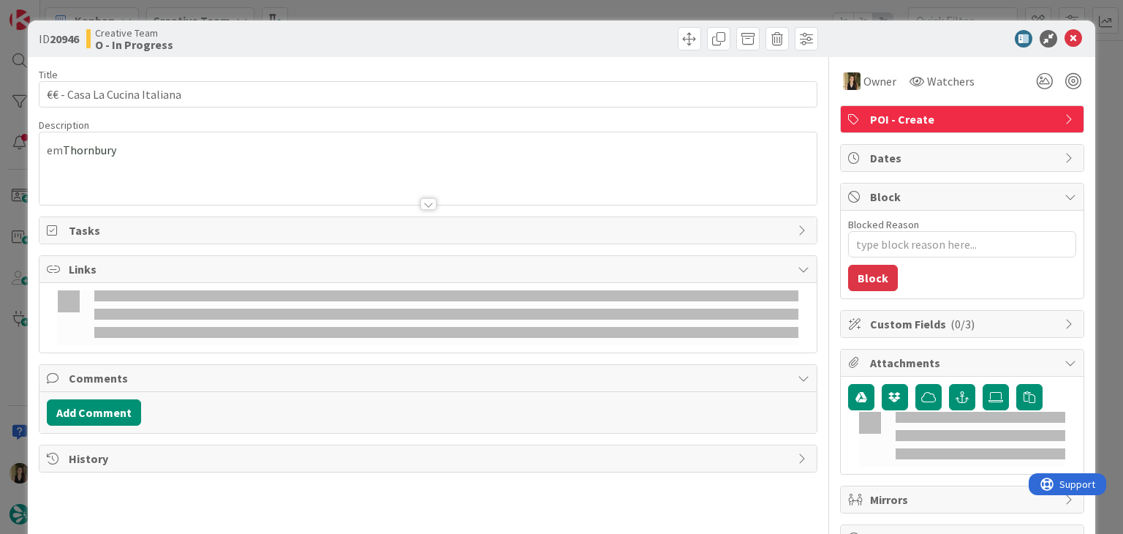
type textarea "x"
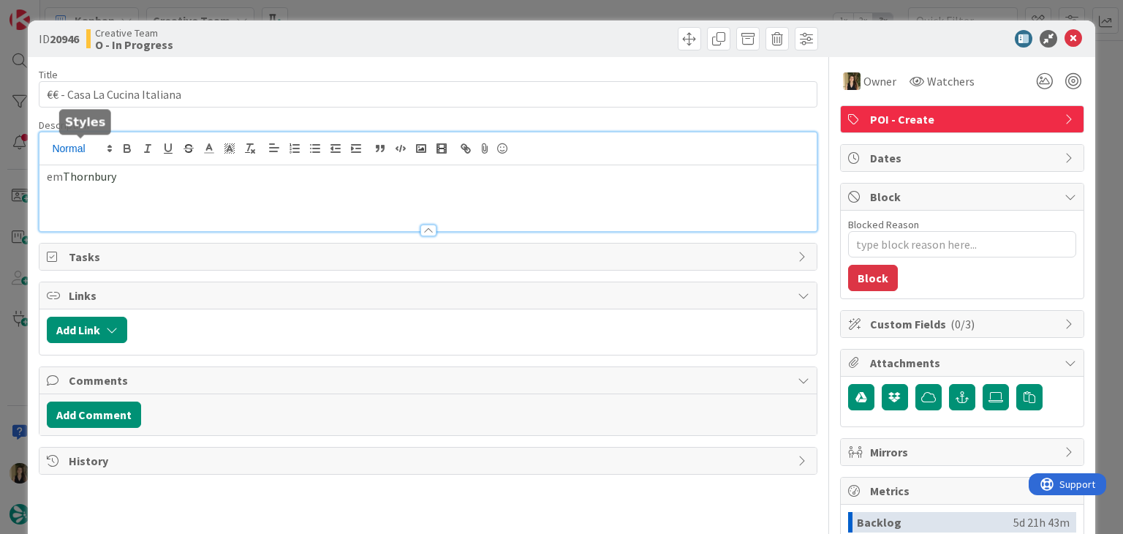
click at [94, 151] on div "[PERSON_NAME][GEOGRAPHIC_DATA]" at bounding box center [427, 181] width 776 height 99
click at [102, 170] on span "Thornbury" at bounding box center [89, 176] width 53 height 15
copy p "Thornbury"
drag, startPoint x: 716, startPoint y: 62, endPoint x: 682, endPoint y: 80, distance: 38.6
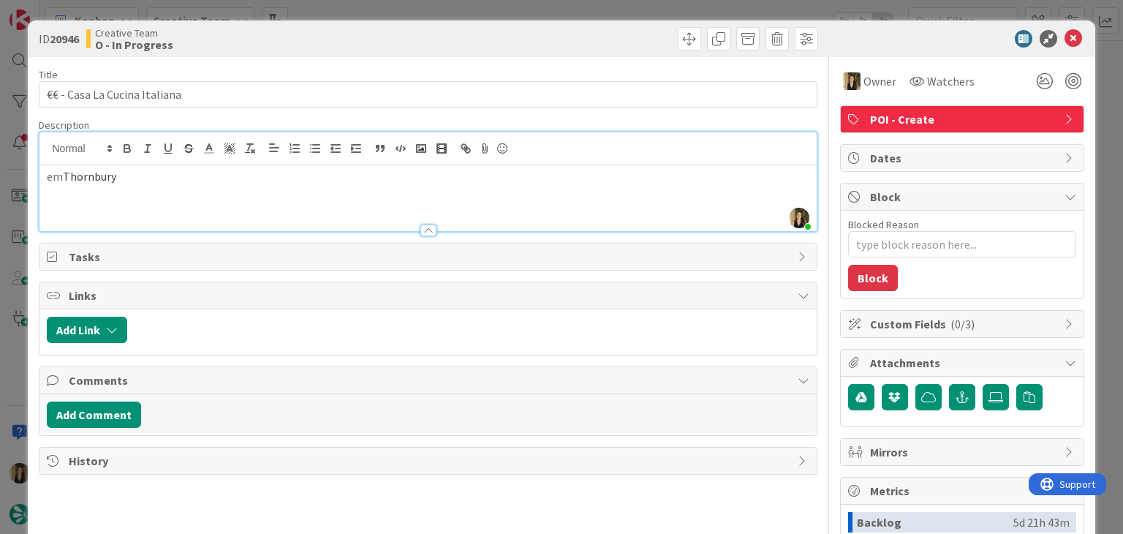
click at [716, 62] on div "Title 28 / 128 €€ - Casa La Cucina Italiana Description [PERSON_NAME] just join…" at bounding box center [428, 405] width 778 height 697
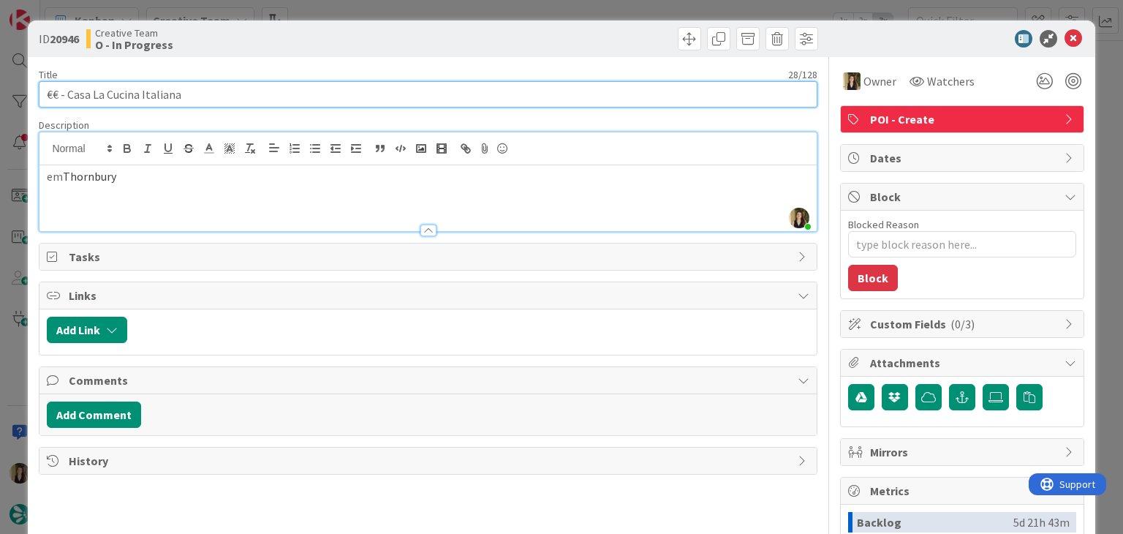
drag, startPoint x: 208, startPoint y: 93, endPoint x: 173, endPoint y: 92, distance: 35.8
click at [69, 94] on input "€€ - Casa La Cucina Italiana" at bounding box center [428, 94] width 778 height 26
click at [241, 90] on input "€€ - Casa La Cucina Italiana" at bounding box center [428, 94] width 778 height 26
type input "€€ - Casa La Cucina Italiana -"
type textarea "x"
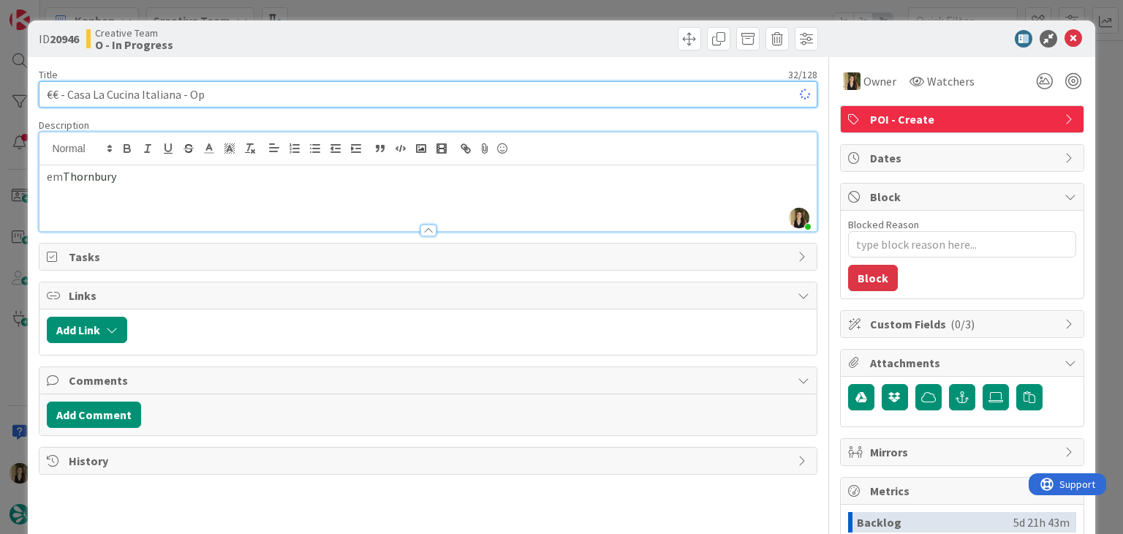
type input "€€ - Casa La Cucina Italiana - Ope"
type textarea "x"
type input "€€ - Casa La Cucina Italiana - Open Every day"
type textarea "x"
drag, startPoint x: 209, startPoint y: 88, endPoint x: 23, endPoint y: 88, distance: 185.7
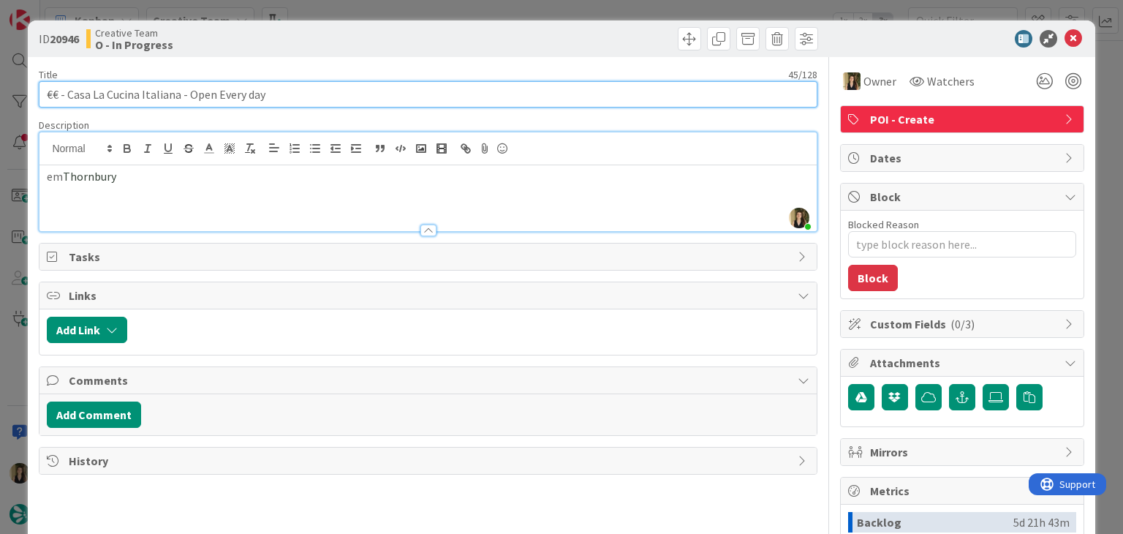
click at [24, 88] on div "ID 20946 Creative Team O - In Progress Title 45 / 128 €€ - Casa La Cucina Itali…" at bounding box center [561, 267] width 1123 height 534
type input "€€ - Casa La Cucina Italiana - Open Every day"
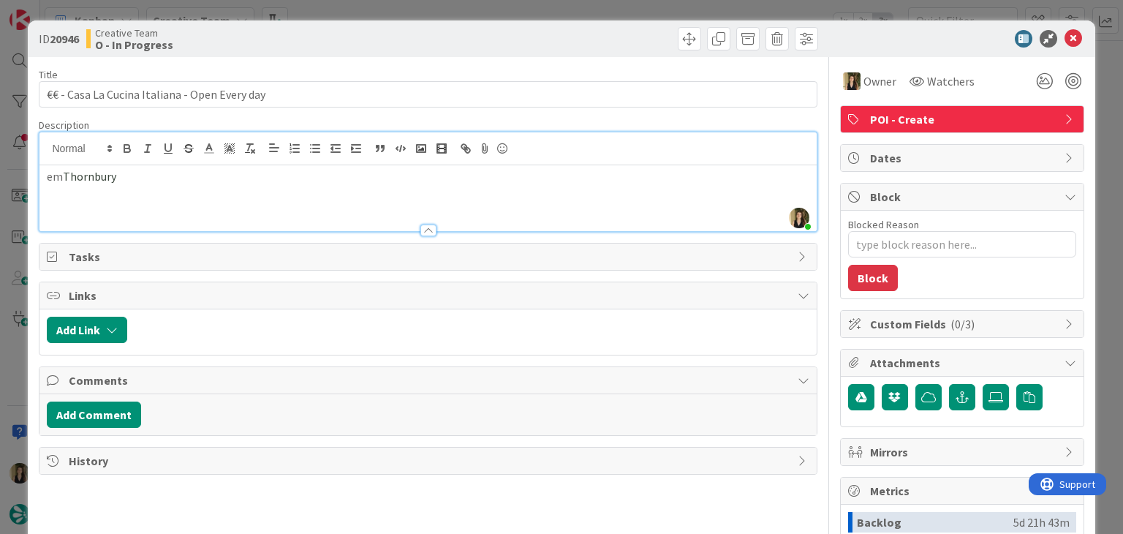
type textarea "x"
drag, startPoint x: 265, startPoint y: 191, endPoint x: 257, endPoint y: 188, distance: 8.6
click at [264, 191] on div "[PERSON_NAME][GEOGRAPHIC_DATA]" at bounding box center [427, 198] width 776 height 66
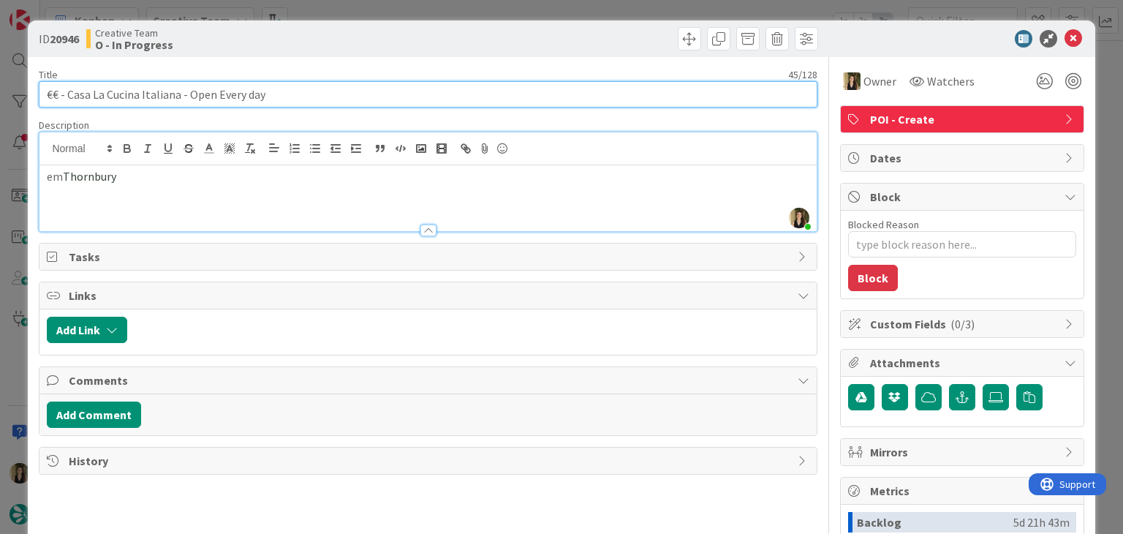
drag, startPoint x: 176, startPoint y: 96, endPoint x: 69, endPoint y: 89, distance: 106.9
click at [67, 89] on input "€€ - Casa La Cucina Italiana - Open Every day" at bounding box center [428, 94] width 778 height 26
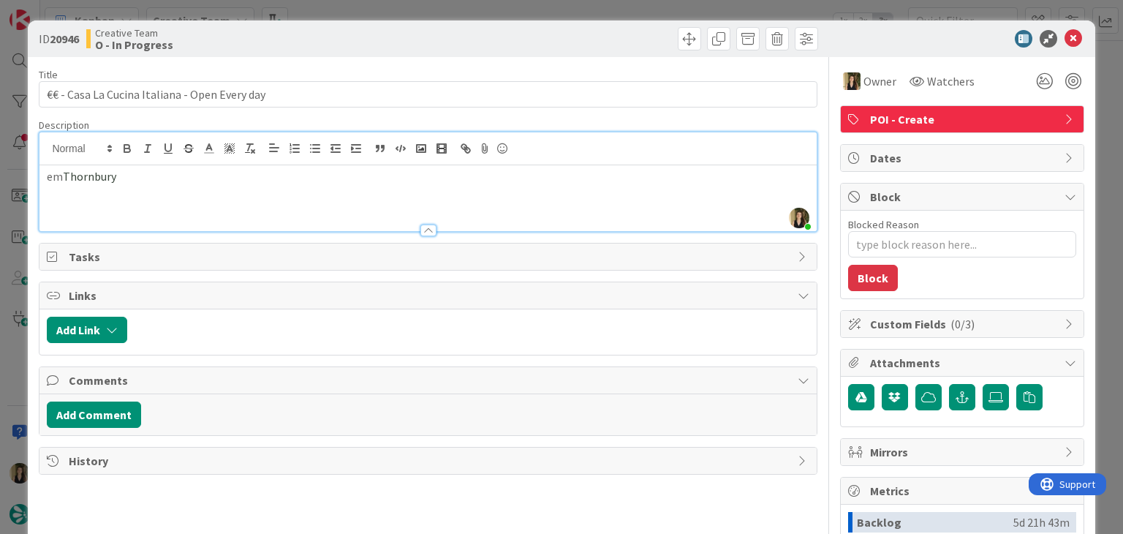
click at [376, 37] on div "Creative Team O - In Progress" at bounding box center [255, 38] width 338 height 23
click at [384, 10] on div "ID 20946 Creative Team O - In Progress Title 45 / 128 €€ - Casa La Cucina Itali…" at bounding box center [561, 267] width 1123 height 534
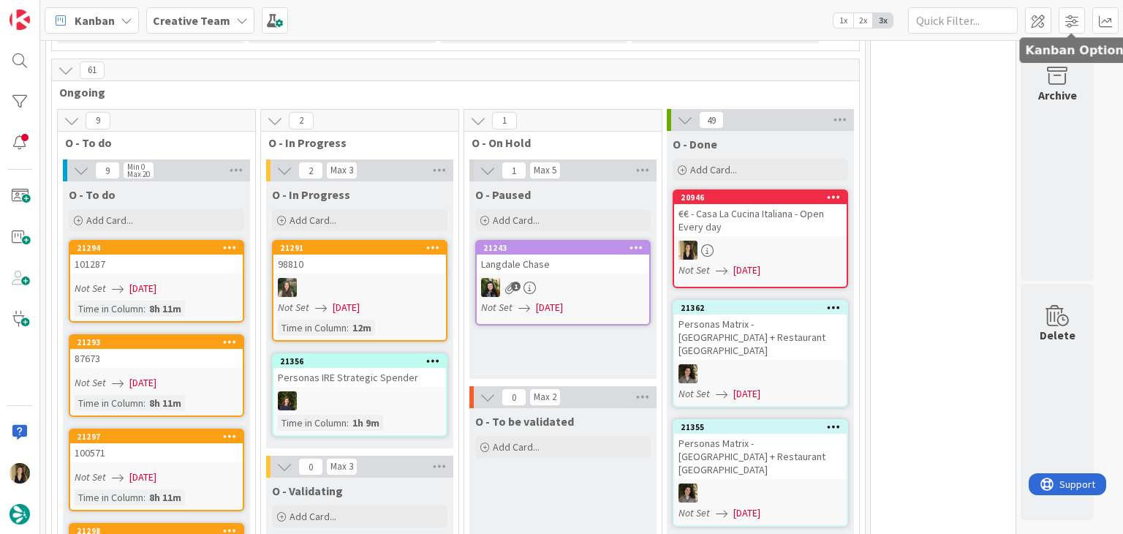
scroll to position [1266, 0]
